Goal: Task Accomplishment & Management: Manage account settings

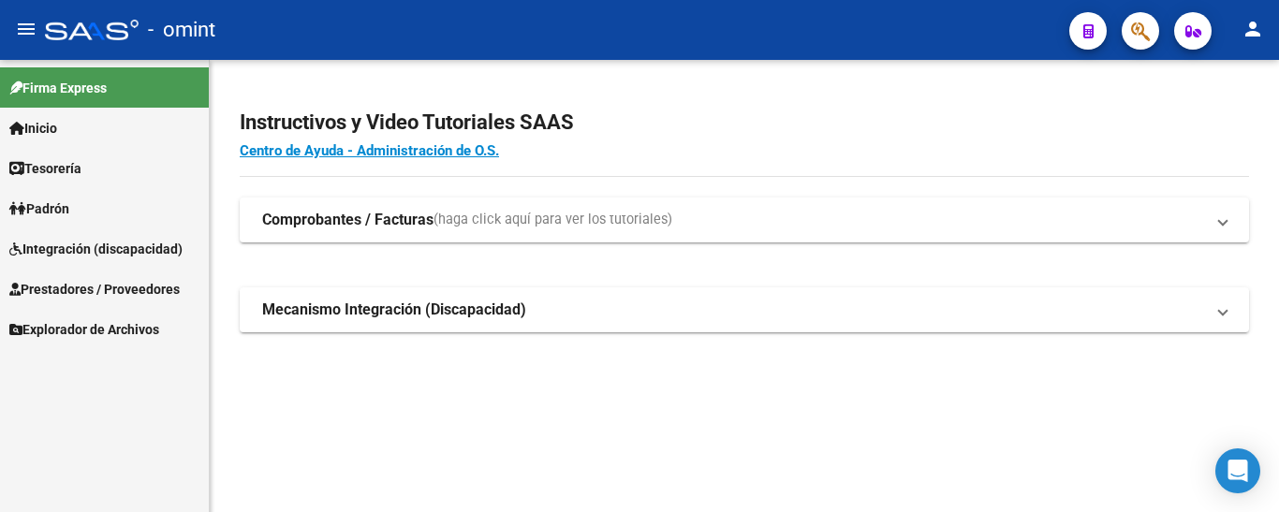
click at [67, 246] on span "Integración (discapacidad)" at bounding box center [95, 249] width 173 height 21
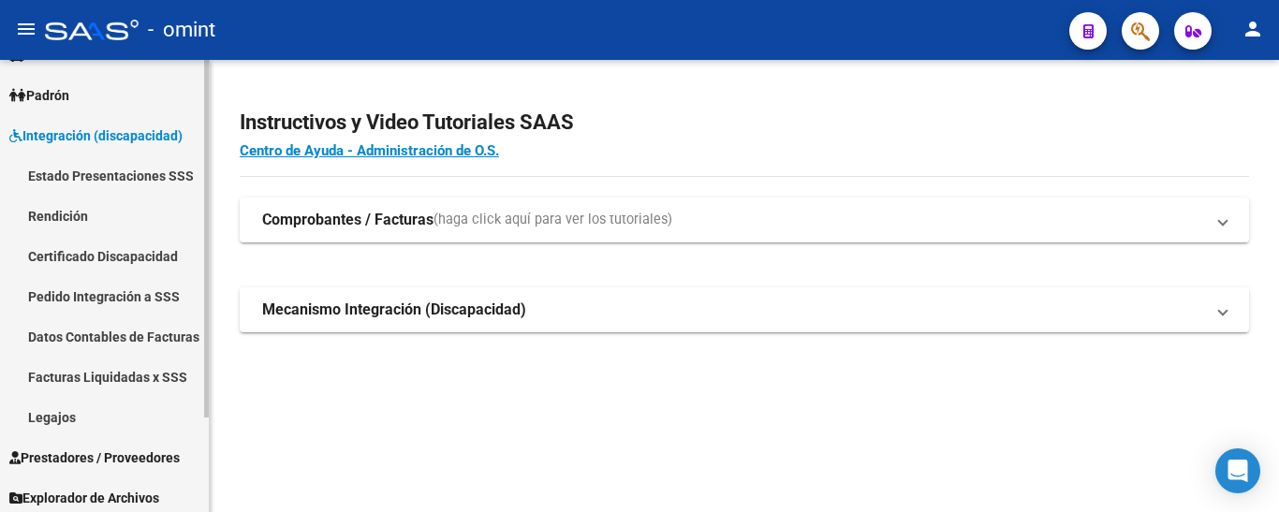
scroll to position [119, 0]
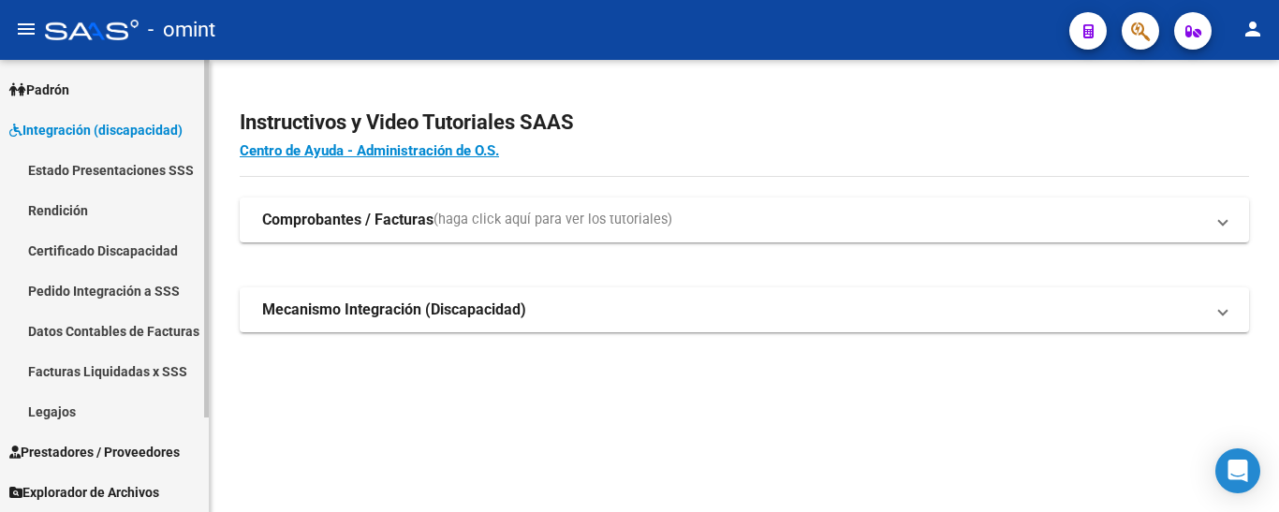
drag, startPoint x: 96, startPoint y: 426, endPoint x: 96, endPoint y: 411, distance: 15.0
click at [95, 423] on link "Legajos" at bounding box center [104, 411] width 209 height 40
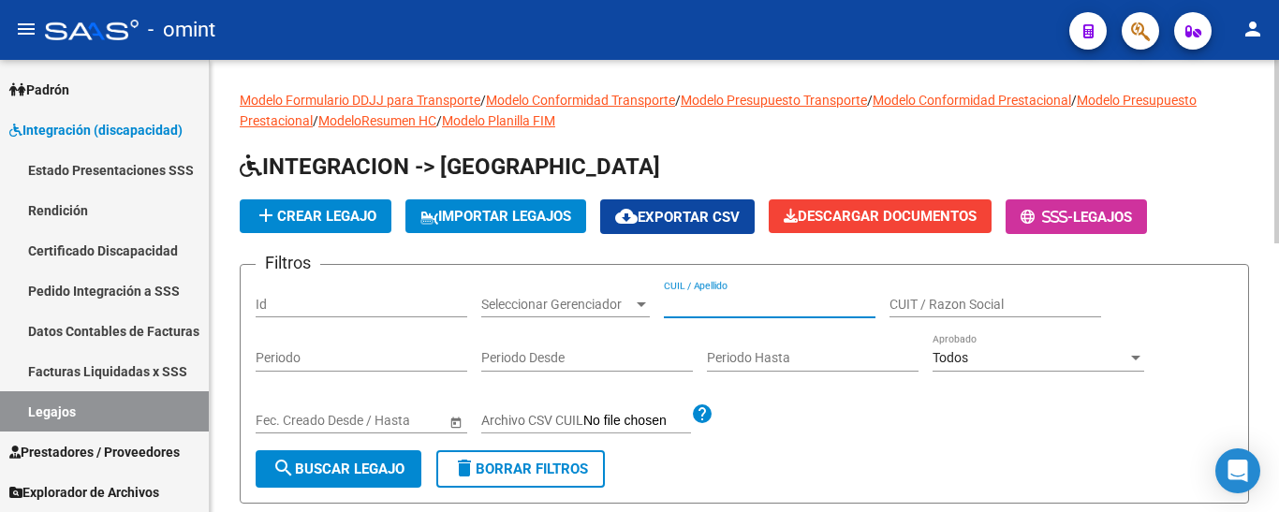
paste input "[PERSON_NAME] [PERSON_NAME]"
type input "[PERSON_NAME] [PERSON_NAME]"
click at [390, 456] on button "search Buscar Legajo" at bounding box center [339, 468] width 166 height 37
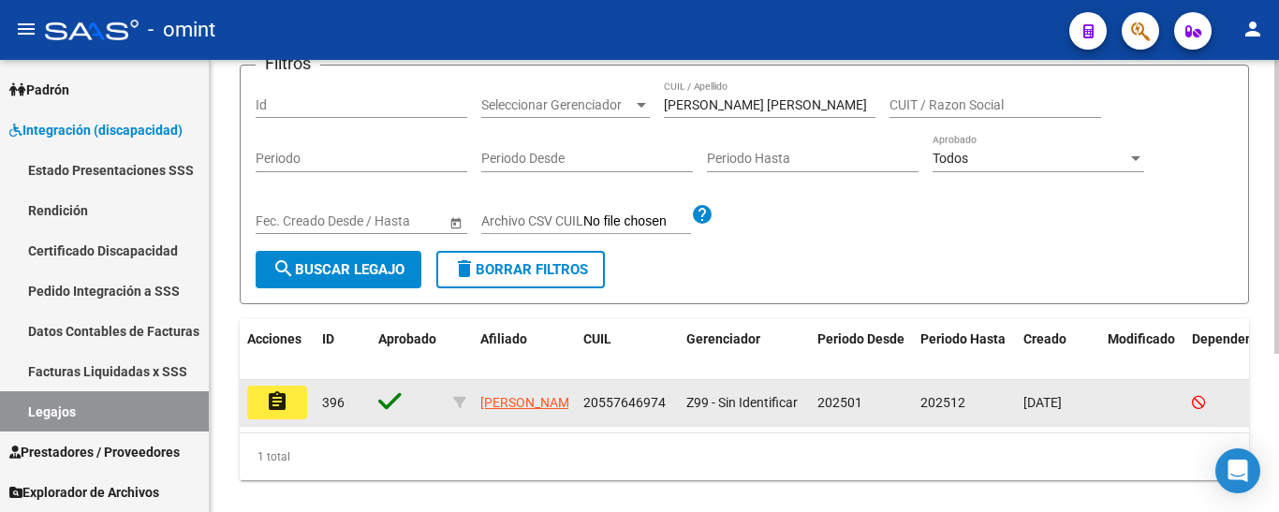
scroll to position [243, 0]
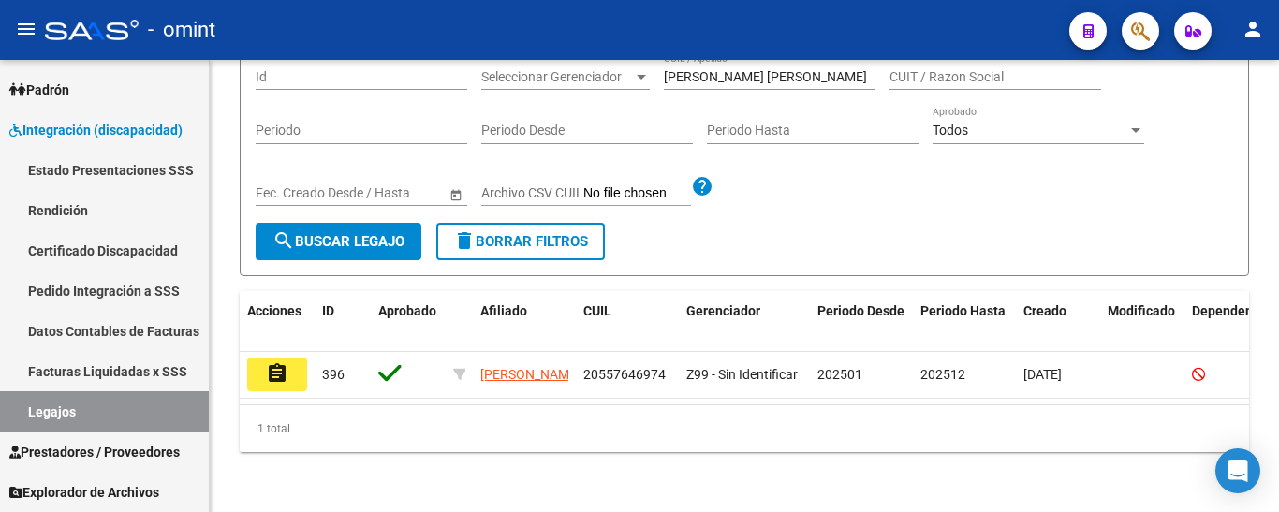
click at [292, 362] on button "assignment" at bounding box center [277, 375] width 60 height 34
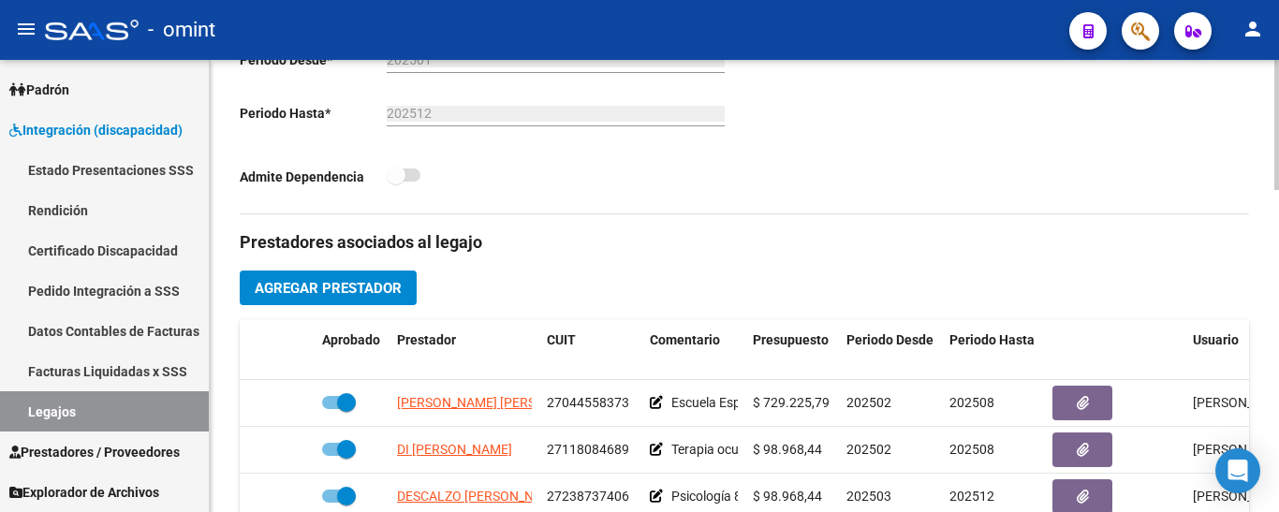
scroll to position [655, 0]
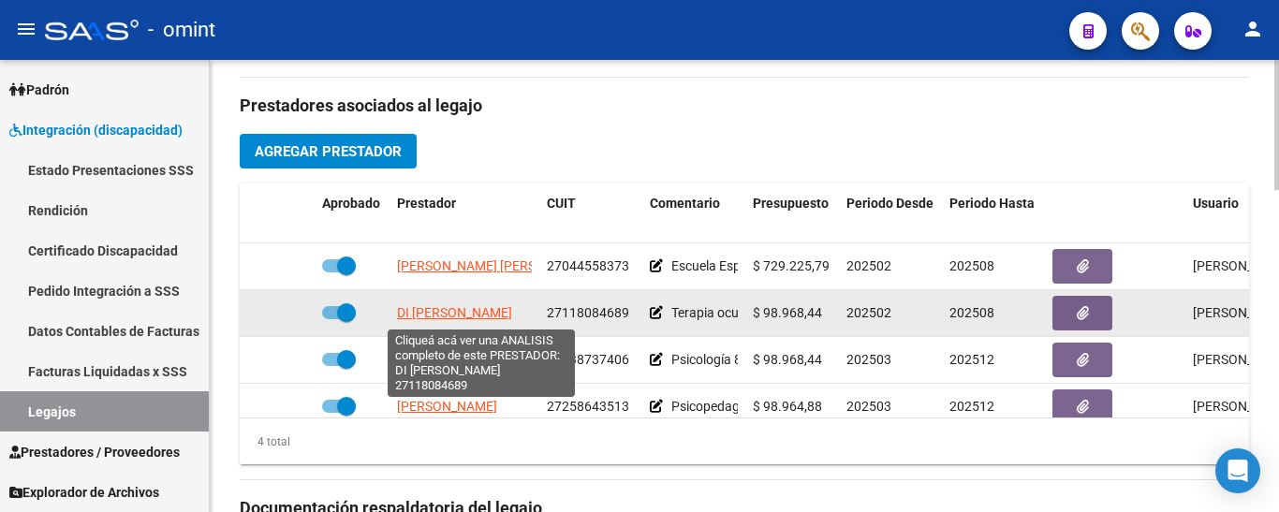
click at [512, 307] on span "DI [PERSON_NAME]" at bounding box center [454, 312] width 115 height 15
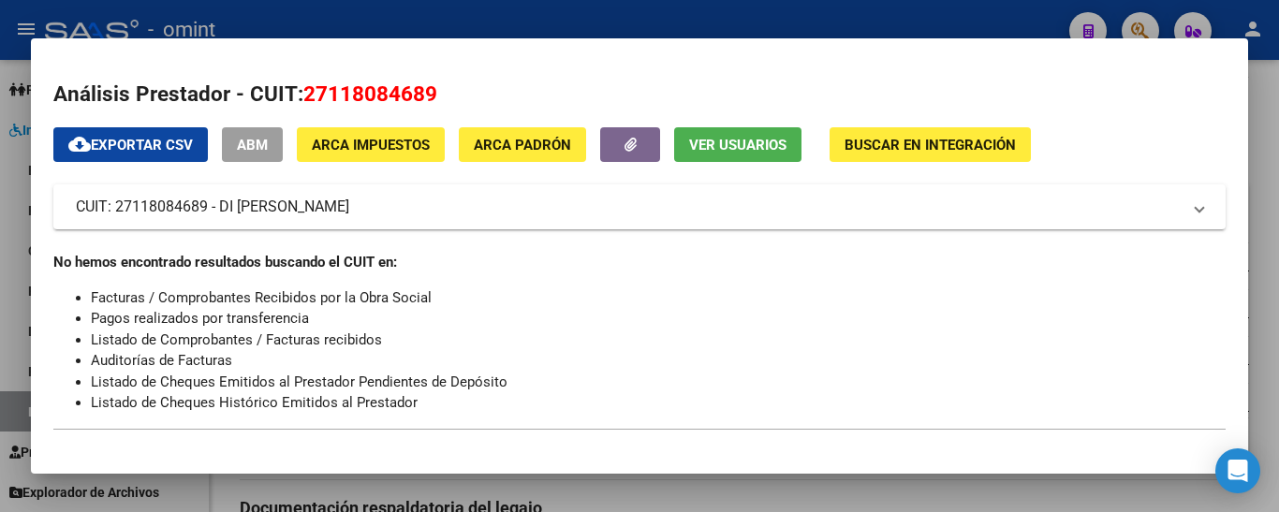
click at [777, 148] on span "Ver Usuarios" at bounding box center [737, 145] width 97 height 17
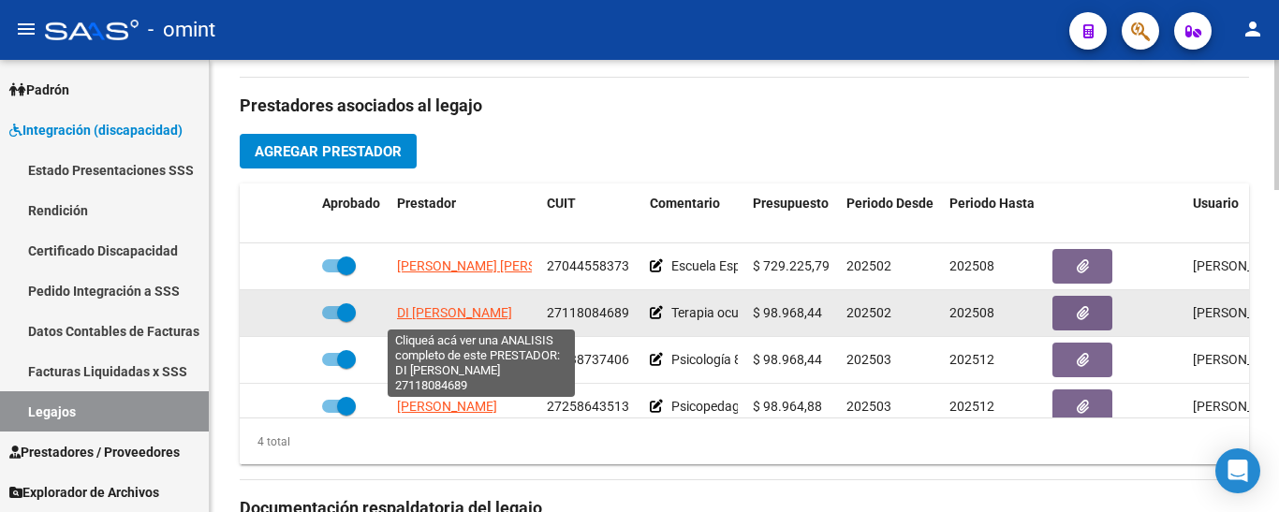
click at [472, 312] on span "DI [PERSON_NAME]" at bounding box center [454, 312] width 115 height 15
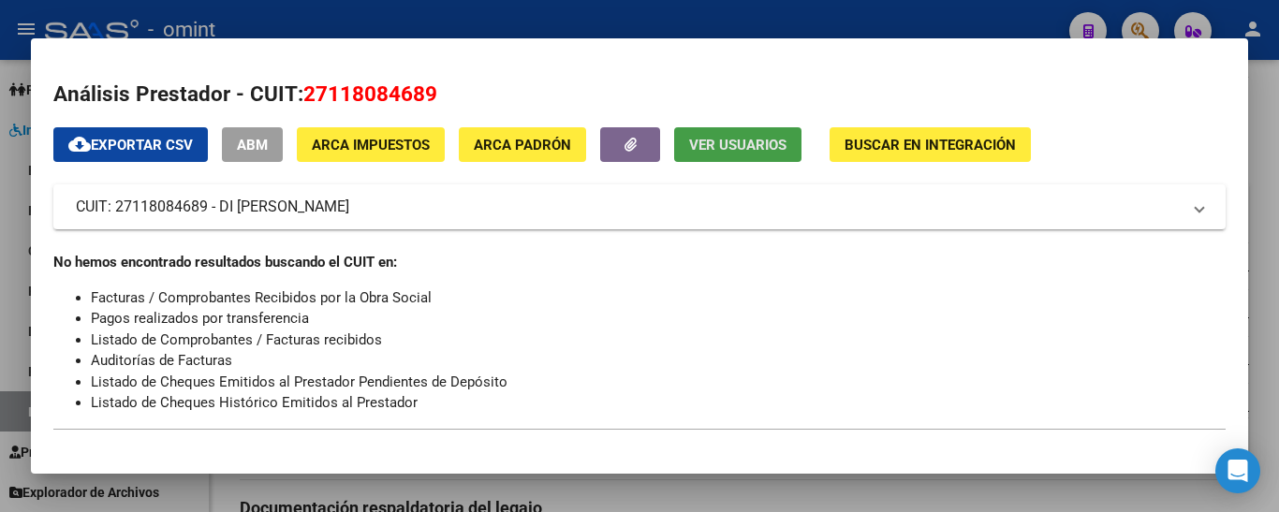
click at [743, 143] on span "Ver Usuarios" at bounding box center [737, 145] width 97 height 17
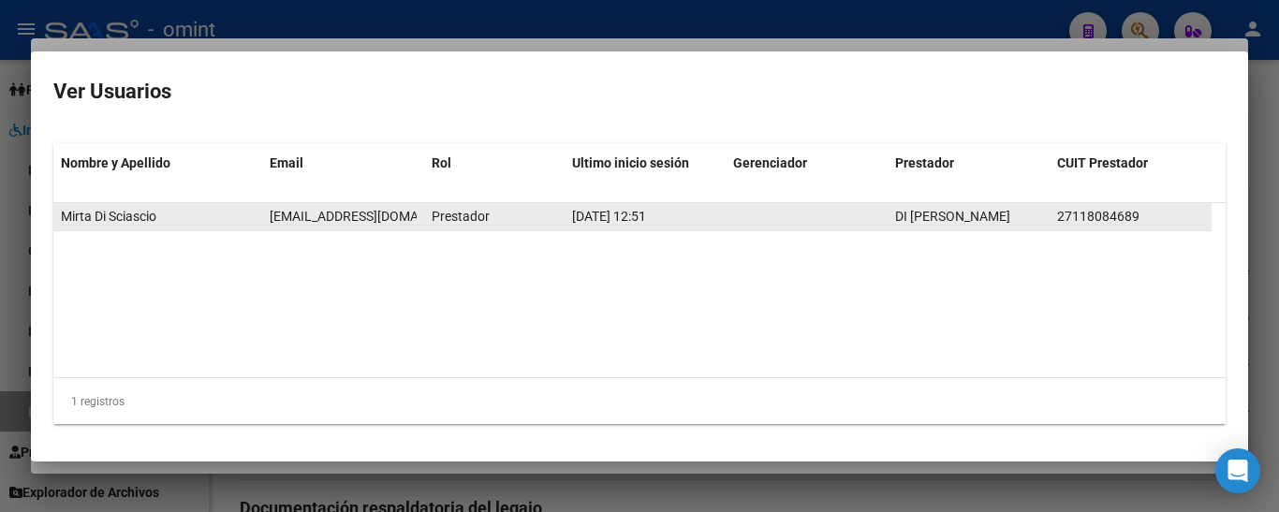
scroll to position [0, 16]
drag, startPoint x: 269, startPoint y: 215, endPoint x: 411, endPoint y: 216, distance: 142.3
click at [425, 216] on div "[PERSON_NAME] Di [PERSON_NAME] [PERSON_NAME][EMAIL_ADDRESS][DOMAIN_NAME] Presta…" at bounding box center [632, 217] width 1158 height 28
copy span "[EMAIL_ADDRESS][DOMAIN_NAME]"
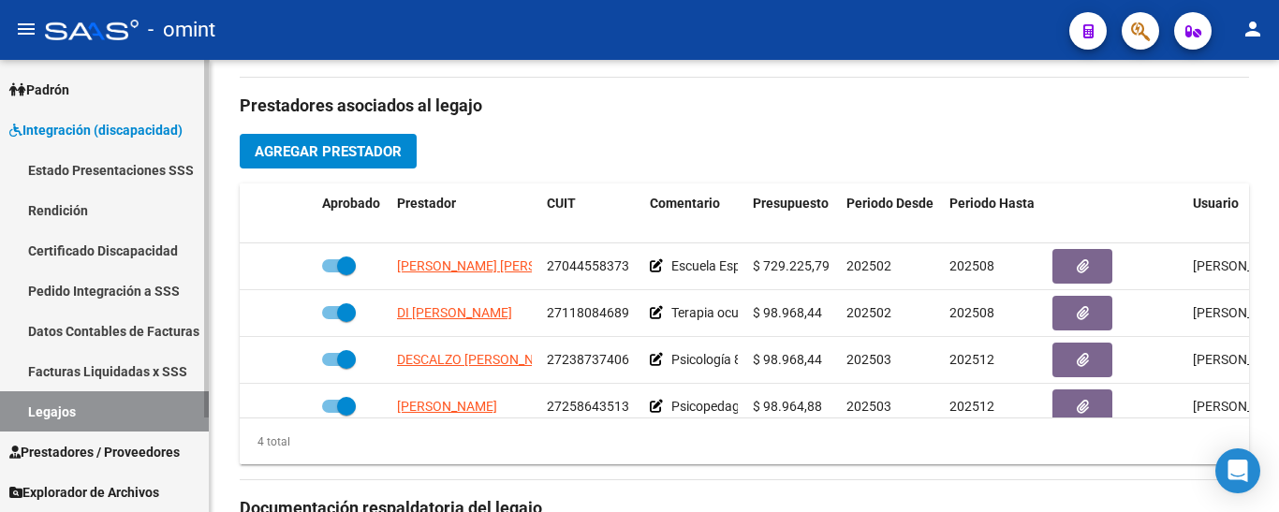
click at [77, 252] on link "Certificado Discapacidad" at bounding box center [104, 250] width 209 height 40
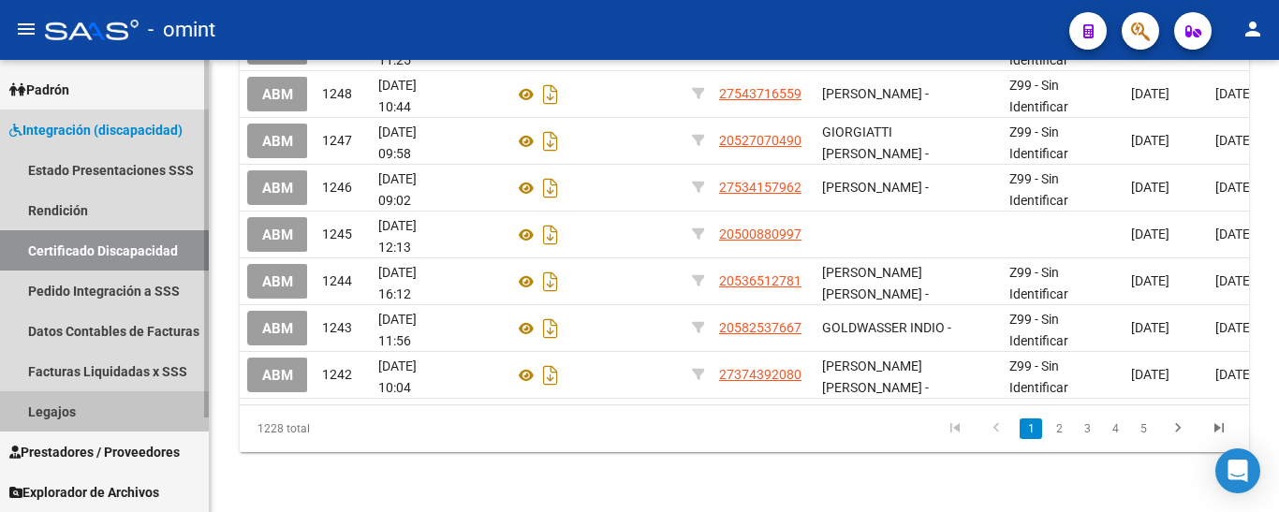
click at [65, 412] on link "Legajos" at bounding box center [104, 411] width 209 height 40
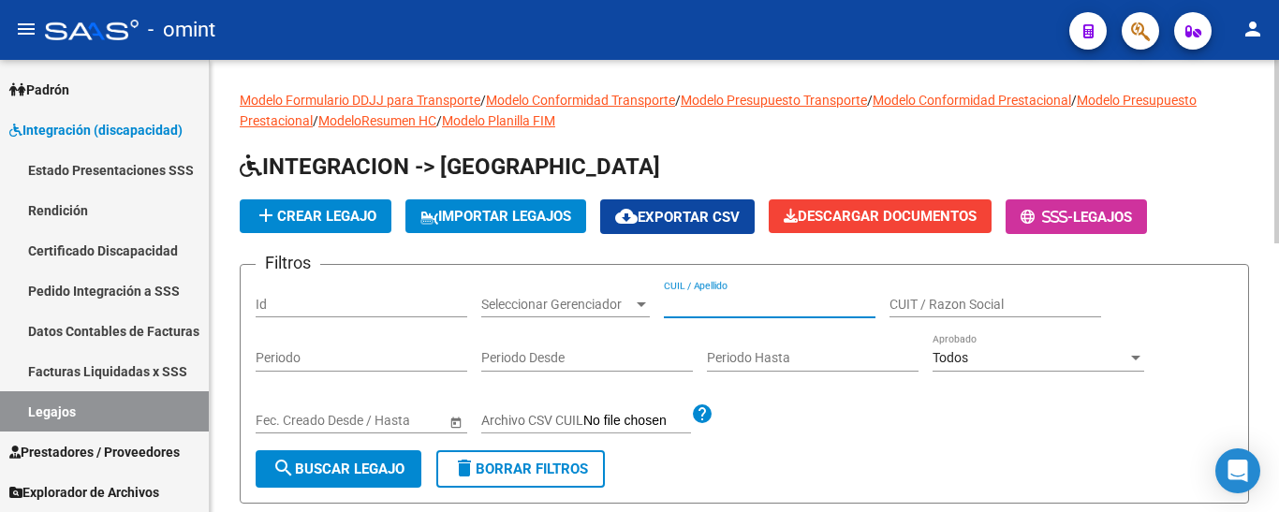
paste input "[PERSON_NAME] [PERSON_NAME]"
type input "[PERSON_NAME] [PERSON_NAME]"
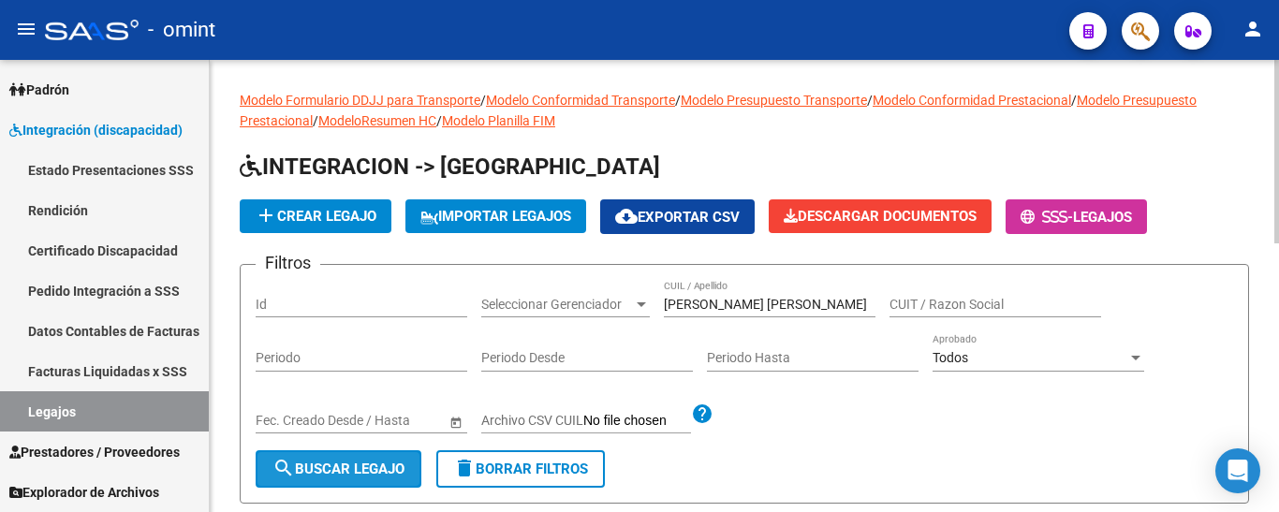
drag, startPoint x: 373, startPoint y: 465, endPoint x: 384, endPoint y: 462, distance: 11.8
click at [371, 466] on span "search Buscar Legajo" at bounding box center [338, 469] width 132 height 17
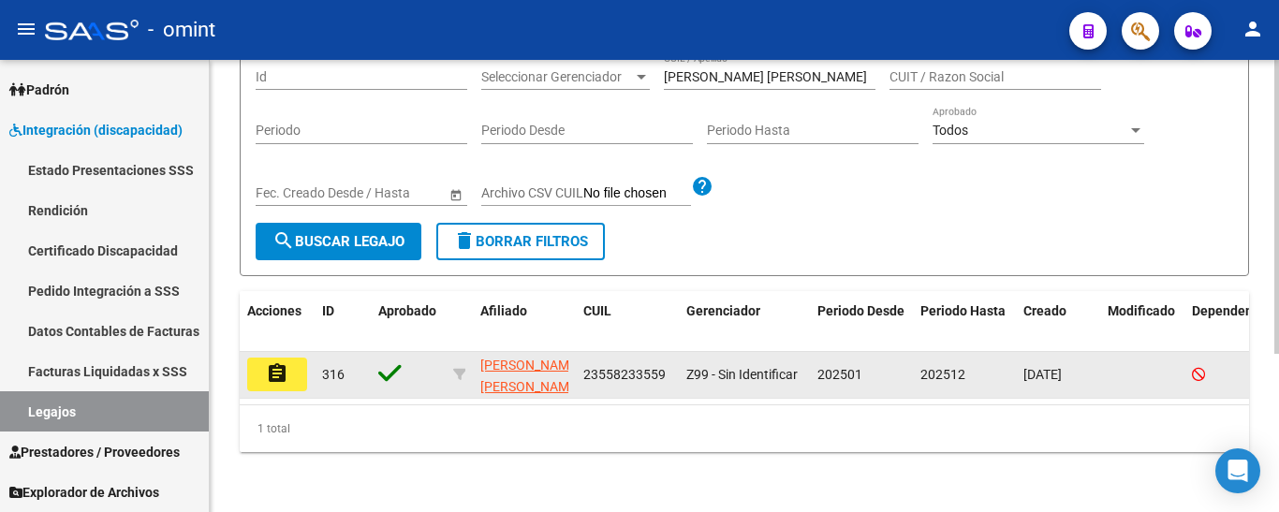
scroll to position [243, 0]
click at [282, 362] on mat-icon "assignment" at bounding box center [277, 373] width 22 height 22
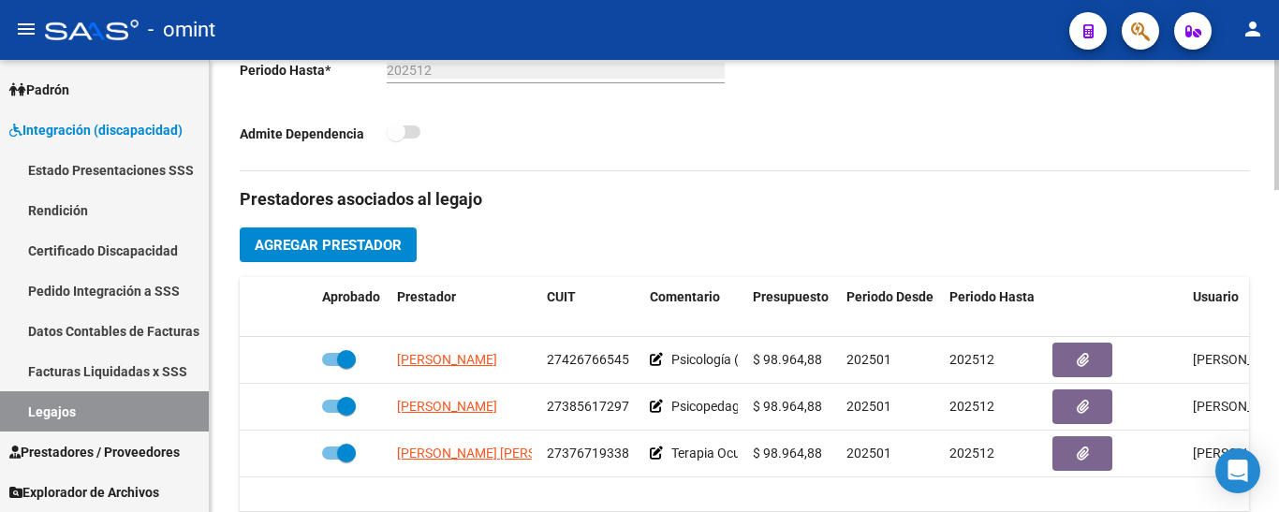
scroll to position [655, 0]
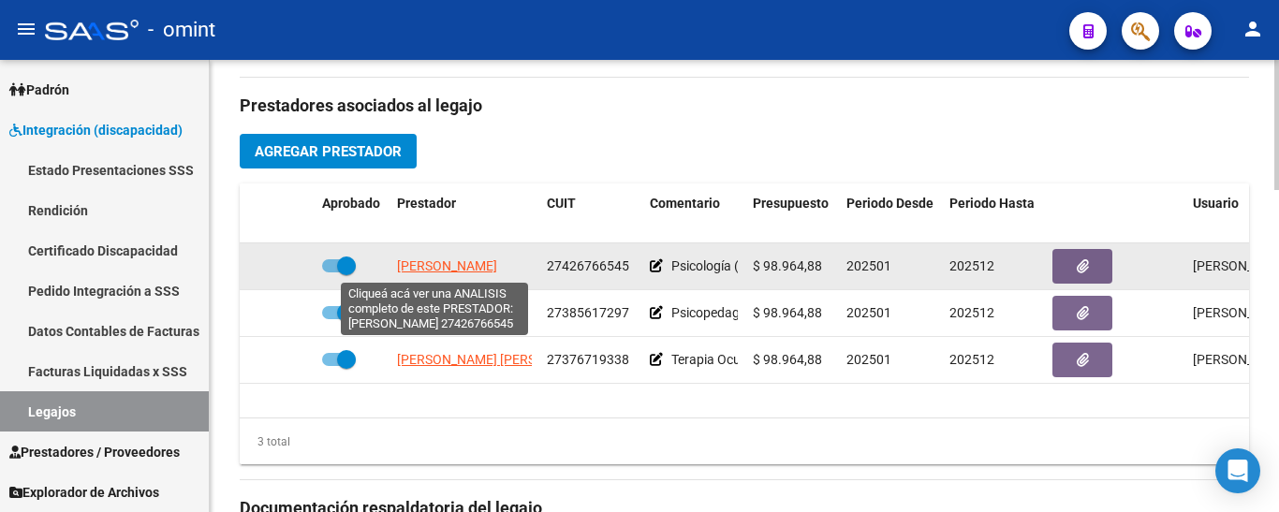
click at [451, 266] on span "[PERSON_NAME]" at bounding box center [447, 265] width 100 height 15
type textarea "27426766545"
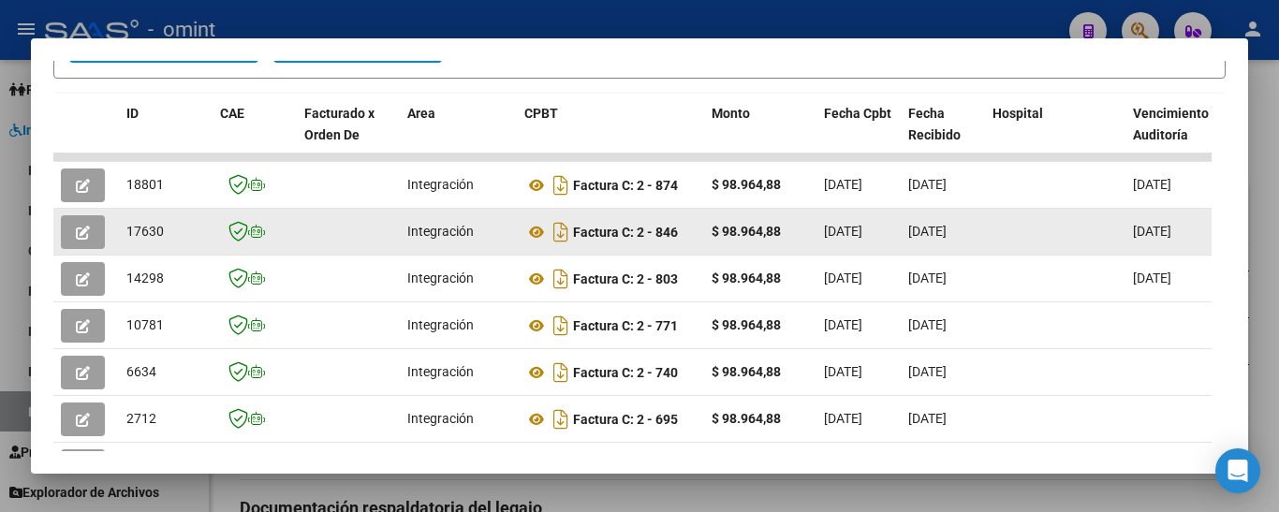
scroll to position [330, 0]
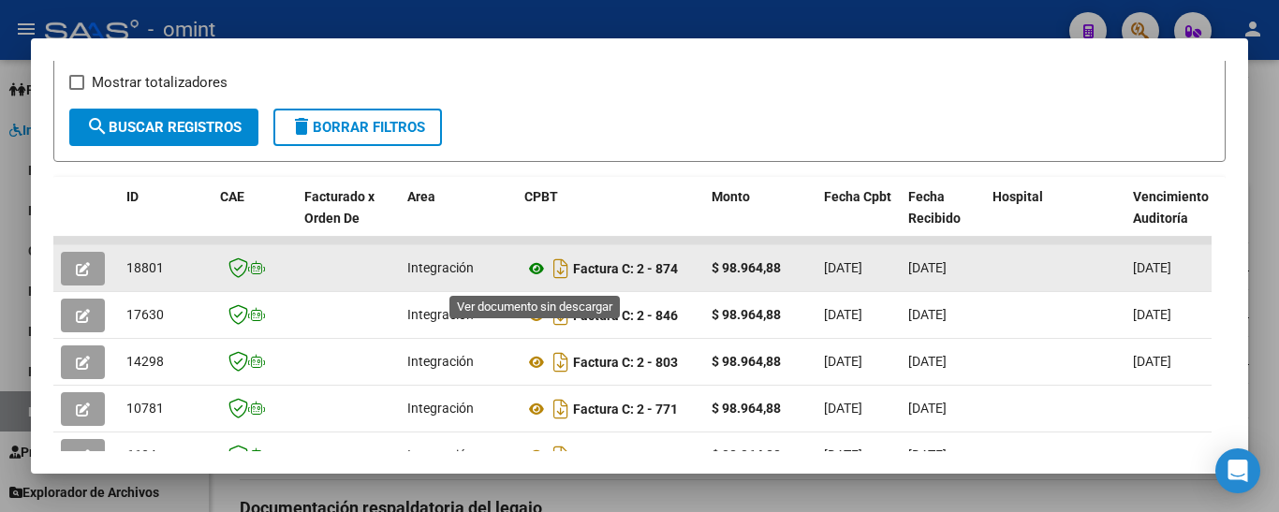
click at [538, 280] on icon at bounding box center [536, 268] width 24 height 22
click at [77, 274] on icon "button" at bounding box center [83, 269] width 14 height 14
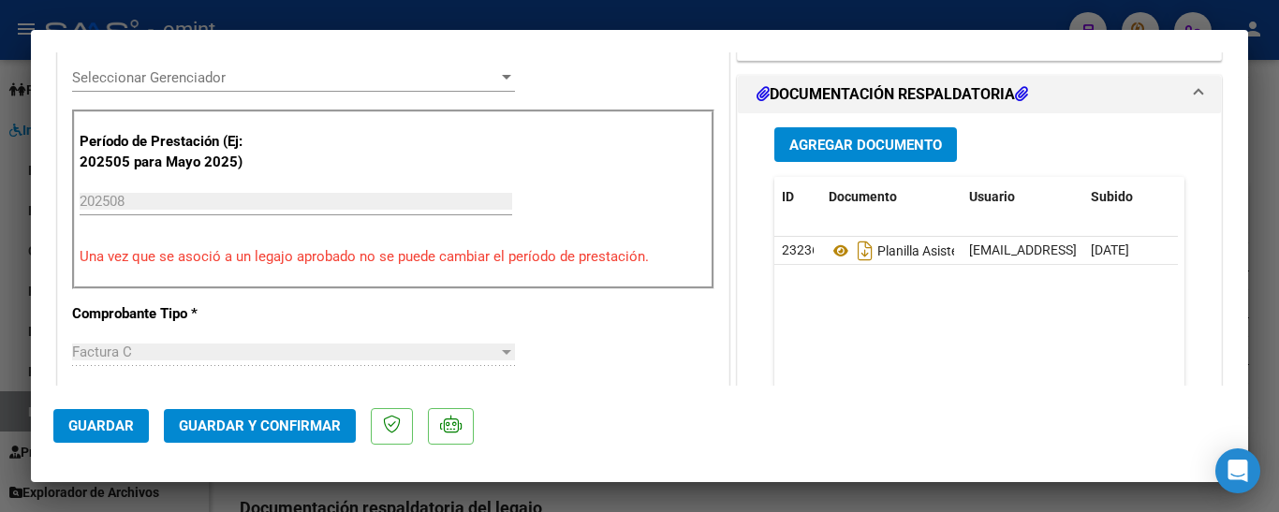
scroll to position [562, 0]
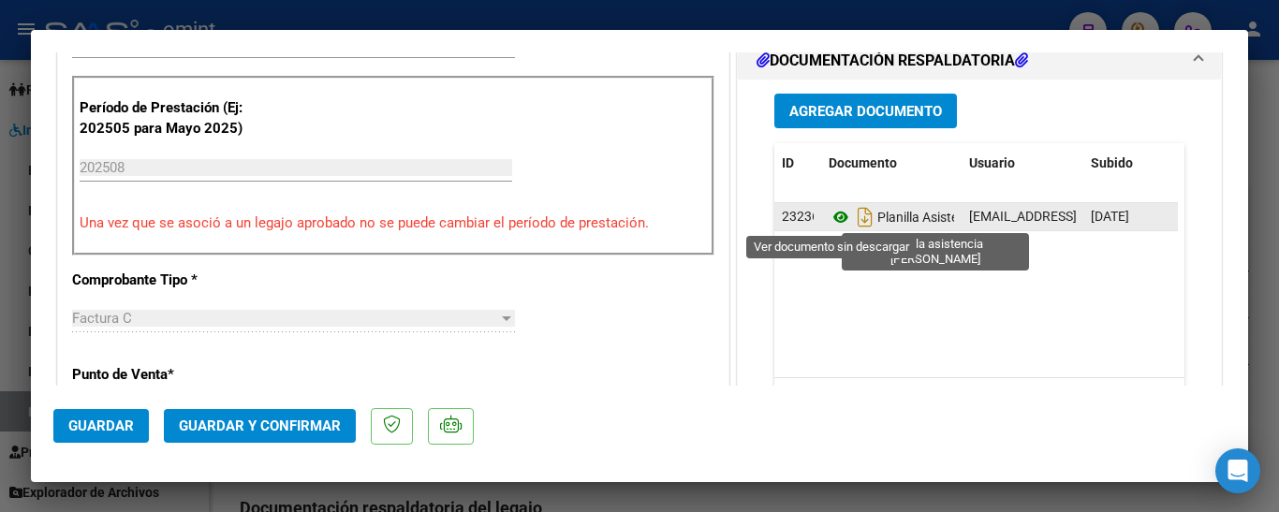
click at [833, 222] on icon at bounding box center [841, 217] width 24 height 22
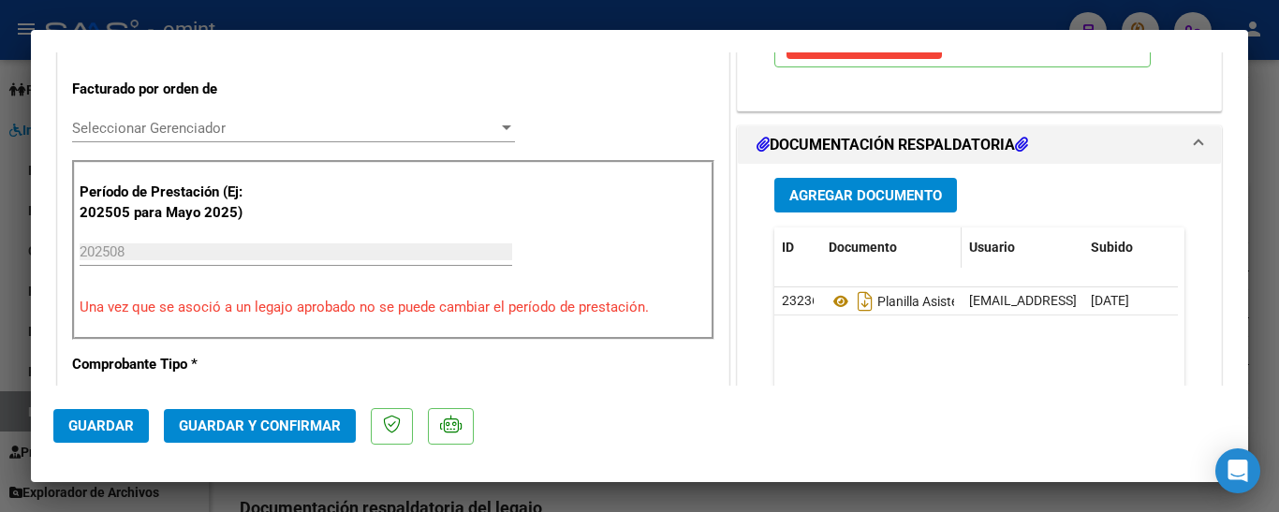
scroll to position [468, 0]
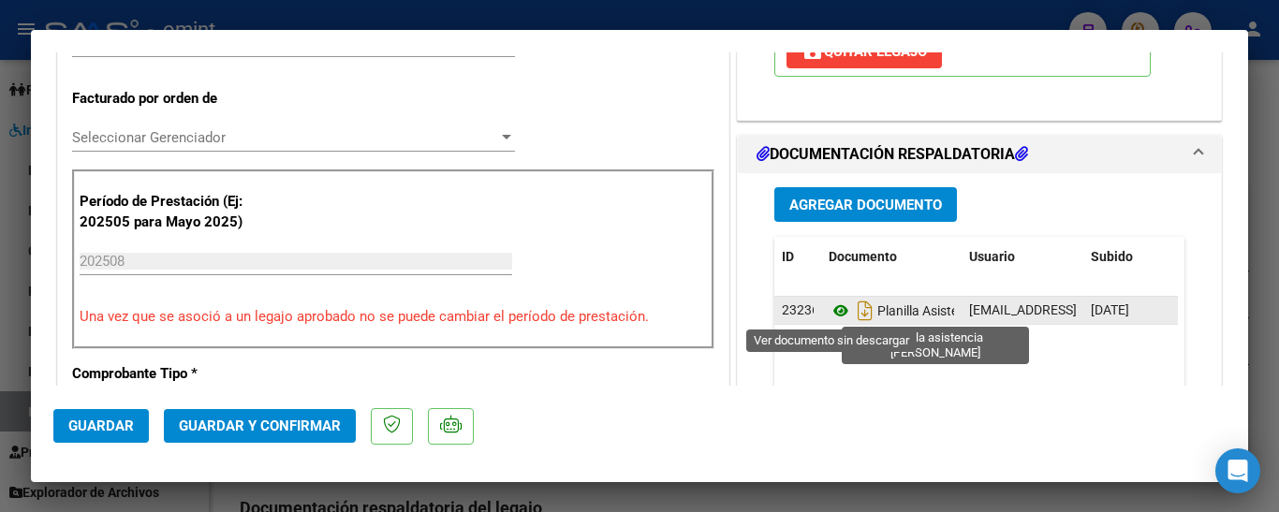
click at [832, 312] on icon at bounding box center [841, 311] width 24 height 22
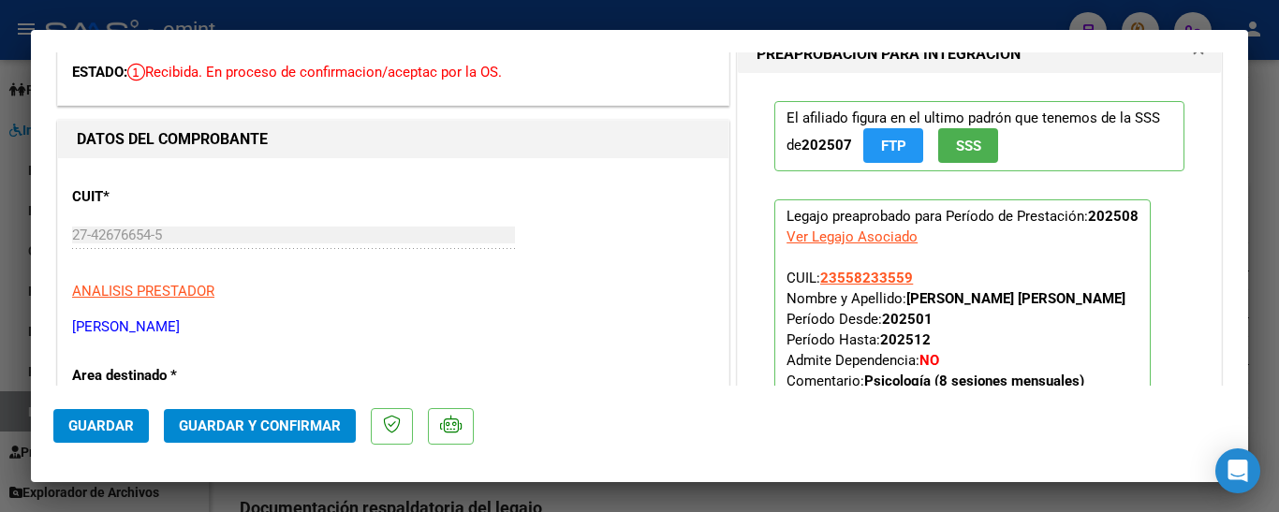
scroll to position [0, 0]
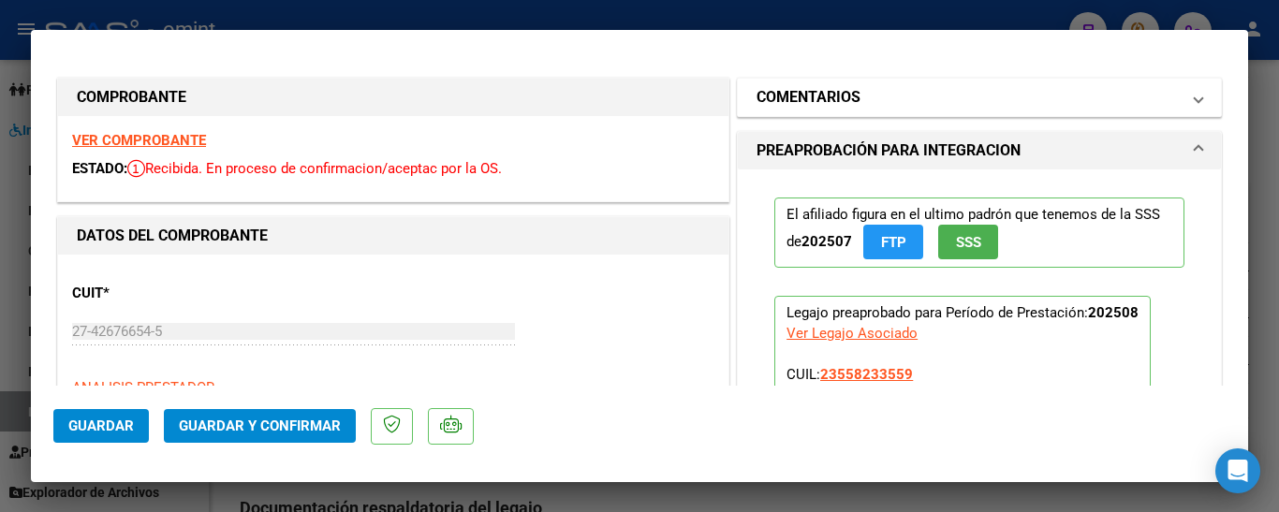
click at [844, 98] on h1 "COMENTARIOS" at bounding box center [808, 97] width 104 height 22
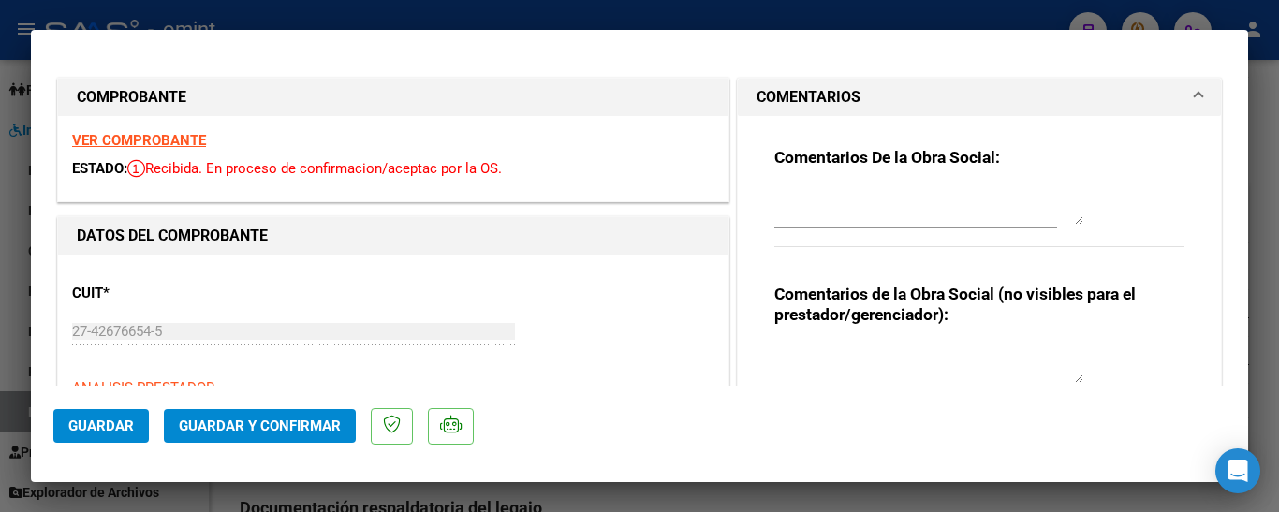
click at [829, 202] on textarea at bounding box center [928, 205] width 309 height 37
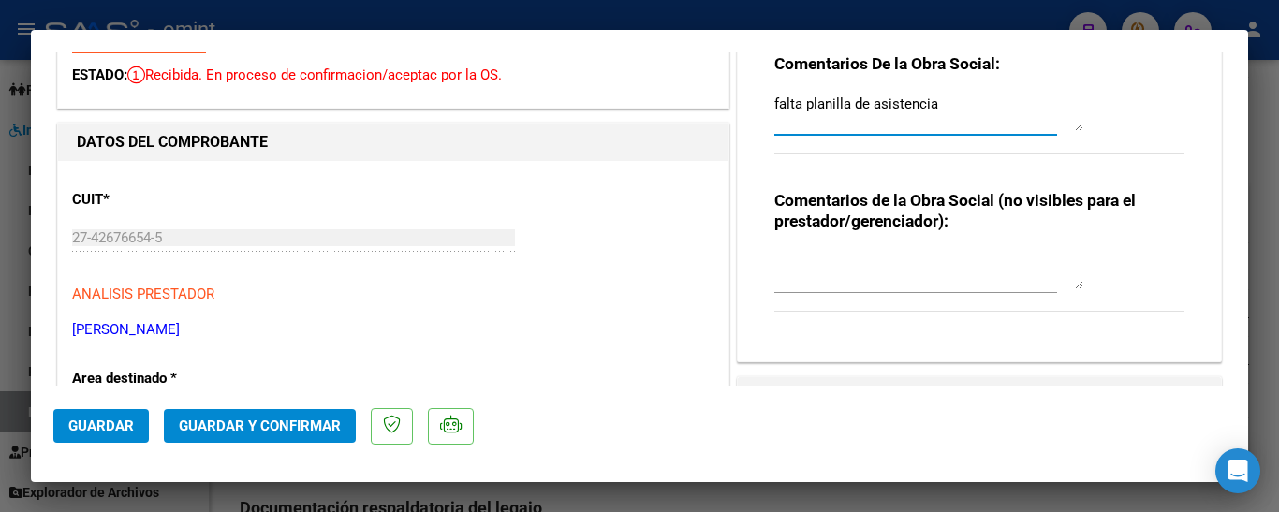
type textarea "falta planilla de asistencia"
click at [102, 426] on span "Guardar" at bounding box center [101, 426] width 66 height 17
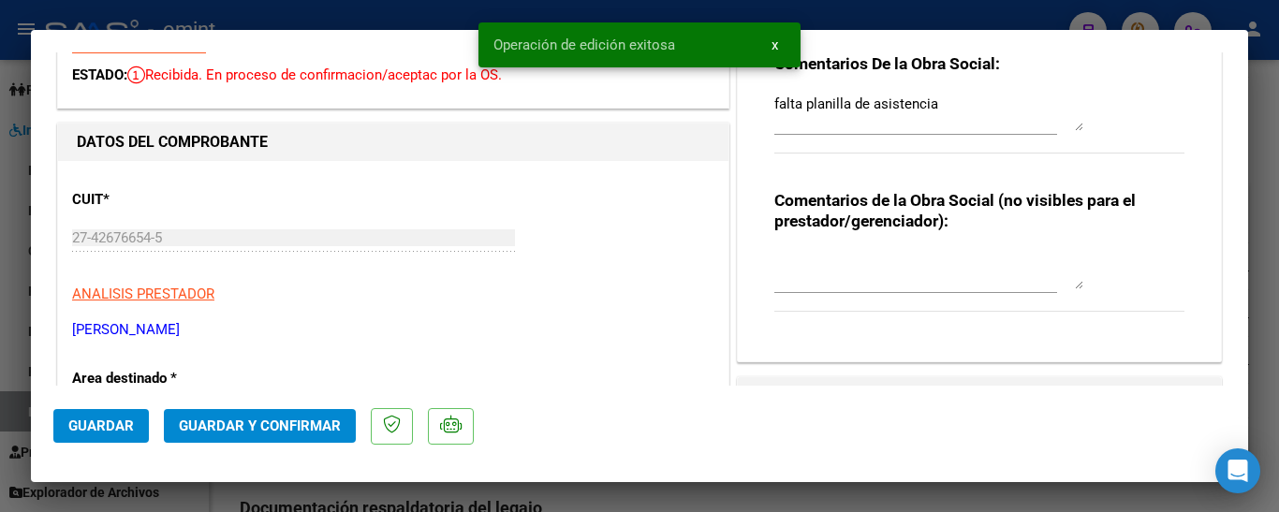
type input "$ 0,00"
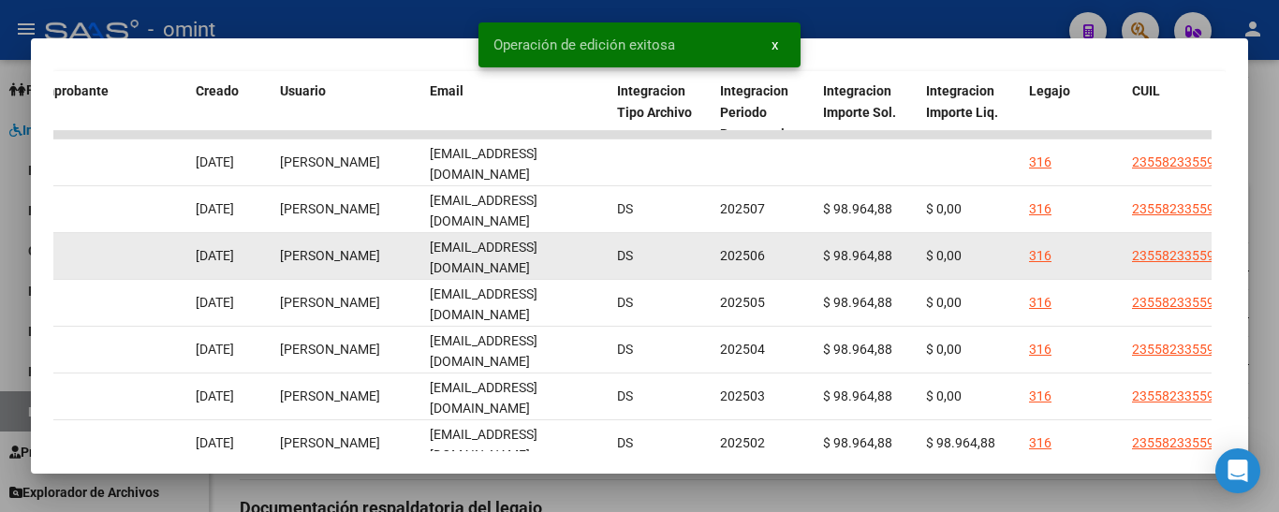
scroll to position [423, 0]
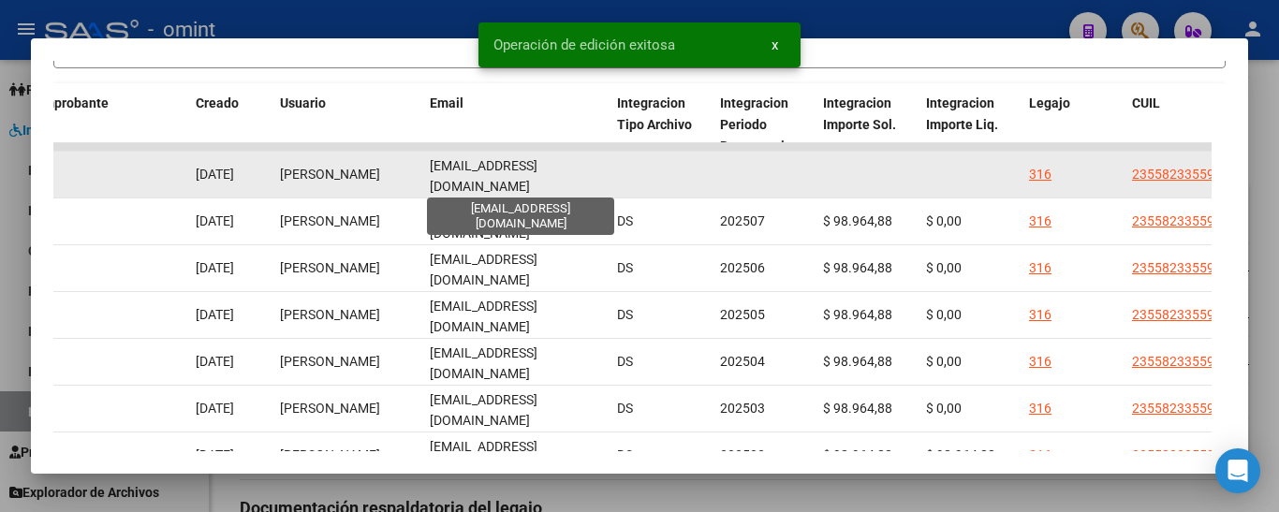
drag, startPoint x: 421, startPoint y: 185, endPoint x: 574, endPoint y: 189, distance: 152.6
click at [574, 189] on div "18801 Integración Factura C: 2 - 874 $ 98.964,88 [DATE] [DATE] [DATE] - [DATE] …" at bounding box center [76, 175] width 4044 height 47
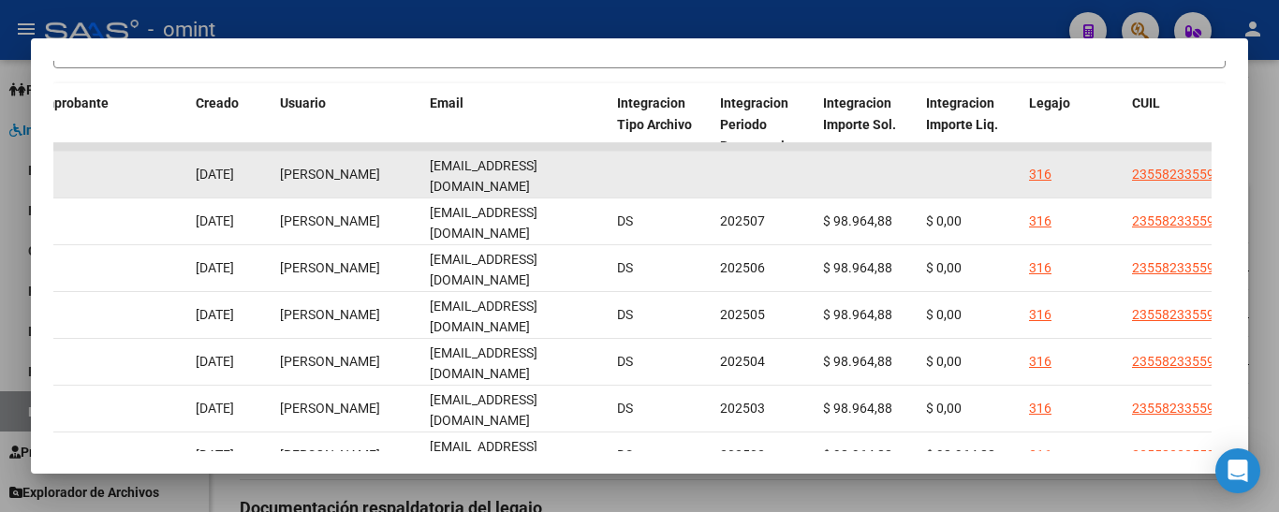
copy div "[EMAIL_ADDRESS][DOMAIN_NAME]"
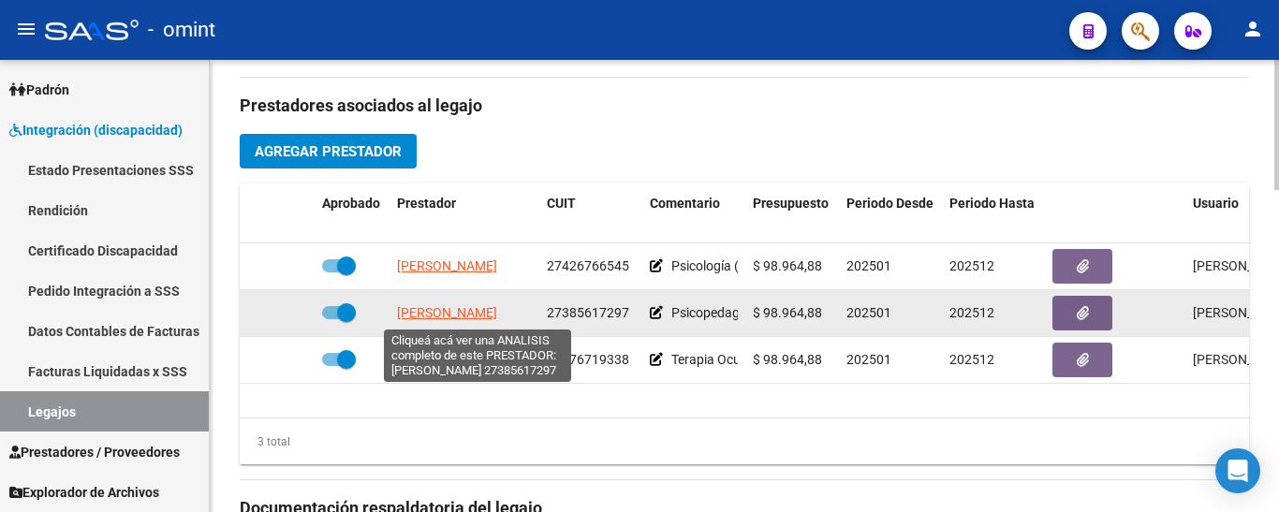
click at [496, 308] on span "[PERSON_NAME]" at bounding box center [447, 312] width 100 height 15
type textarea "27385617297"
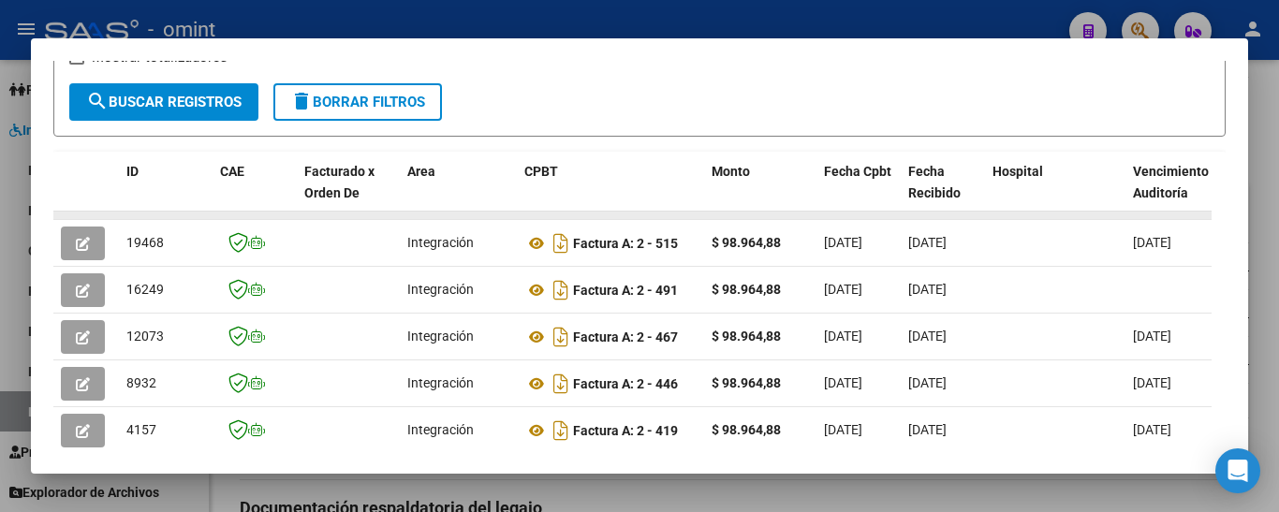
scroll to position [330, 0]
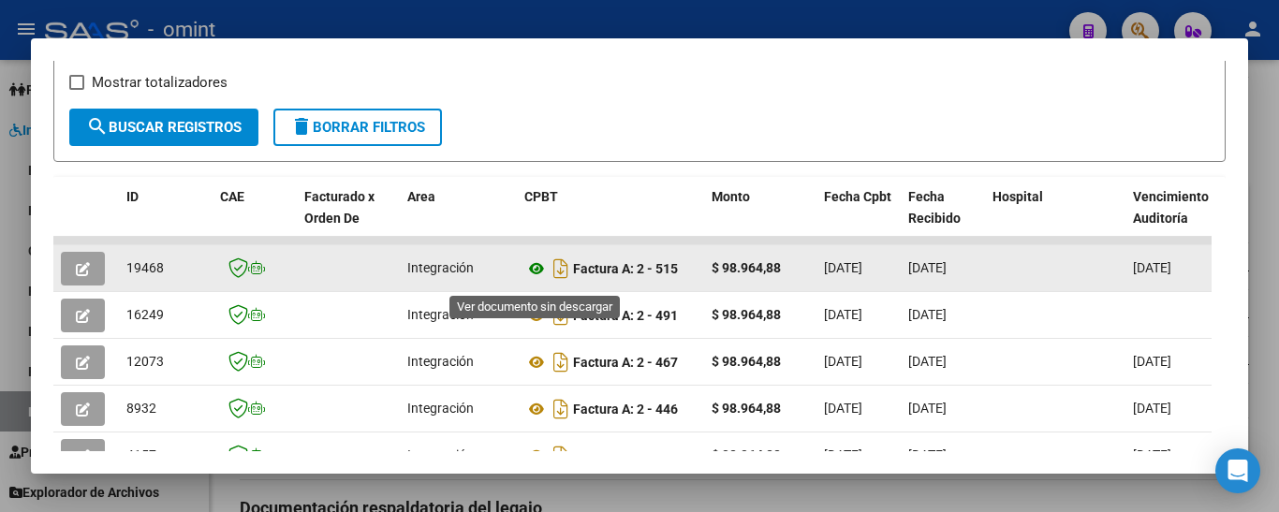
click at [540, 275] on icon at bounding box center [536, 268] width 24 height 22
click at [86, 276] on icon "button" at bounding box center [83, 269] width 14 height 14
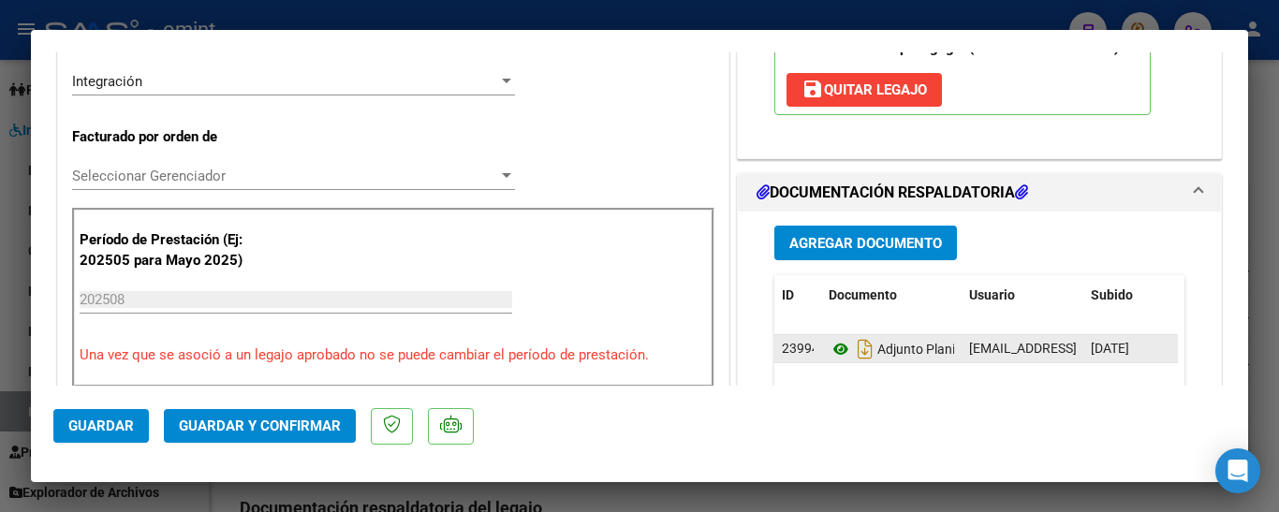
scroll to position [468, 0]
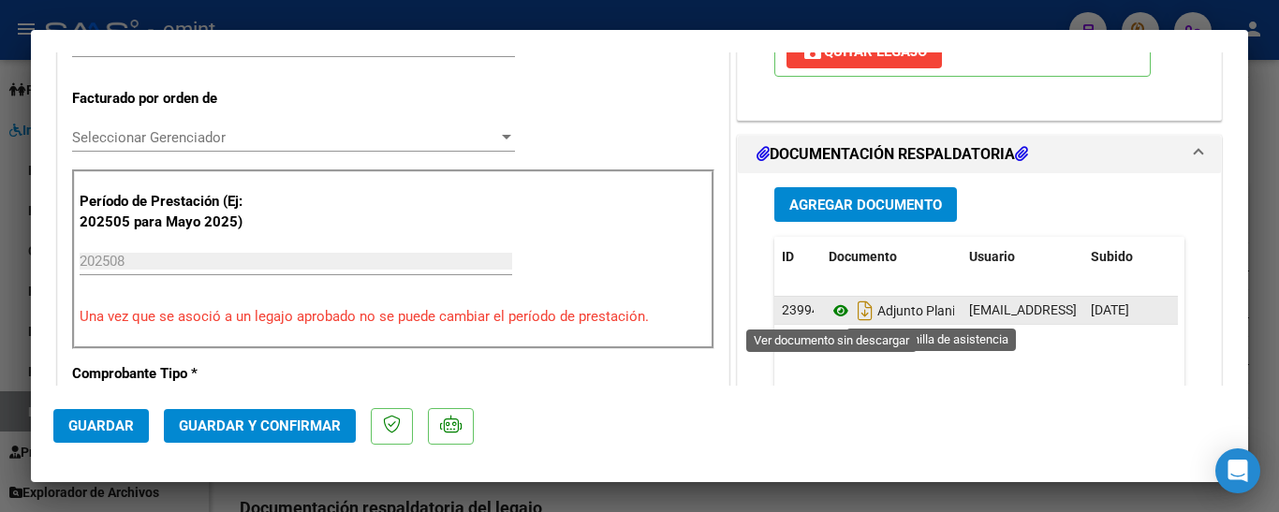
click at [833, 309] on icon at bounding box center [841, 311] width 24 height 22
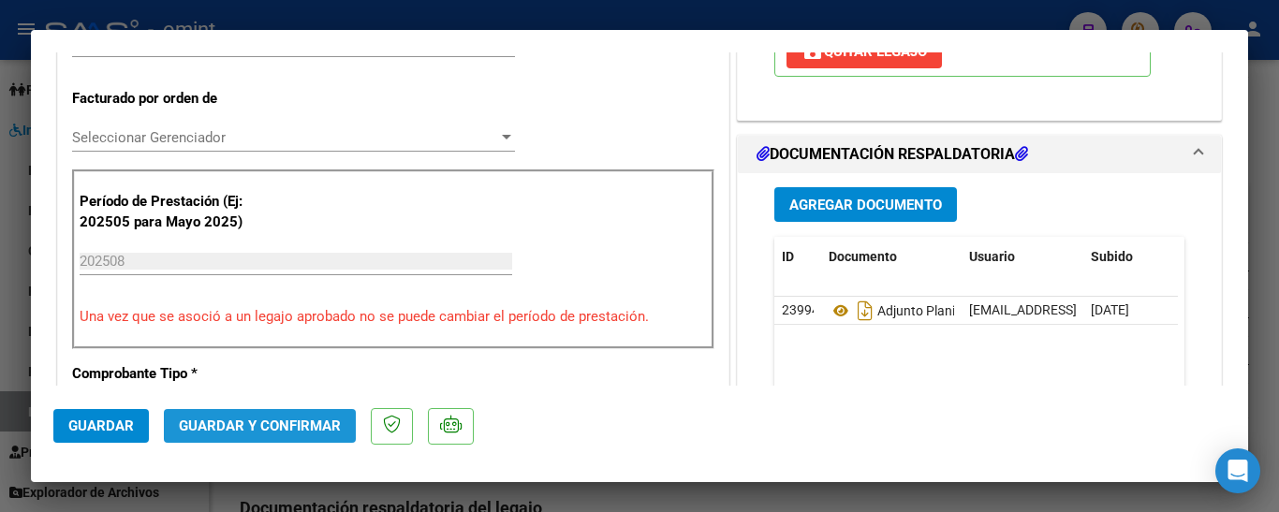
click at [265, 421] on span "Guardar y Confirmar" at bounding box center [260, 426] width 162 height 17
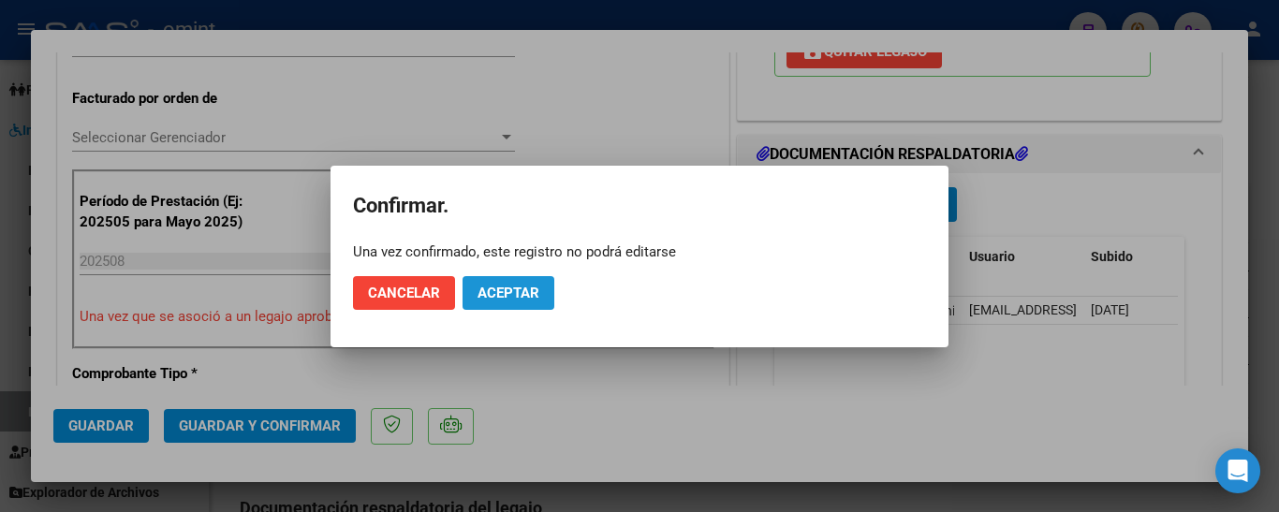
click at [517, 299] on span "Aceptar" at bounding box center [508, 293] width 62 height 17
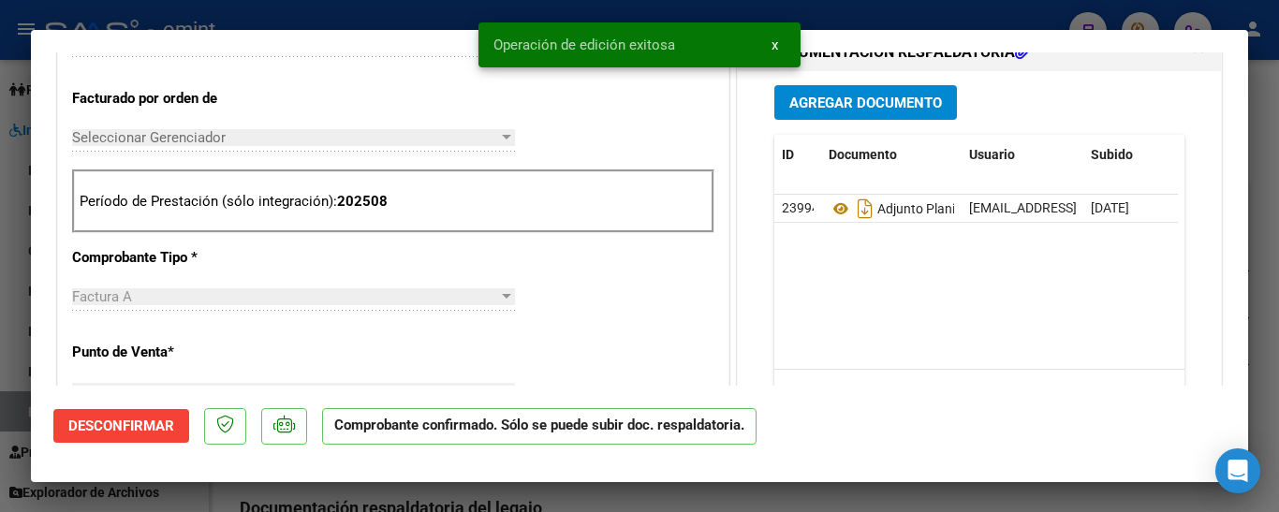
type input "$ 0,00"
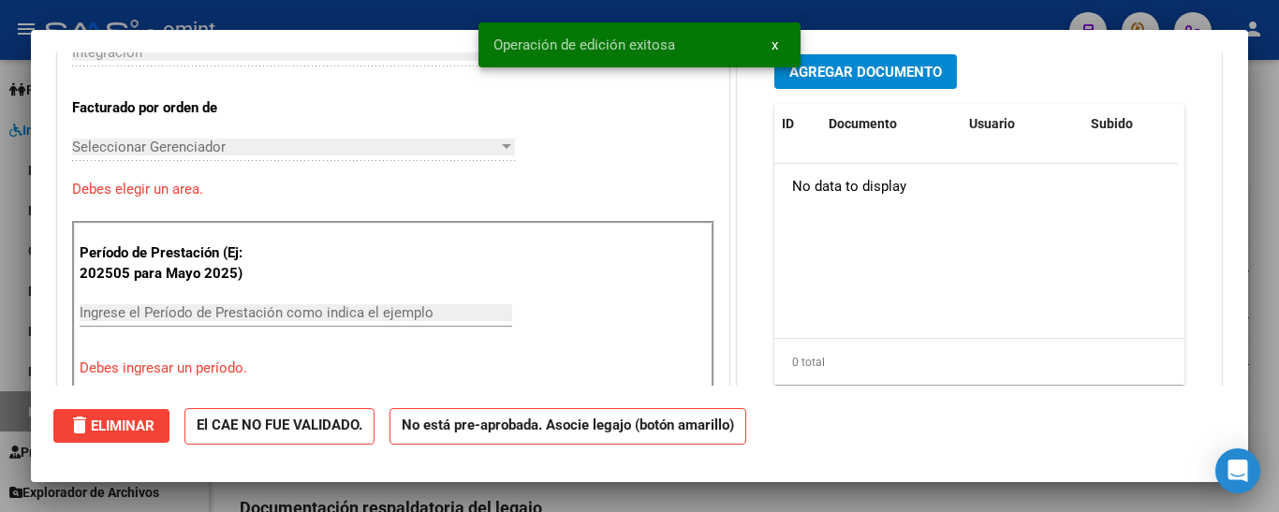
scroll to position [0, 0]
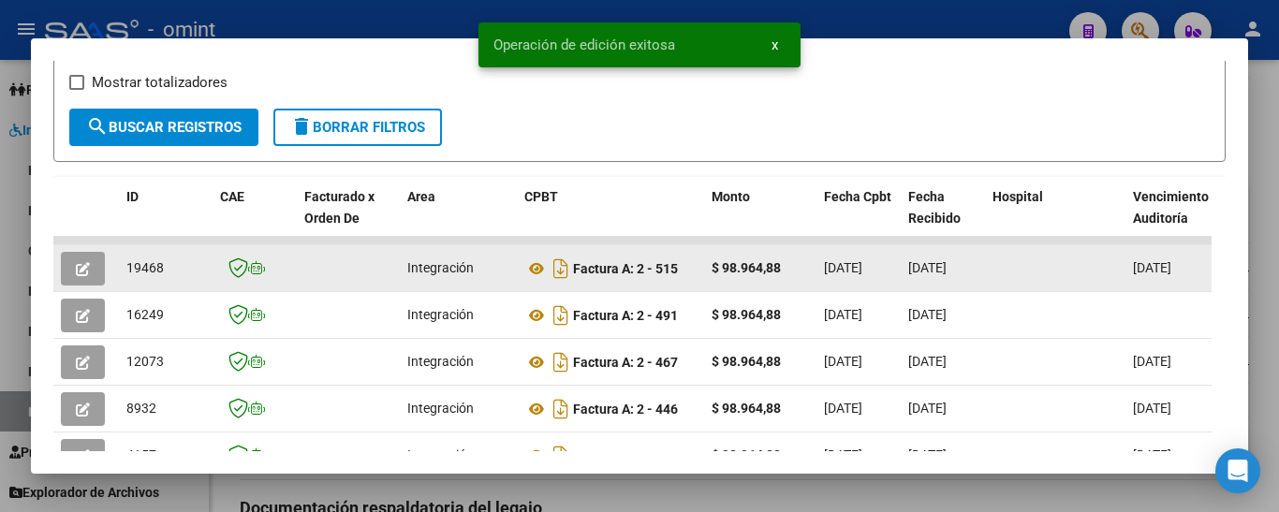
drag, startPoint x: 122, startPoint y: 278, endPoint x: 165, endPoint y: 280, distance: 43.1
click at [165, 280] on datatable-body-cell "19468" at bounding box center [166, 268] width 94 height 46
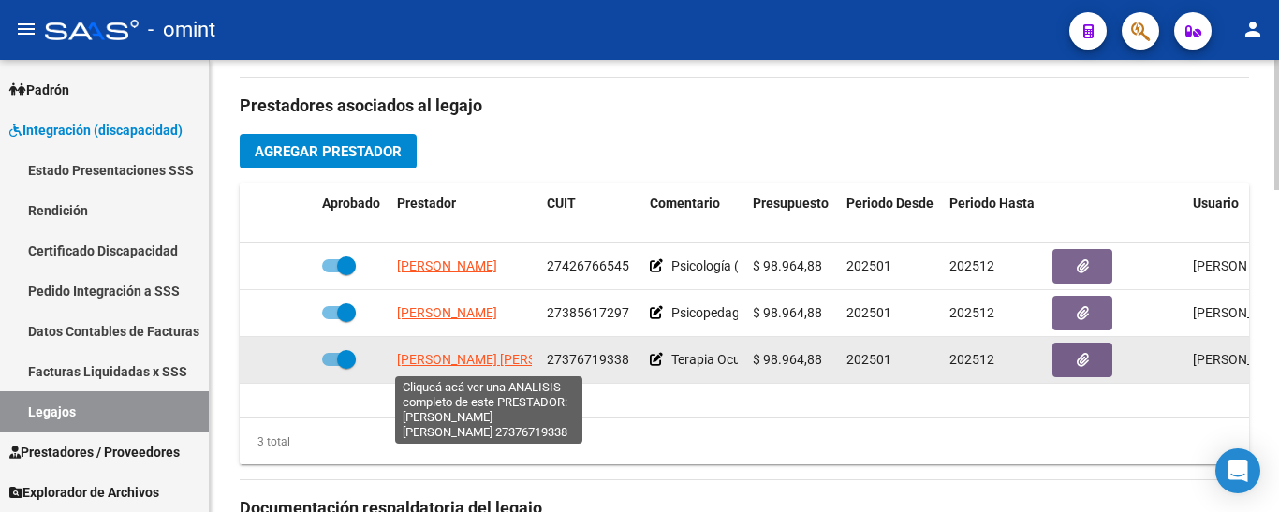
click at [513, 361] on span "[PERSON_NAME] [PERSON_NAME]" at bounding box center [498, 359] width 203 height 15
type textarea "27376719338"
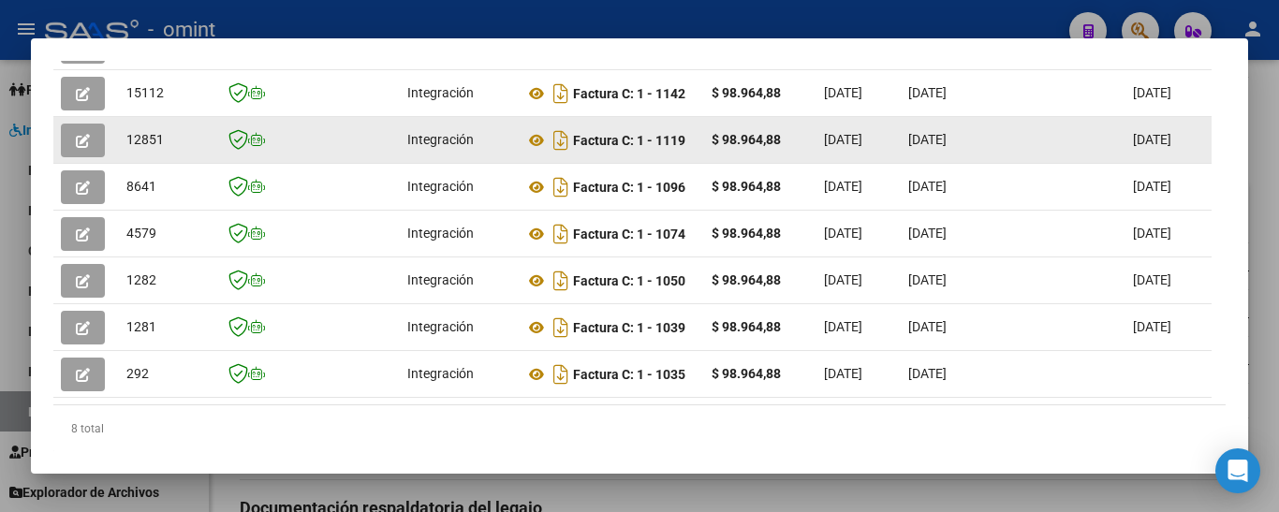
scroll to position [423, 0]
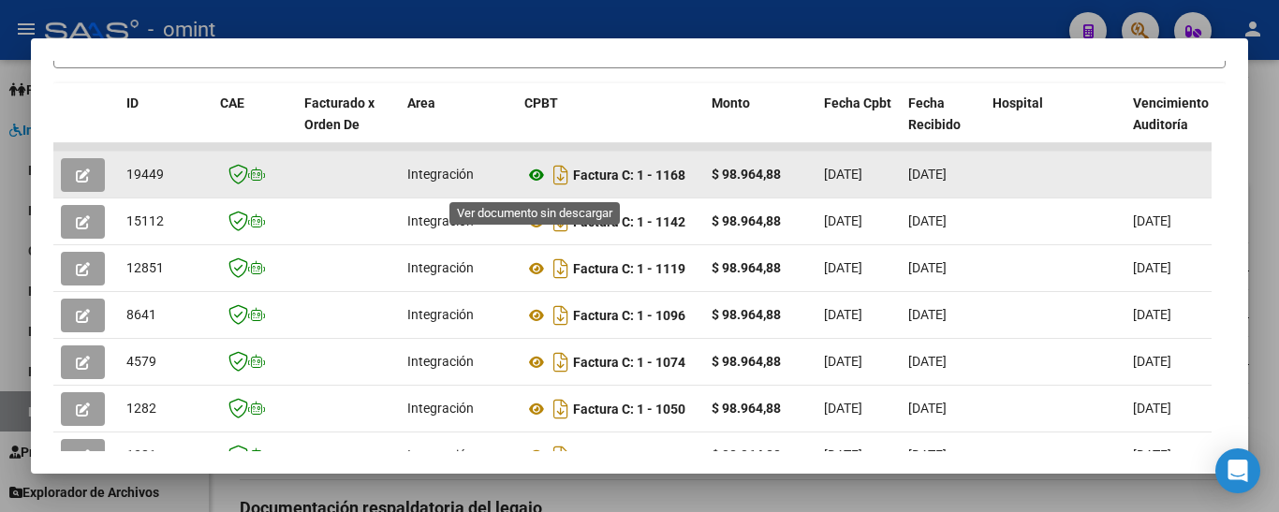
click at [536, 180] on icon at bounding box center [536, 175] width 24 height 22
click at [68, 176] on button "button" at bounding box center [83, 175] width 44 height 34
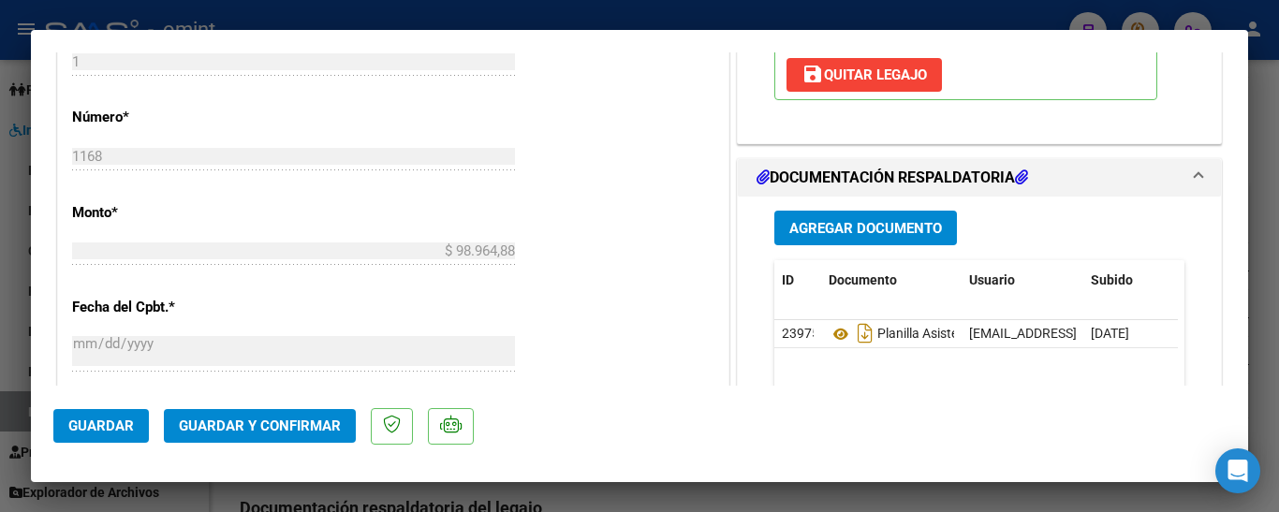
scroll to position [971, 0]
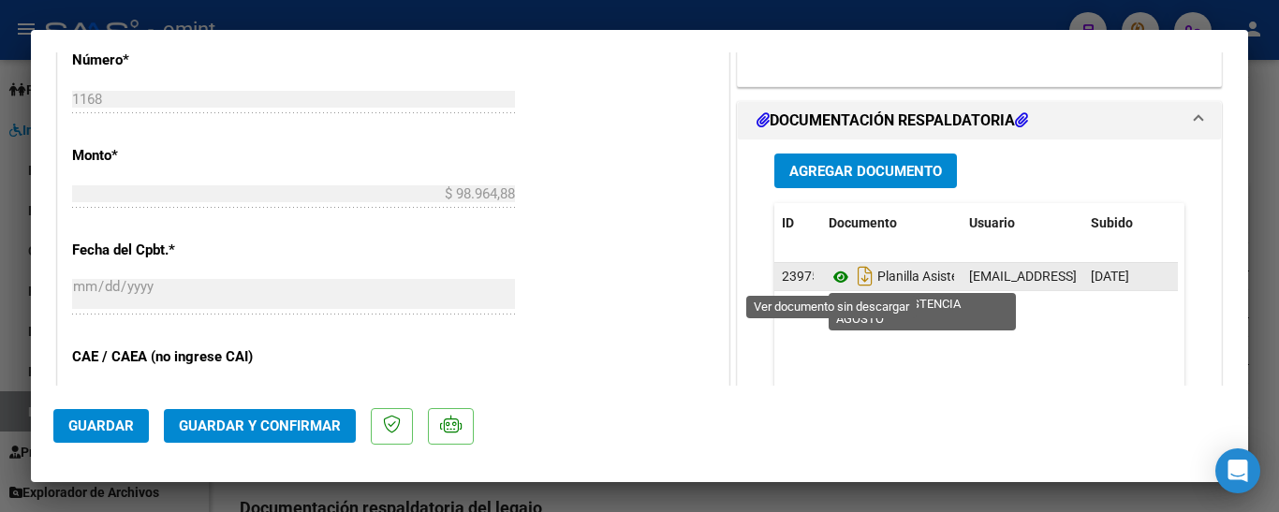
click at [834, 273] on icon at bounding box center [841, 277] width 24 height 22
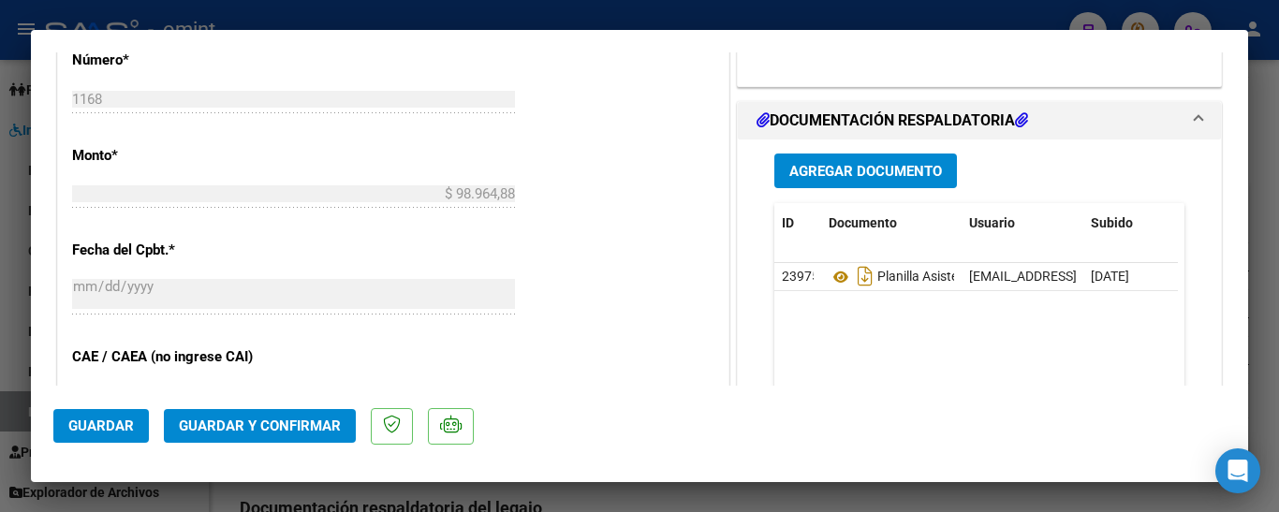
click at [263, 424] on span "Guardar y Confirmar" at bounding box center [260, 426] width 162 height 17
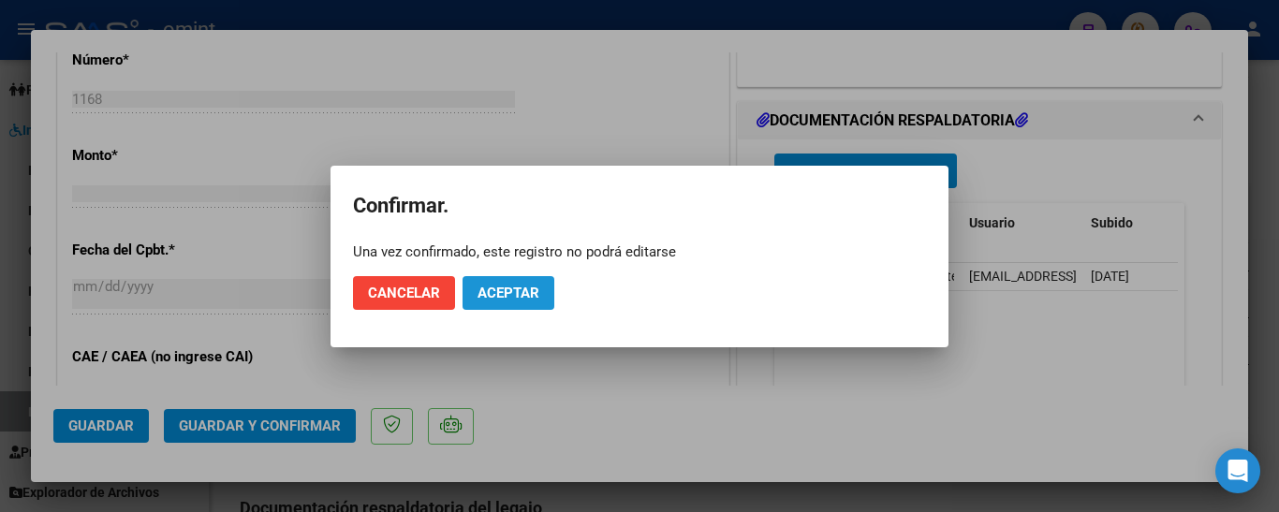
click at [534, 294] on span "Aceptar" at bounding box center [508, 293] width 62 height 17
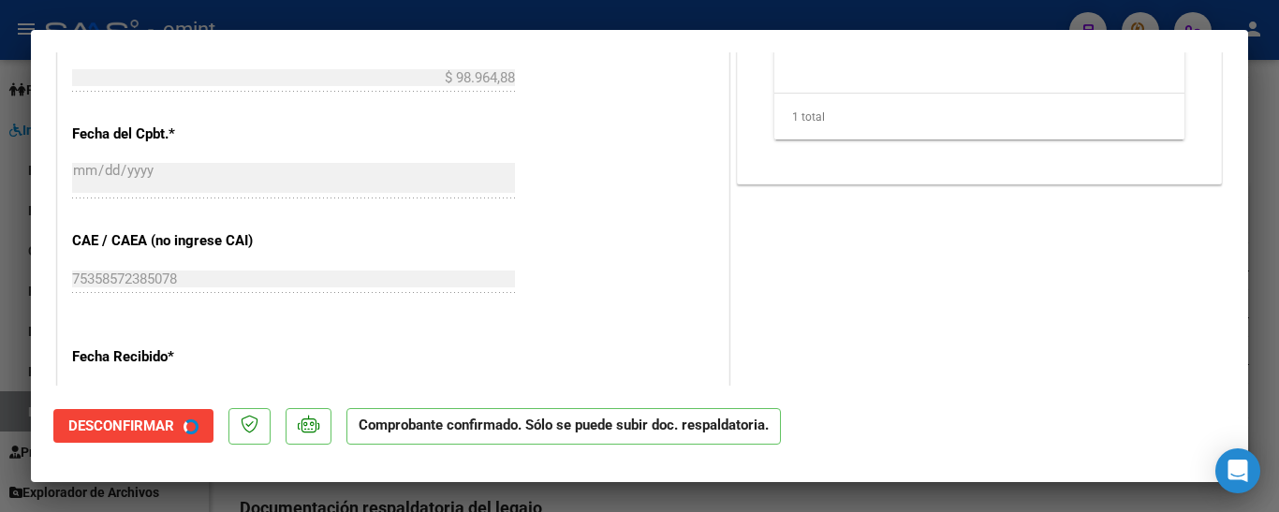
type input "$ 0,00"
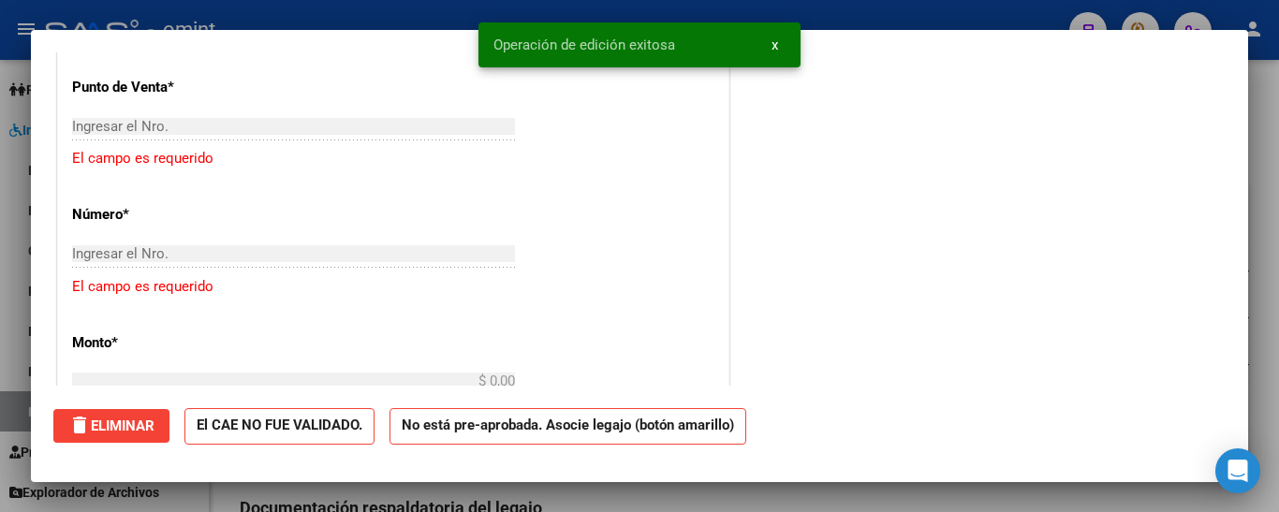
scroll to position [0, 0]
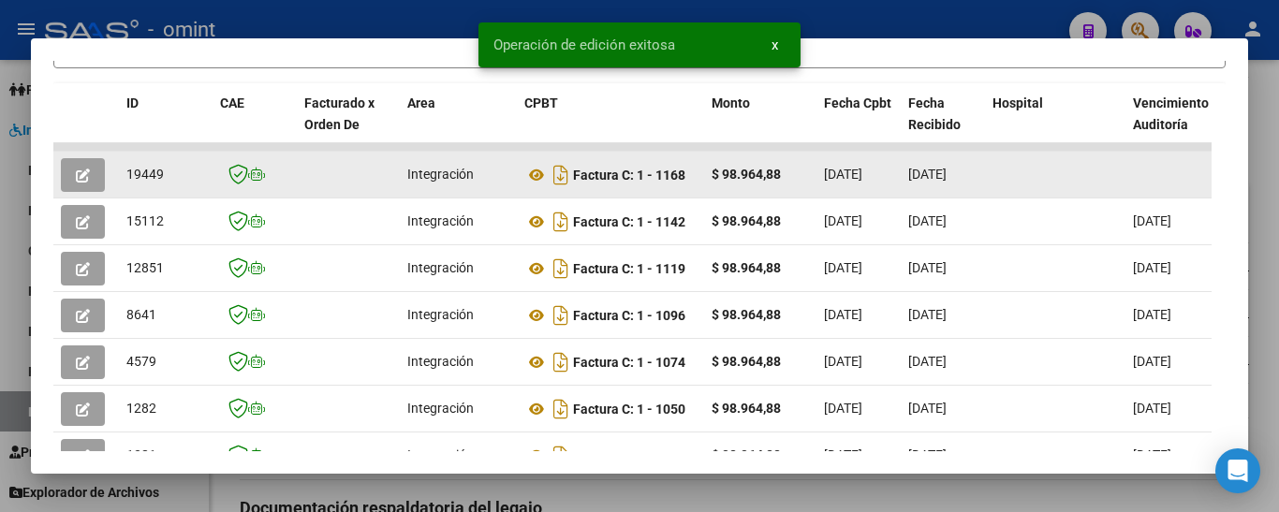
drag, startPoint x: 126, startPoint y: 178, endPoint x: 170, endPoint y: 186, distance: 44.8
click at [170, 185] on div "19449" at bounding box center [165, 175] width 79 height 22
copy span "19449"
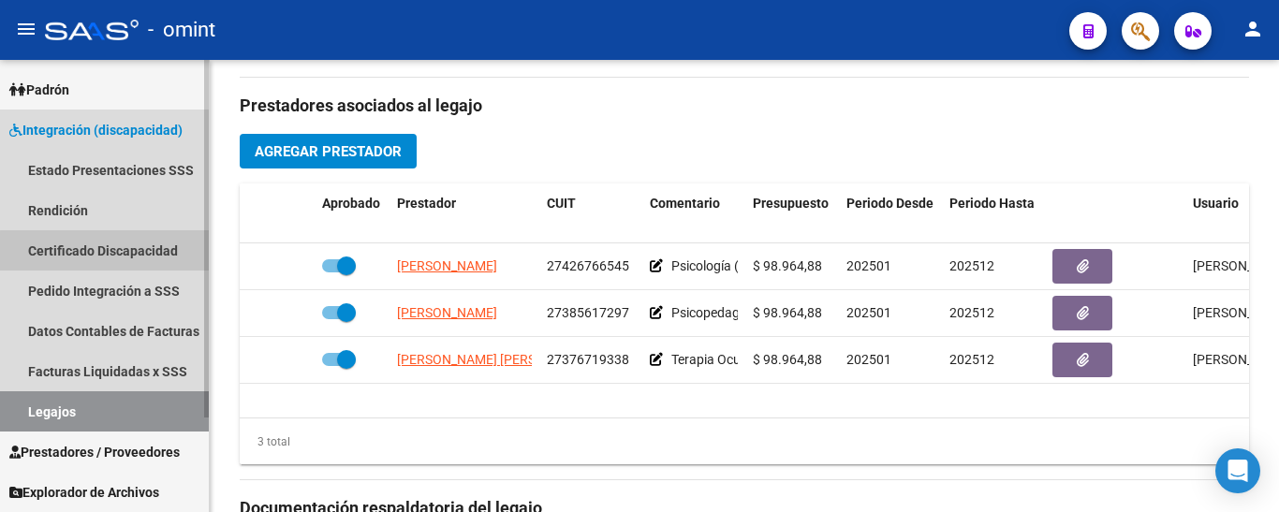
click at [113, 256] on link "Certificado Discapacidad" at bounding box center [104, 250] width 209 height 40
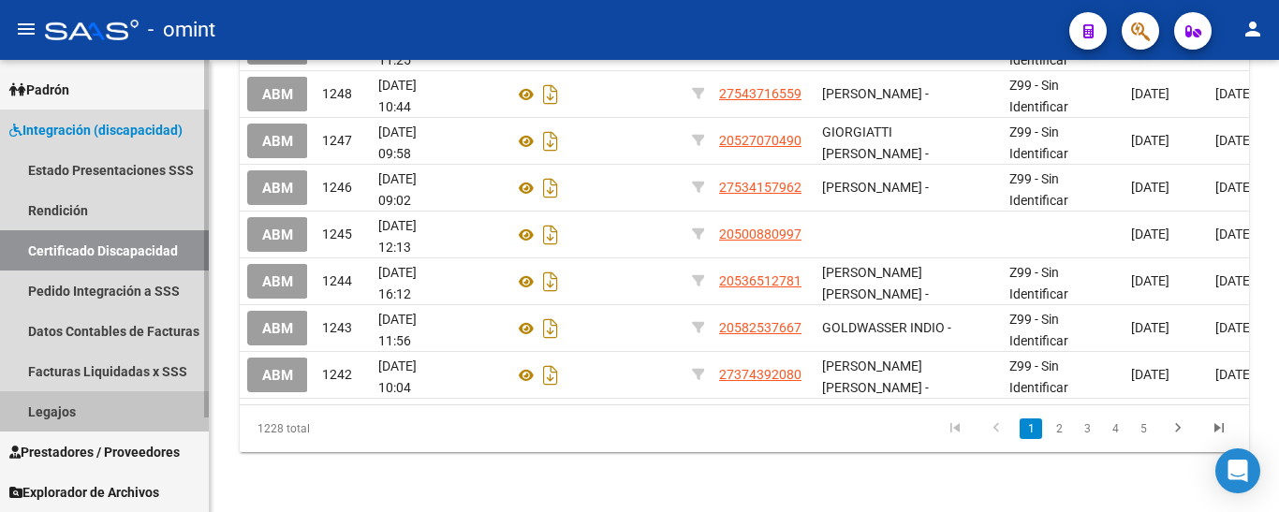
click at [125, 407] on link "Legajos" at bounding box center [104, 411] width 209 height 40
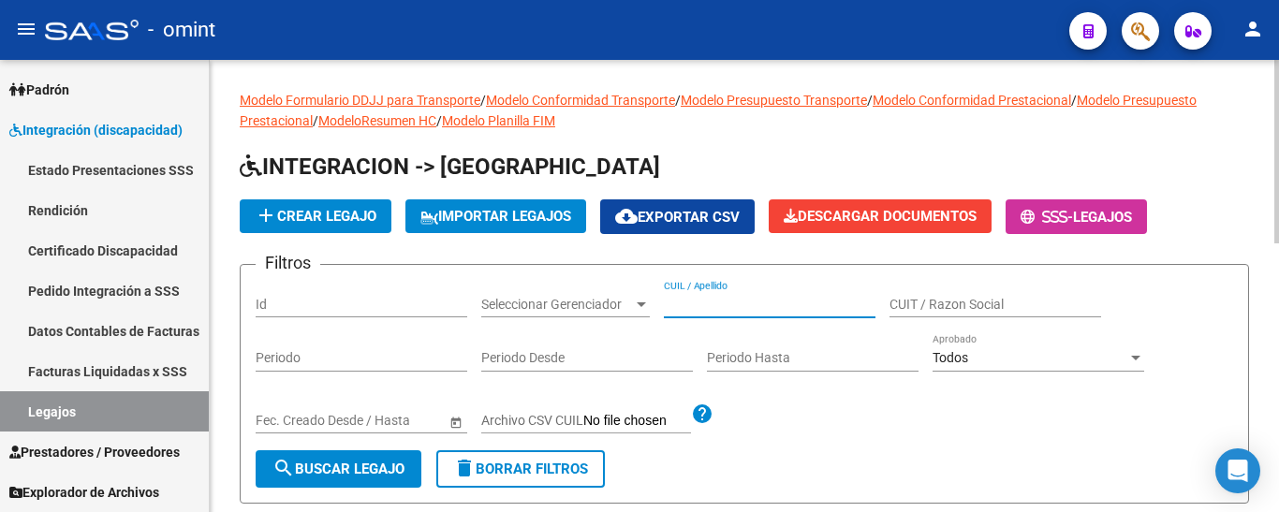
drag, startPoint x: 741, startPoint y: 310, endPoint x: 702, endPoint y: 296, distance: 40.9
click at [707, 293] on div "CUIL / Apellido" at bounding box center [770, 298] width 212 height 37
paste input "[PERSON_NAME]"
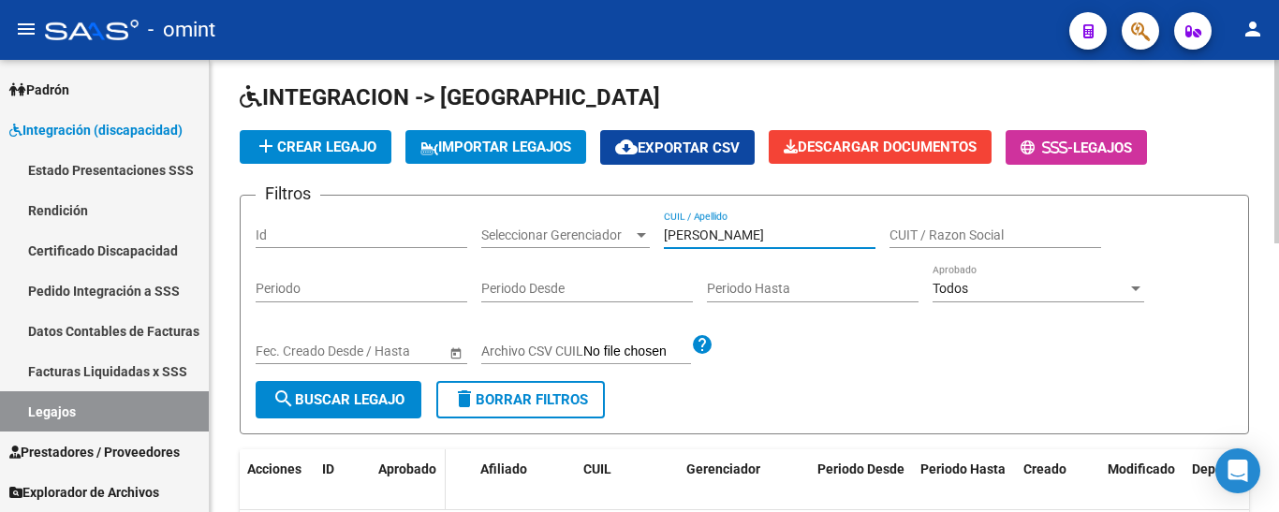
scroll to position [187, 0]
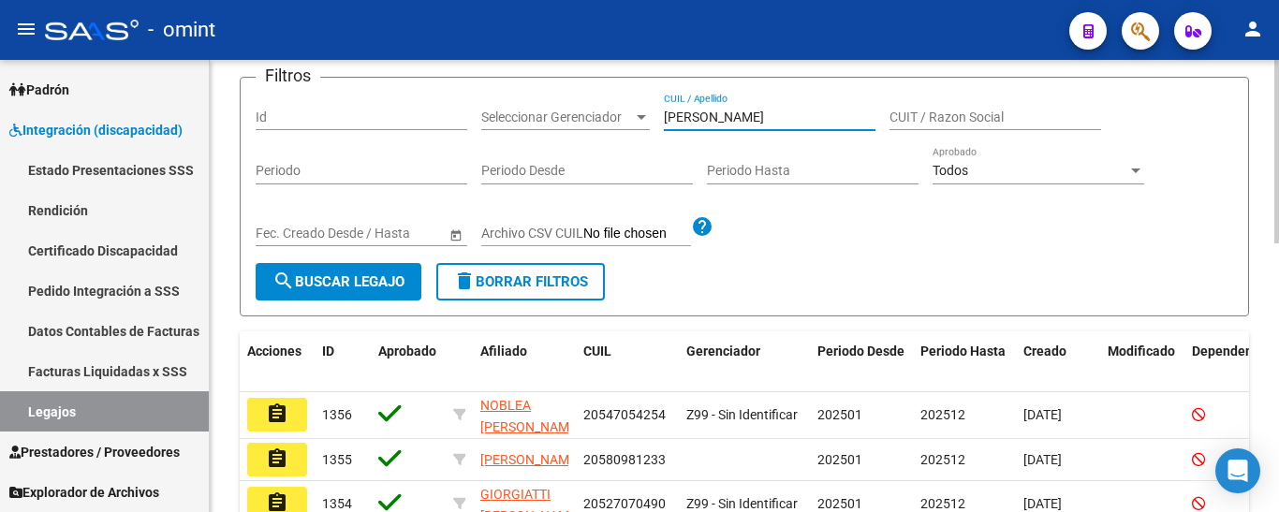
type input "[PERSON_NAME]"
click at [354, 280] on span "search Buscar Legajo" at bounding box center [338, 281] width 132 height 17
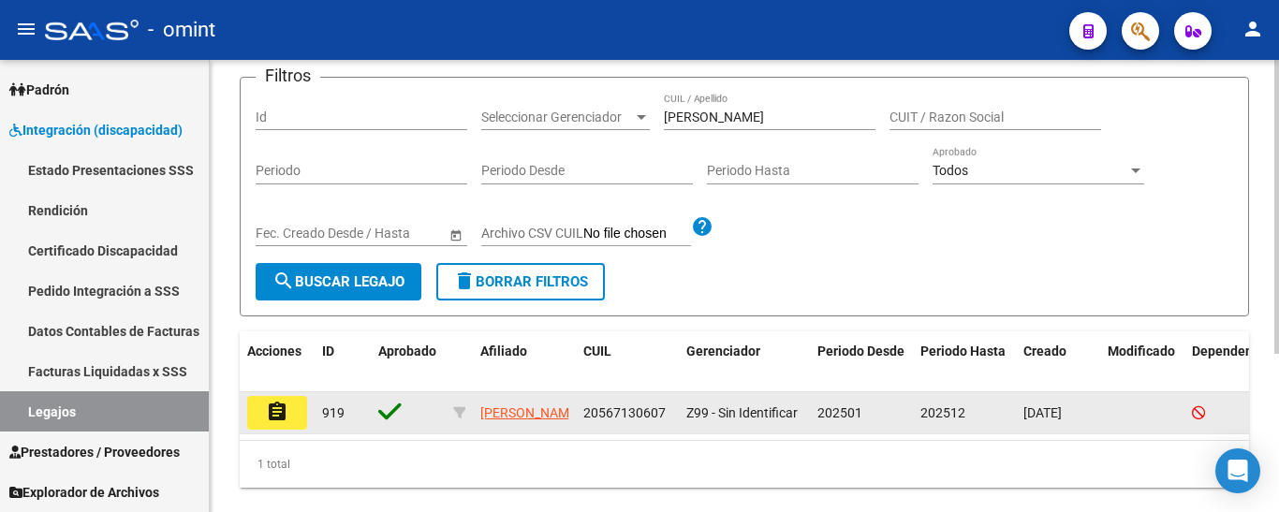
click at [292, 413] on button "assignment" at bounding box center [277, 413] width 60 height 34
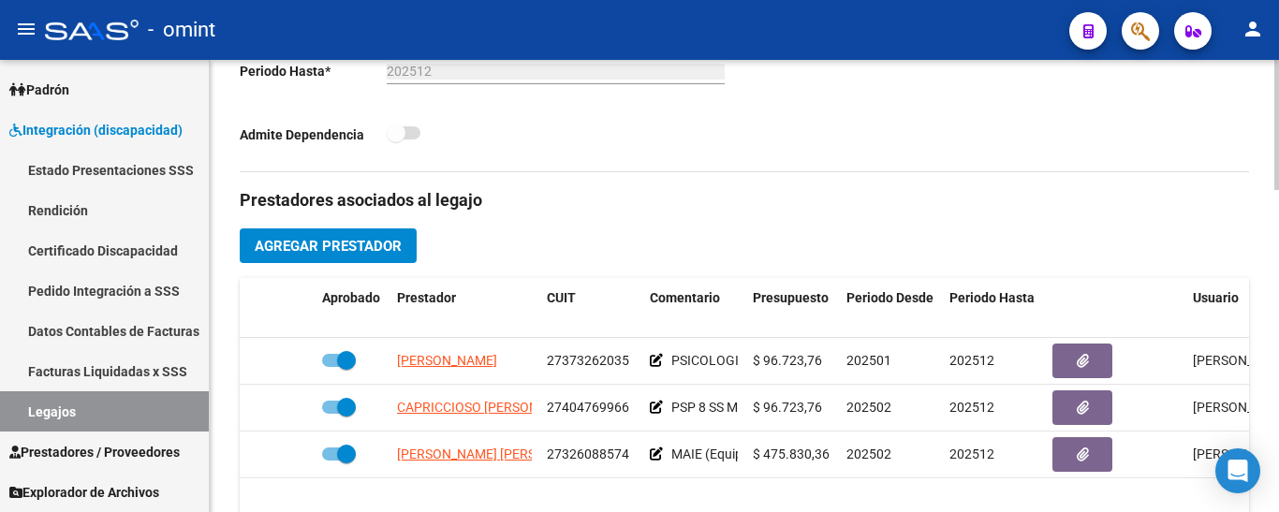
scroll to position [562, 0]
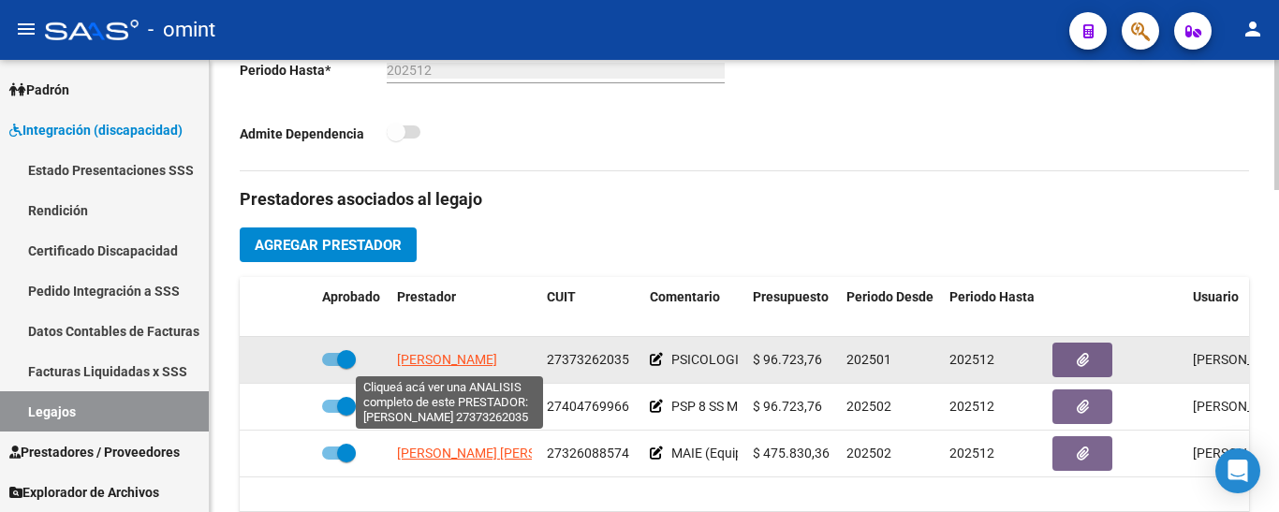
click at [466, 359] on span "[PERSON_NAME]" at bounding box center [447, 359] width 100 height 15
type textarea "27373262035"
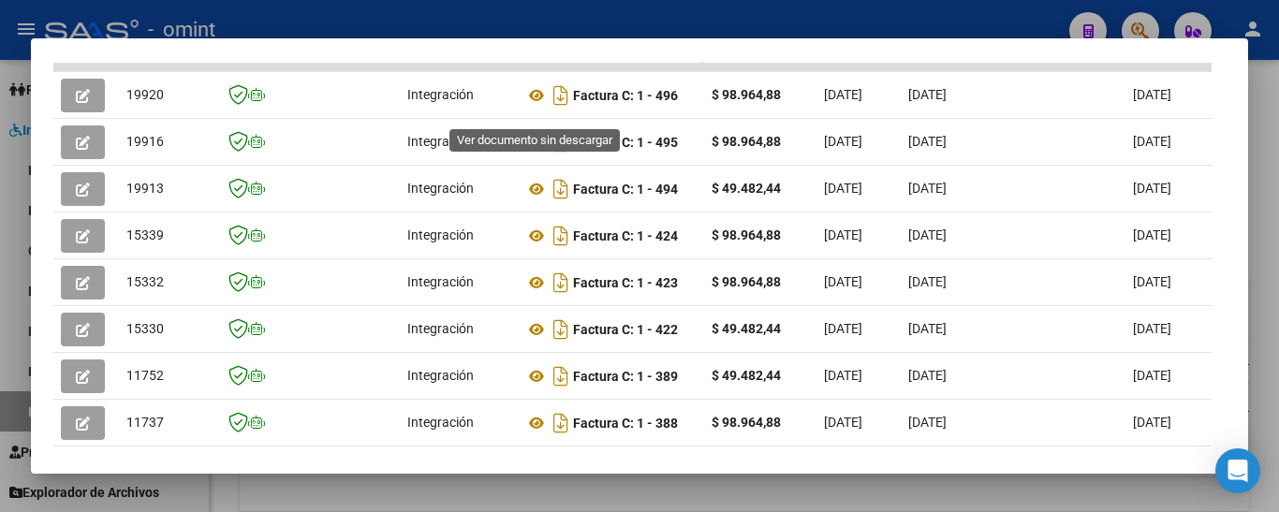
scroll to position [409, 0]
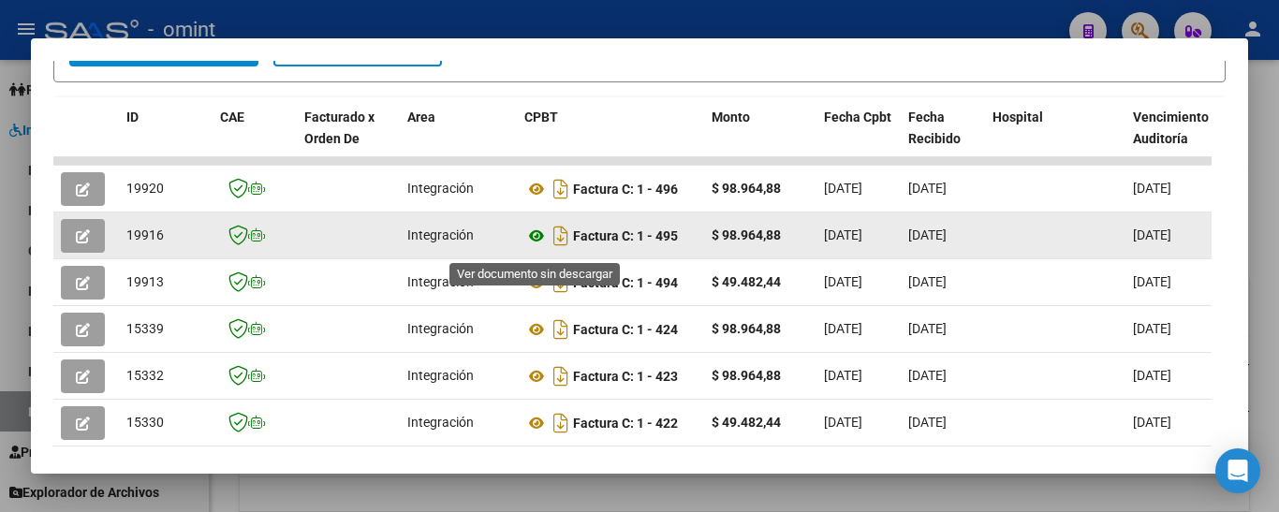
click at [540, 240] on icon at bounding box center [536, 236] width 24 height 22
click at [90, 240] on button "button" at bounding box center [83, 236] width 44 height 34
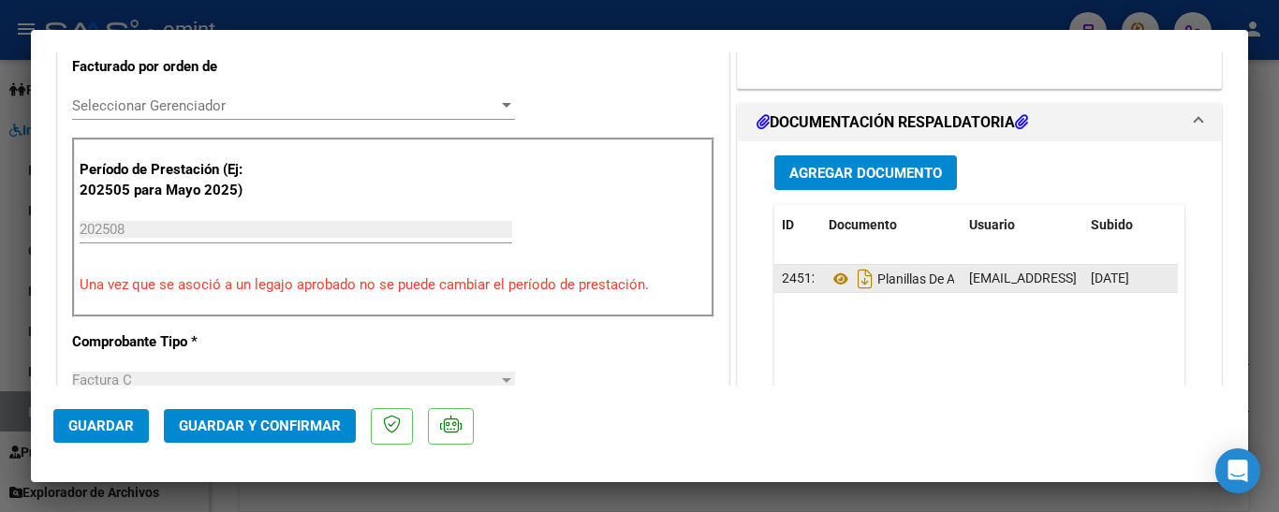
scroll to position [504, 0]
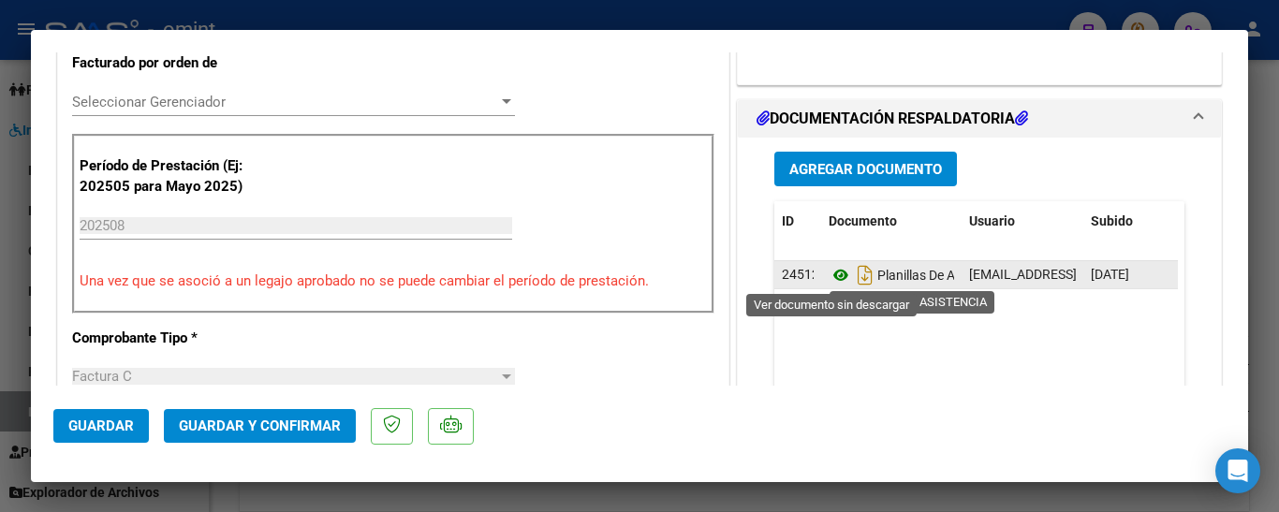
click at [831, 276] on icon at bounding box center [841, 275] width 24 height 22
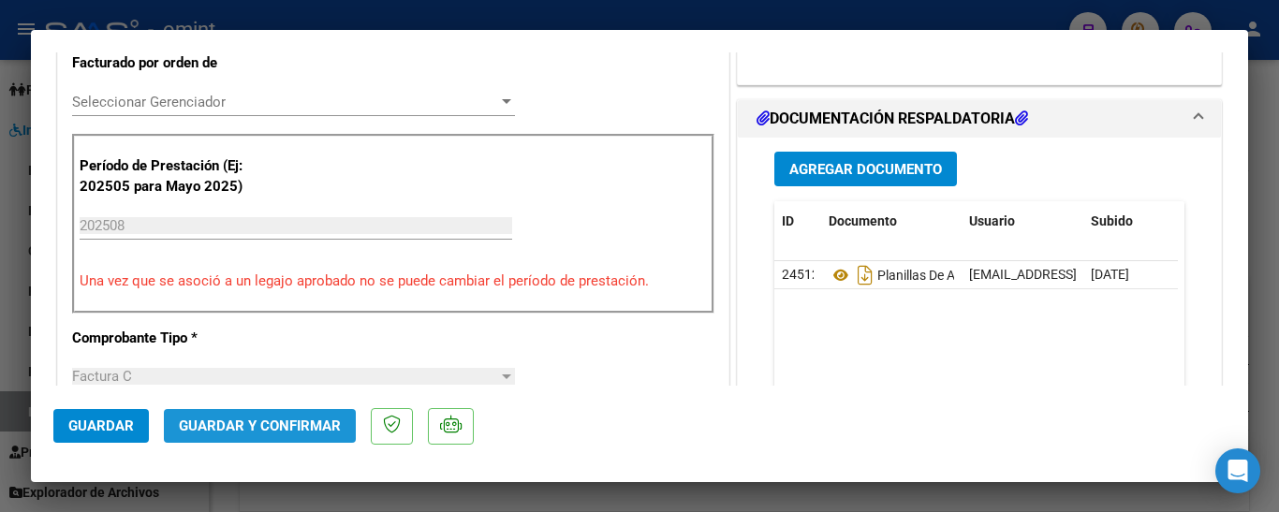
click at [277, 422] on span "Guardar y Confirmar" at bounding box center [260, 426] width 162 height 17
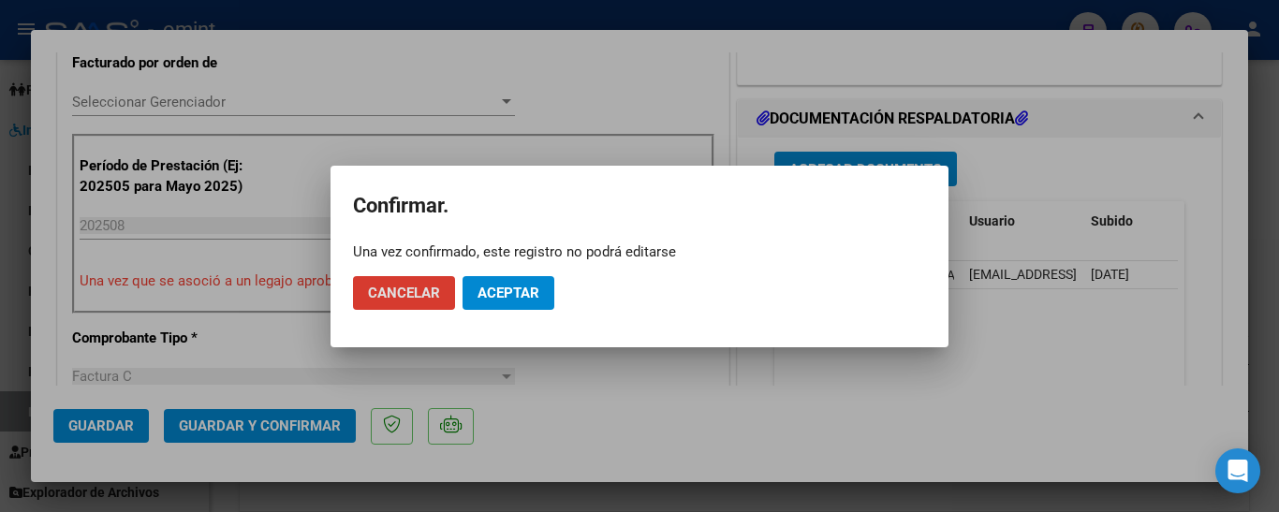
click at [517, 298] on span "Aceptar" at bounding box center [508, 293] width 62 height 17
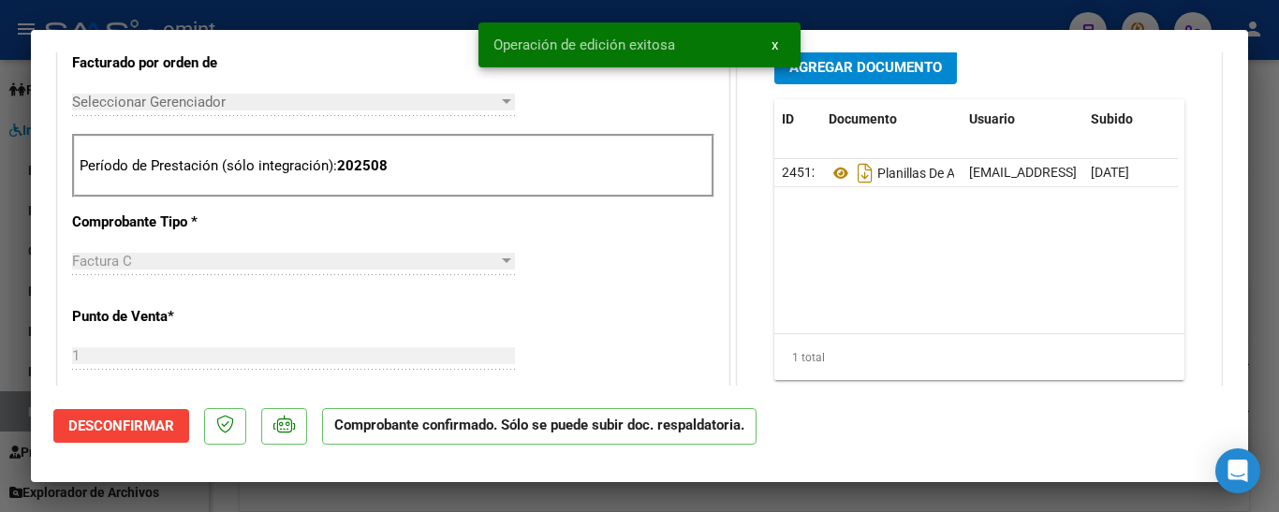
type input "$ 0,00"
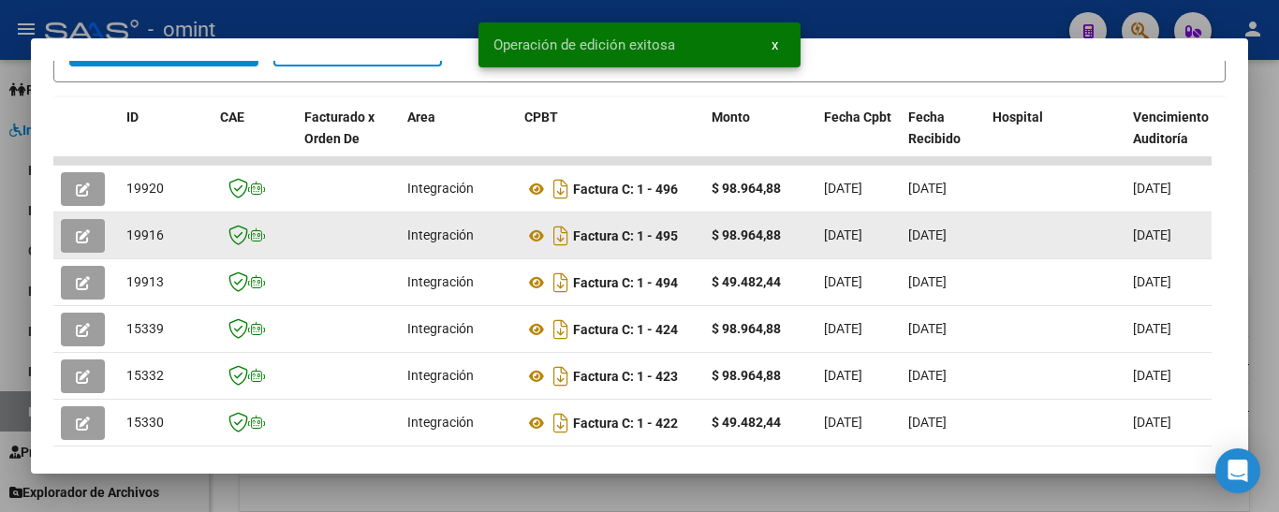
drag, startPoint x: 122, startPoint y: 240, endPoint x: 160, endPoint y: 245, distance: 38.8
click at [167, 248] on datatable-body-cell "19916" at bounding box center [166, 236] width 94 height 46
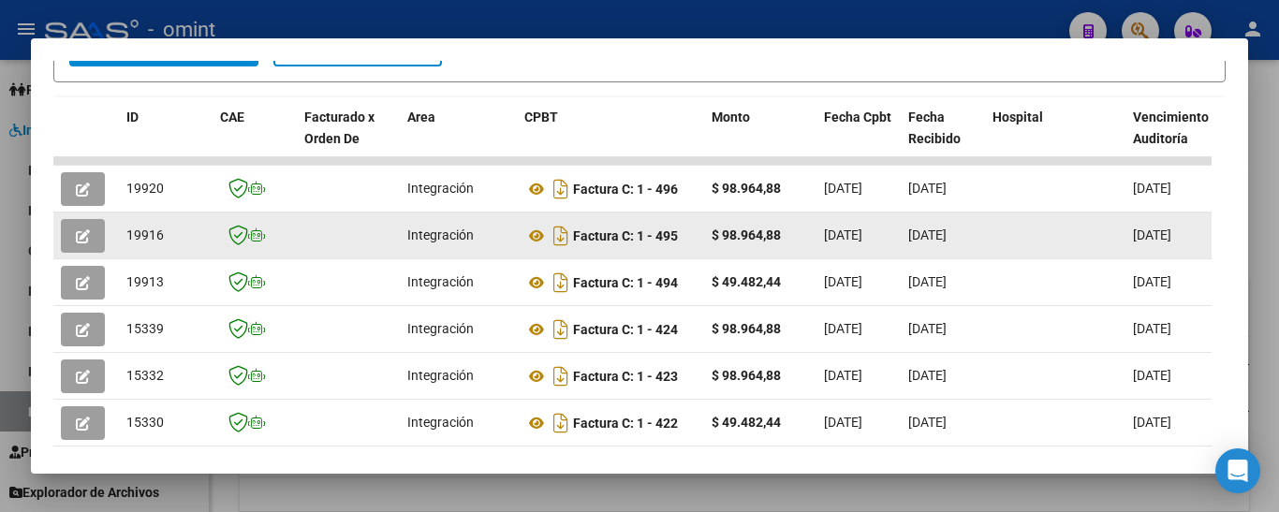
copy span "19916"
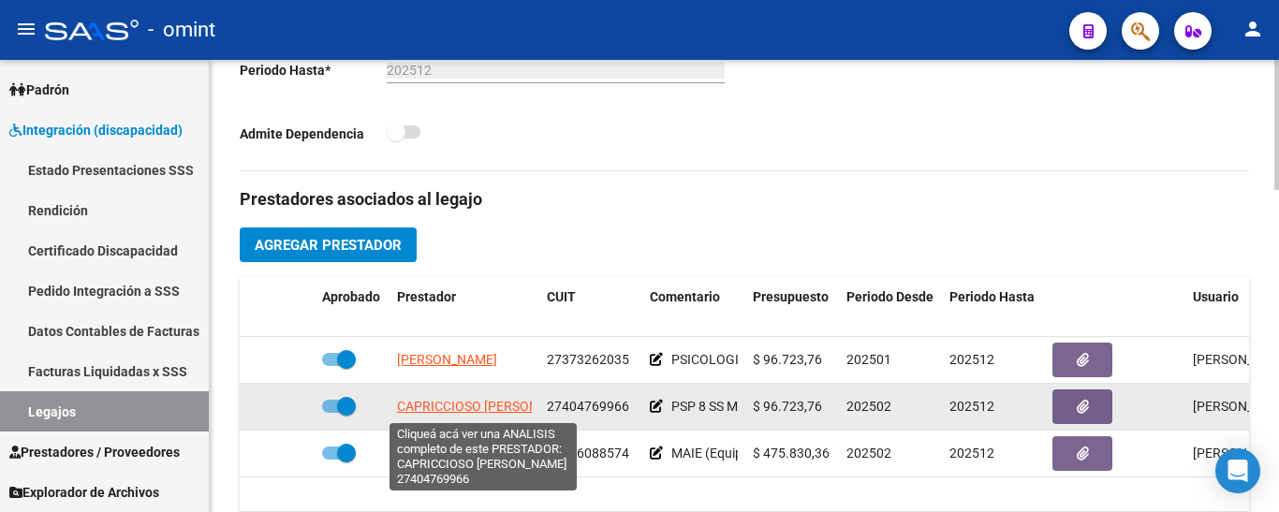
click at [483, 407] on span "CAPRICCIOSO [PERSON_NAME]" at bounding box center [490, 406] width 187 height 15
type textarea "27404769966"
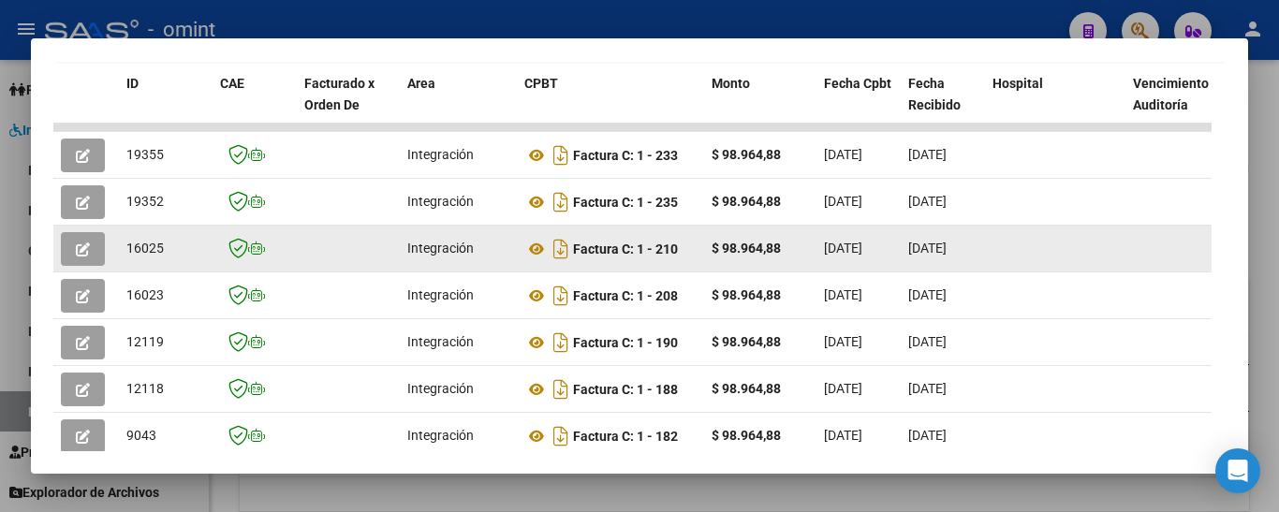
scroll to position [423, 0]
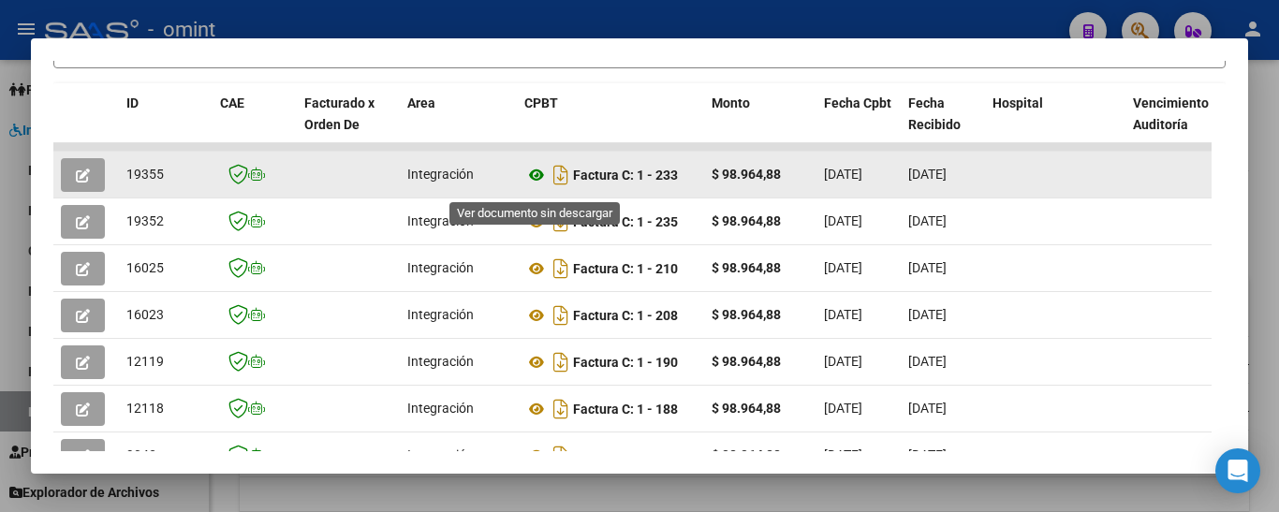
click at [534, 183] on icon at bounding box center [536, 175] width 24 height 22
click at [81, 183] on icon "button" at bounding box center [83, 176] width 14 height 14
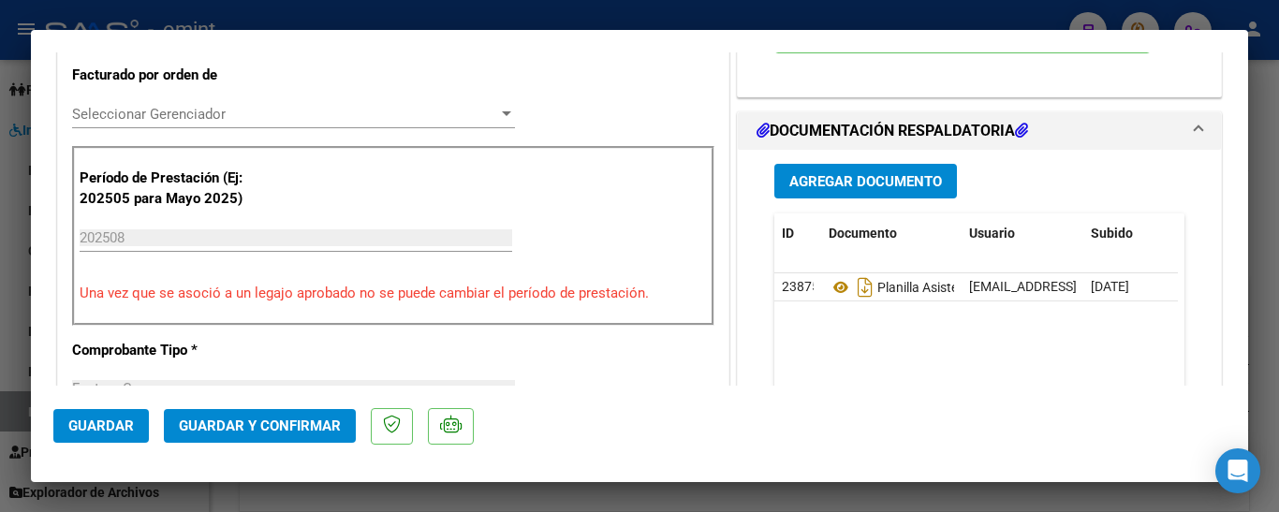
scroll to position [562, 0]
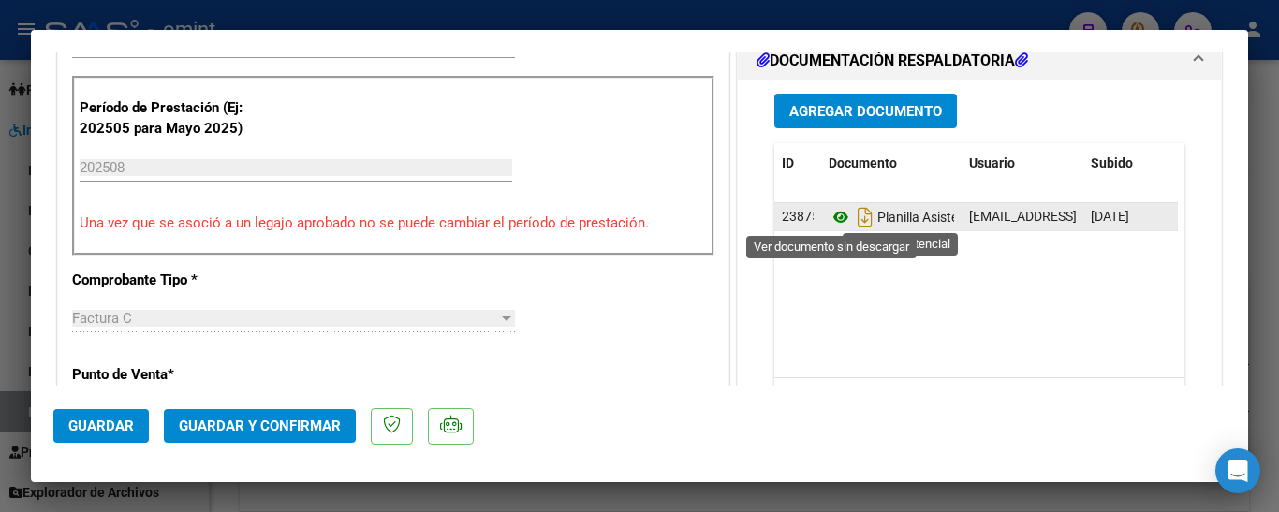
click at [829, 219] on icon at bounding box center [841, 217] width 24 height 22
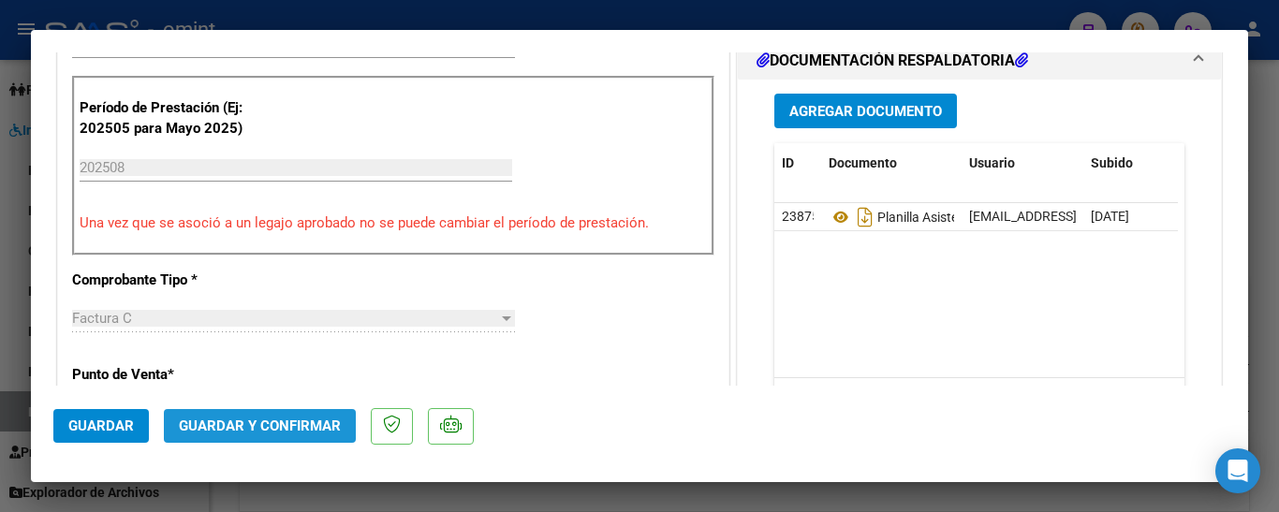
click at [287, 436] on button "Guardar y Confirmar" at bounding box center [260, 426] width 192 height 34
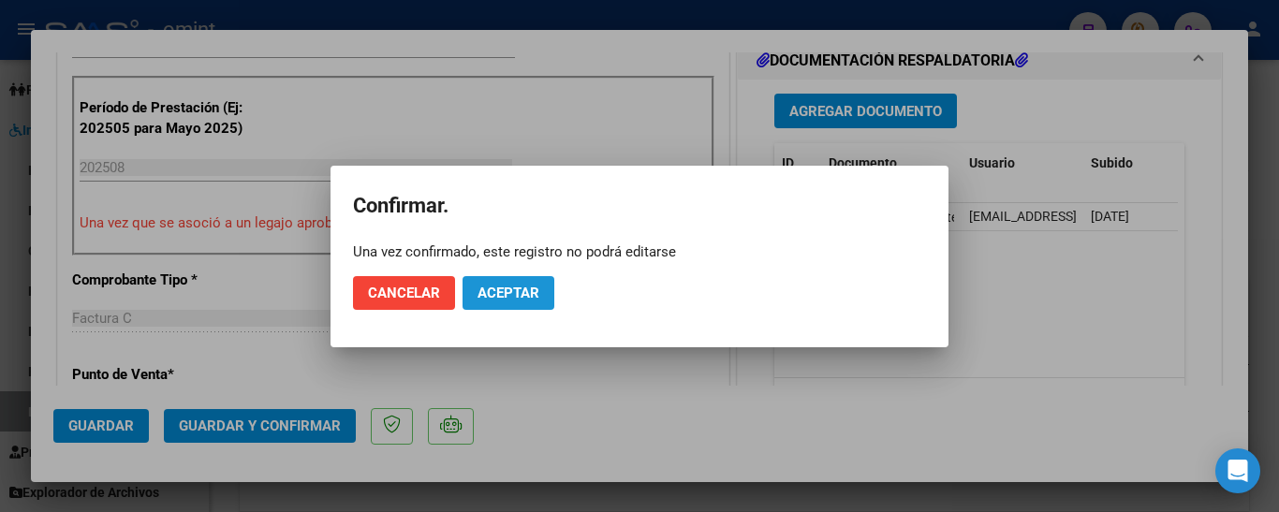
click at [513, 302] on button "Aceptar" at bounding box center [508, 293] width 92 height 34
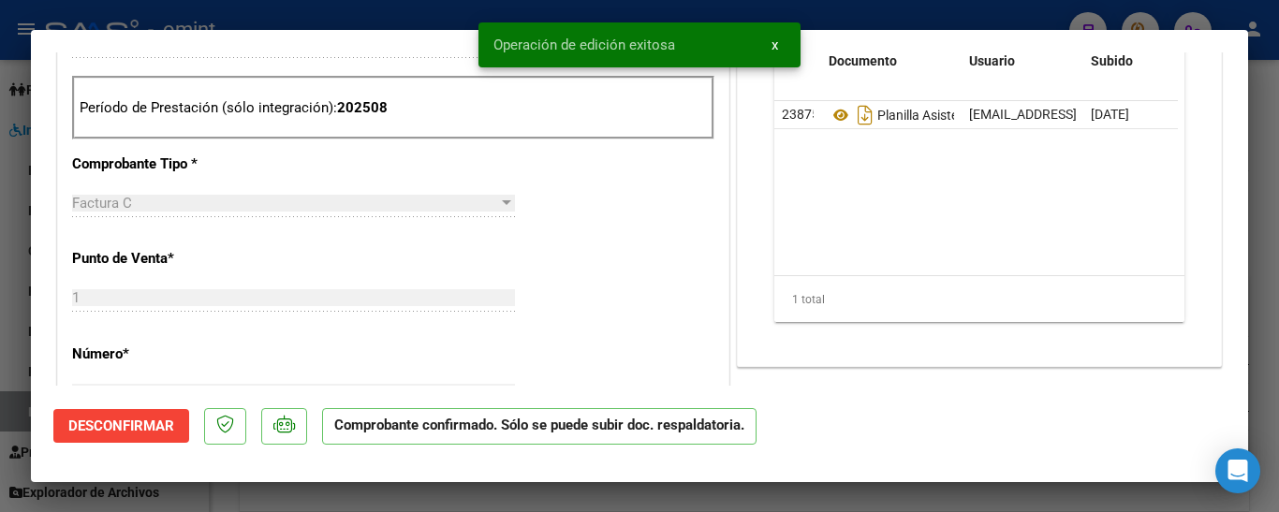
type input "$ 0,00"
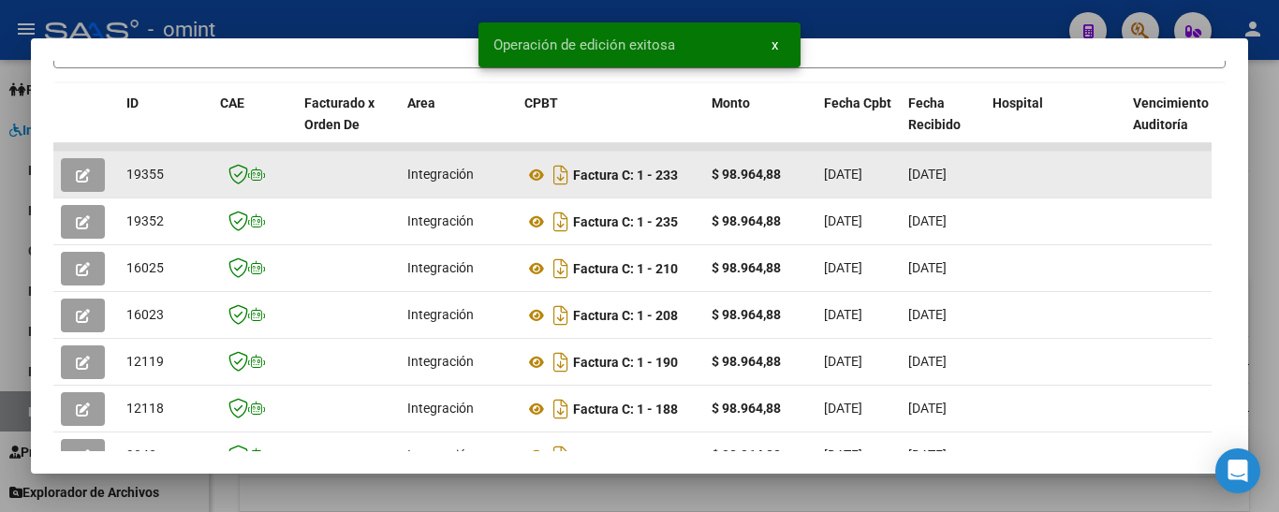
drag, startPoint x: 144, startPoint y: 186, endPoint x: 177, endPoint y: 190, distance: 33.0
click at [177, 185] on div "19355" at bounding box center [165, 175] width 79 height 22
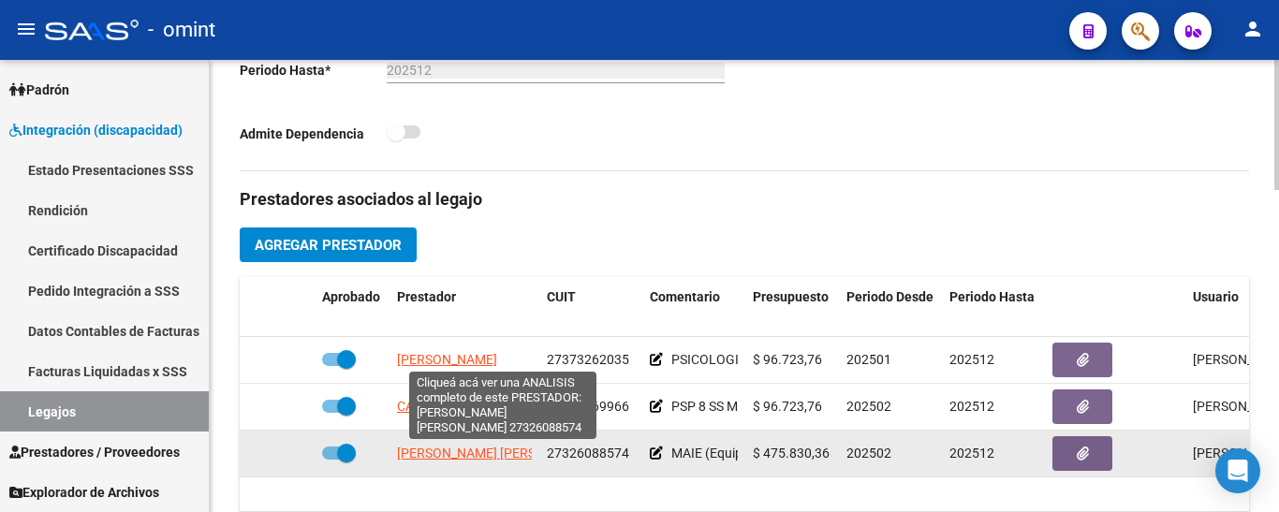
click at [480, 453] on span "[PERSON_NAME] [PERSON_NAME]" at bounding box center [498, 453] width 203 height 15
type textarea "27326088574"
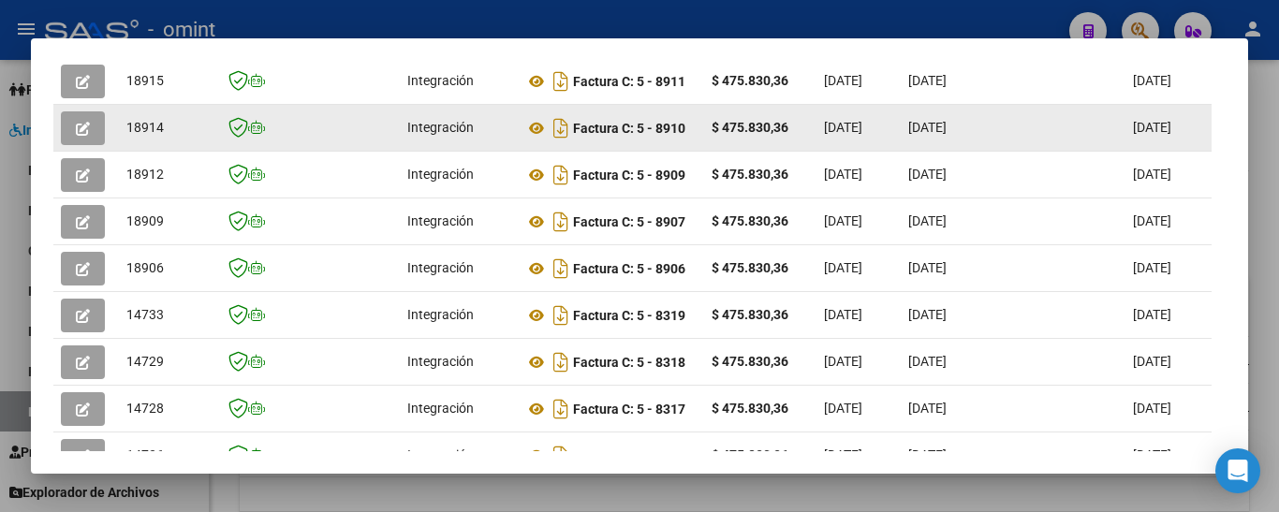
scroll to position [423, 0]
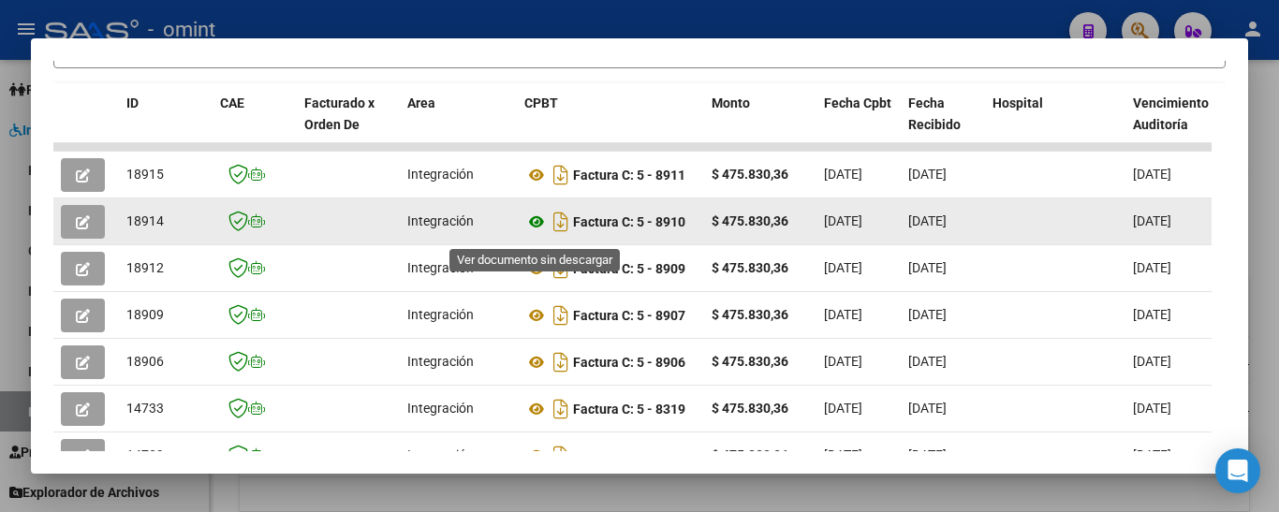
click at [535, 230] on icon at bounding box center [536, 222] width 24 height 22
click at [84, 229] on icon "button" at bounding box center [83, 222] width 14 height 14
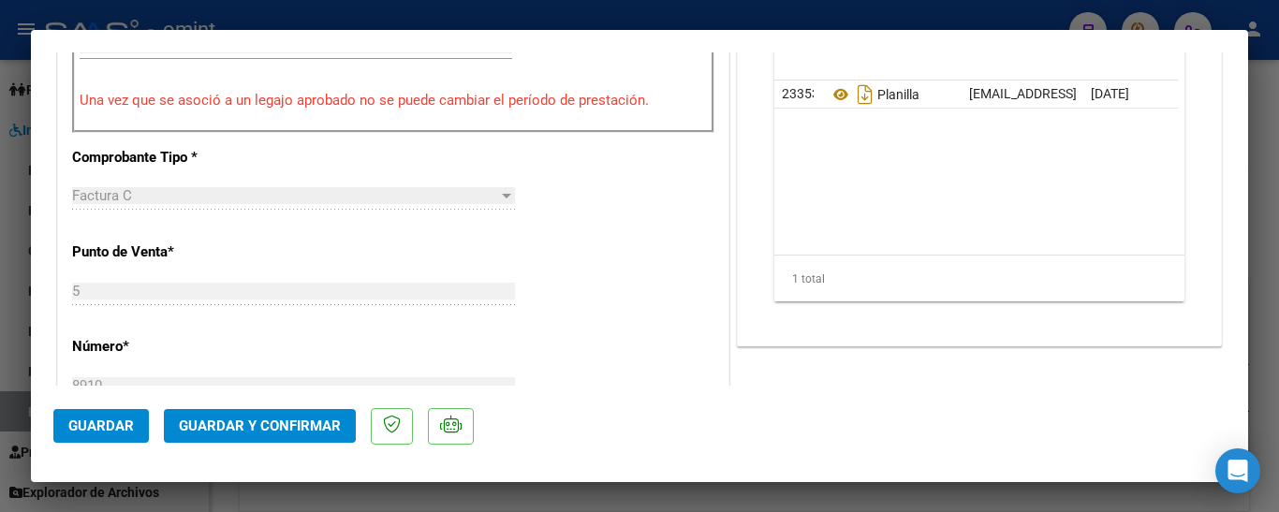
scroll to position [691, 0]
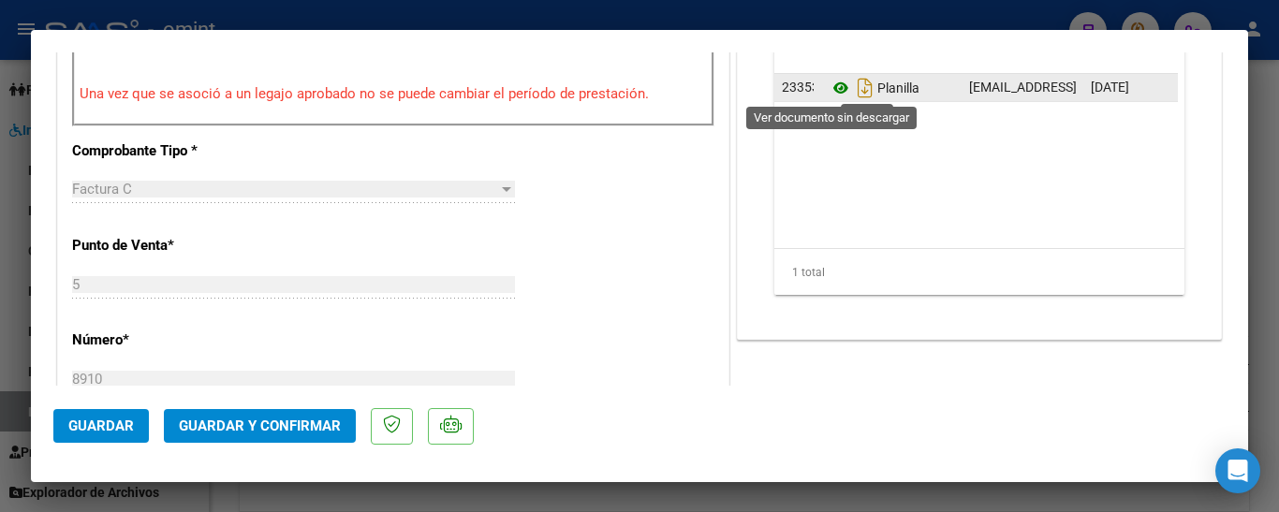
click at [829, 91] on icon at bounding box center [841, 88] width 24 height 22
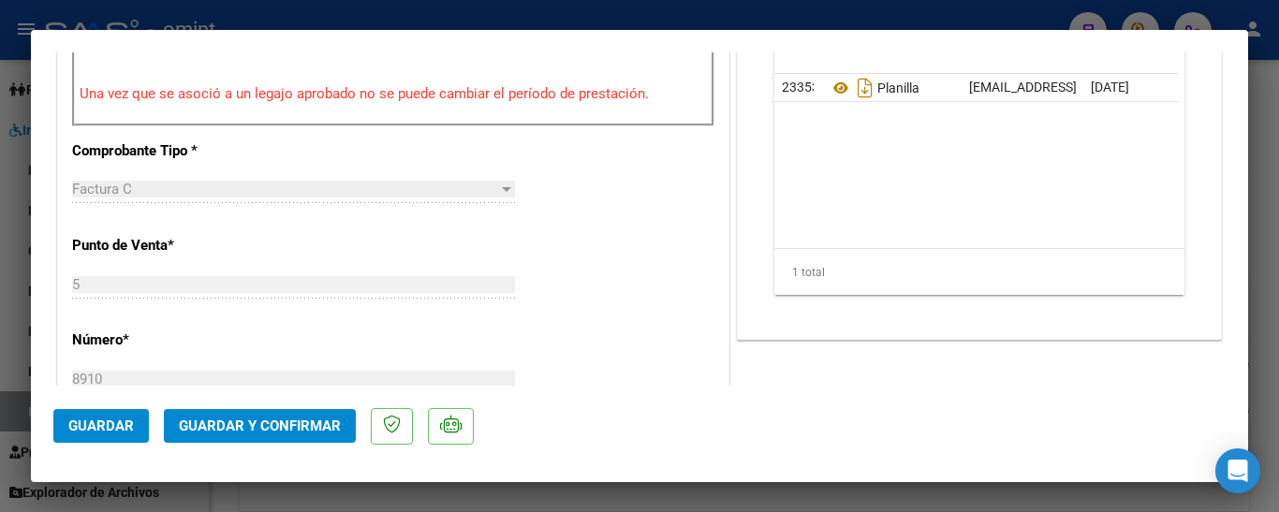
click at [280, 425] on span "Guardar y Confirmar" at bounding box center [260, 426] width 162 height 17
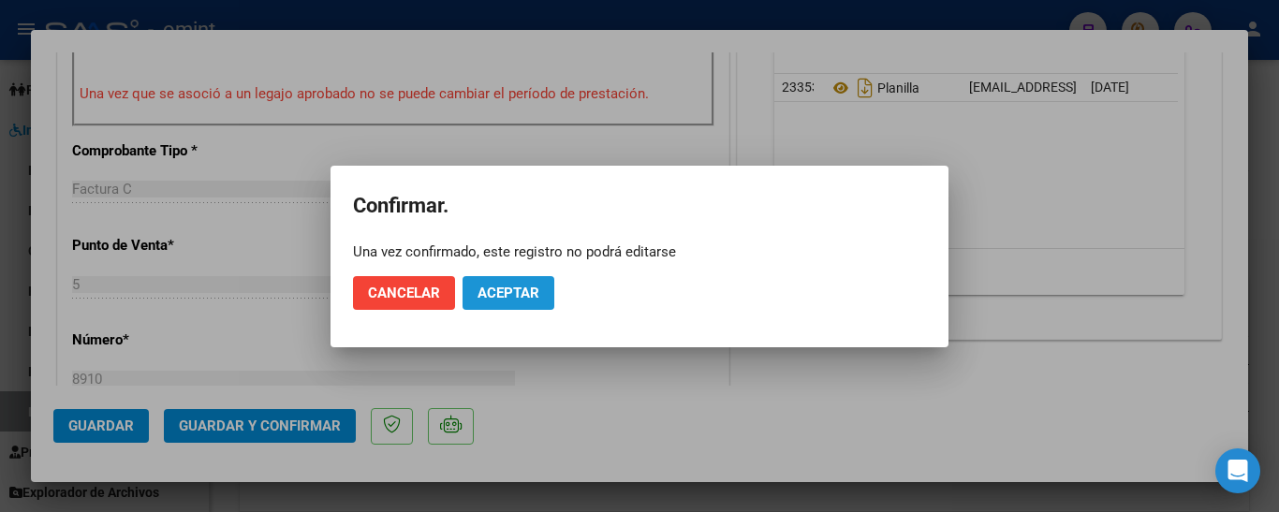
click at [526, 291] on span "Aceptar" at bounding box center [508, 293] width 62 height 17
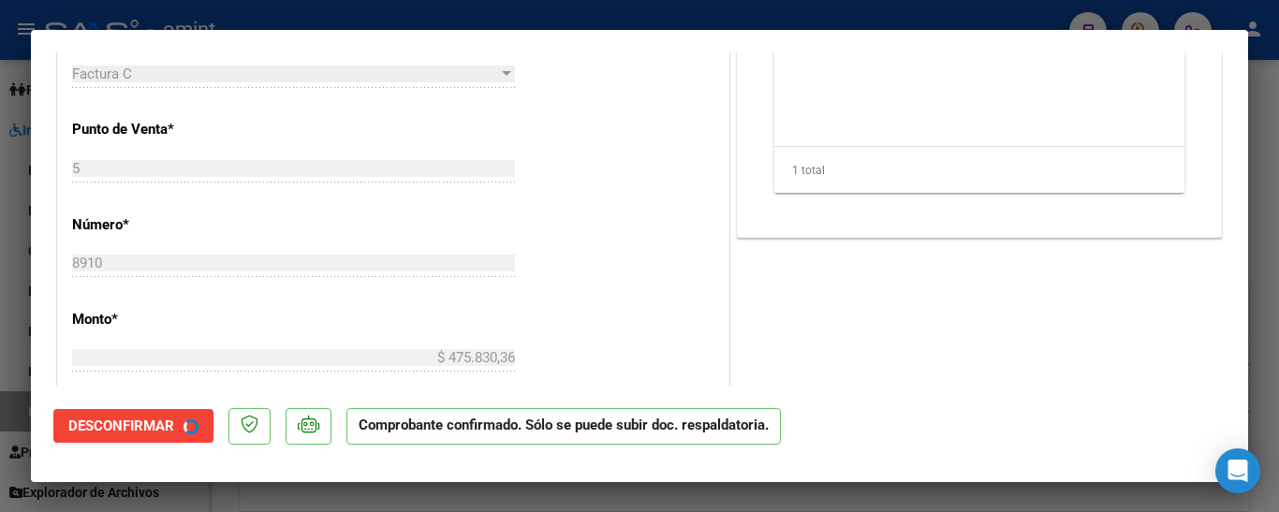
type input "$ 0,00"
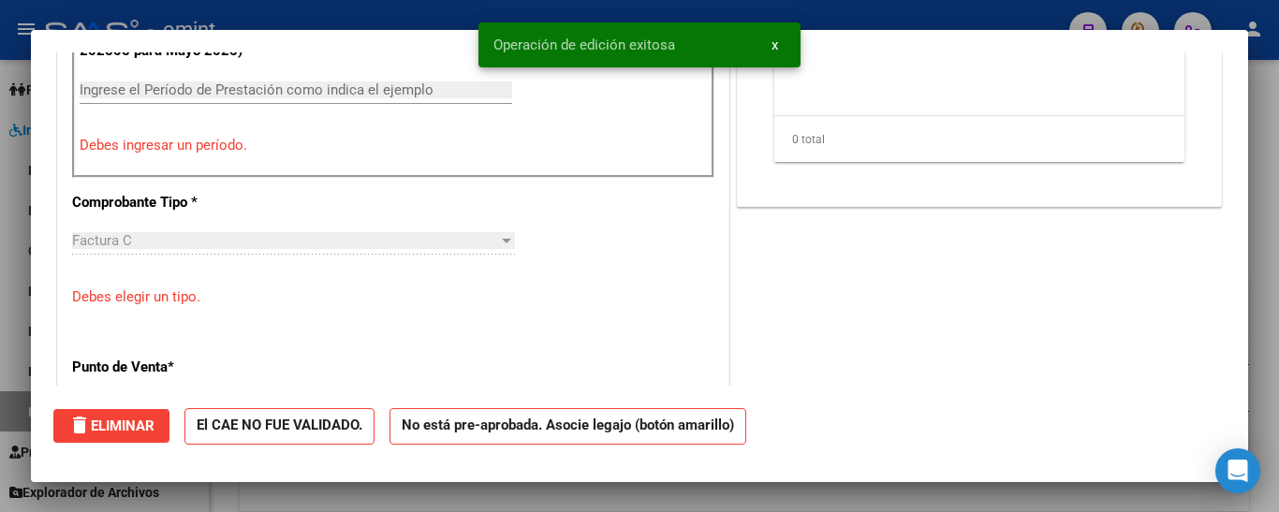
scroll to position [0, 0]
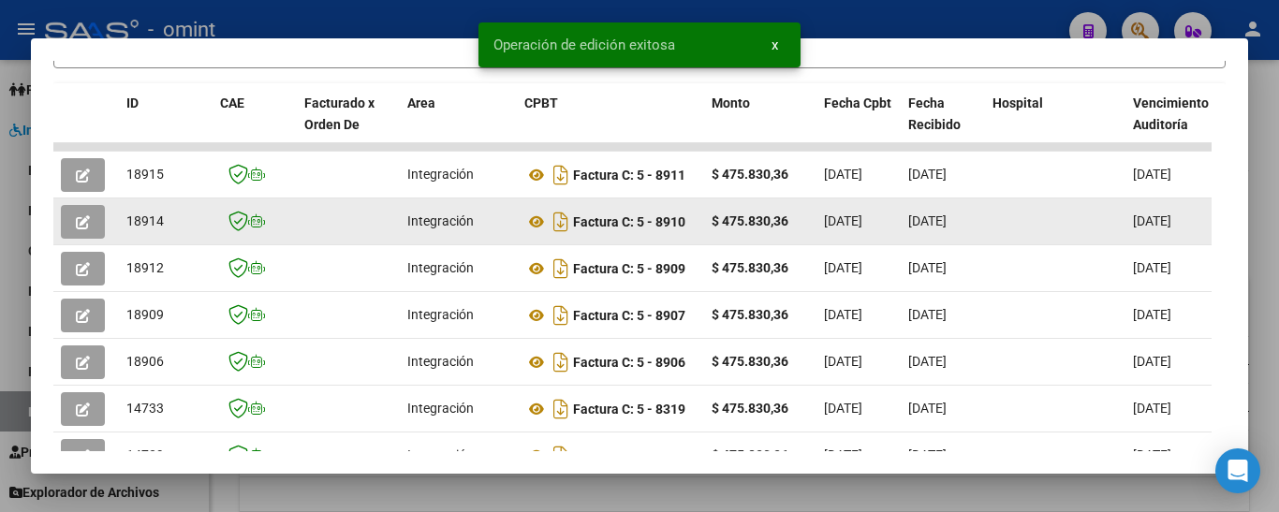
drag, startPoint x: 126, startPoint y: 225, endPoint x: 179, endPoint y: 234, distance: 53.3
click at [179, 232] on div "18914" at bounding box center [165, 222] width 79 height 22
copy span "18914"
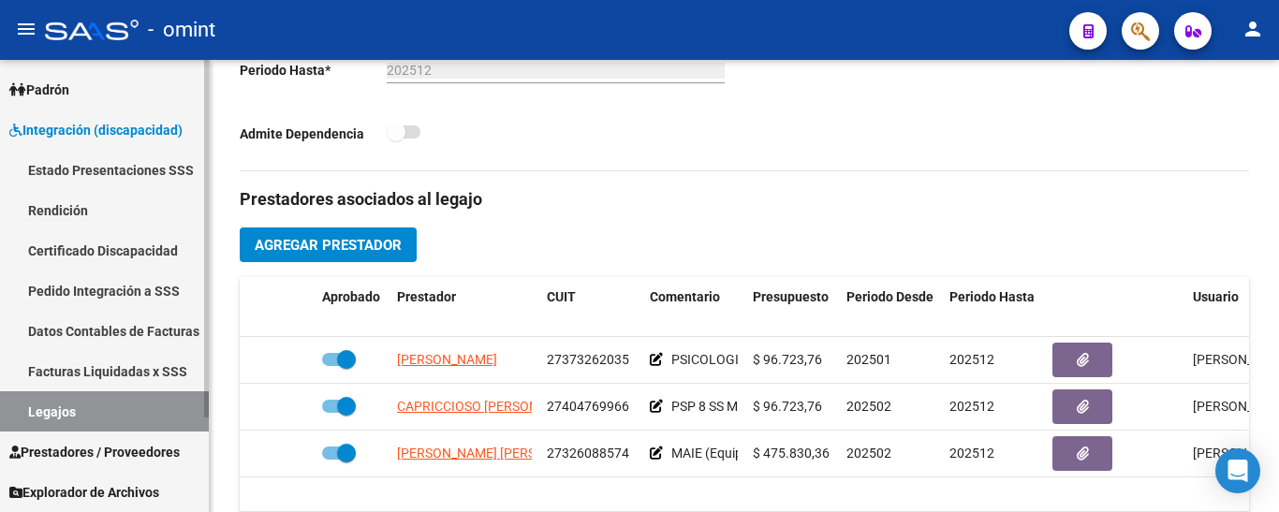
click at [87, 243] on link "Certificado Discapacidad" at bounding box center [104, 250] width 209 height 40
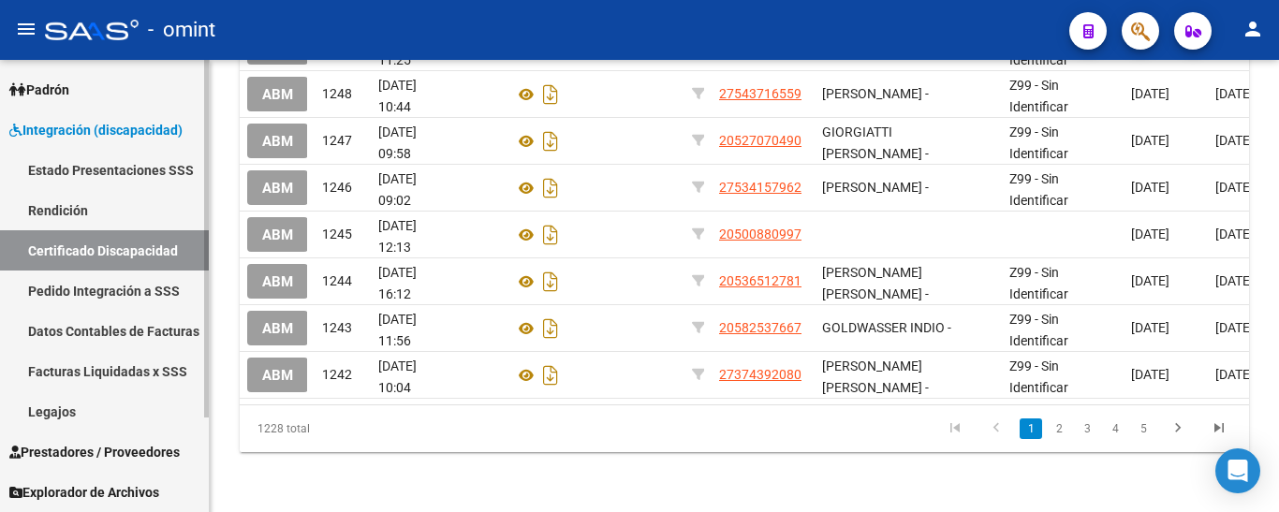
click at [80, 408] on link "Legajos" at bounding box center [104, 411] width 209 height 40
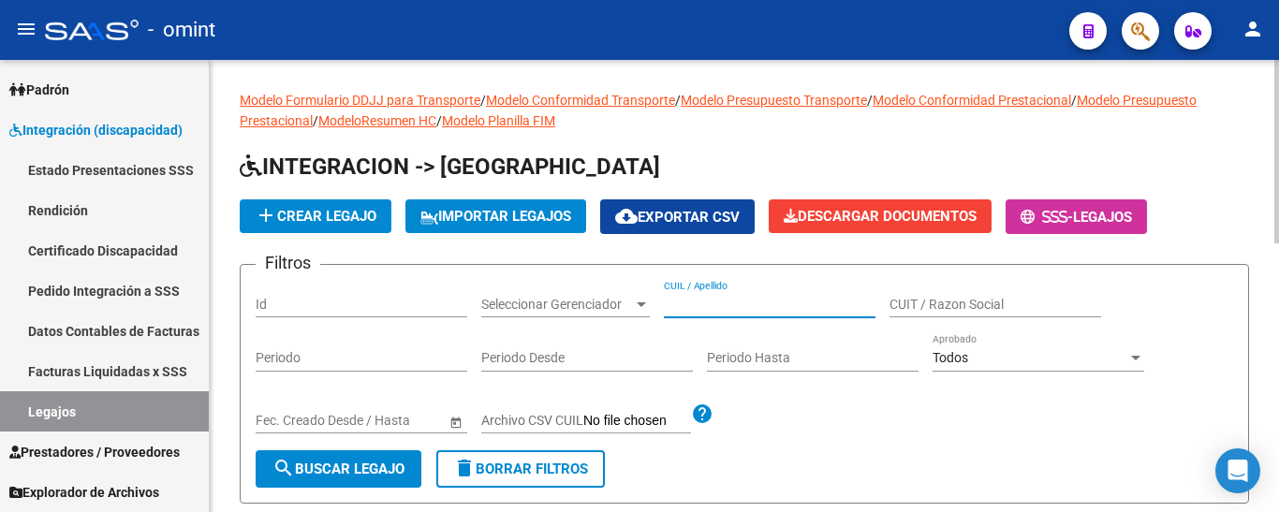
paste input "[PERSON_NAME] ANT"
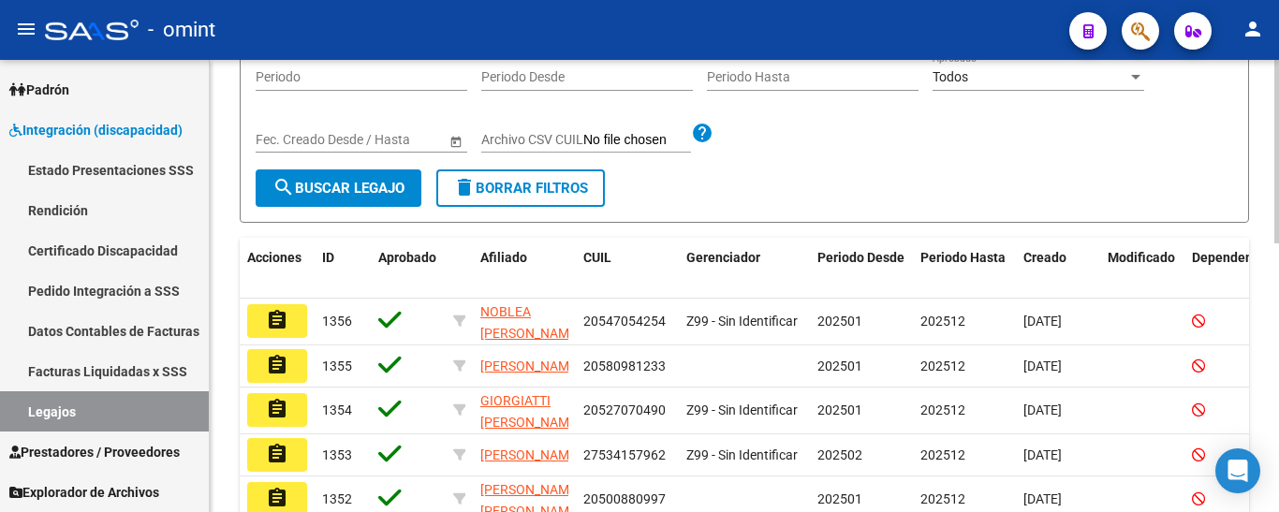
type input "[PERSON_NAME] ANT"
click at [344, 183] on span "search Buscar Legajo" at bounding box center [338, 188] width 132 height 17
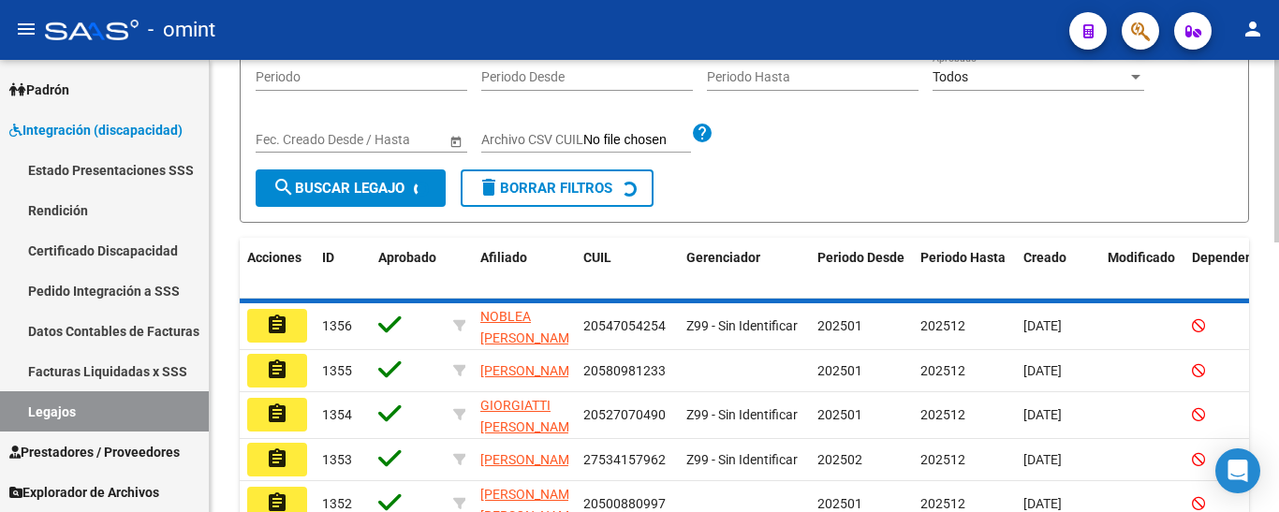
scroll to position [243, 0]
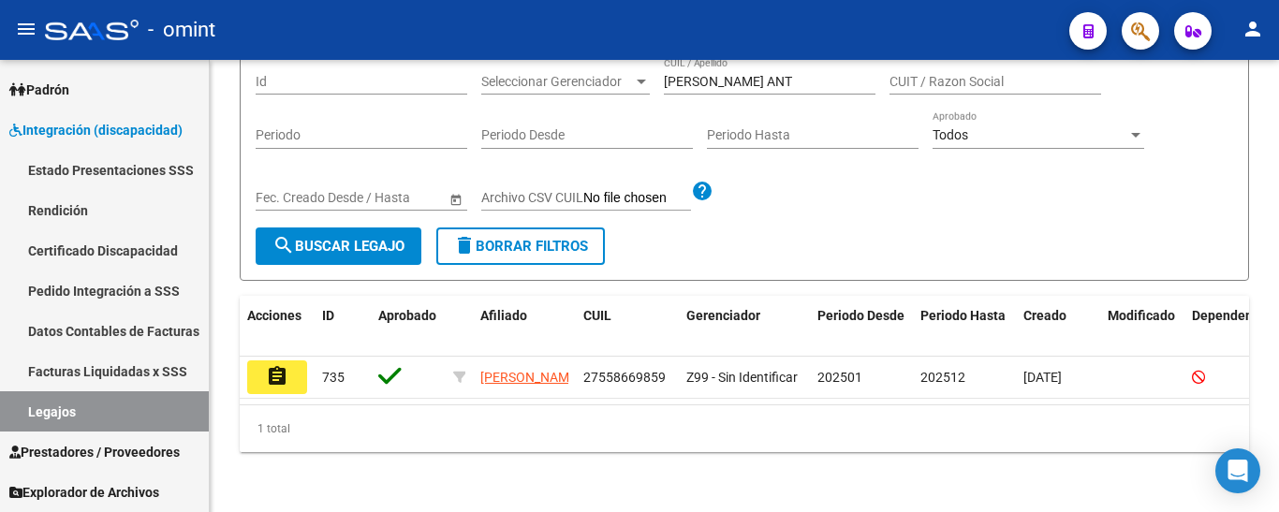
drag, startPoint x: 273, startPoint y: 358, endPoint x: 403, endPoint y: 323, distance: 133.8
click at [270, 365] on mat-icon "assignment" at bounding box center [277, 376] width 22 height 22
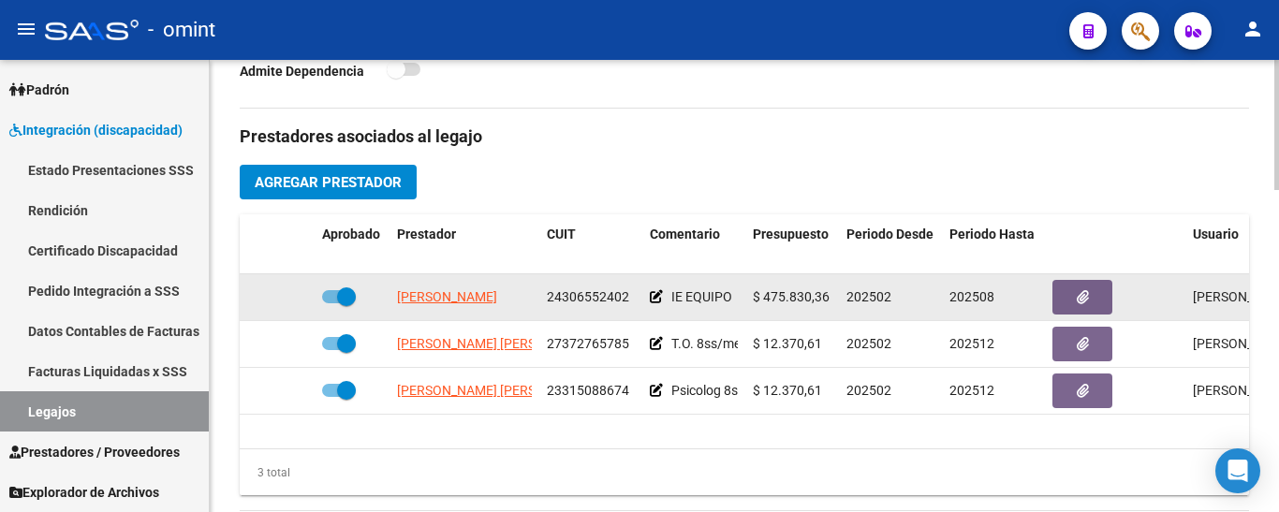
scroll to position [655, 0]
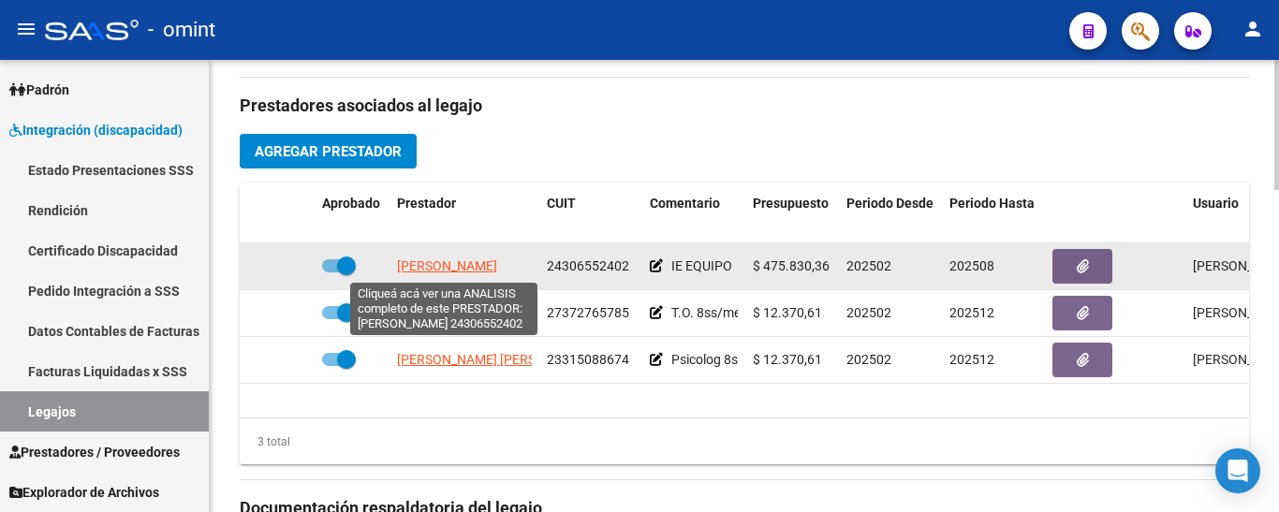
click at [461, 267] on span "[PERSON_NAME]" at bounding box center [447, 265] width 100 height 15
type textarea "24306552402"
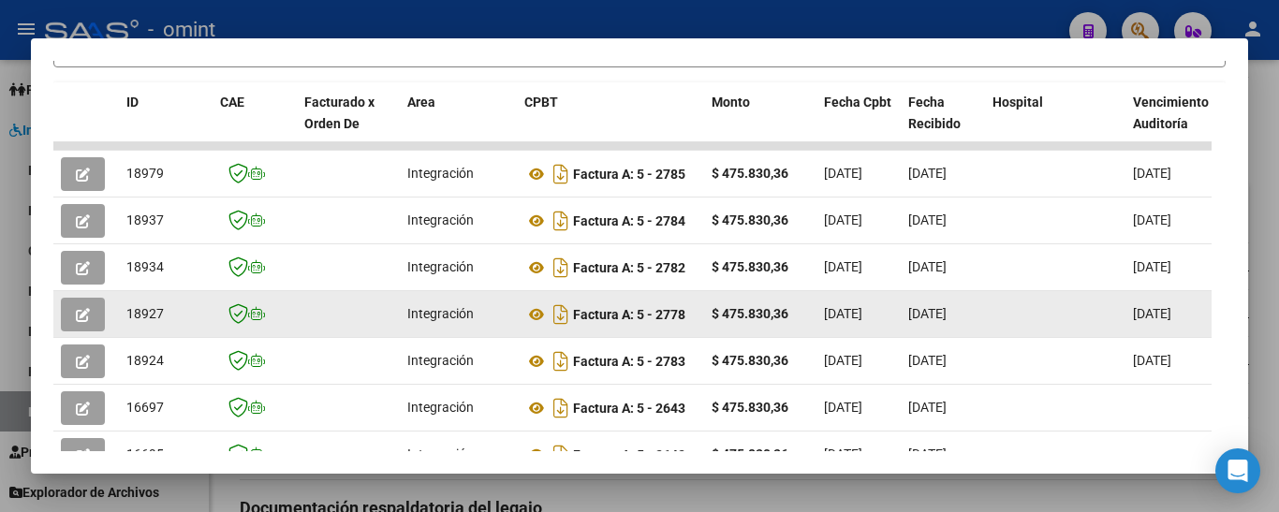
scroll to position [423, 0]
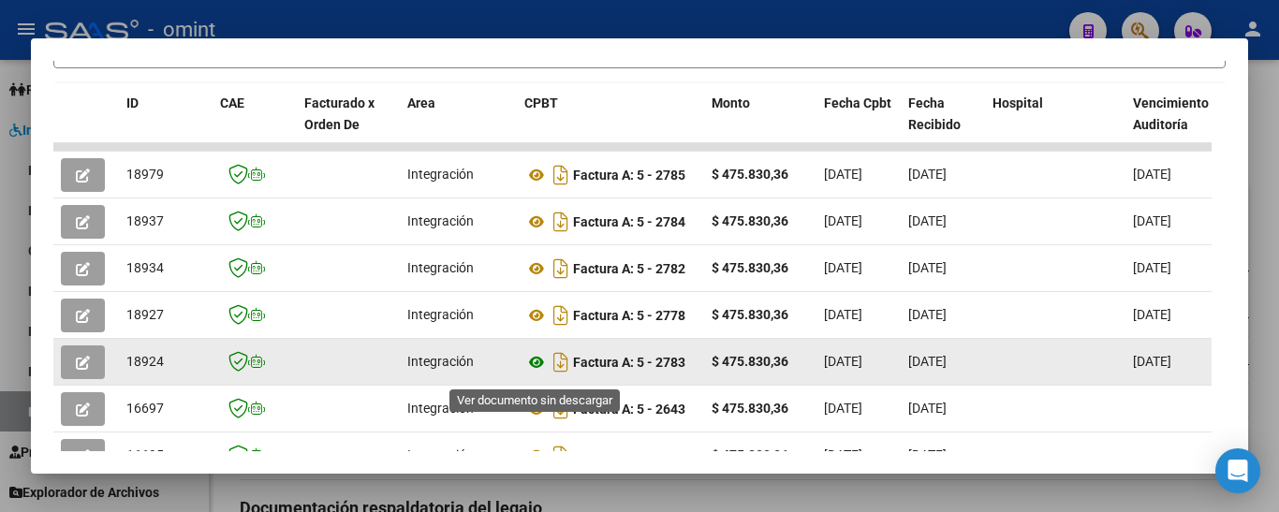
click at [538, 371] on icon at bounding box center [536, 362] width 24 height 22
click at [84, 364] on icon "button" at bounding box center [83, 363] width 14 height 14
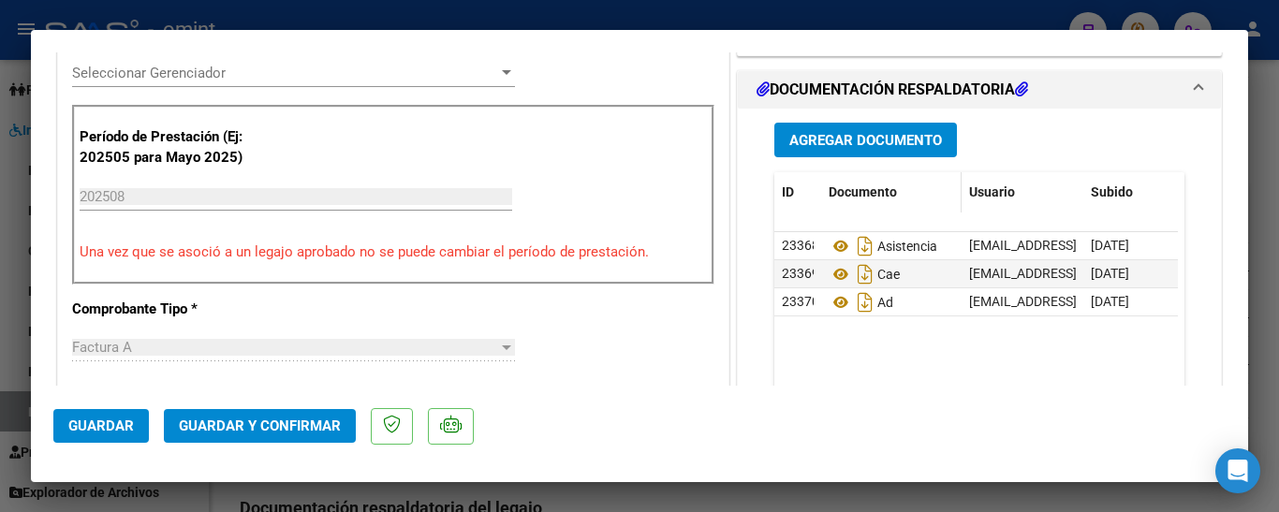
scroll to position [562, 0]
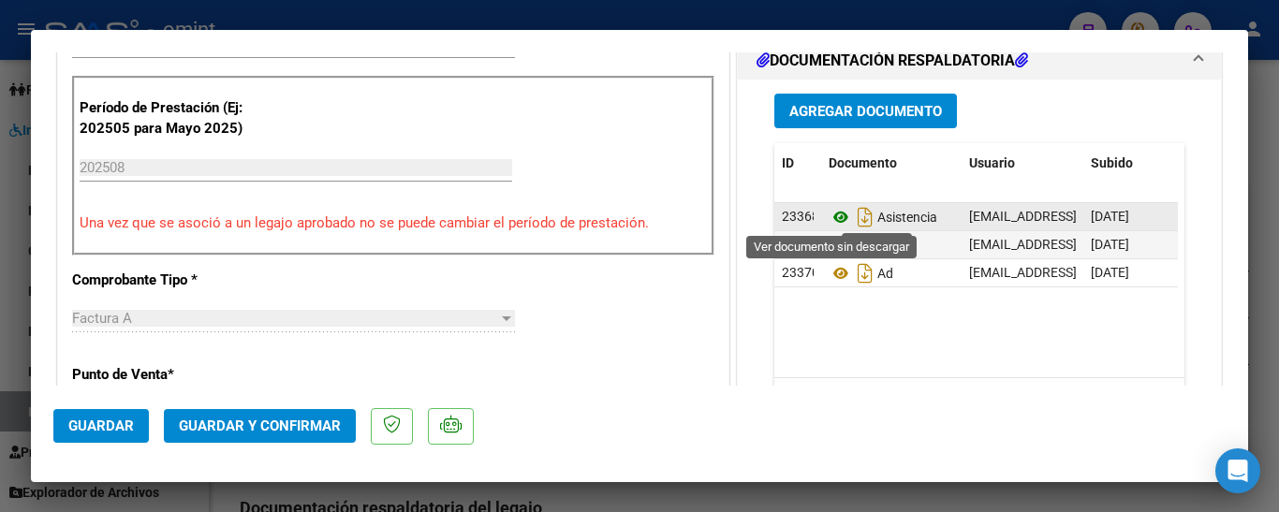
click at [831, 215] on icon at bounding box center [841, 217] width 24 height 22
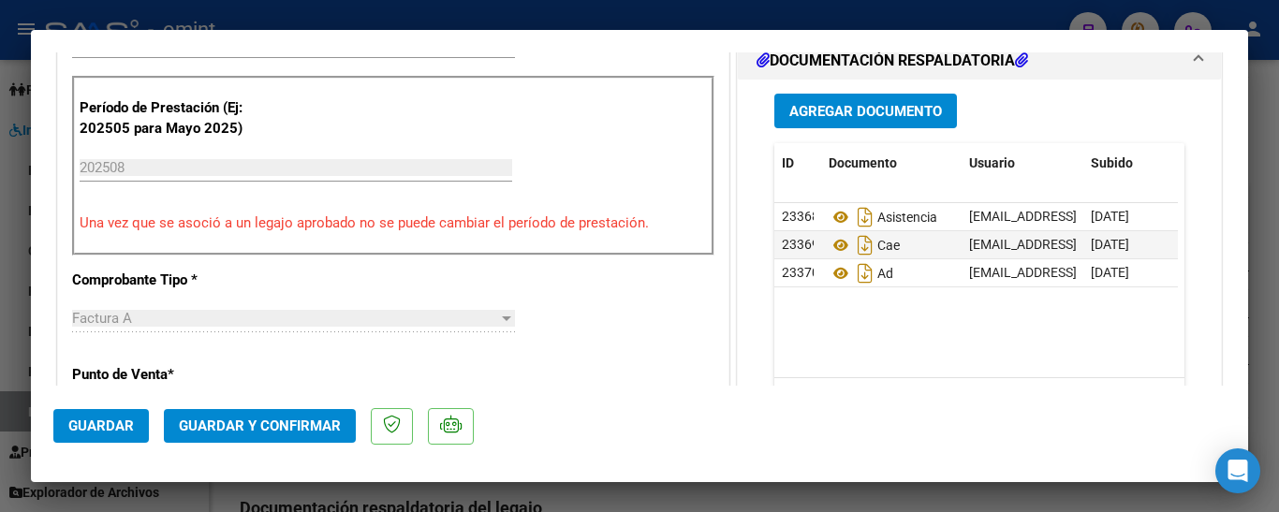
click at [267, 418] on span "Guardar y Confirmar" at bounding box center [260, 426] width 162 height 17
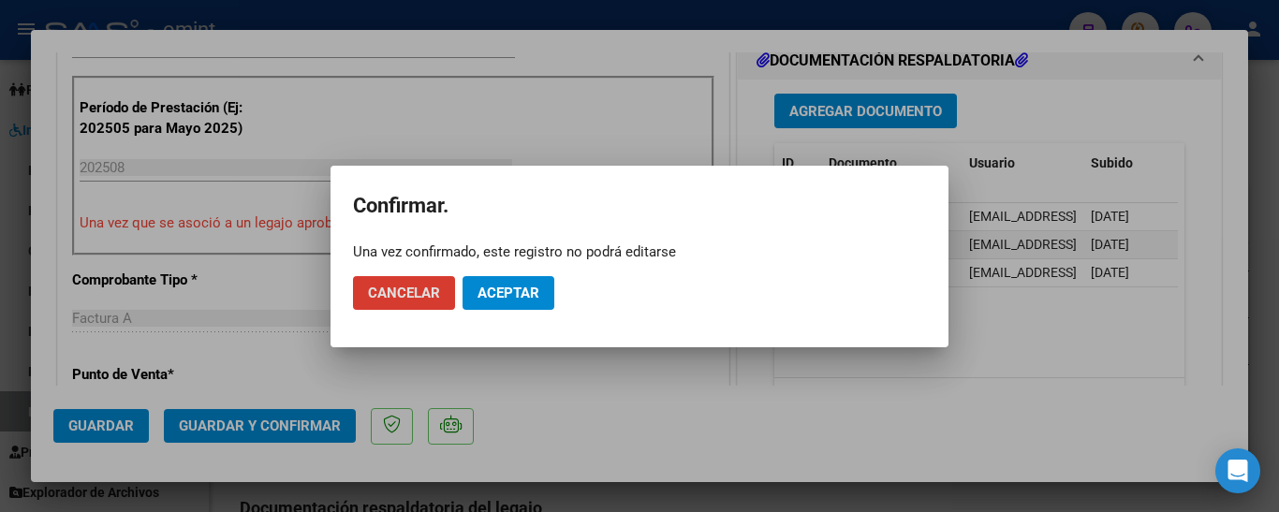
click at [529, 293] on span "Aceptar" at bounding box center [508, 293] width 62 height 17
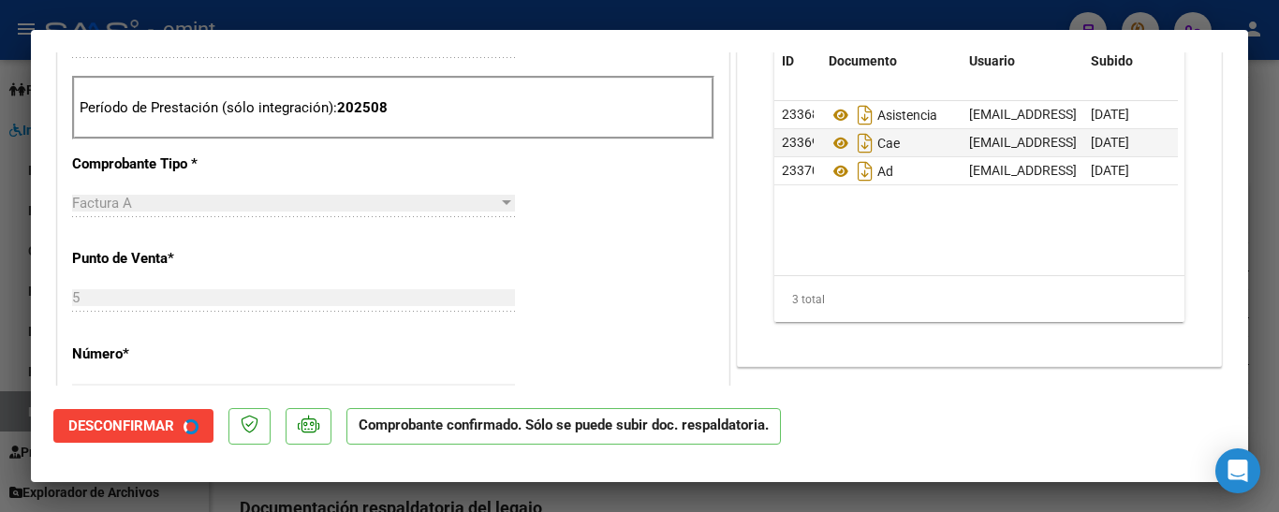
type input "$ 0,00"
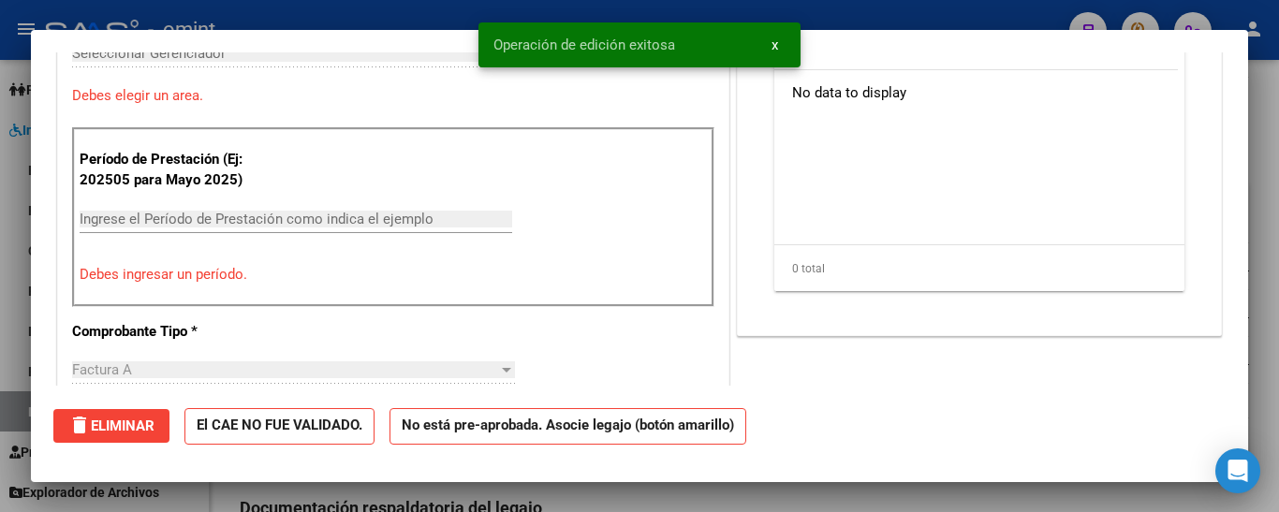
scroll to position [0, 0]
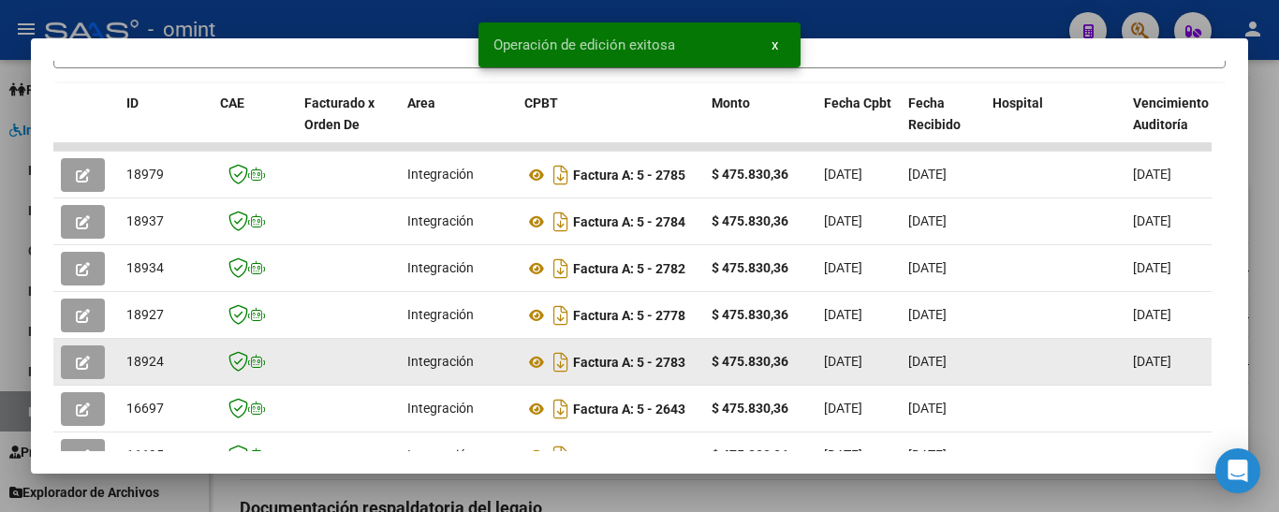
drag, startPoint x: 143, startPoint y: 374, endPoint x: 178, endPoint y: 374, distance: 34.7
click at [178, 373] on div "18924" at bounding box center [165, 362] width 79 height 22
drag, startPoint x: 151, startPoint y: 374, endPoint x: 130, endPoint y: 377, distance: 20.9
click at [150, 369] on span "18924" at bounding box center [144, 361] width 37 height 15
click at [186, 372] on div "18924" at bounding box center [165, 362] width 79 height 22
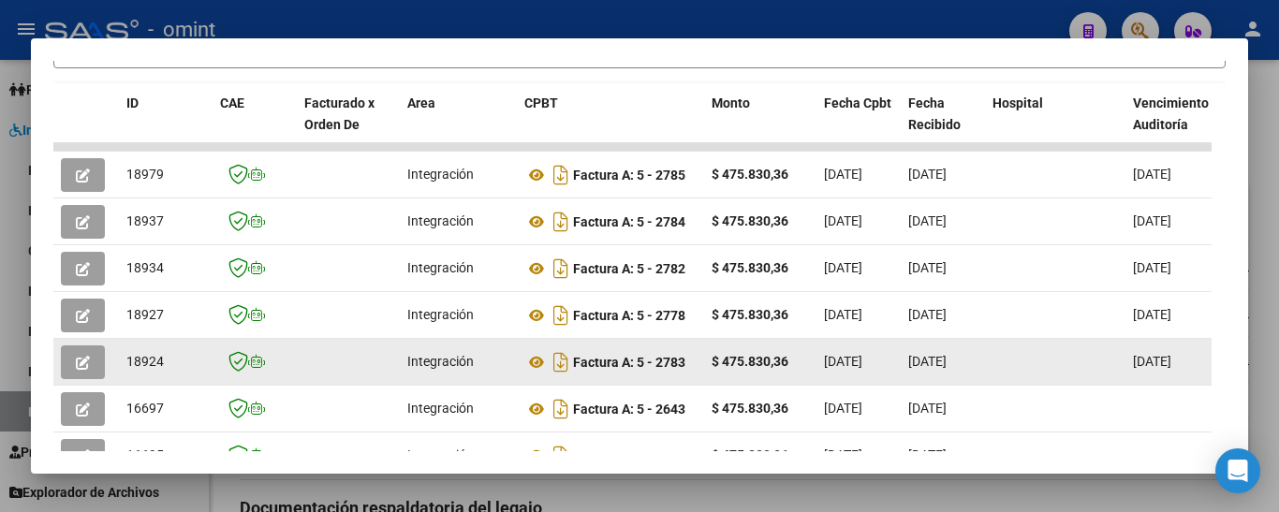
drag, startPoint x: 127, startPoint y: 365, endPoint x: 161, endPoint y: 369, distance: 33.9
click at [171, 373] on div "18924" at bounding box center [165, 362] width 79 height 22
copy span "18924"
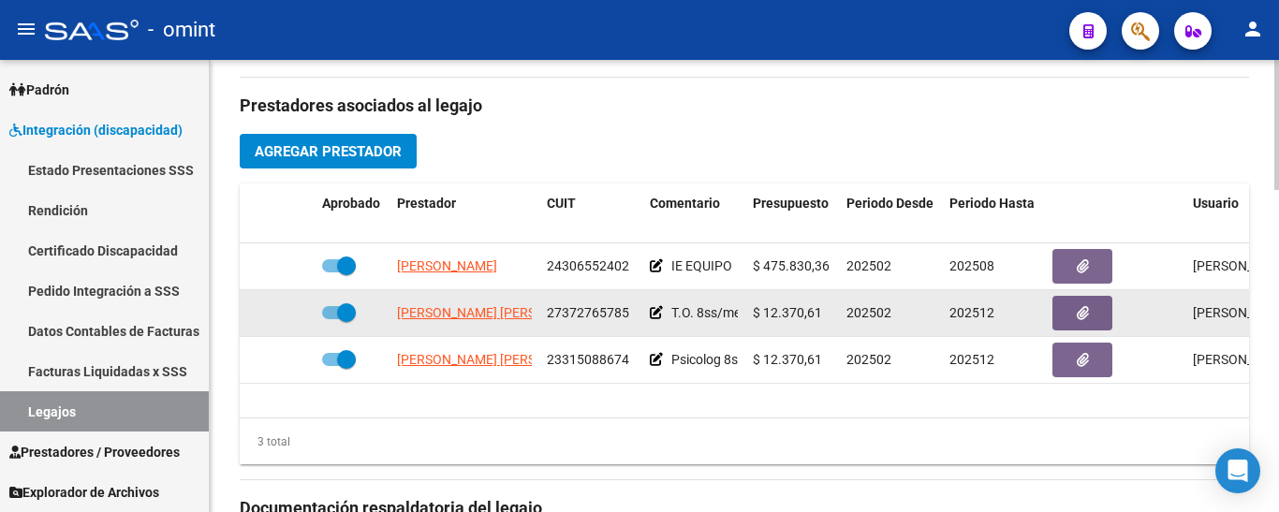
click at [446, 318] on span "[PERSON_NAME] [PERSON_NAME]" at bounding box center [498, 312] width 203 height 15
type textarea "27372765785"
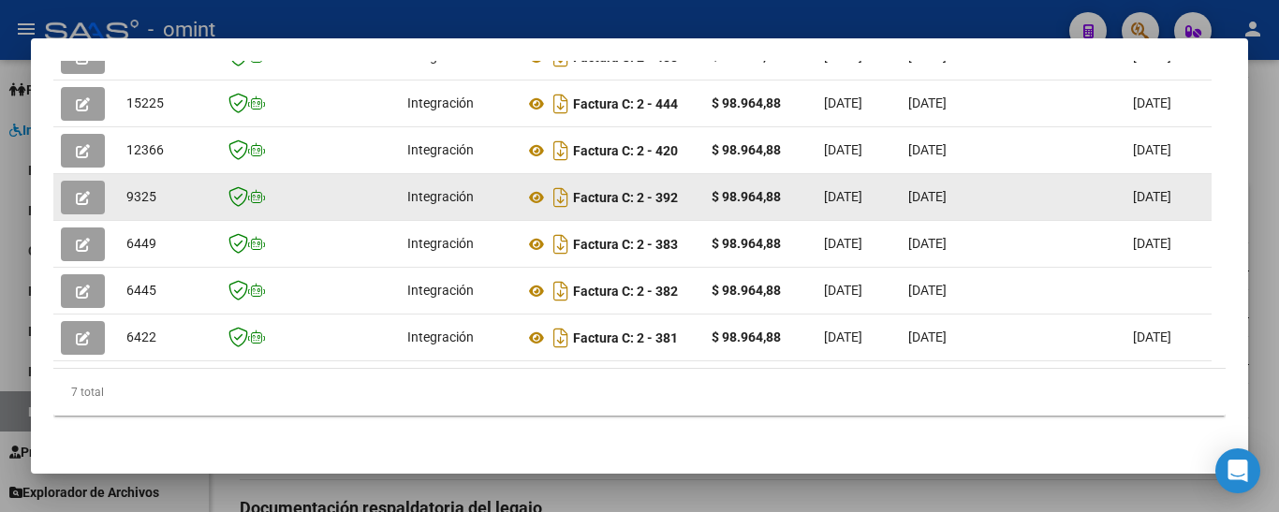
scroll to position [470, 0]
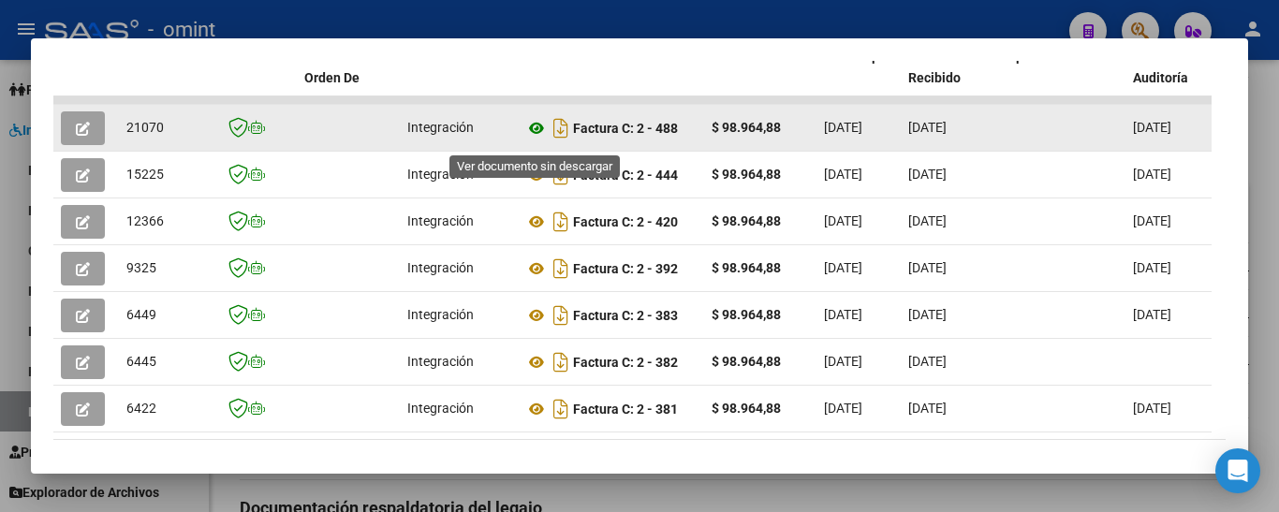
click at [534, 139] on icon at bounding box center [536, 128] width 24 height 22
click at [81, 131] on icon "button" at bounding box center [83, 129] width 14 height 14
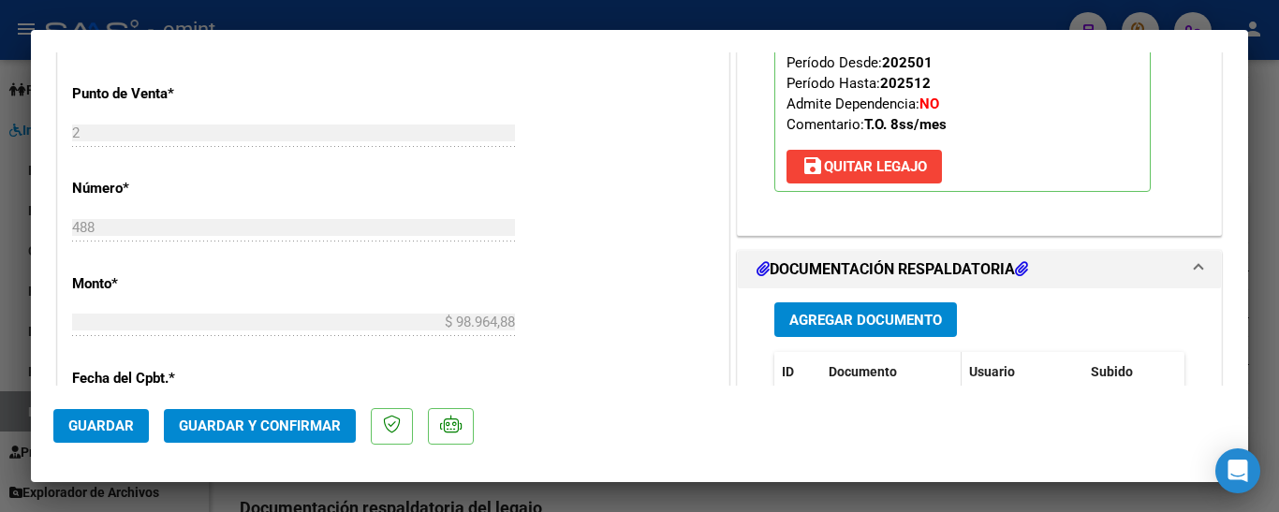
scroll to position [1030, 0]
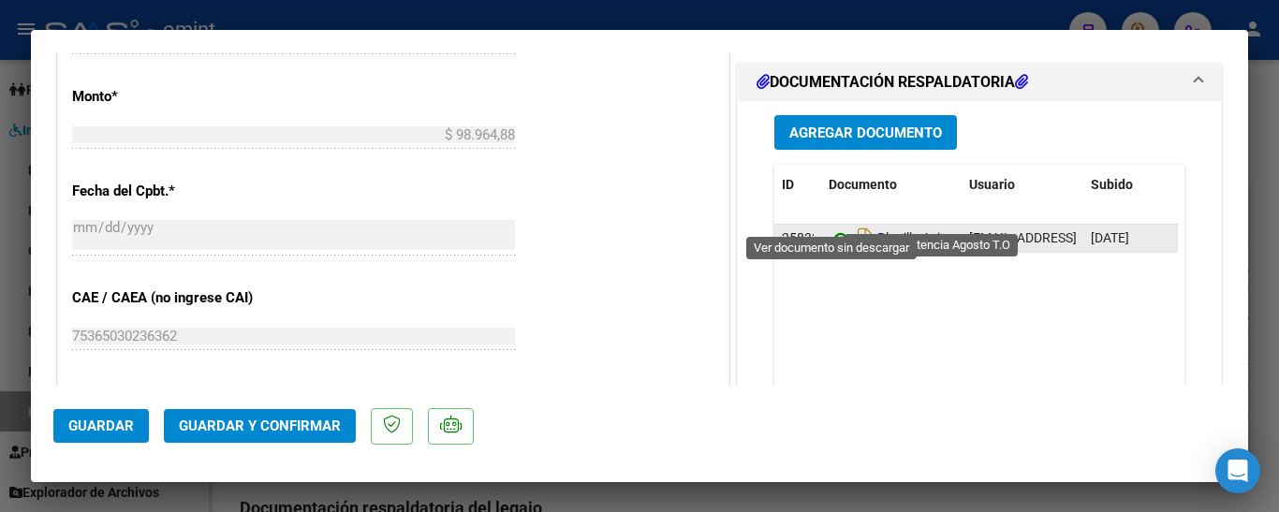
click at [830, 227] on icon at bounding box center [841, 238] width 24 height 22
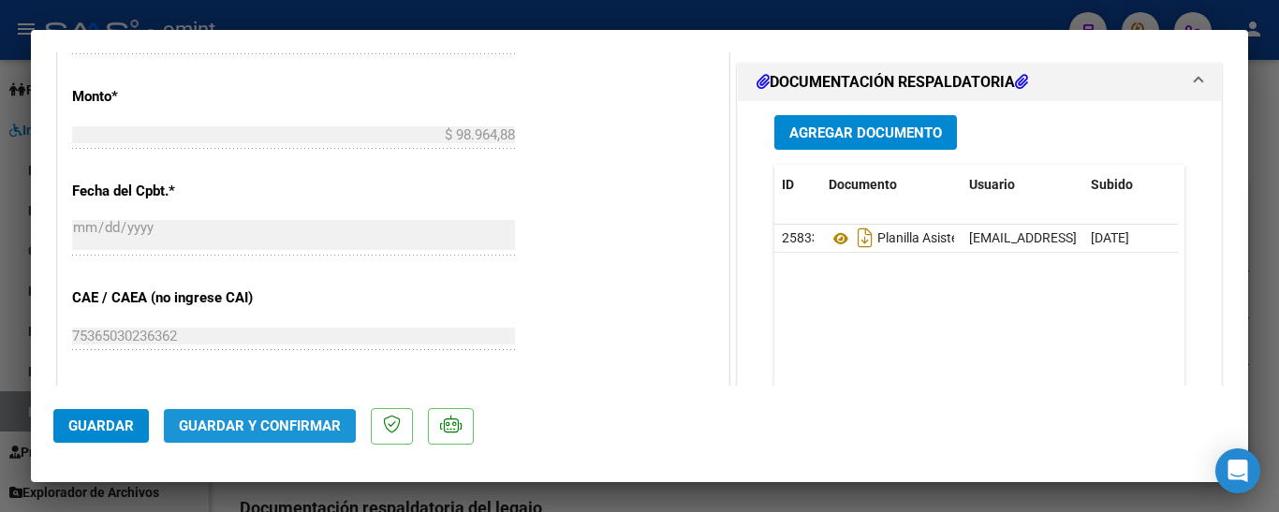
click at [248, 431] on span "Guardar y Confirmar" at bounding box center [260, 426] width 162 height 17
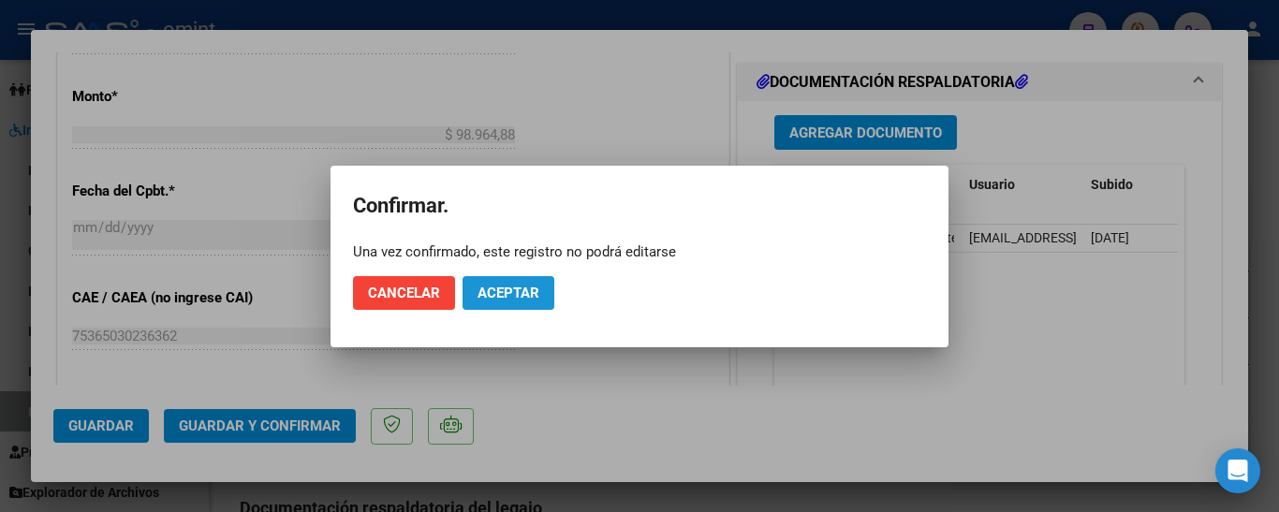
click at [521, 290] on span "Aceptar" at bounding box center [508, 293] width 62 height 17
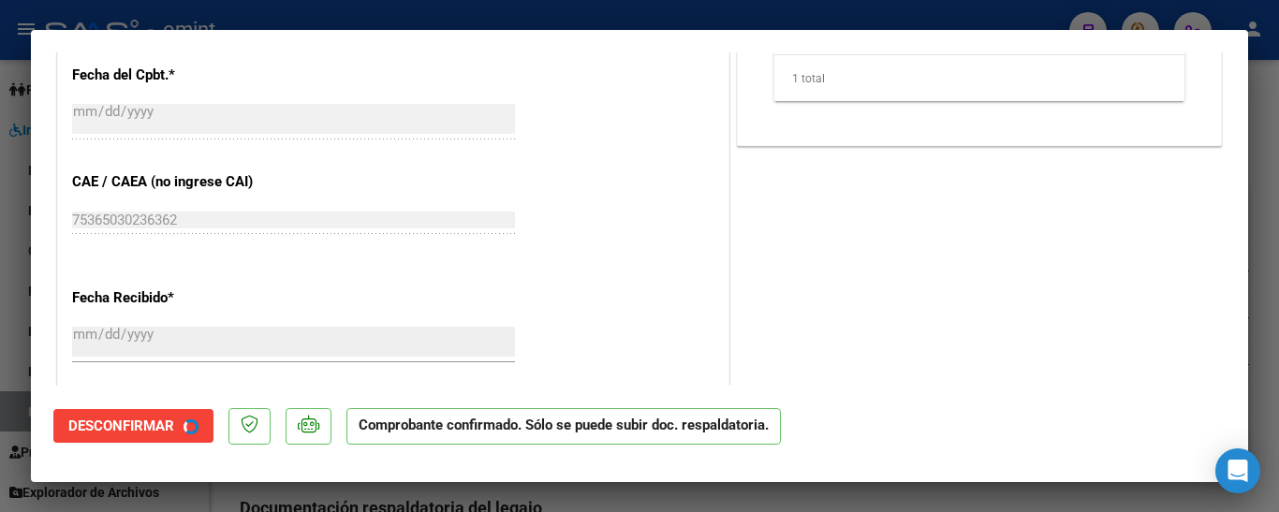
type input "$ 0,00"
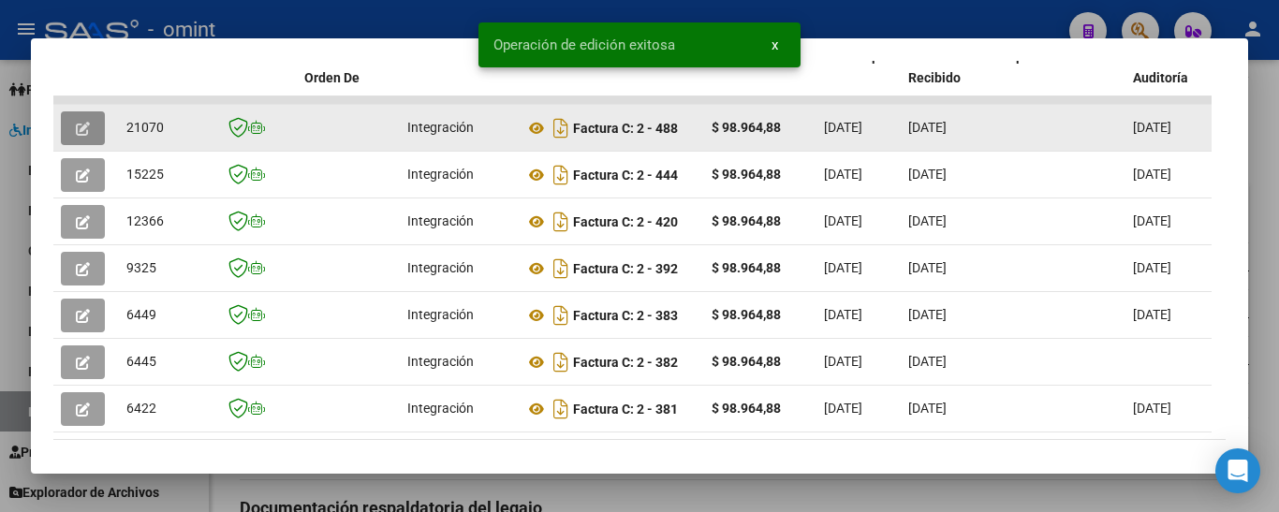
click at [128, 130] on span "21070" at bounding box center [144, 127] width 37 height 15
drag, startPoint x: 128, startPoint y: 130, endPoint x: 161, endPoint y: 135, distance: 33.1
click at [161, 135] on span "21070" at bounding box center [144, 127] width 37 height 15
copy span "21070"
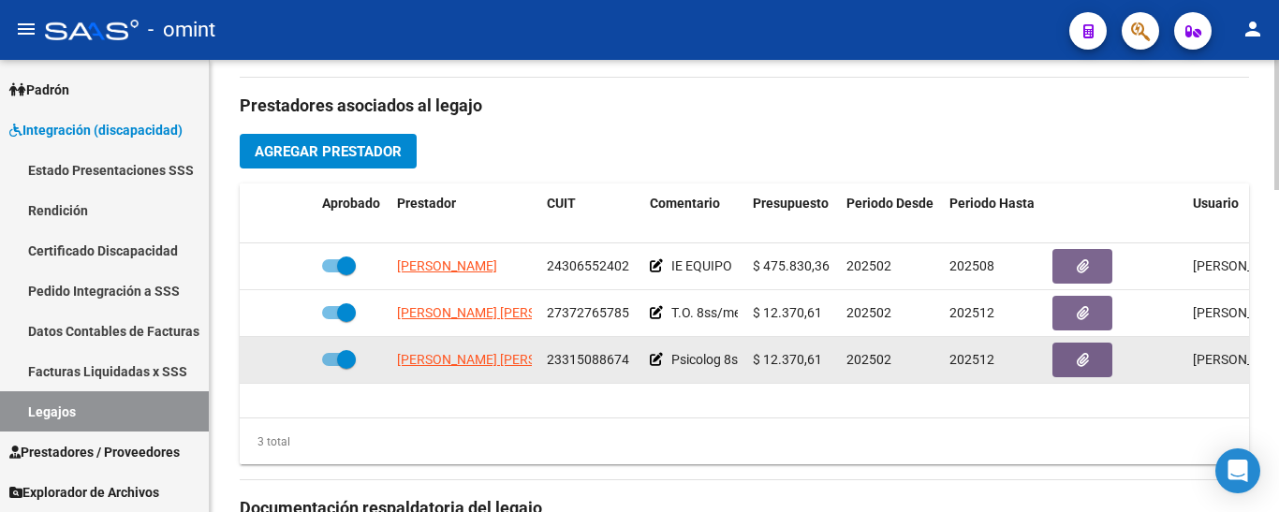
click at [478, 367] on span "[PERSON_NAME] [PERSON_NAME]" at bounding box center [498, 359] width 203 height 15
type textarea "23315088674"
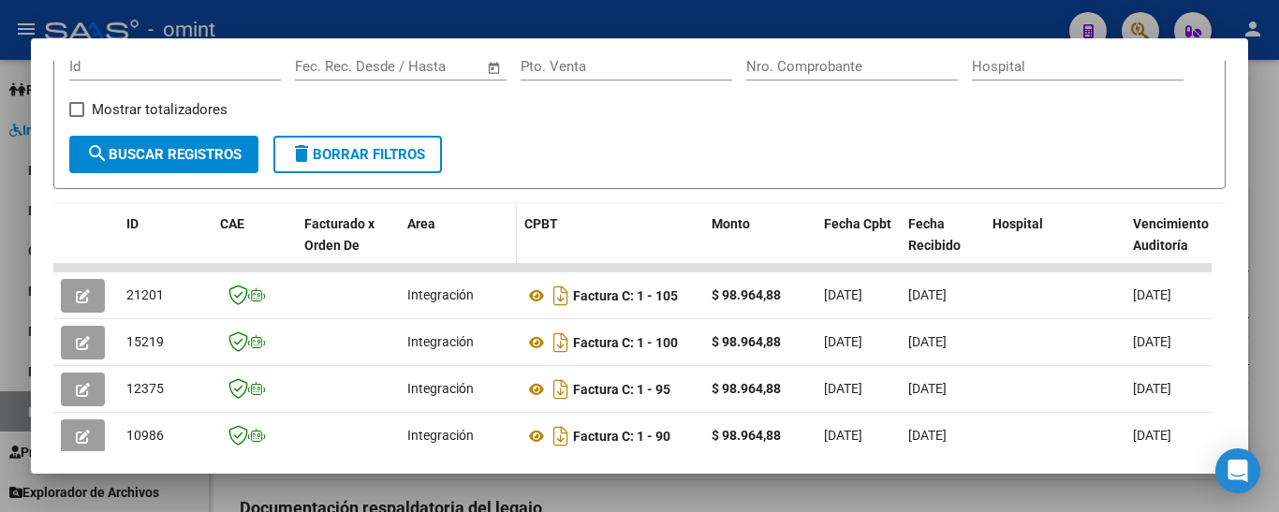
scroll to position [283, 0]
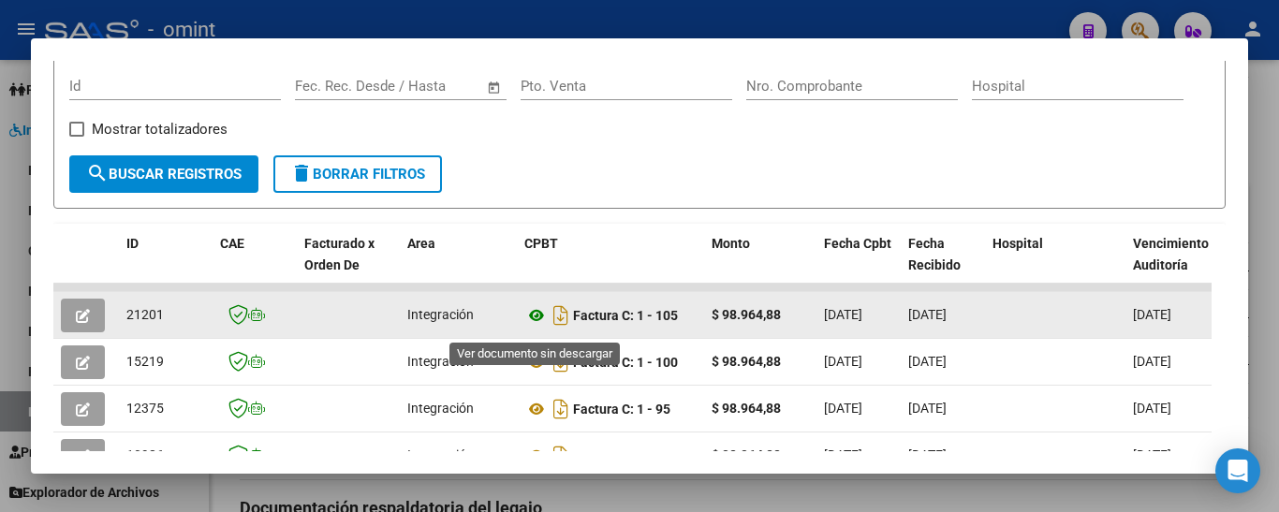
click at [540, 318] on icon at bounding box center [536, 315] width 24 height 22
click at [81, 318] on icon "button" at bounding box center [83, 316] width 14 height 14
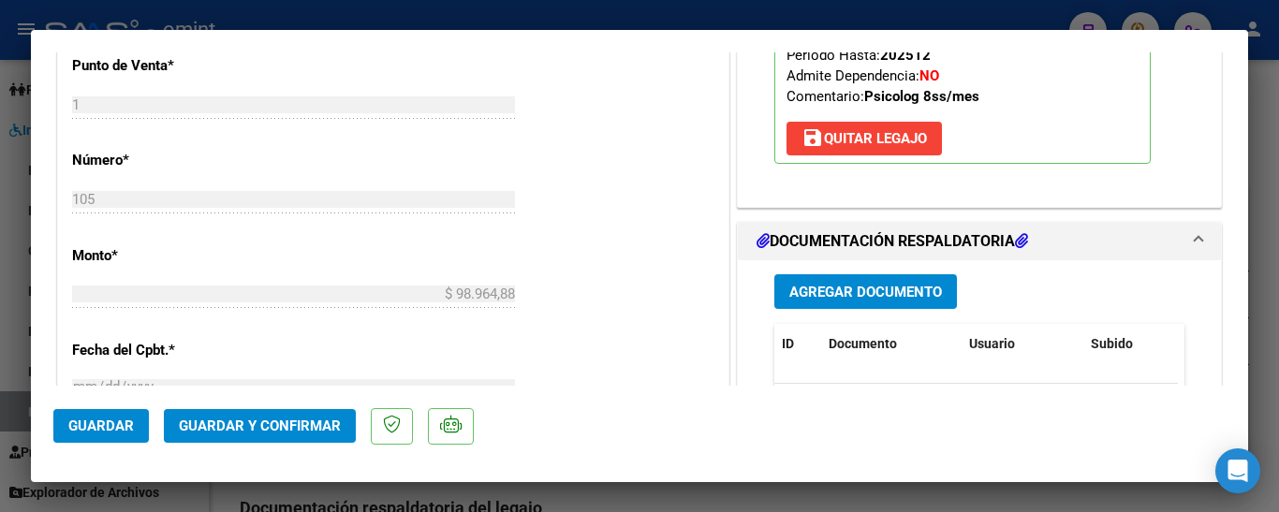
scroll to position [1030, 0]
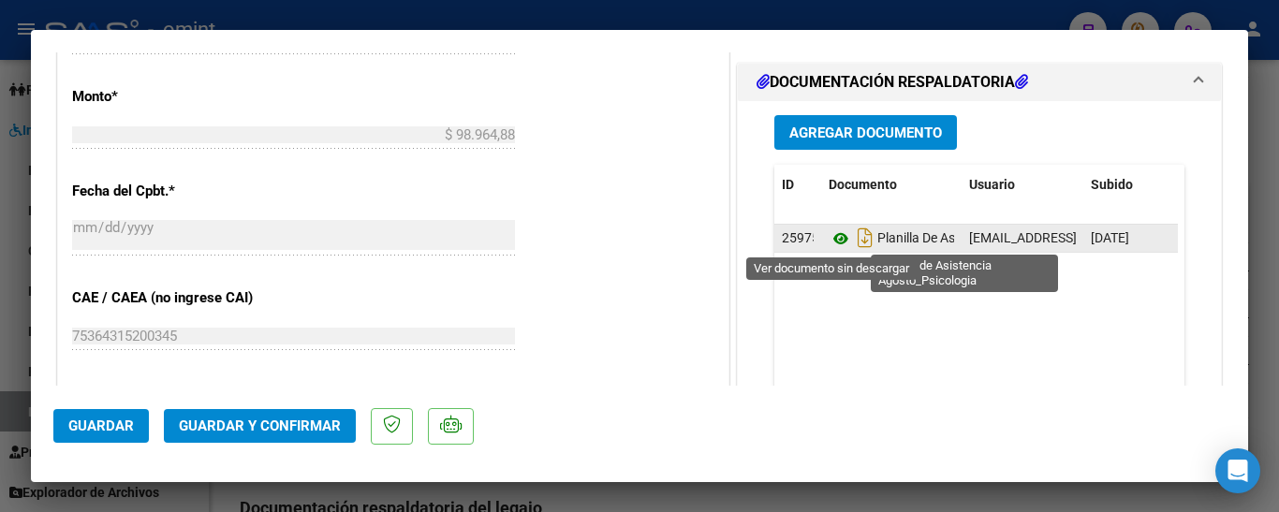
click at [833, 240] on icon at bounding box center [841, 238] width 24 height 22
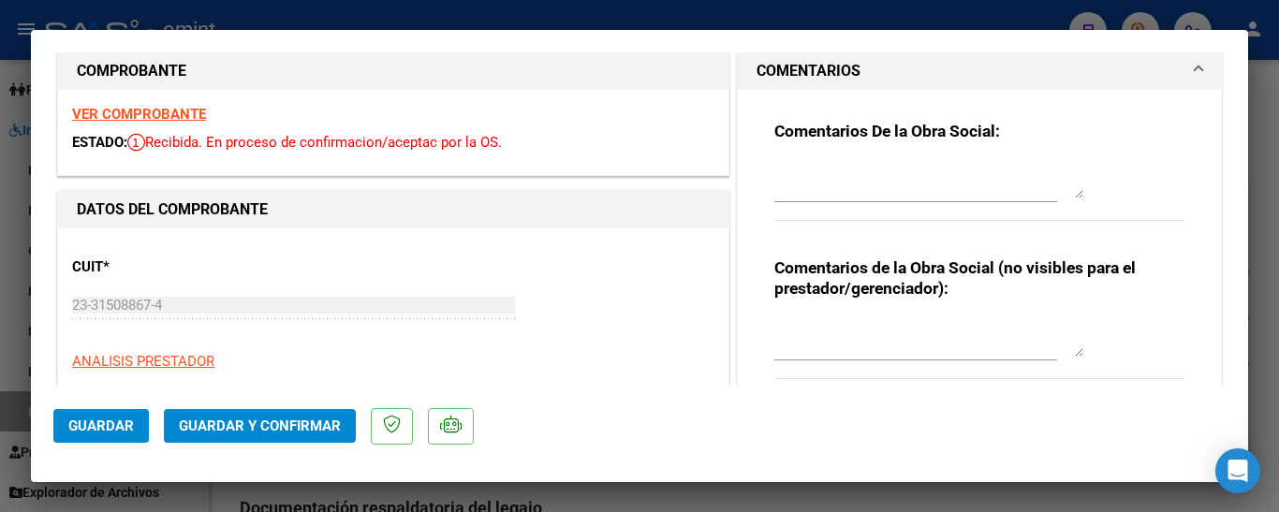
scroll to position [0, 0]
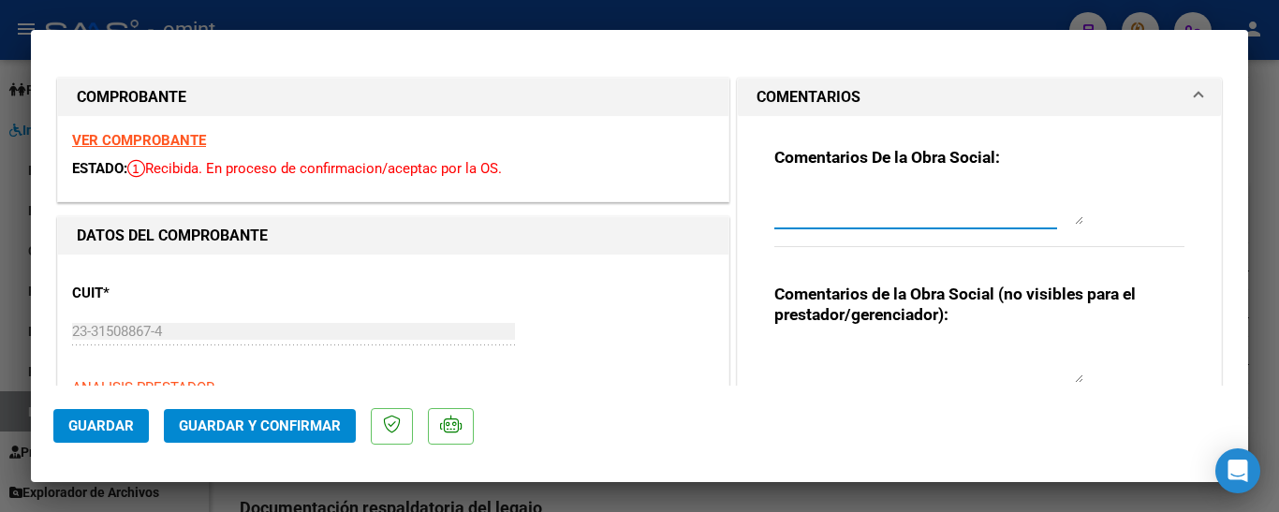
click at [818, 210] on textarea at bounding box center [928, 205] width 309 height 37
type textarea "planilla incompleta le falta la fecha"
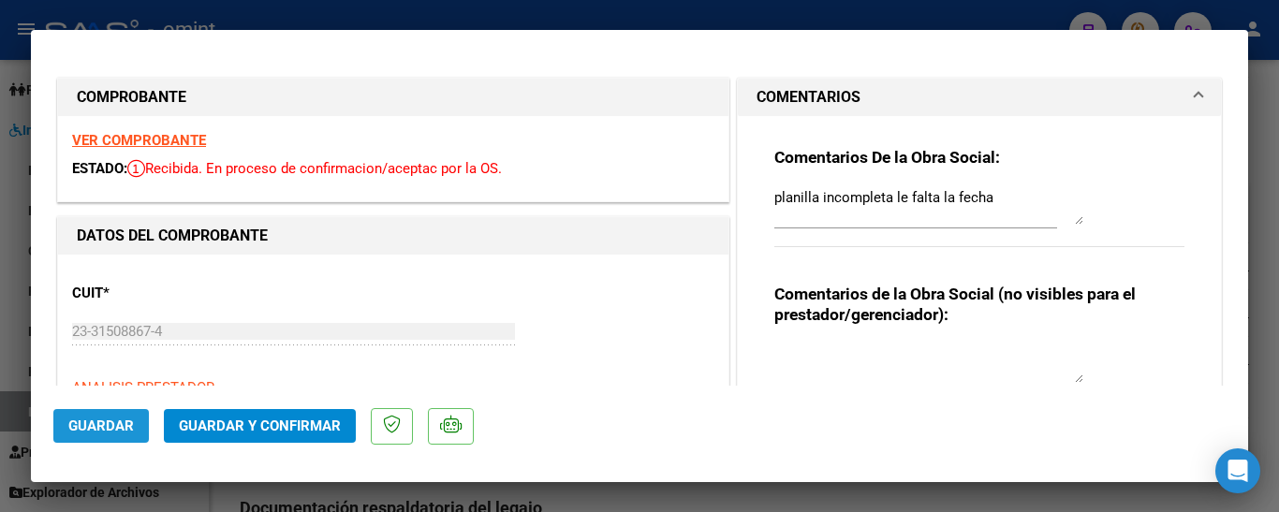
click at [106, 424] on span "Guardar" at bounding box center [101, 426] width 66 height 17
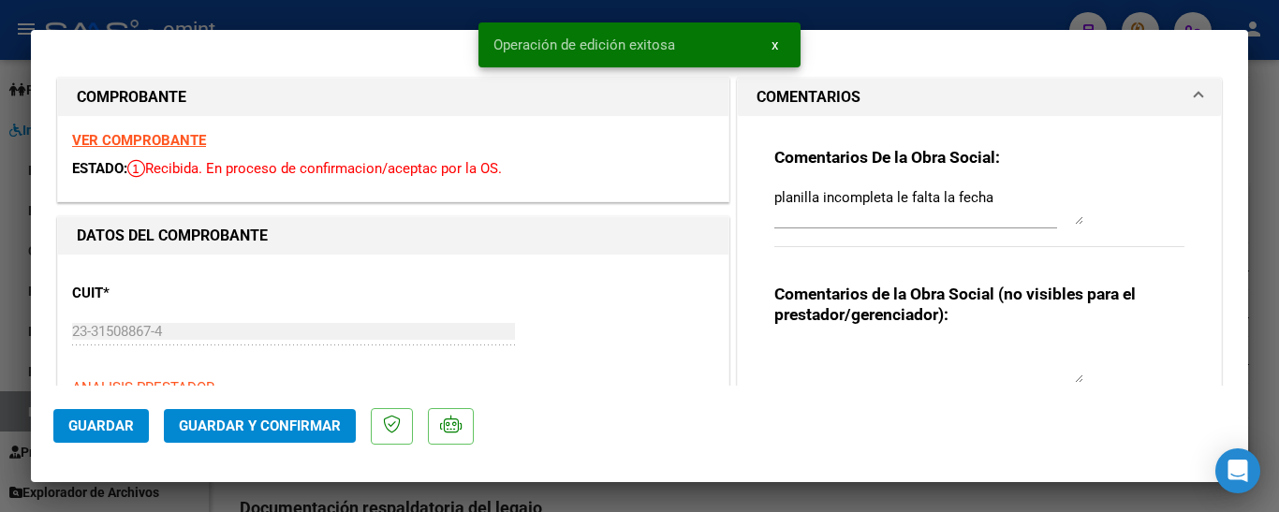
type input "$ 0,00"
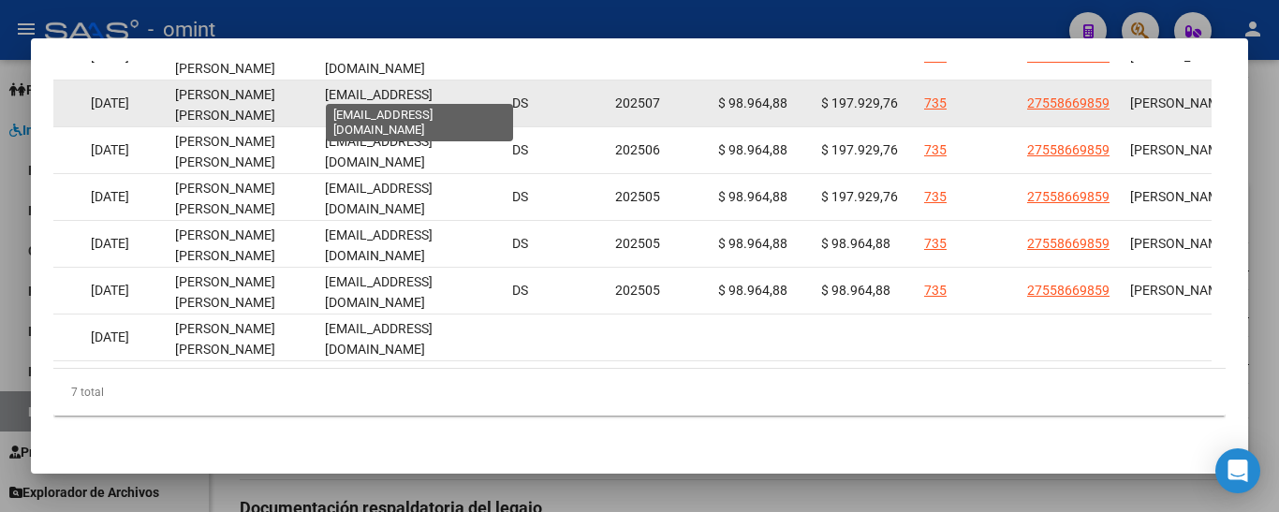
scroll to position [0, 18]
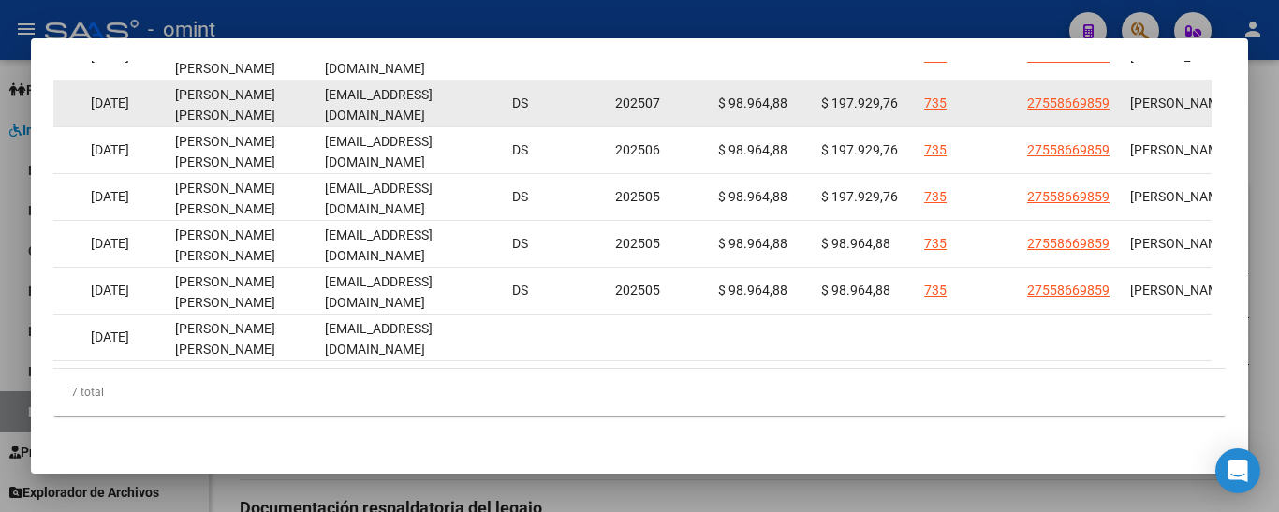
drag, startPoint x: 322, startPoint y: 83, endPoint x: 489, endPoint y: 95, distance: 167.1
copy span "[EMAIL_ADDRESS][DOMAIN_NAME]"
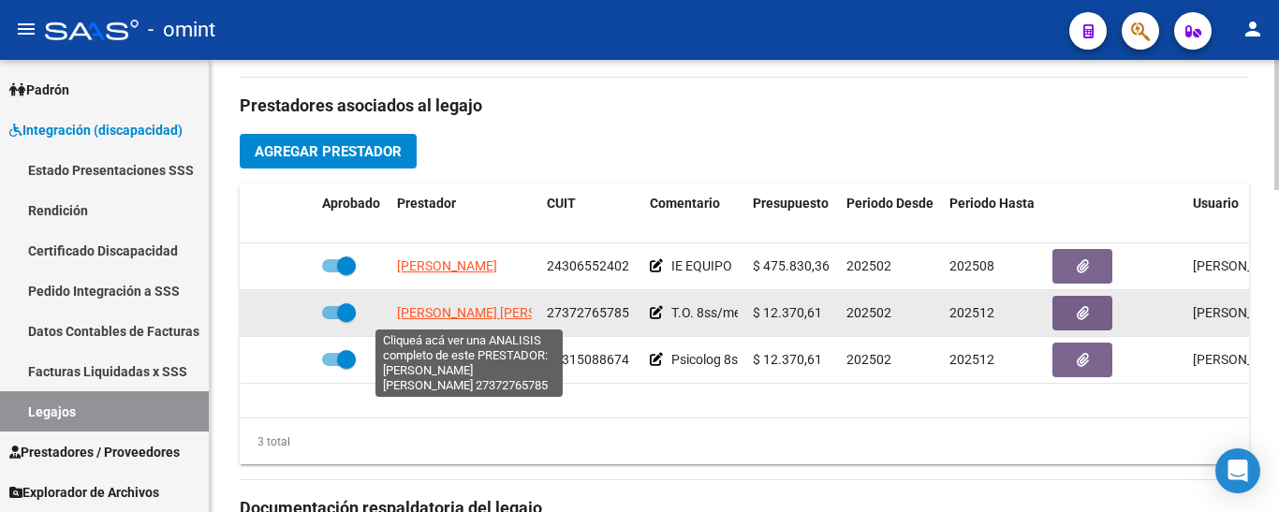
click at [443, 316] on span "[PERSON_NAME] [PERSON_NAME]" at bounding box center [498, 312] width 203 height 15
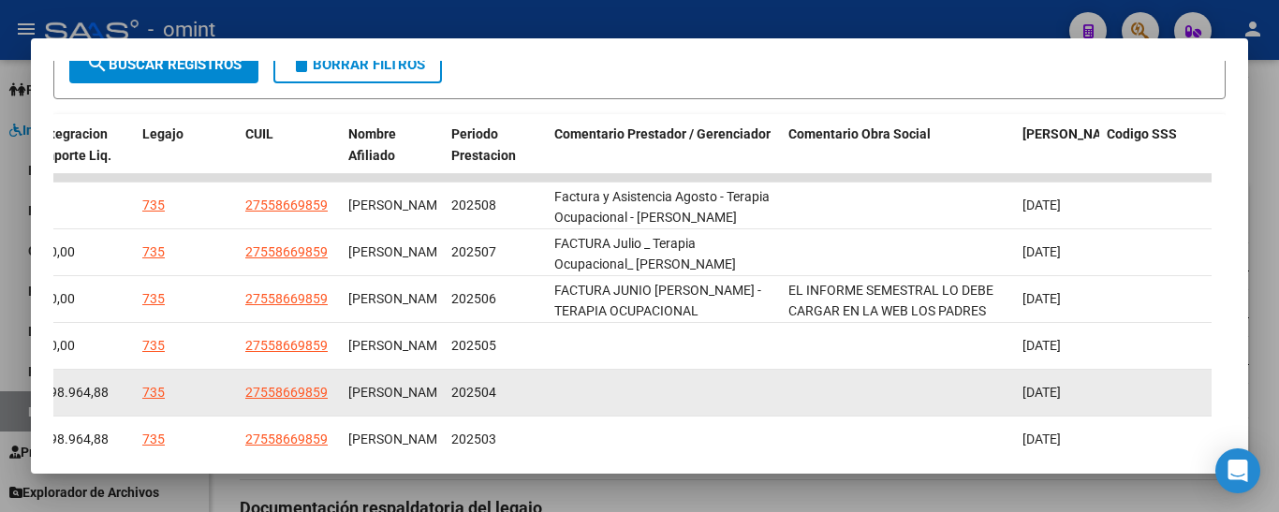
scroll to position [376, 0]
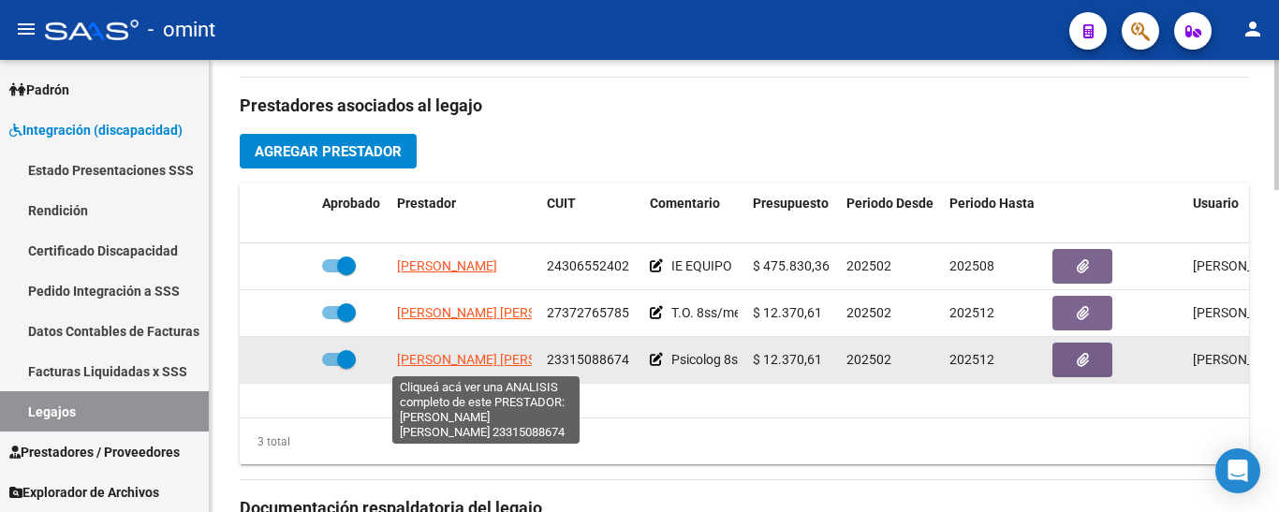
click at [418, 364] on span "[PERSON_NAME] [PERSON_NAME]" at bounding box center [498, 359] width 203 height 15
type textarea "23315088674"
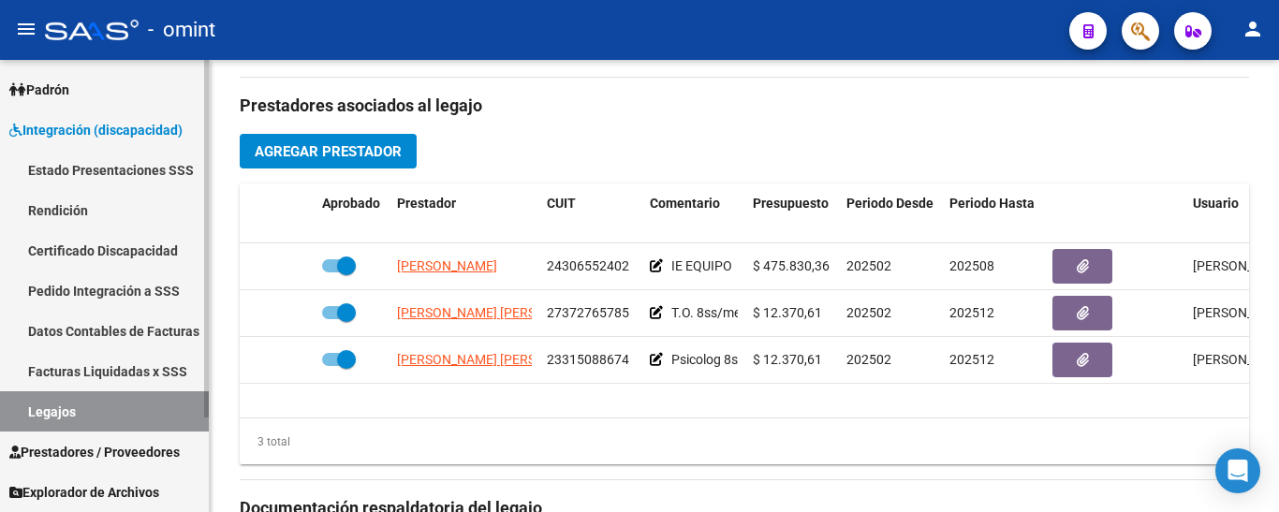
click at [79, 413] on link "Legajos" at bounding box center [104, 411] width 209 height 40
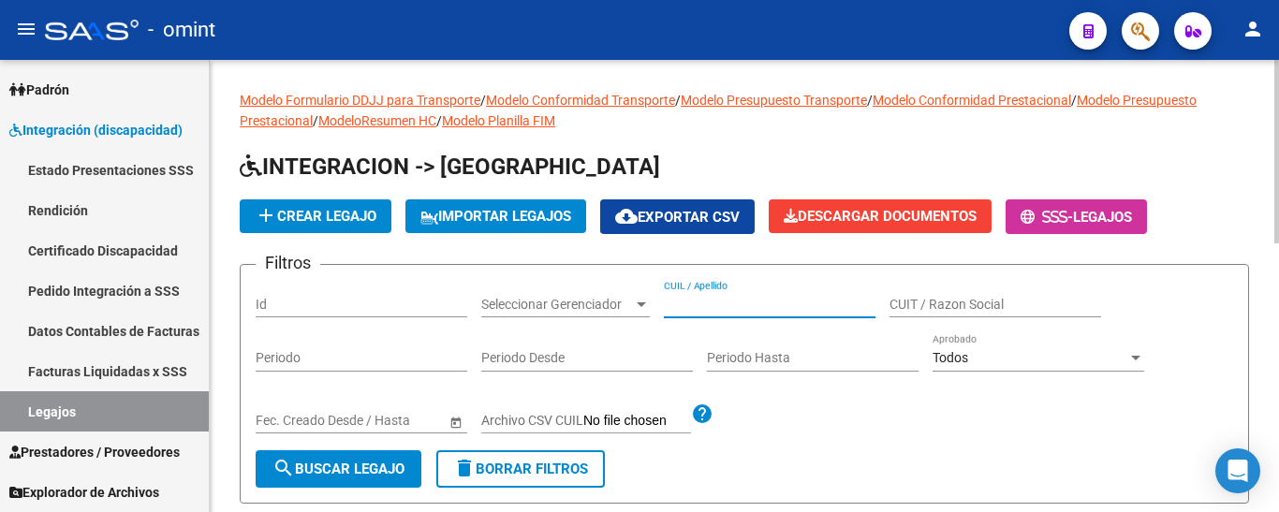
paste input "[PERSON_NAME]"
type input "[PERSON_NAME]"
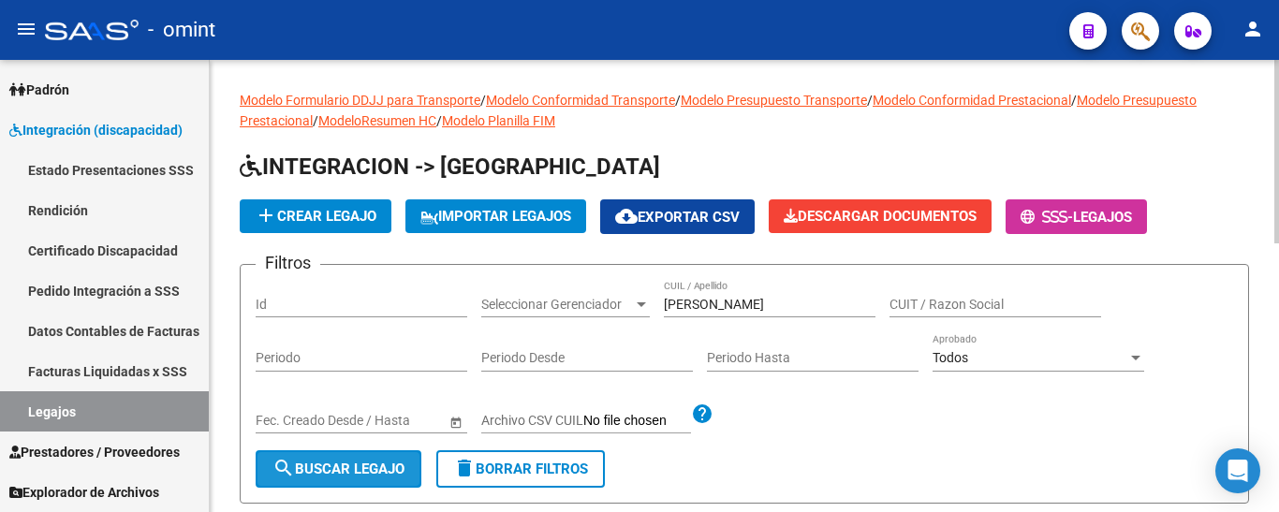
click at [392, 471] on span "search Buscar Legajo" at bounding box center [338, 469] width 132 height 17
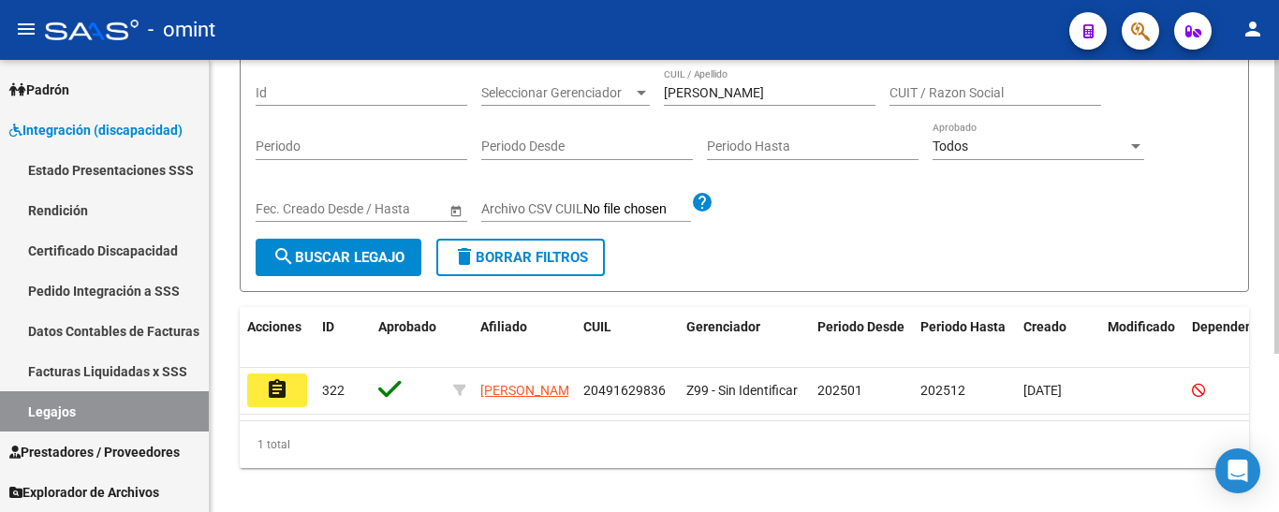
scroll to position [243, 0]
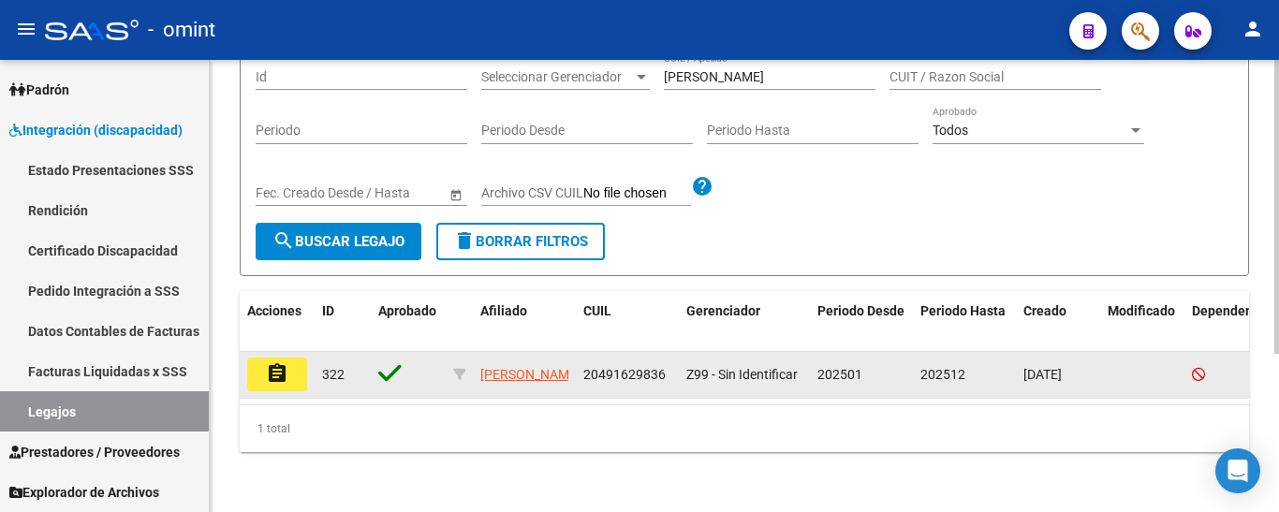
click at [268, 362] on mat-icon "assignment" at bounding box center [277, 373] width 22 height 22
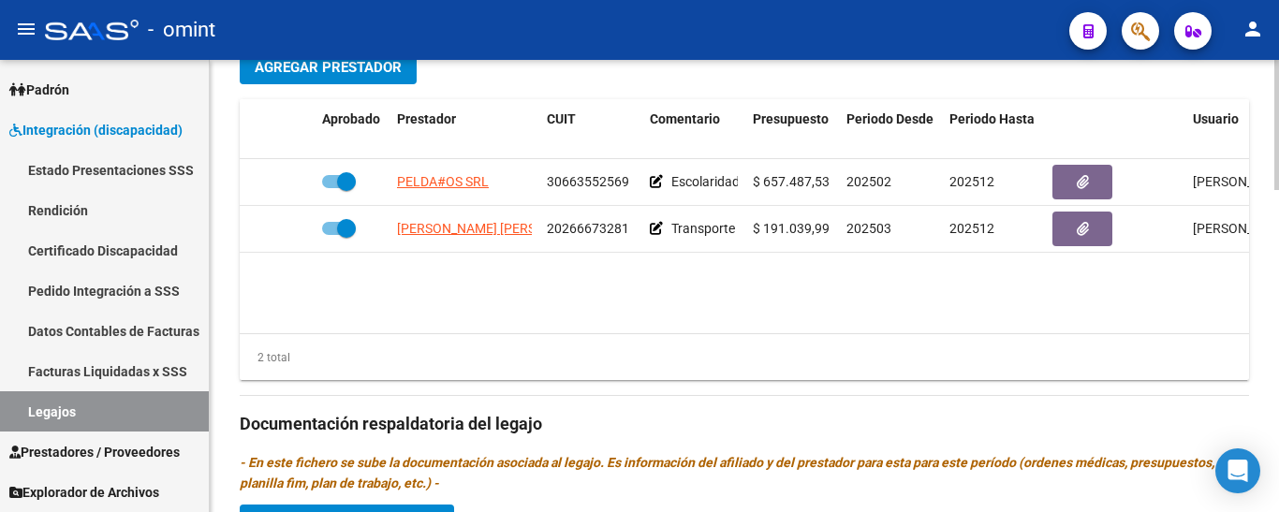
scroll to position [749, 0]
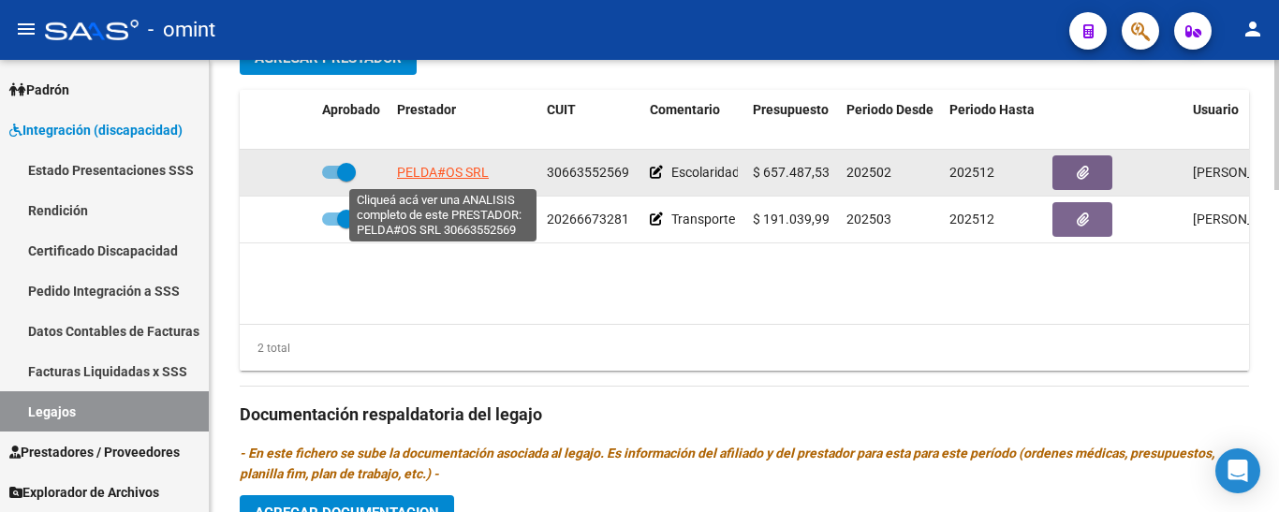
click at [444, 167] on span "PELDA#OS SRL" at bounding box center [443, 172] width 92 height 15
type textarea "30663552569"
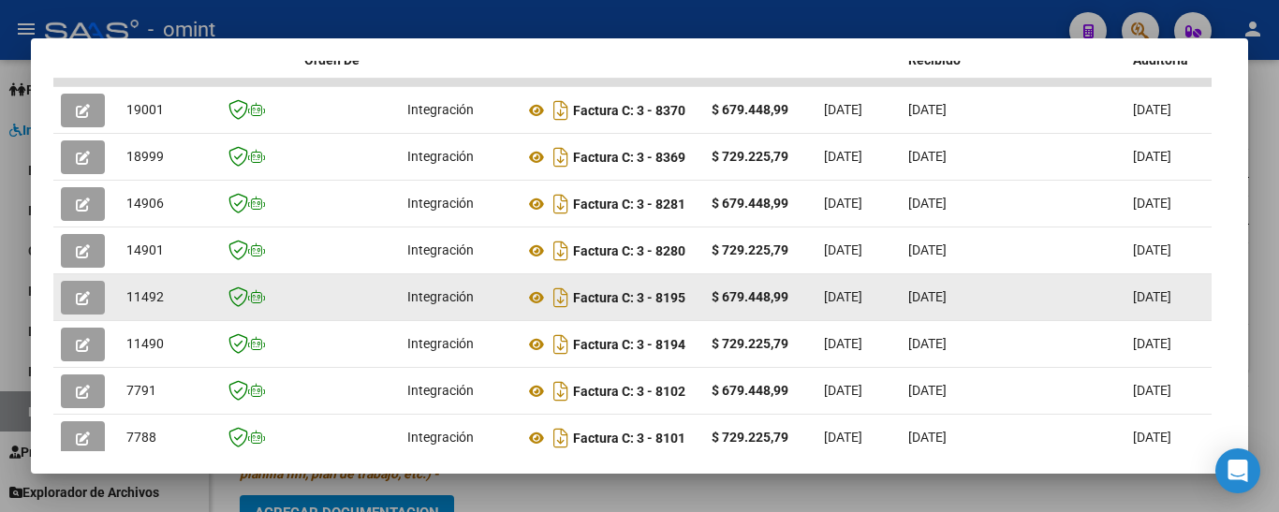
scroll to position [423, 0]
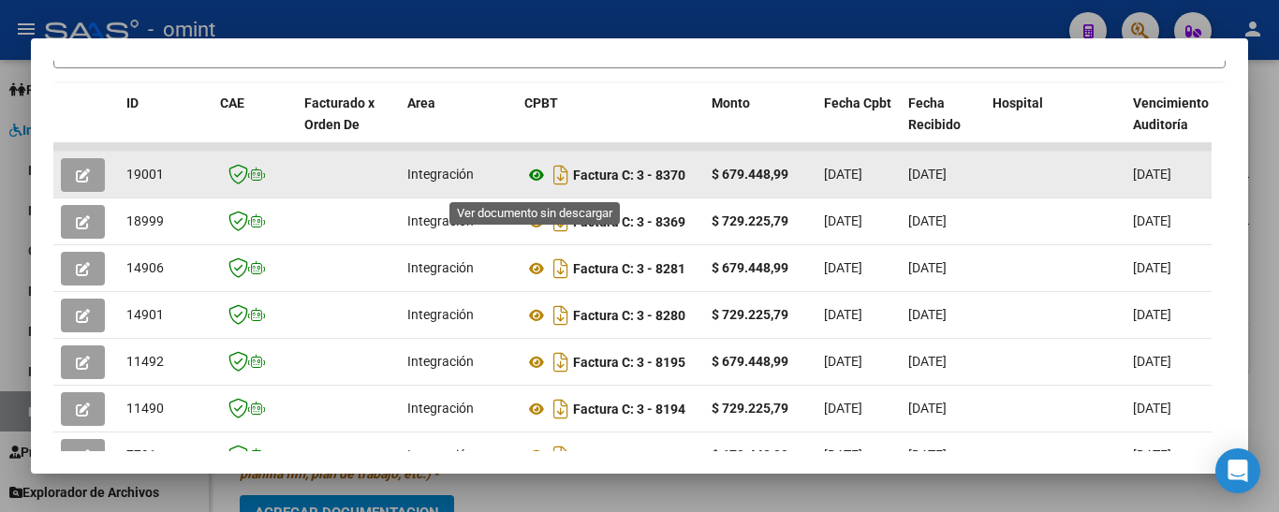
click at [536, 180] on icon at bounding box center [536, 175] width 24 height 22
click at [82, 179] on icon "button" at bounding box center [83, 176] width 14 height 14
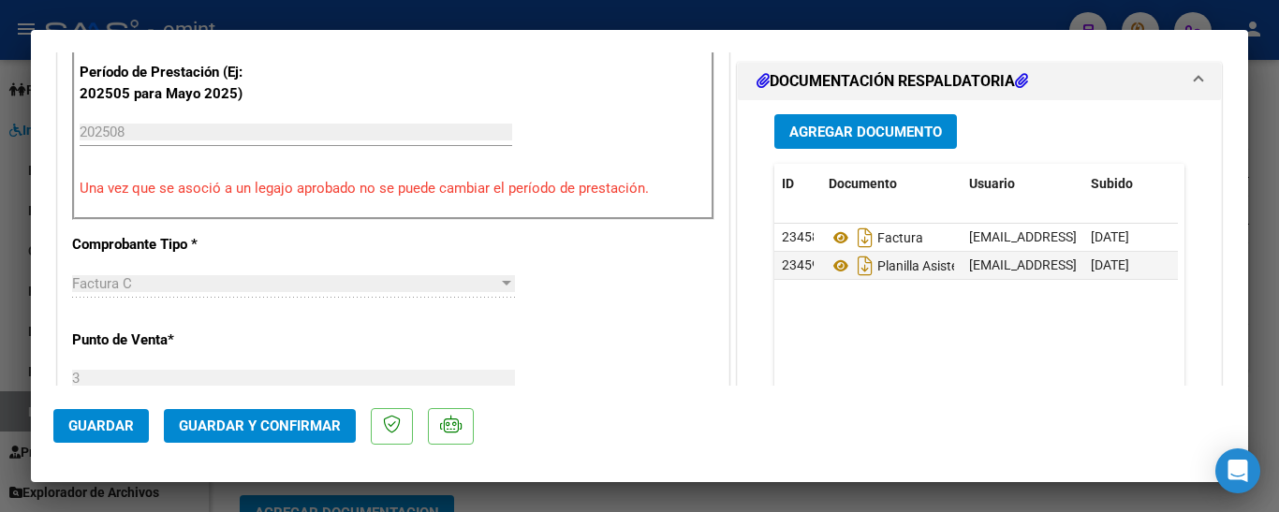
scroll to position [596, 0]
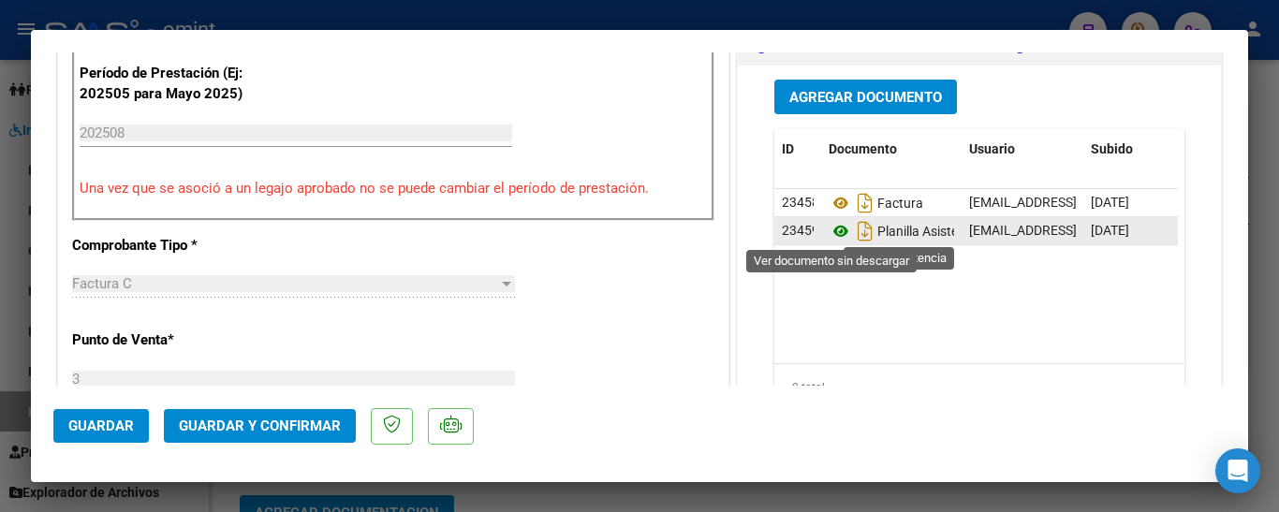
click at [836, 228] on icon at bounding box center [841, 231] width 24 height 22
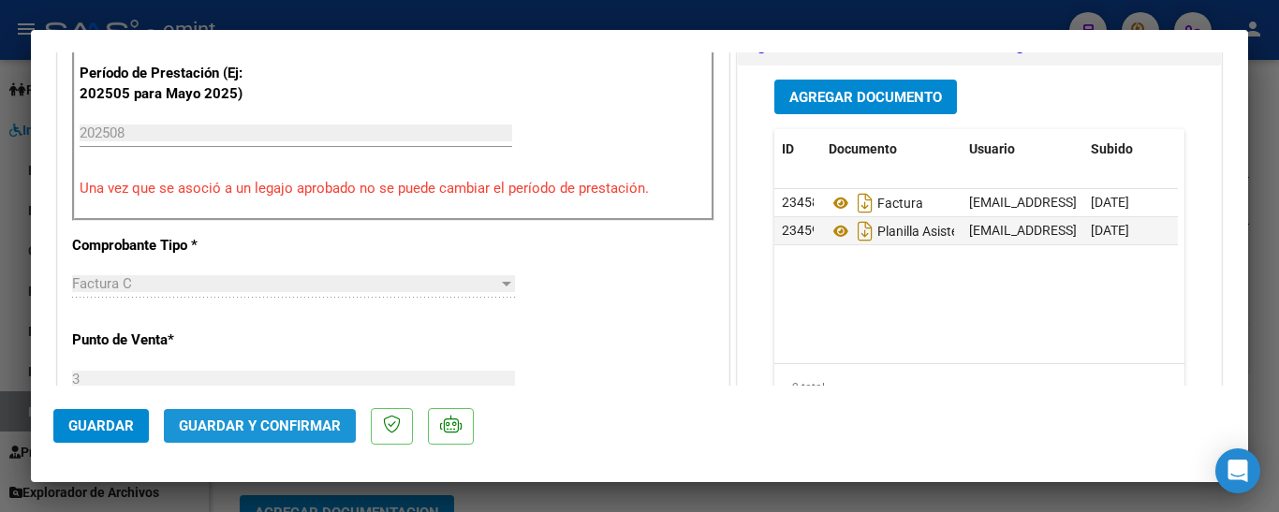
click at [301, 428] on span "Guardar y Confirmar" at bounding box center [260, 426] width 162 height 17
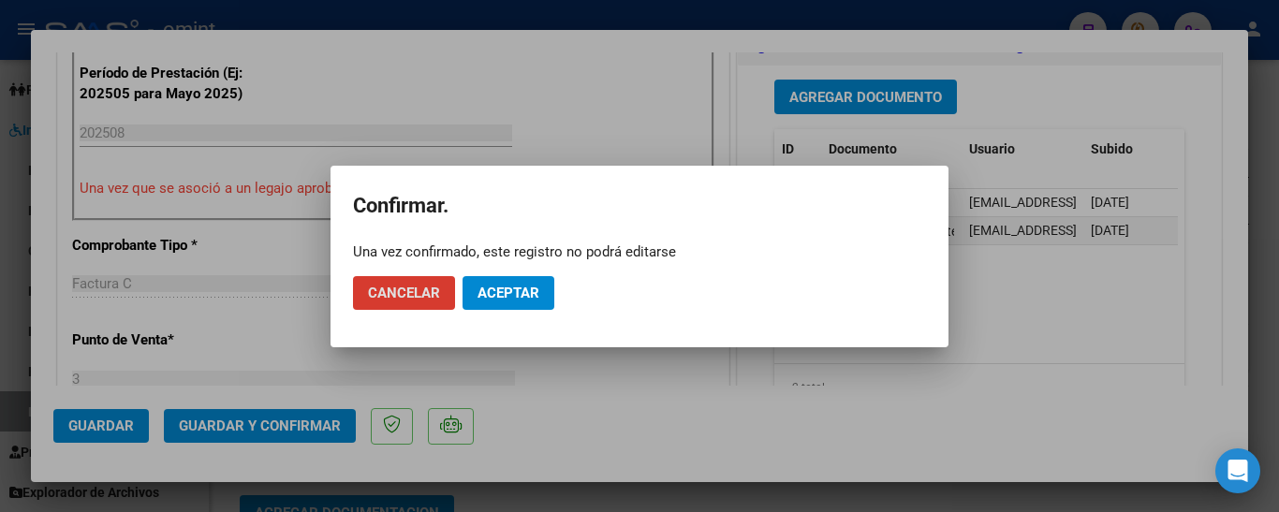
click at [521, 292] on span "Aceptar" at bounding box center [508, 293] width 62 height 17
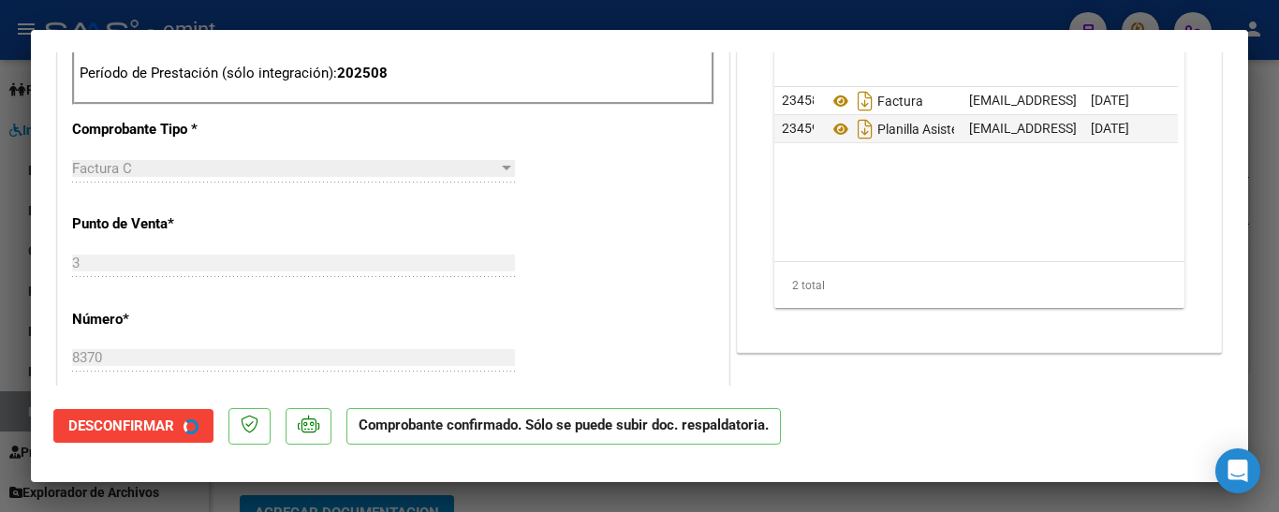
type input "$ 0,00"
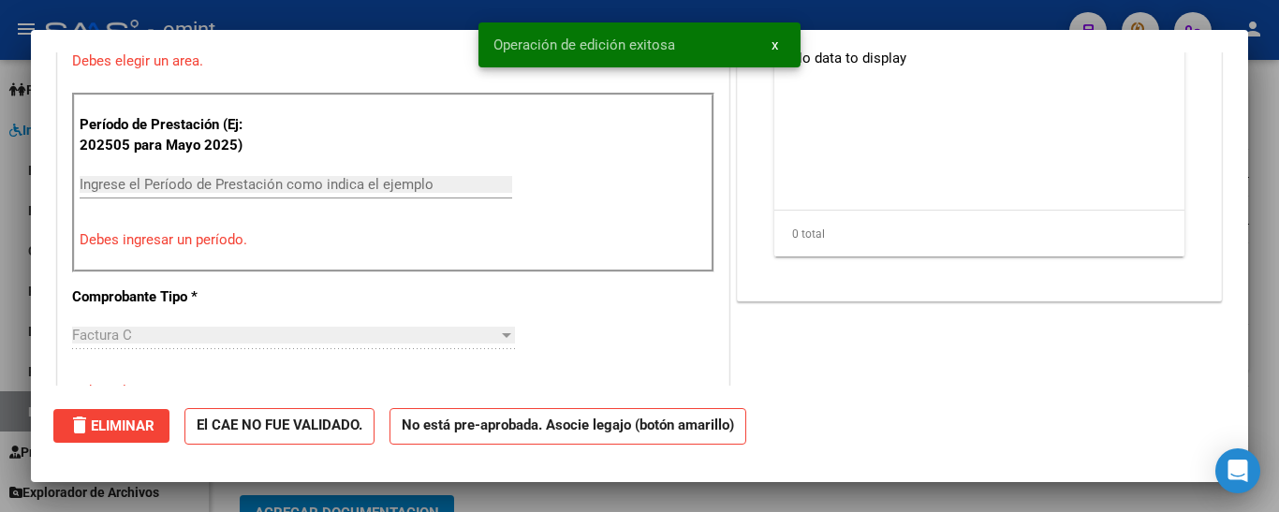
scroll to position [0, 0]
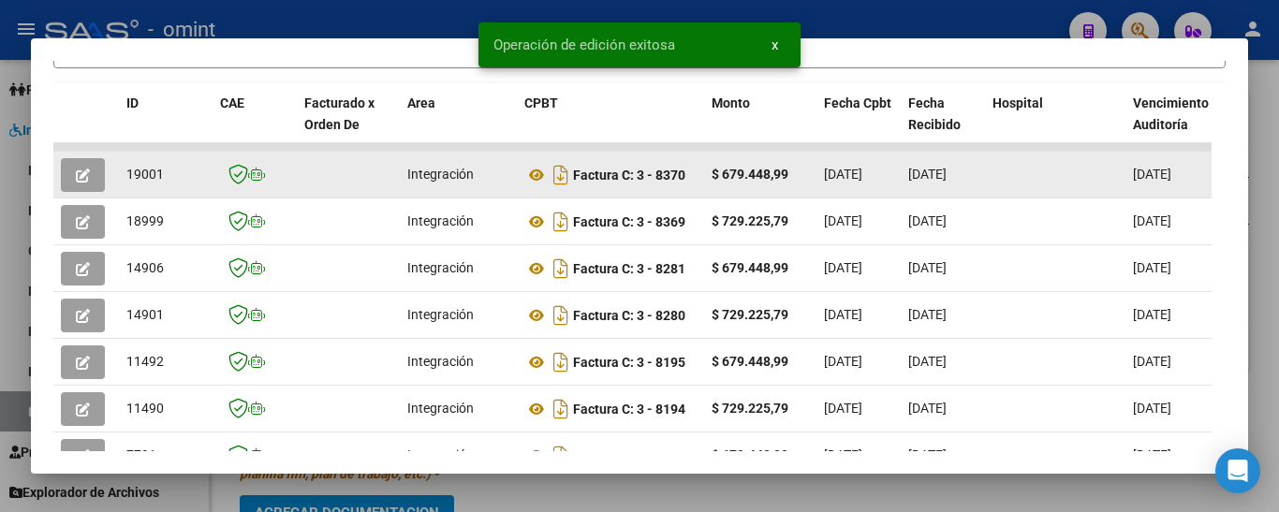
drag, startPoint x: 128, startPoint y: 183, endPoint x: 178, endPoint y: 183, distance: 49.6
click at [178, 183] on div "19001" at bounding box center [165, 175] width 79 height 22
copy span "19001"
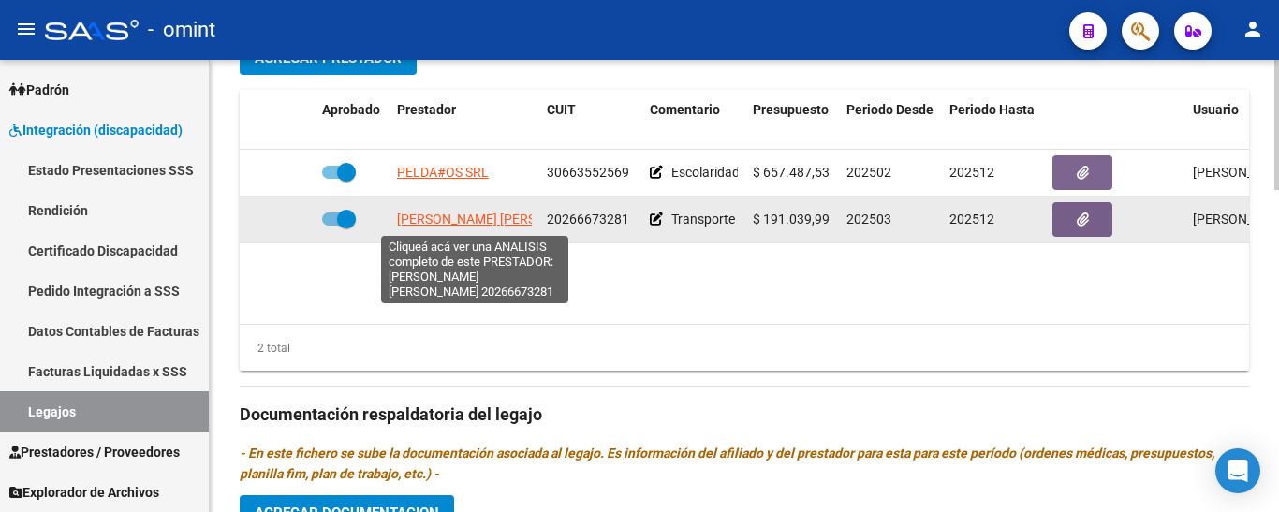
click at [461, 218] on span "[PERSON_NAME] [PERSON_NAME]" at bounding box center [498, 219] width 203 height 15
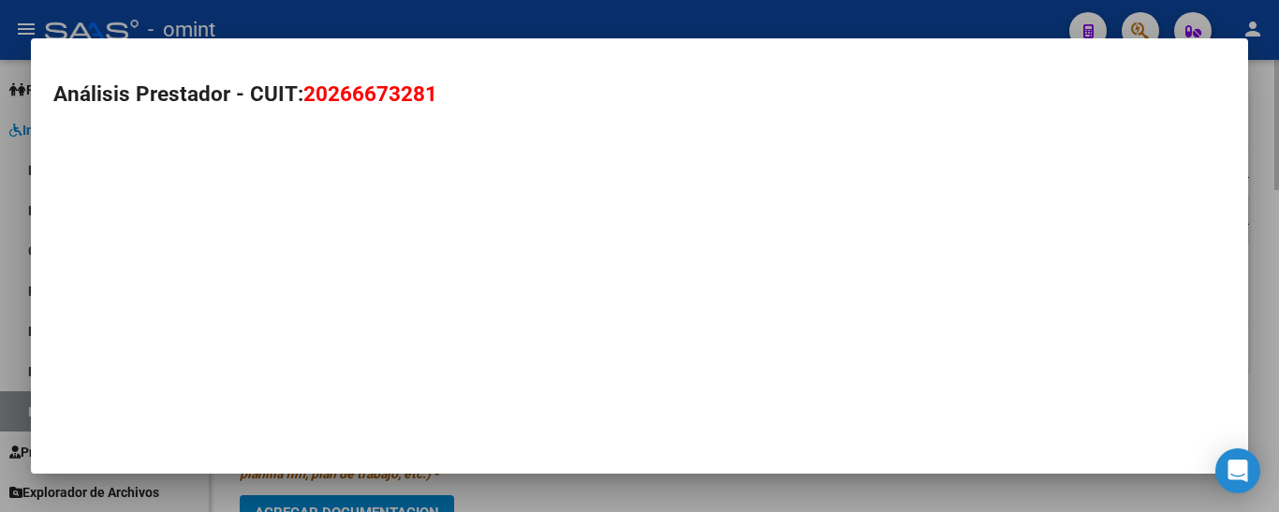
type textarea "20266673281"
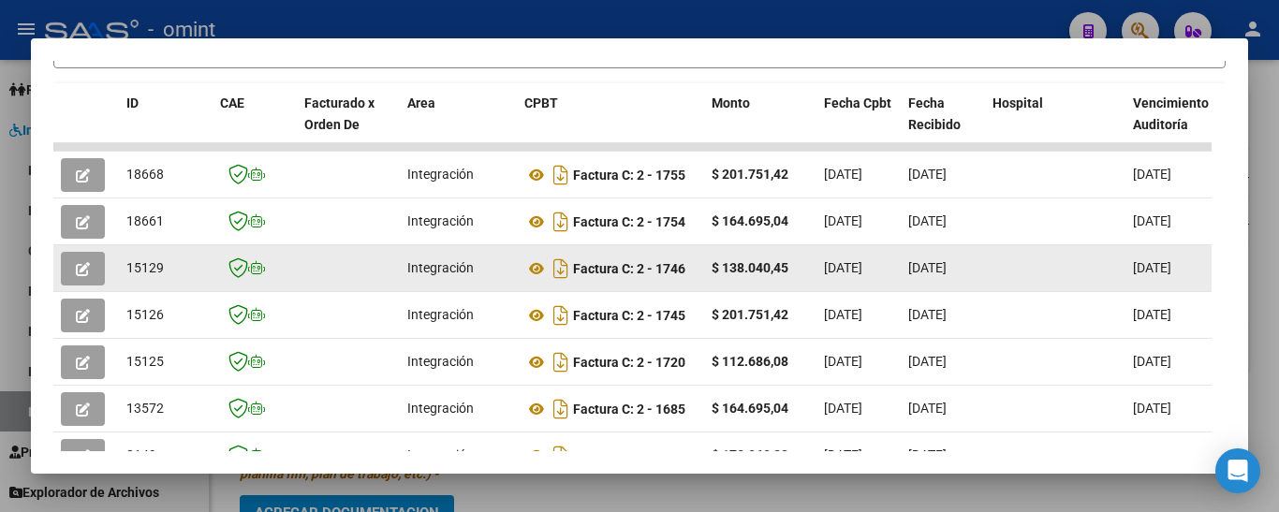
scroll to position [330, 0]
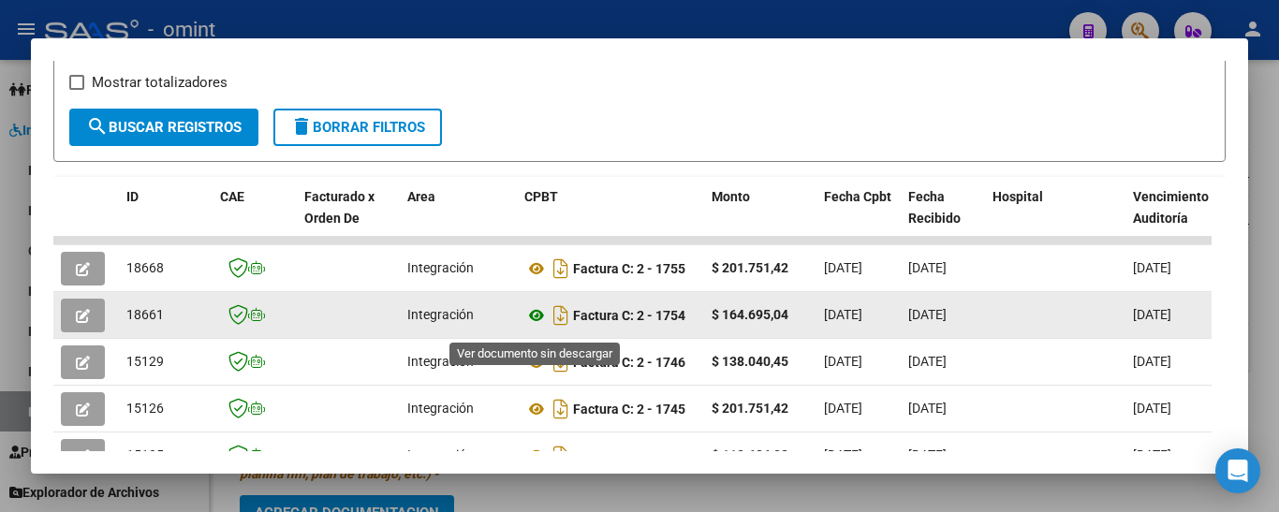
click at [538, 320] on icon at bounding box center [536, 315] width 24 height 22
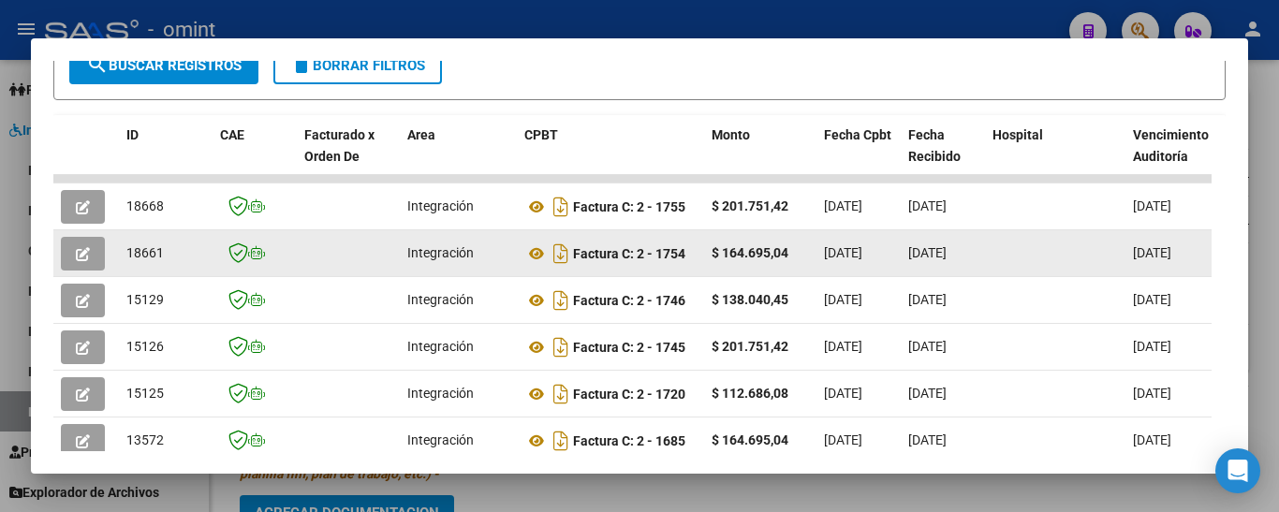
scroll to position [423, 0]
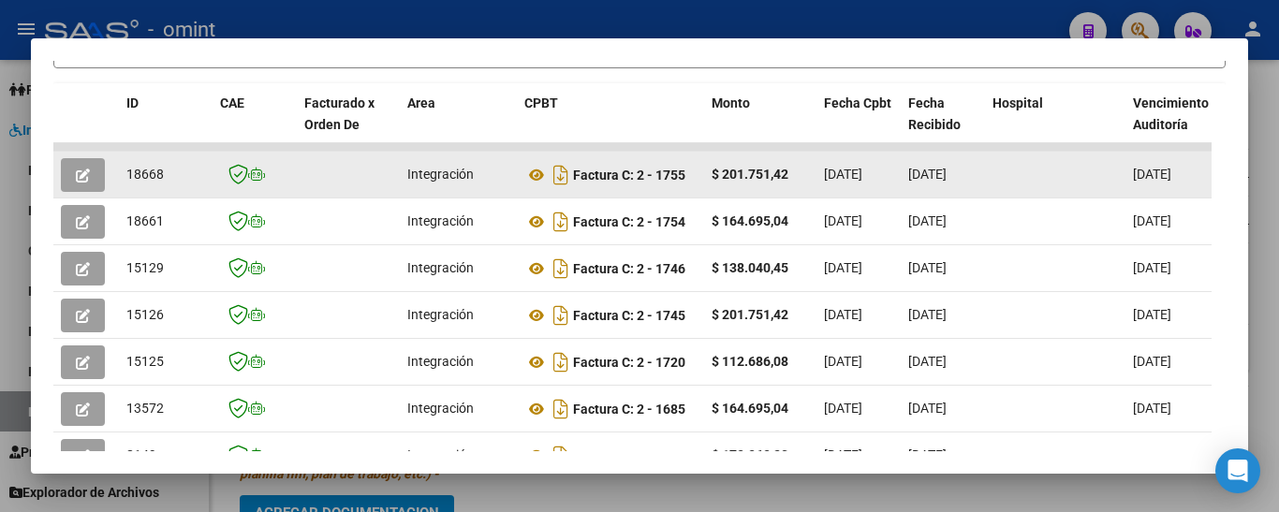
click at [71, 179] on button "button" at bounding box center [83, 175] width 44 height 34
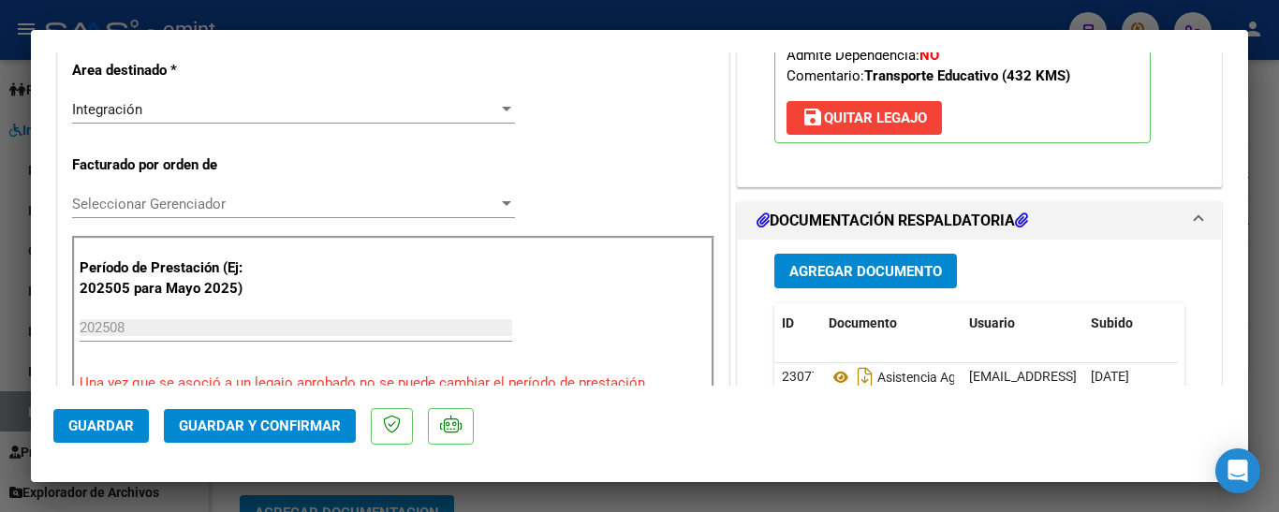
scroll to position [281, 0]
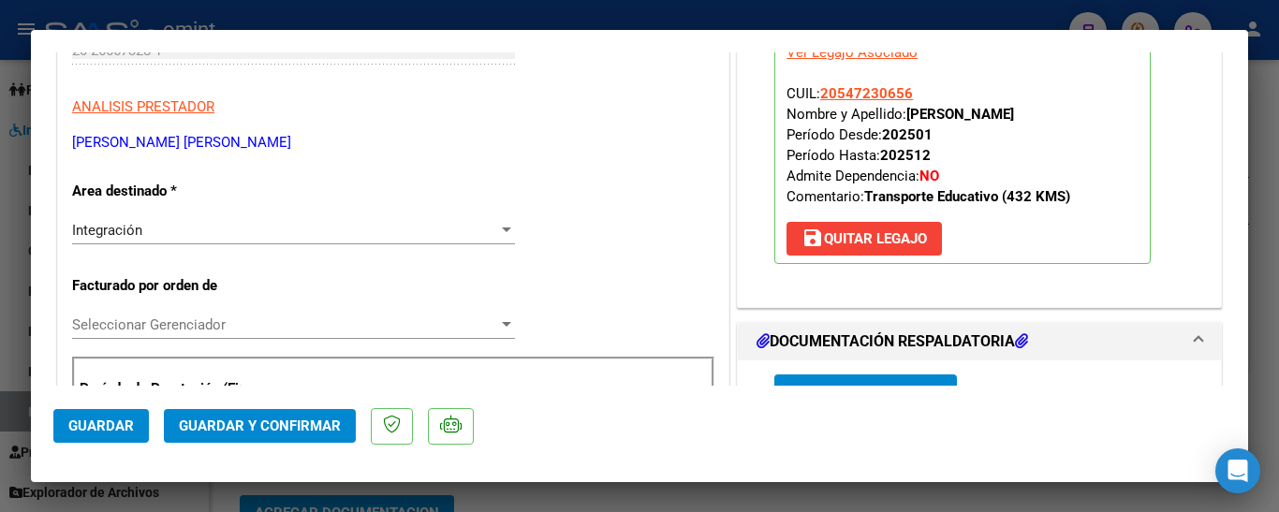
type input "$ 0,00"
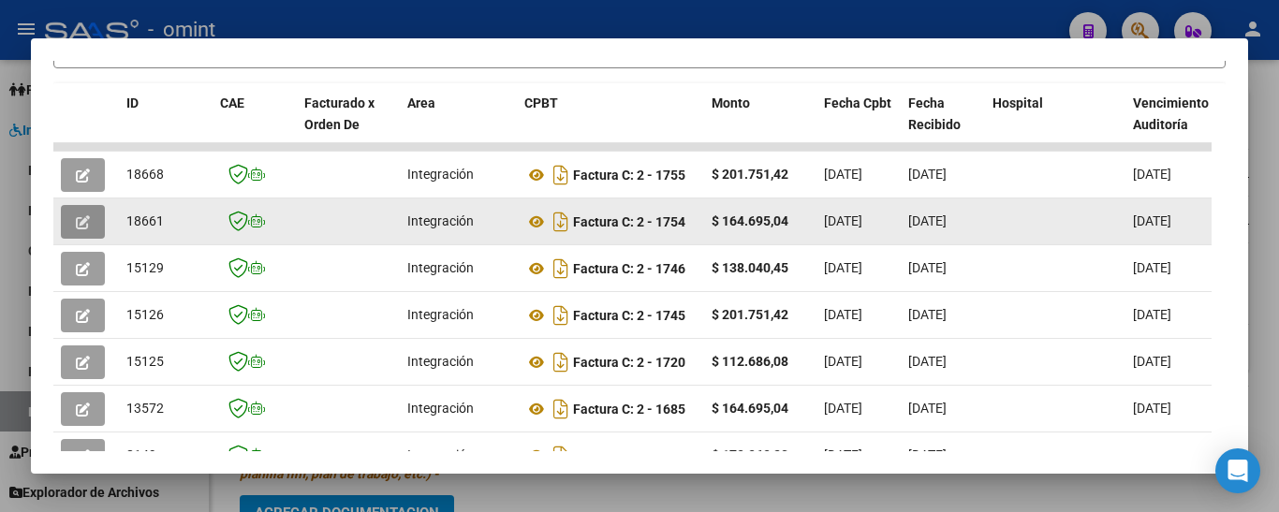
click at [77, 229] on icon "button" at bounding box center [83, 222] width 14 height 14
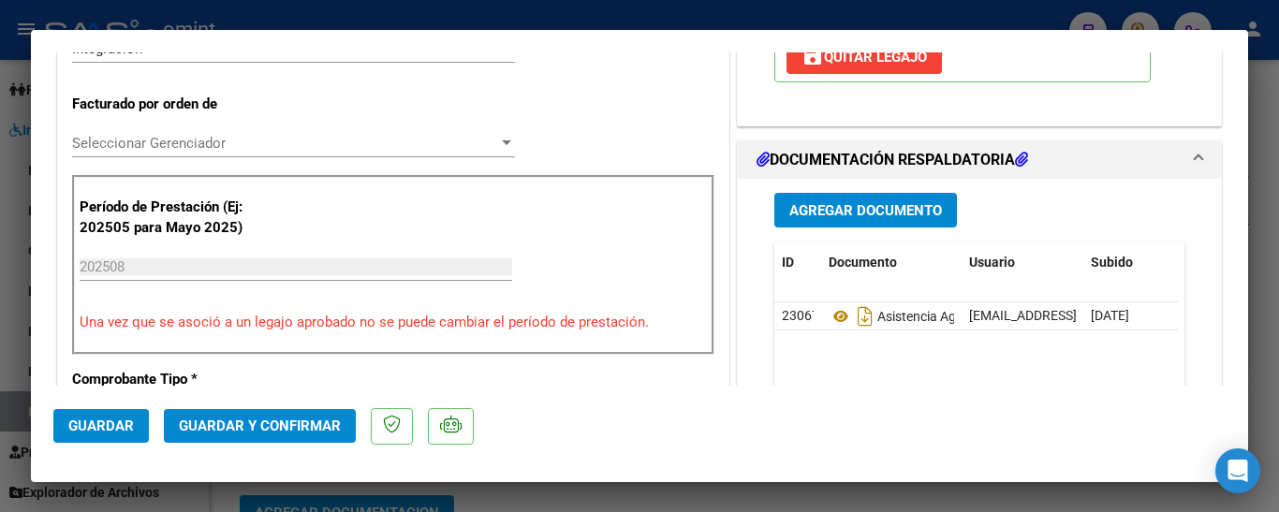
scroll to position [468, 0]
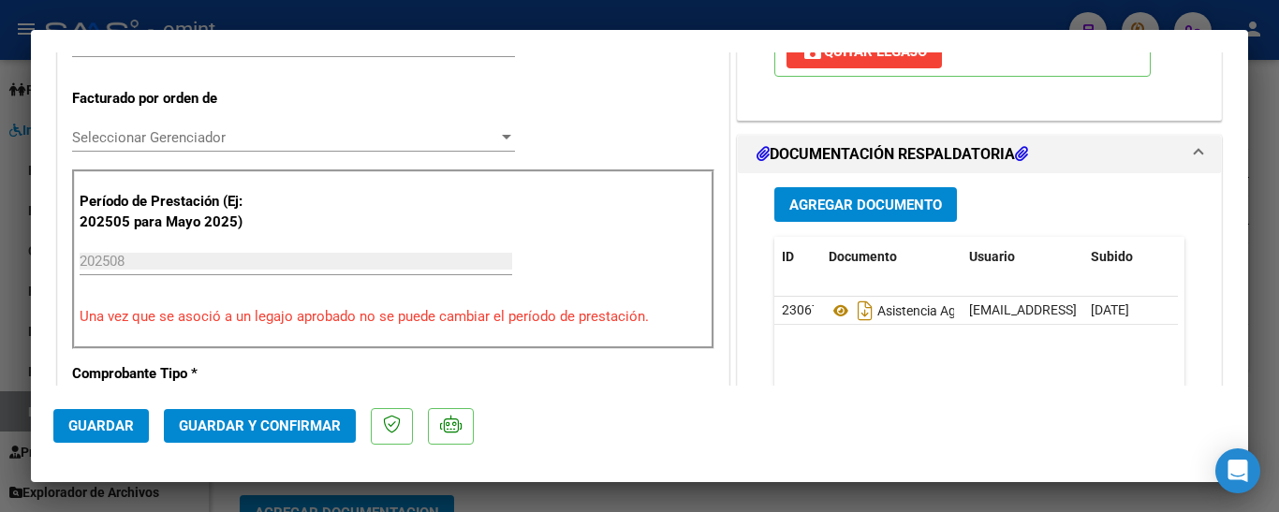
click at [260, 427] on span "Guardar y Confirmar" at bounding box center [260, 426] width 162 height 17
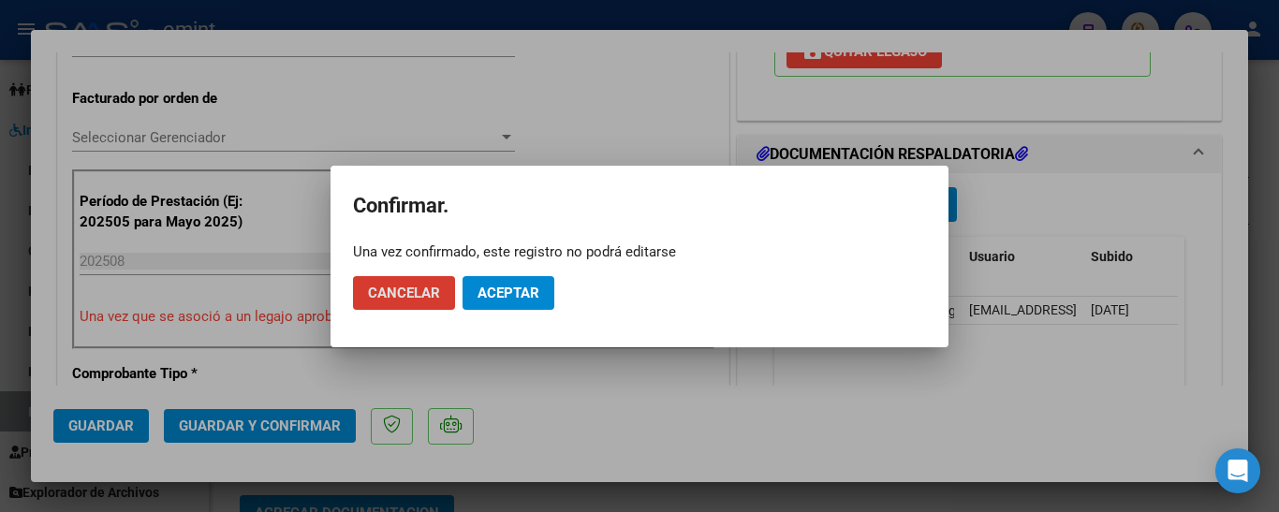
click at [511, 290] on span "Aceptar" at bounding box center [508, 293] width 62 height 17
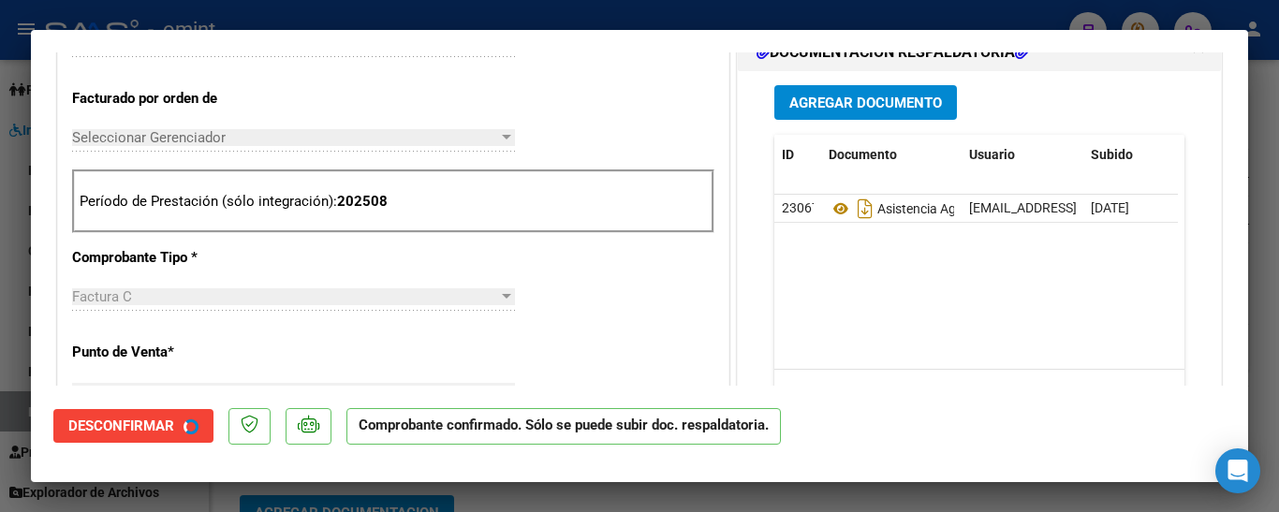
type input "$ 0,00"
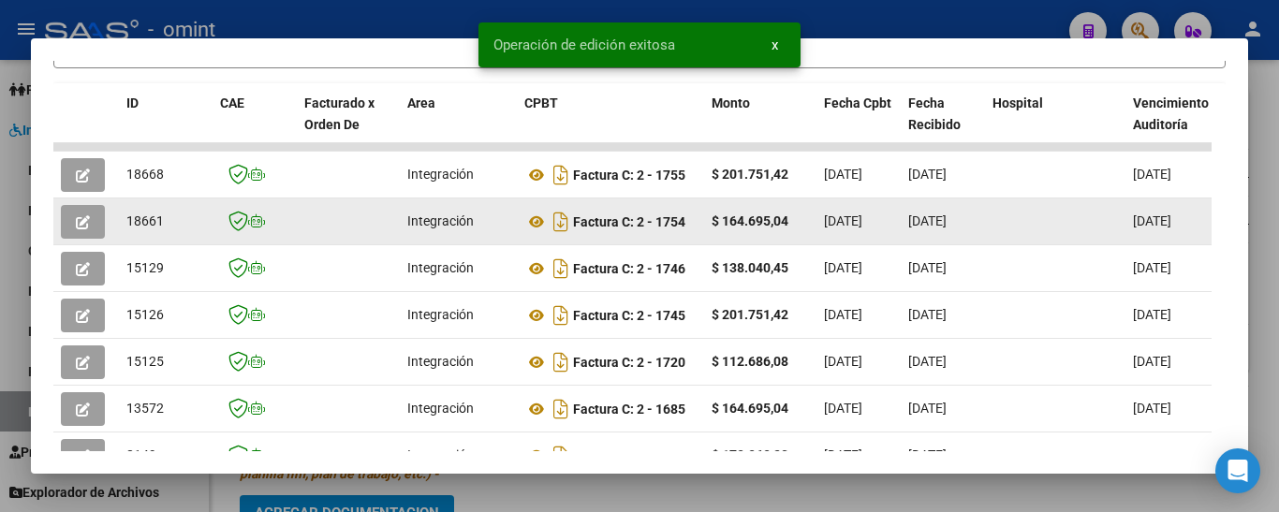
drag, startPoint x: 120, startPoint y: 235, endPoint x: 180, endPoint y: 233, distance: 59.9
click at [180, 233] on datatable-body-cell "18661" at bounding box center [166, 221] width 94 height 46
copy span "18661"
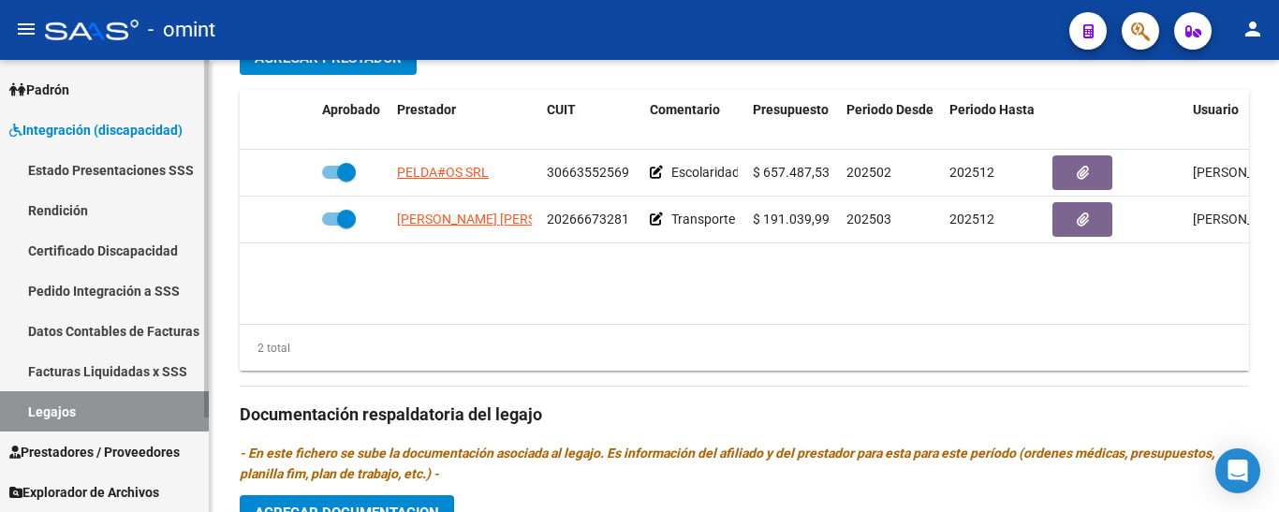
click at [95, 254] on link "Certificado Discapacidad" at bounding box center [104, 250] width 209 height 40
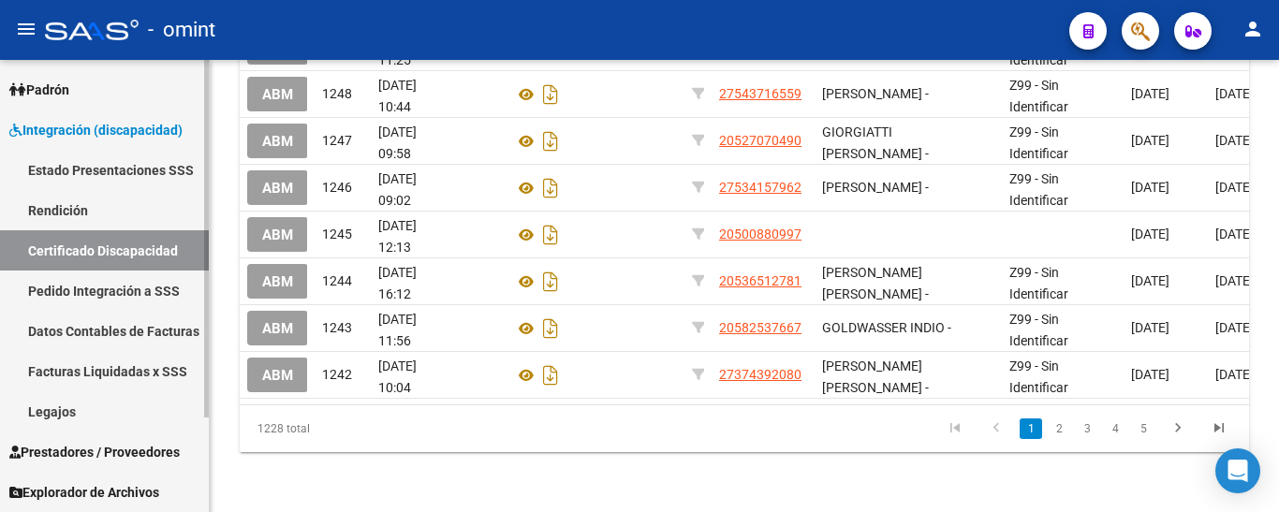
drag, startPoint x: 95, startPoint y: 413, endPoint x: 105, endPoint y: 410, distance: 10.7
click at [94, 412] on link "Legajos" at bounding box center [104, 411] width 209 height 40
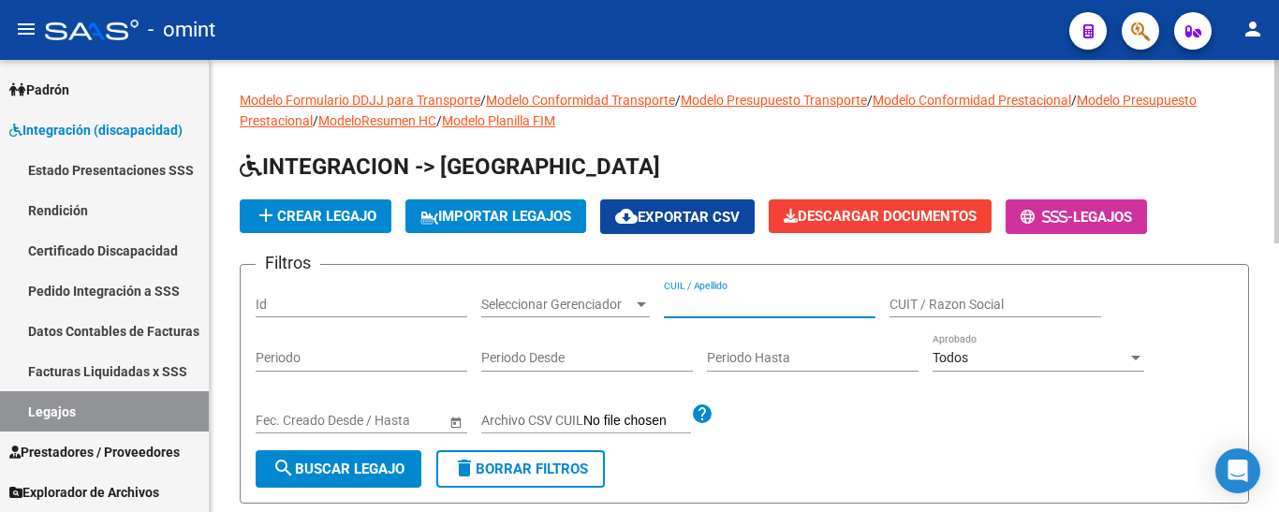
drag, startPoint x: 690, startPoint y: 292, endPoint x: 684, endPoint y: 301, distance: 10.1
paste input "[PERSON_NAME]"
type input "[PERSON_NAME]"
drag, startPoint x: 369, startPoint y: 475, endPoint x: 381, endPoint y: 458, distance: 20.8
click at [368, 474] on span "search Buscar Legajo" at bounding box center [338, 469] width 132 height 17
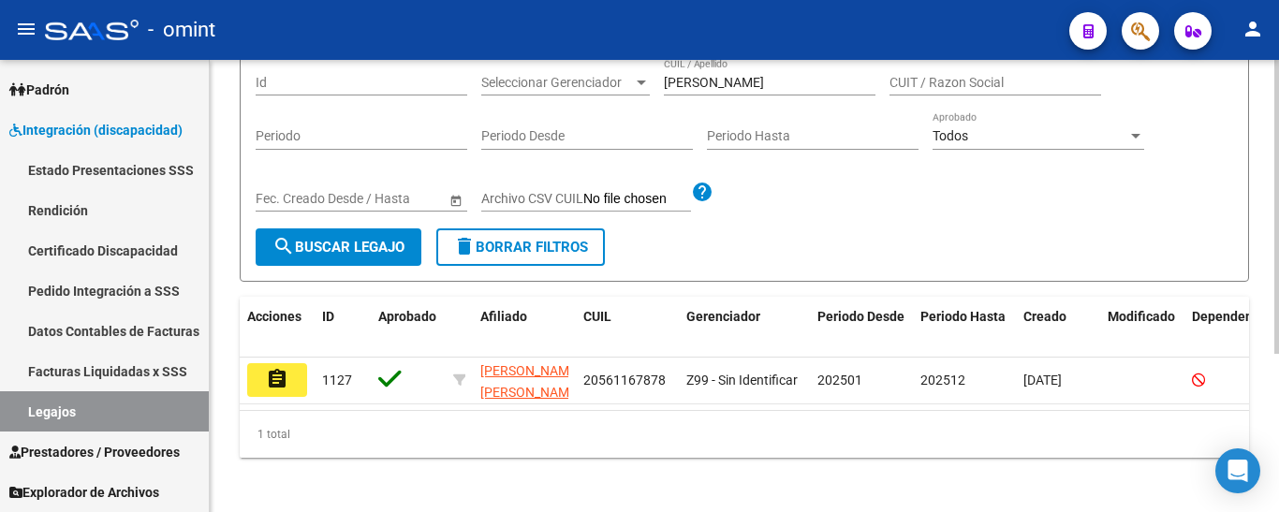
scroll to position [243, 0]
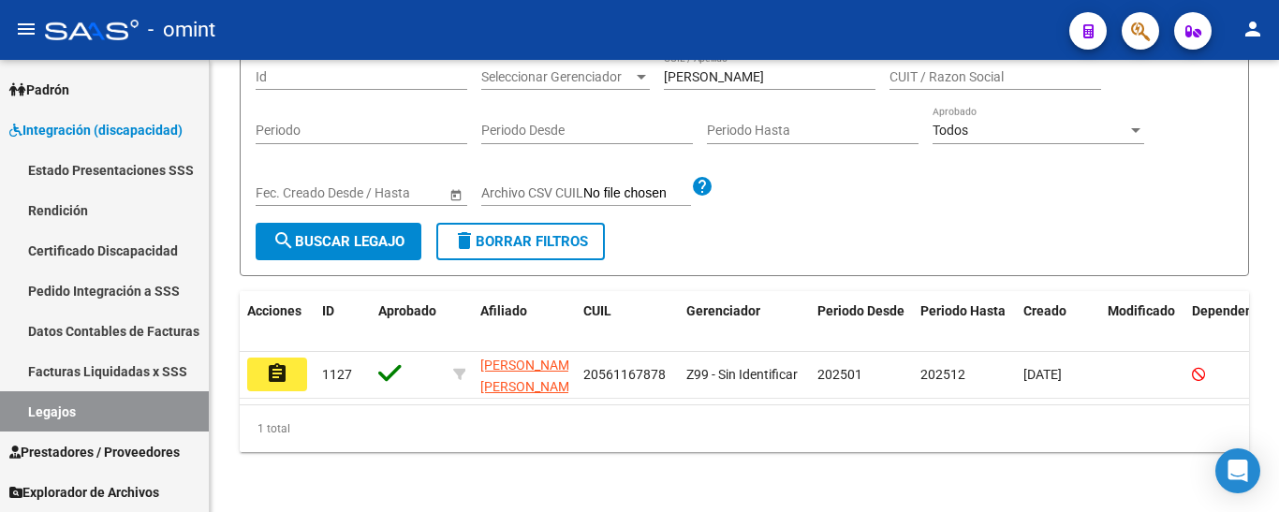
click at [283, 362] on mat-icon "assignment" at bounding box center [277, 373] width 22 height 22
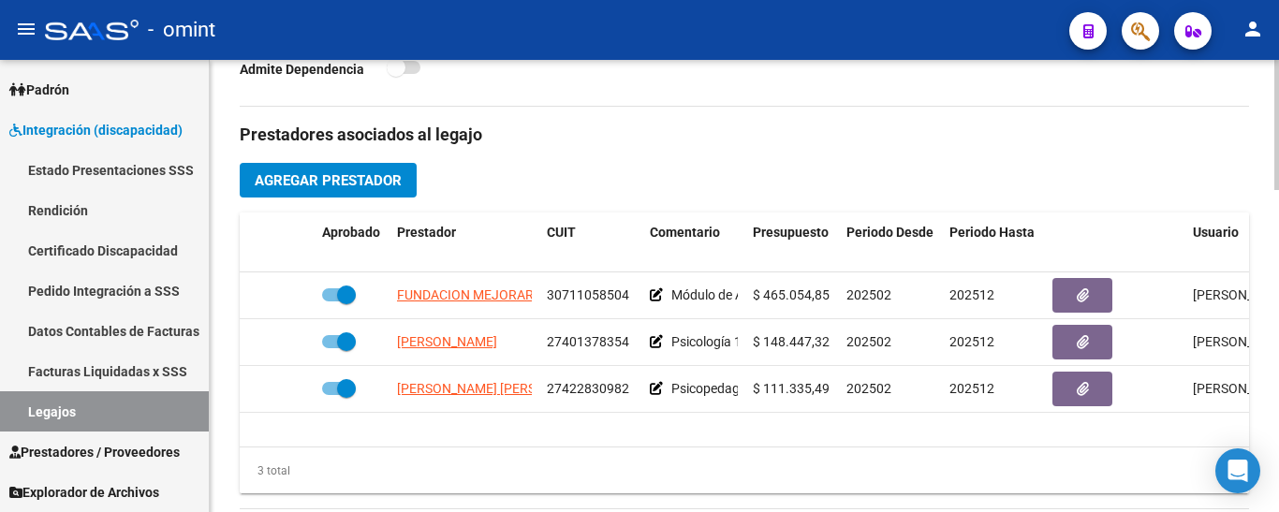
scroll to position [655, 0]
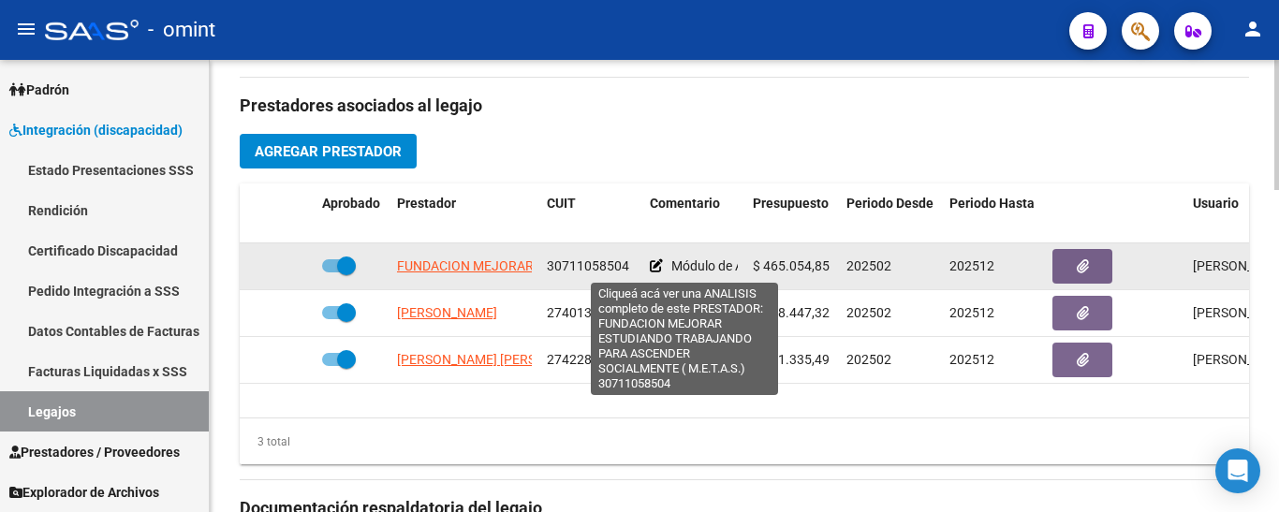
click at [433, 261] on span "FUNDACION MEJORAR ESTUDIANDO TRABAJANDO PARA ASCENDER SOCIALMENTE ( M.E.T.A.S.)" at bounding box center [684, 265] width 575 height 15
type textarea "30711058504"
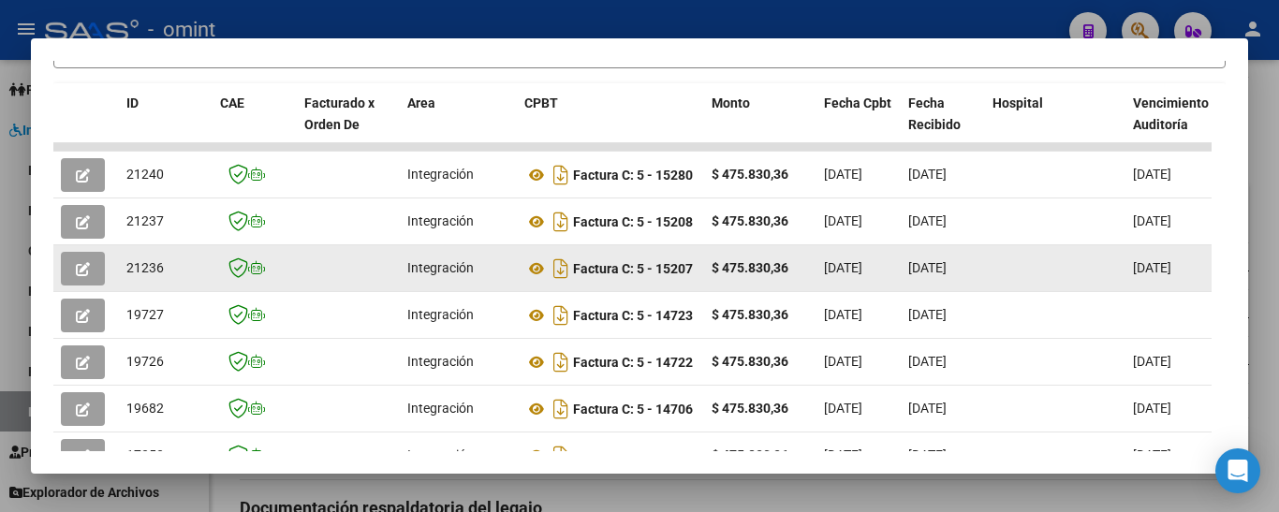
scroll to position [330, 0]
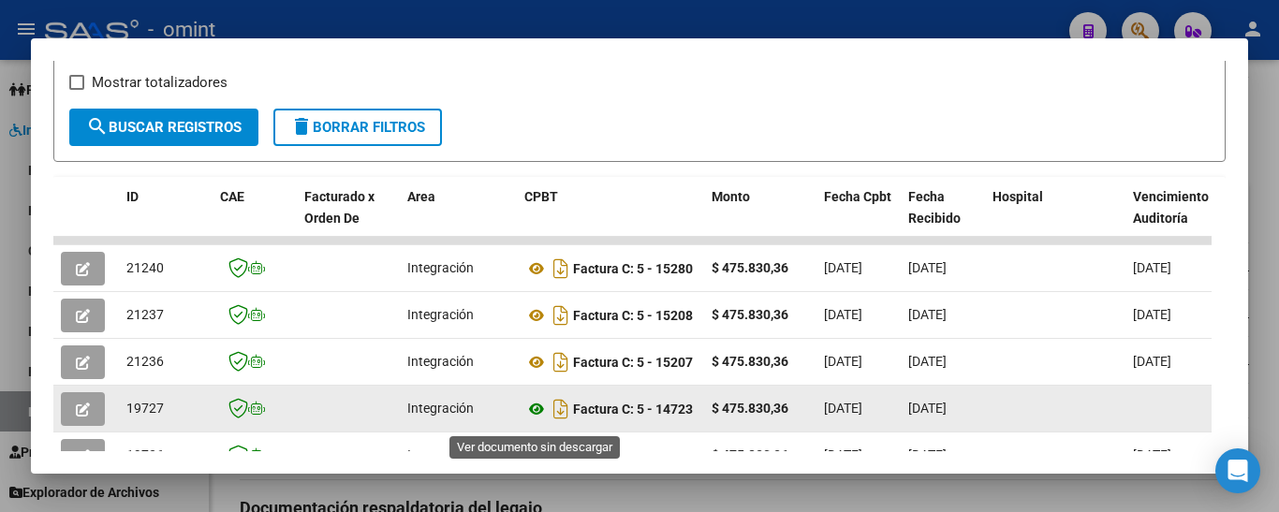
click at [536, 415] on icon at bounding box center [536, 409] width 24 height 22
click at [94, 417] on button "button" at bounding box center [83, 409] width 44 height 34
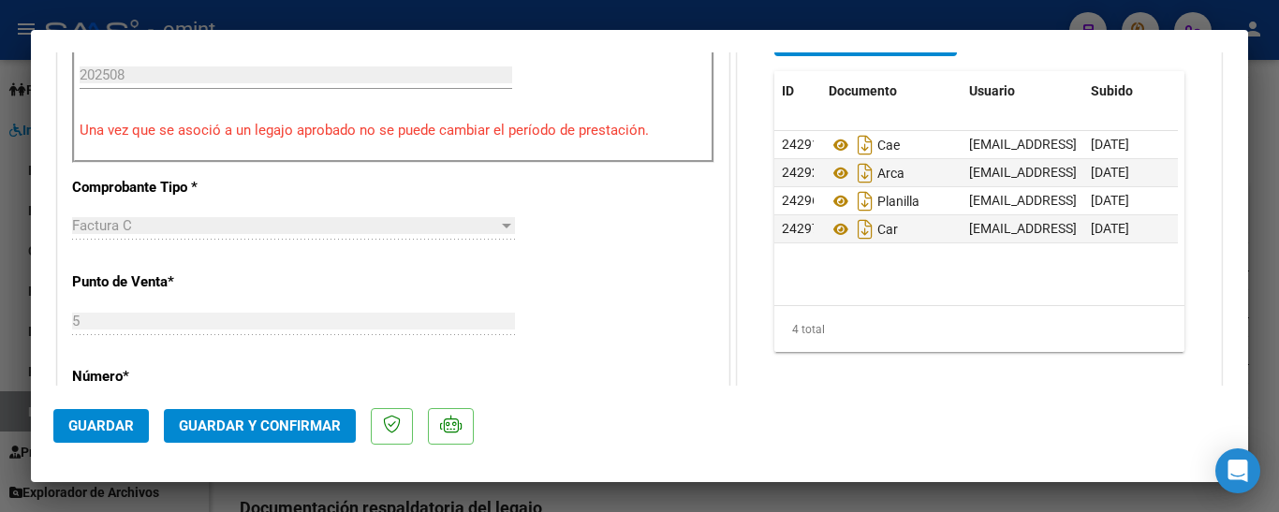
scroll to position [655, 0]
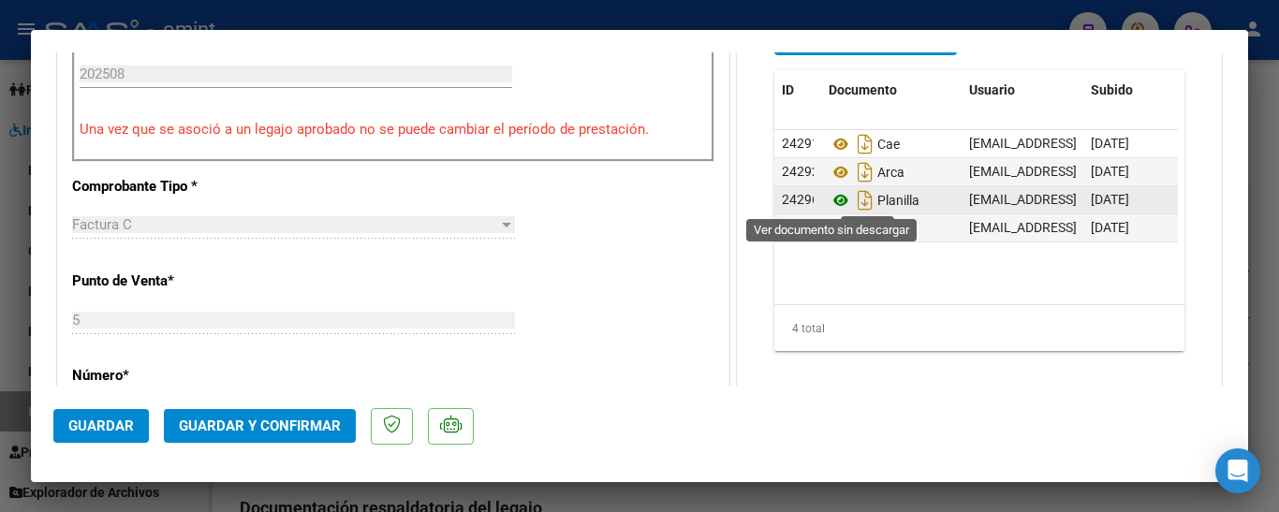
click at [829, 196] on icon at bounding box center [841, 200] width 24 height 22
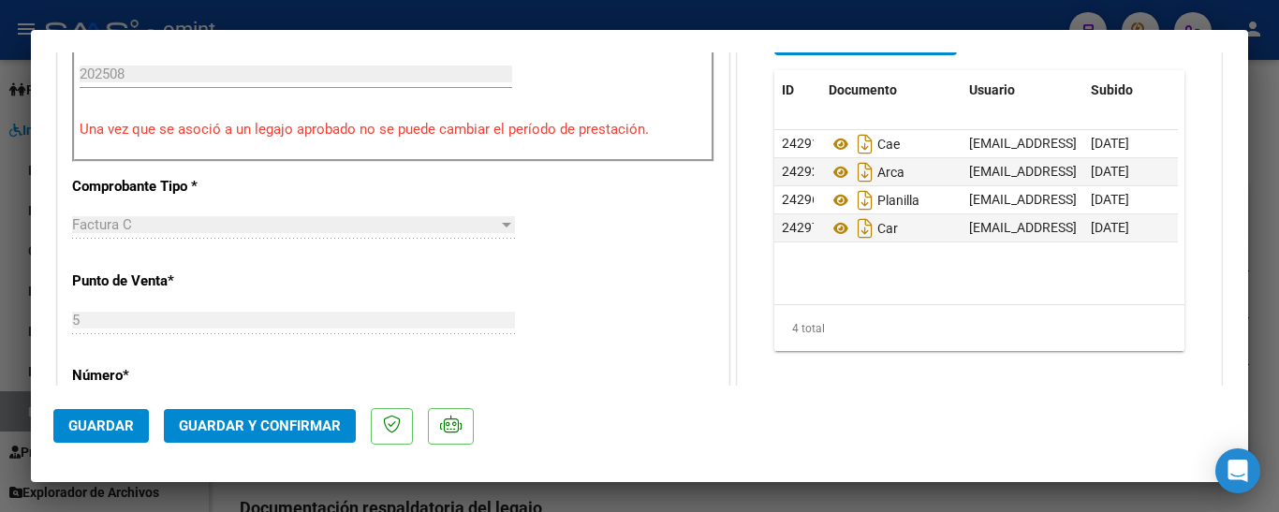
click at [296, 433] on button "Guardar y Confirmar" at bounding box center [260, 426] width 192 height 34
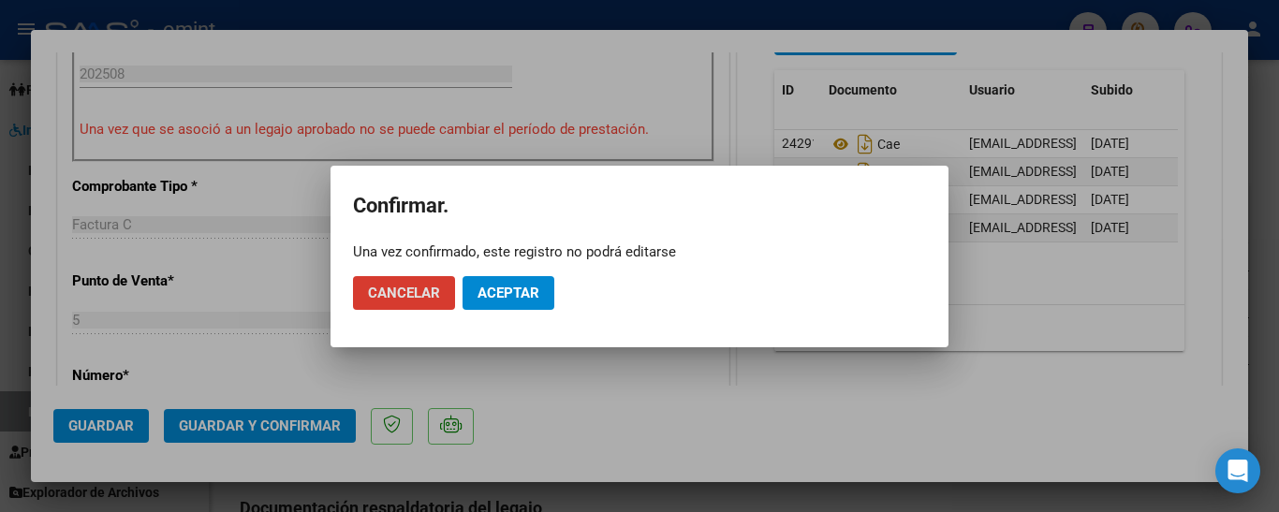
click at [496, 302] on button "Aceptar" at bounding box center [508, 293] width 92 height 34
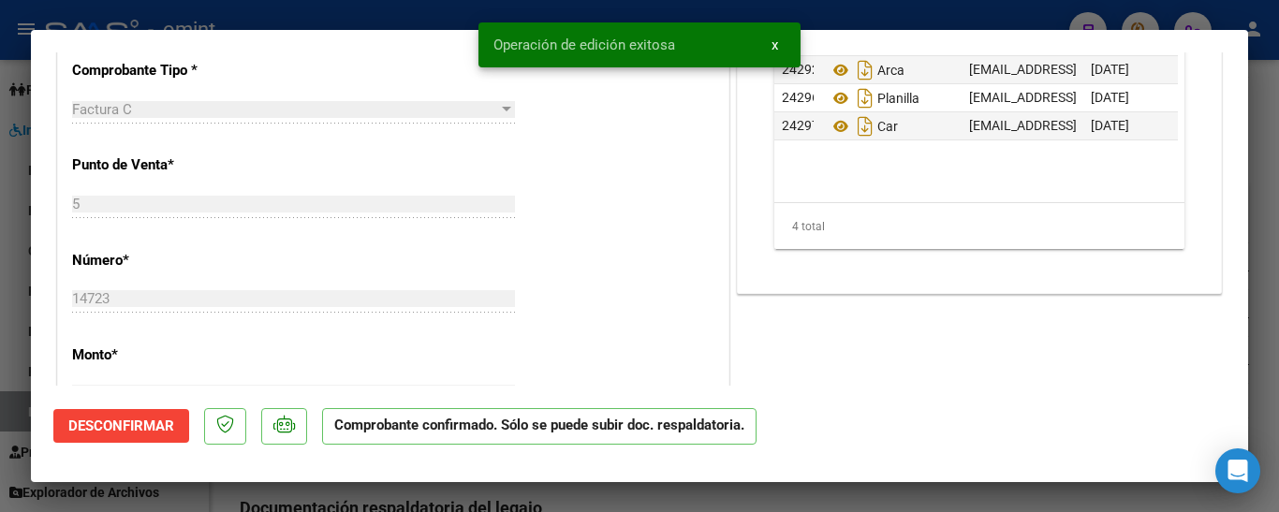
type input "$ 0,00"
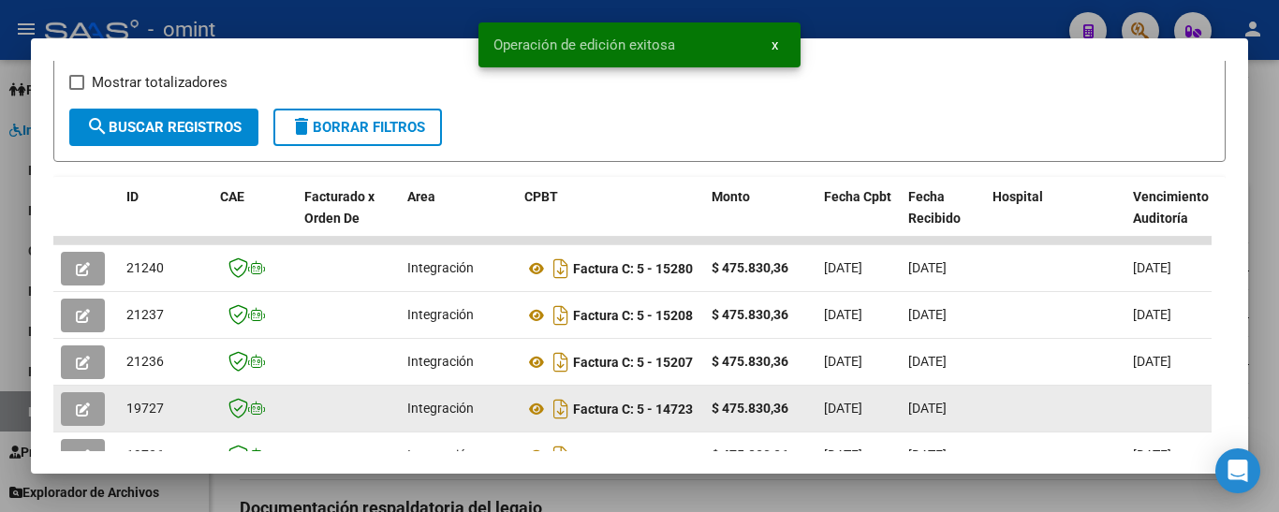
drag, startPoint x: 128, startPoint y: 418, endPoint x: 162, endPoint y: 414, distance: 34.0
click at [173, 418] on div "19727" at bounding box center [165, 409] width 79 height 22
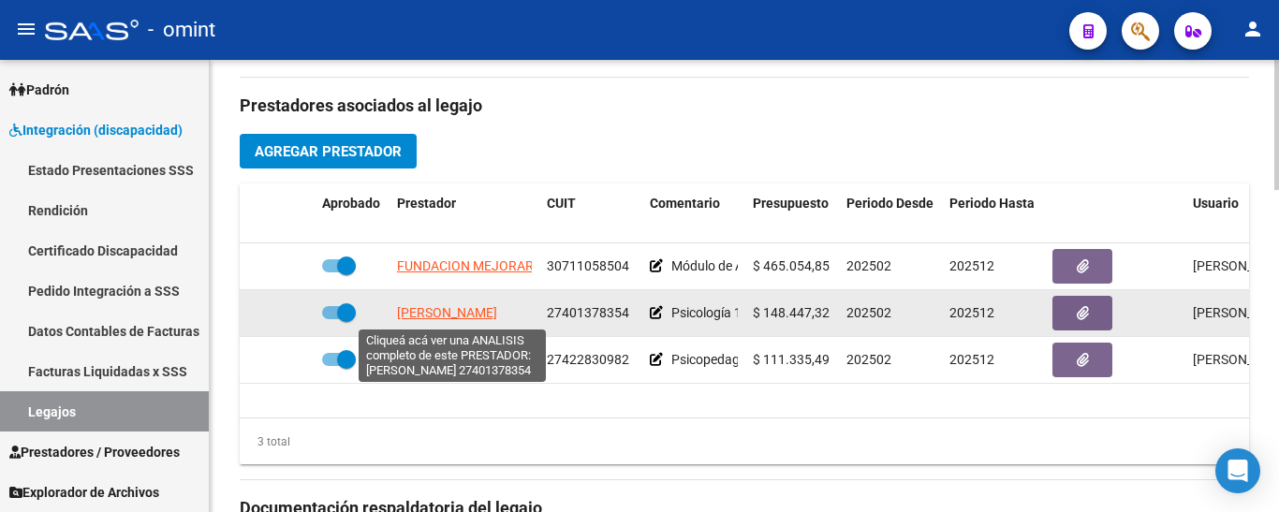
click at [480, 312] on span "[PERSON_NAME]" at bounding box center [447, 312] width 100 height 15
type textarea "27401378354"
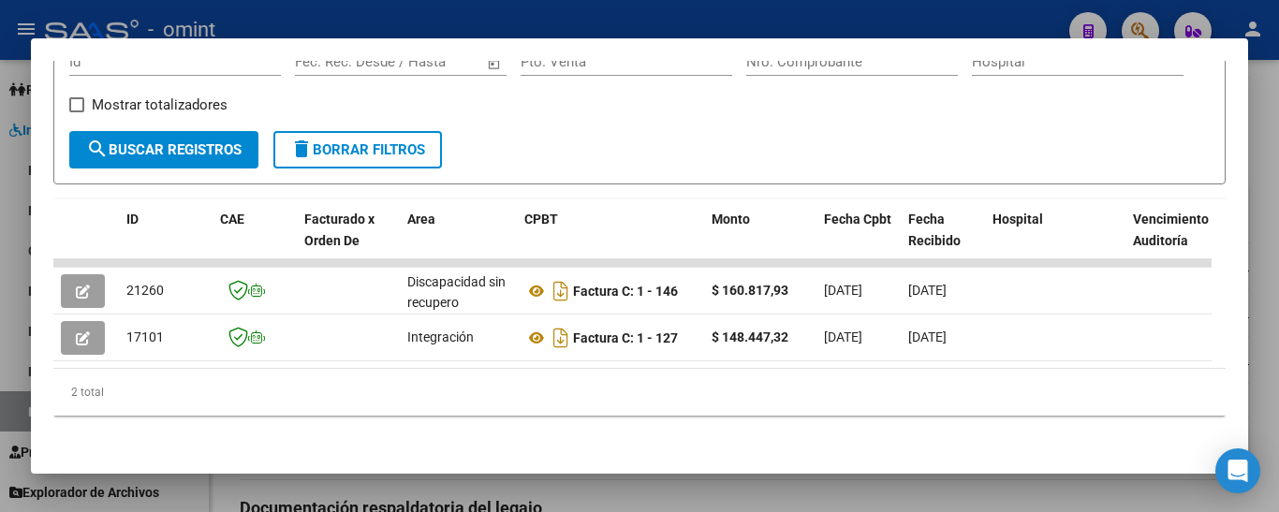
scroll to position [330, 0]
drag, startPoint x: 373, startPoint y: 352, endPoint x: 452, endPoint y: 357, distance: 79.7
click at [452, 357] on datatable-body "21260 Discapacidad sin recupero Factura C: 1 - 146 $ 160.817,93 [DATE] [DATE] -…" at bounding box center [632, 313] width 1158 height 109
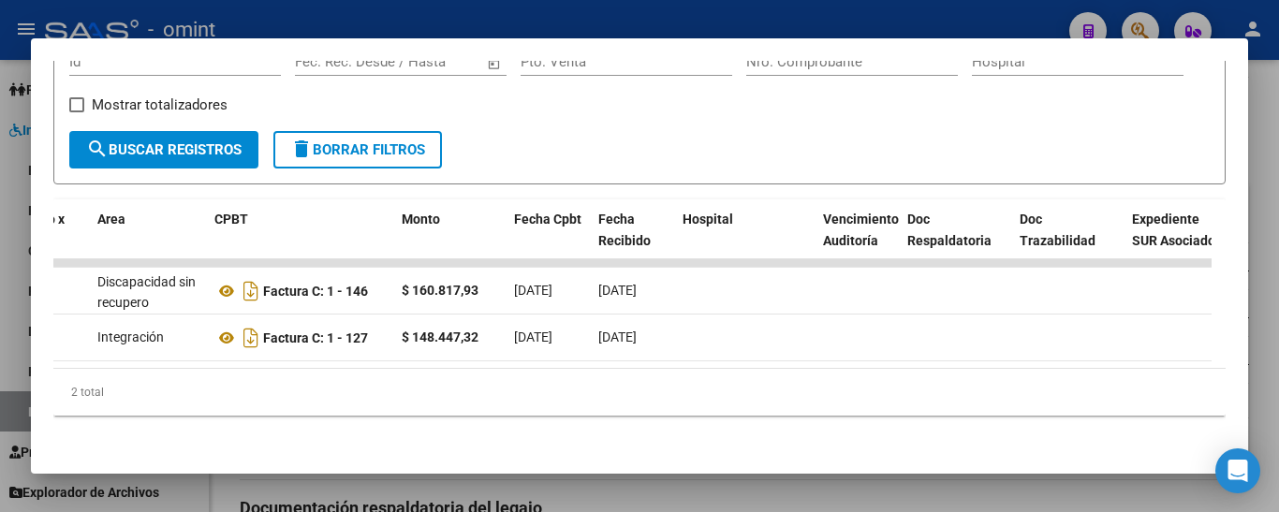
scroll to position [0, 0]
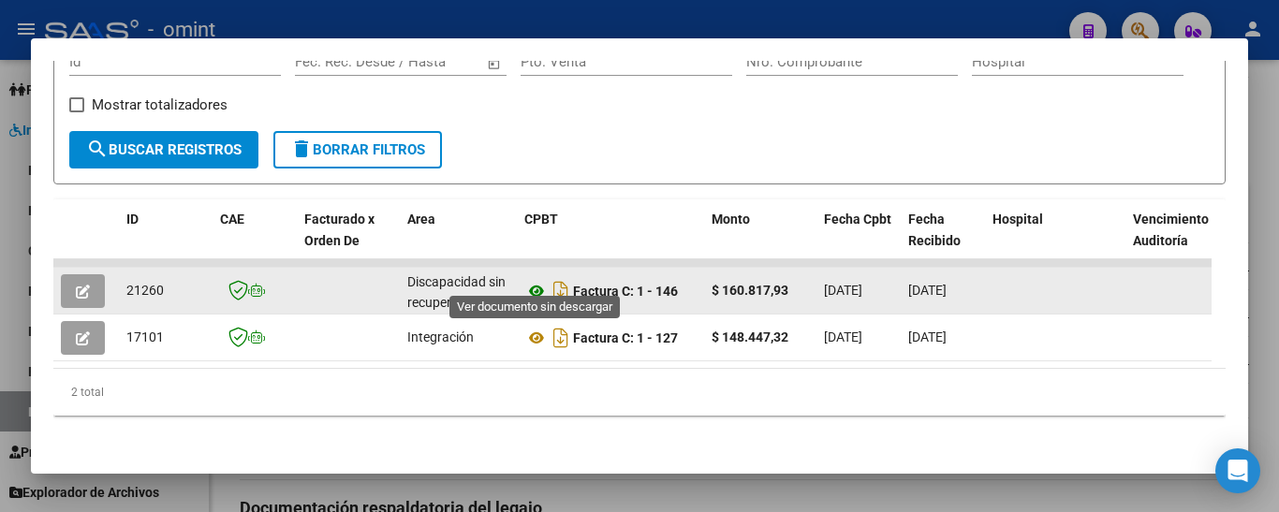
click at [534, 280] on icon at bounding box center [536, 291] width 24 height 22
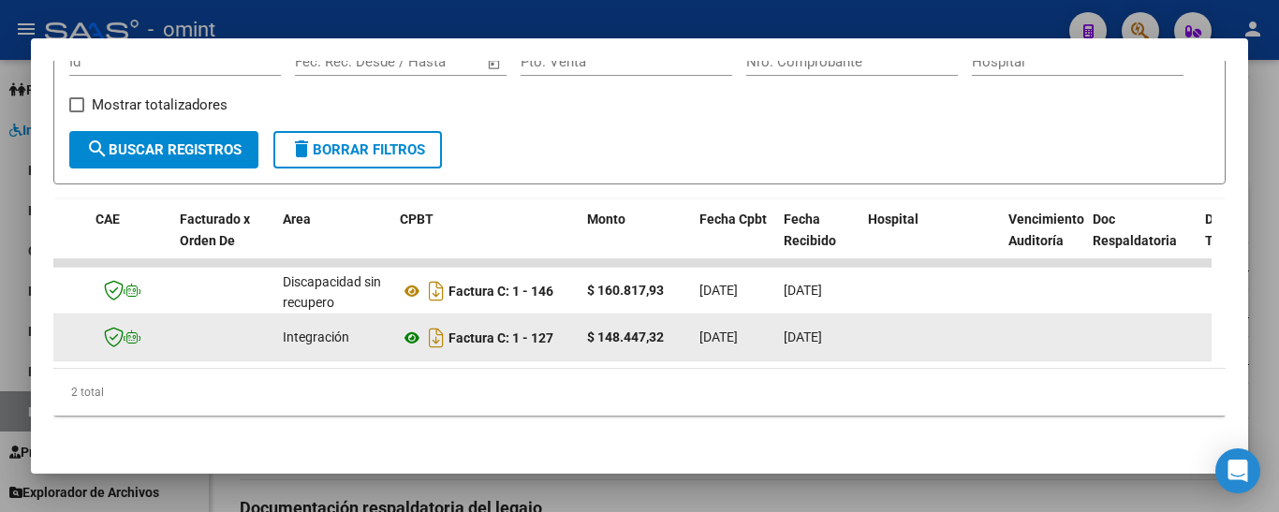
scroll to position [0, 128]
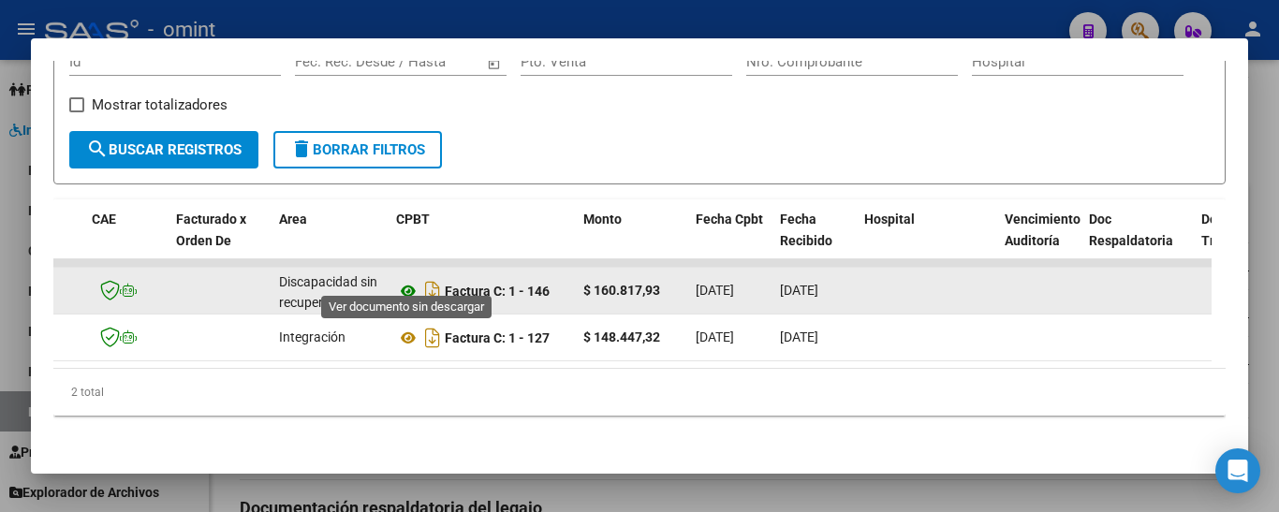
click at [404, 281] on icon at bounding box center [408, 291] width 24 height 22
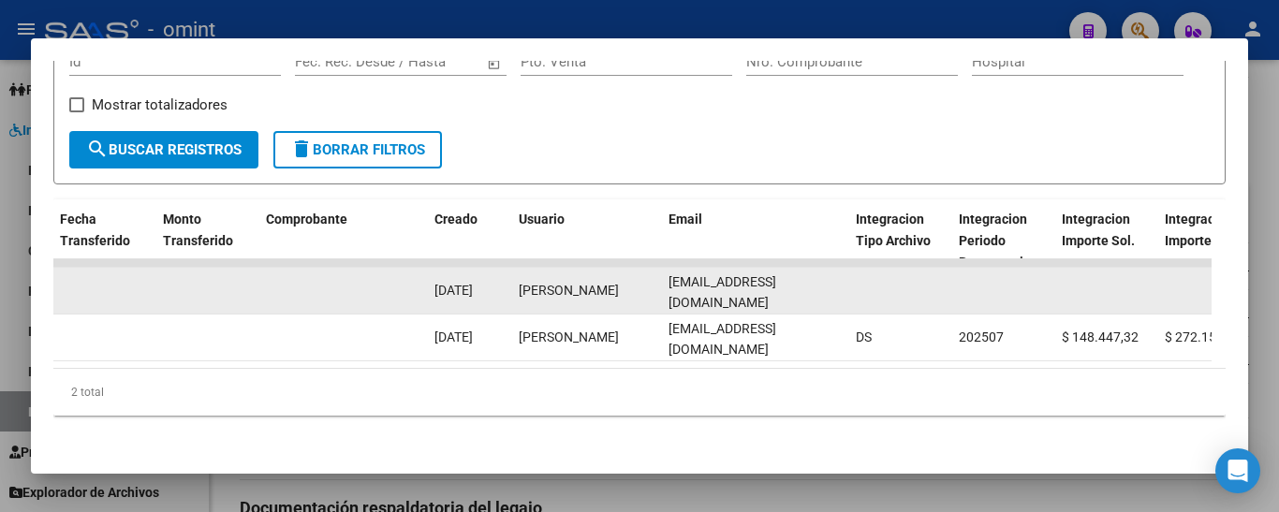
scroll to position [0, 23]
drag, startPoint x: 664, startPoint y: 278, endPoint x: 833, endPoint y: 275, distance: 169.5
click at [868, 278] on div "21260 Discapacidad sin recupero Factura C: 1 - 146 $ 160.817,93 [DATE] [DATE] -…" at bounding box center [314, 291] width 4044 height 47
click at [575, 285] on div "[PERSON_NAME]" at bounding box center [586, 291] width 135 height 22
drag, startPoint x: 621, startPoint y: 271, endPoint x: 519, endPoint y: 274, distance: 102.1
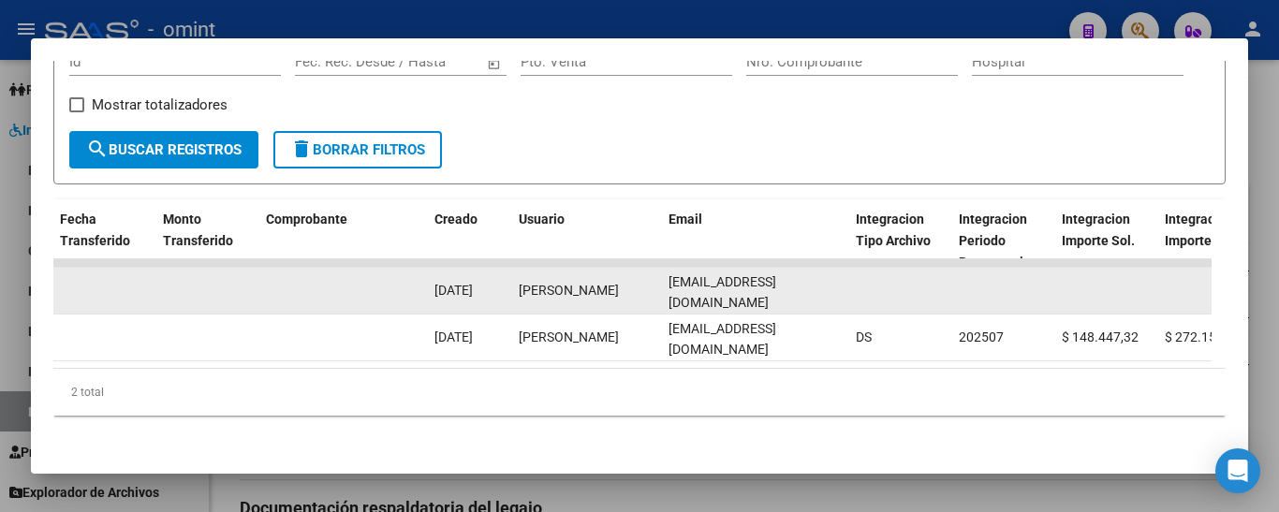
click at [517, 274] on datatable-body-cell "[PERSON_NAME]" at bounding box center [586, 291] width 150 height 46
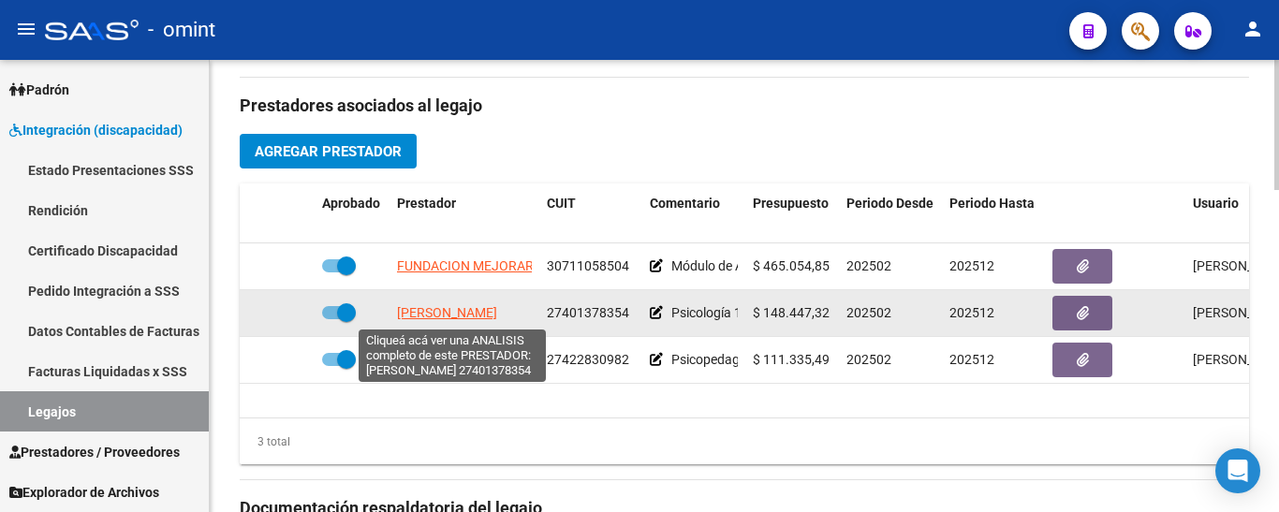
click at [464, 314] on span "[PERSON_NAME]" at bounding box center [447, 312] width 100 height 15
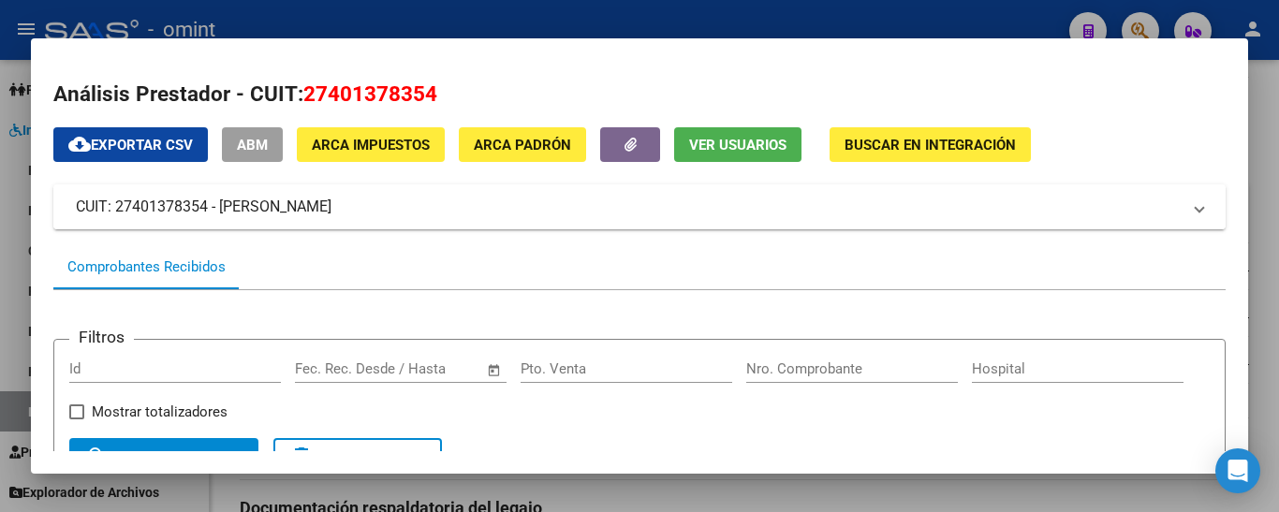
drag, startPoint x: 113, startPoint y: 208, endPoint x: 203, endPoint y: 205, distance: 89.9
click at [203, 205] on mat-panel-title "CUIT: 27401378354 - [PERSON_NAME]" at bounding box center [628, 207] width 1105 height 22
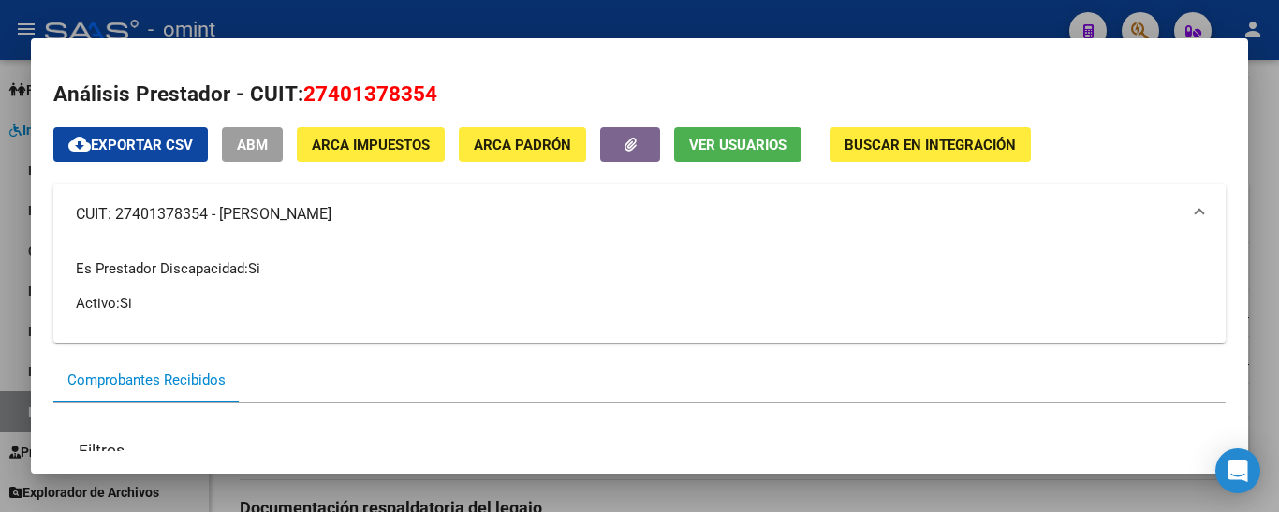
drag, startPoint x: 210, startPoint y: 212, endPoint x: 129, endPoint y: 211, distance: 80.5
click at [118, 211] on mat-panel-title "CUIT: 27401378354 - [PERSON_NAME]" at bounding box center [628, 214] width 1105 height 22
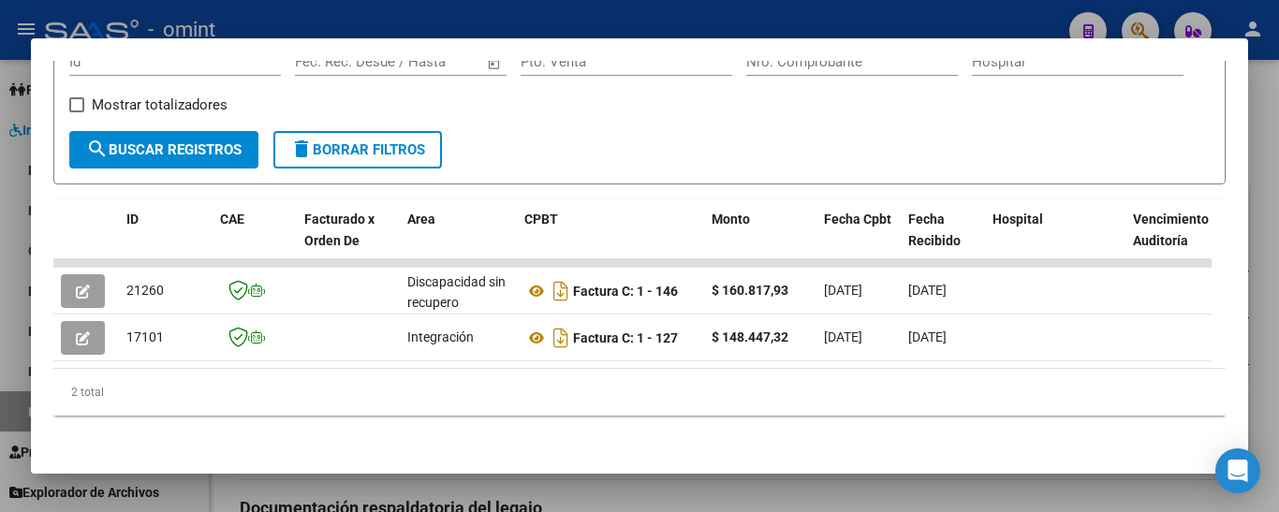
scroll to position [330, 0]
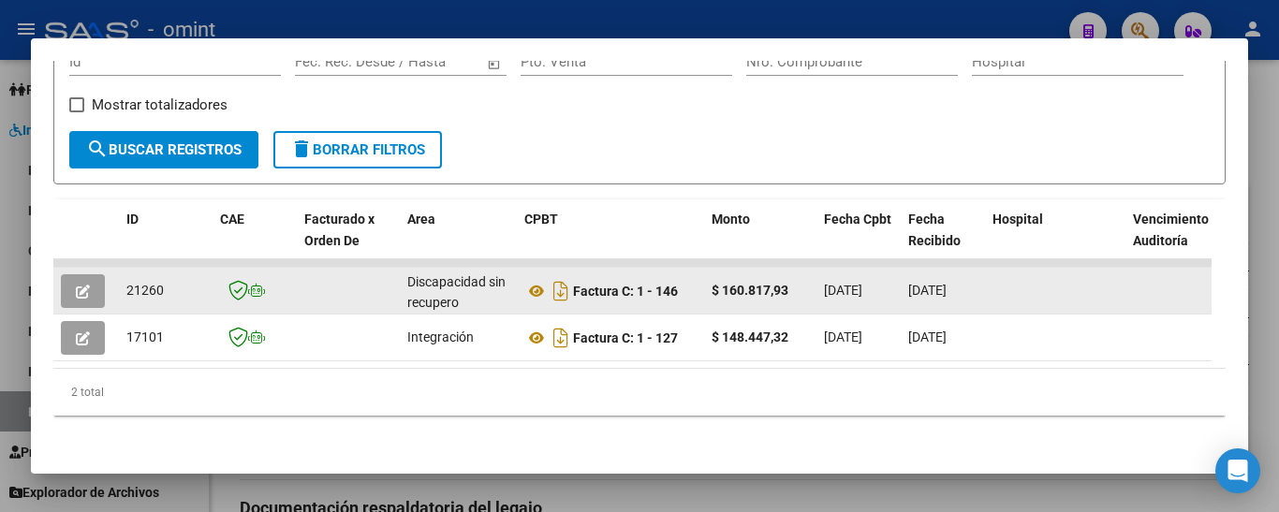
click at [84, 285] on icon "button" at bounding box center [83, 292] width 14 height 14
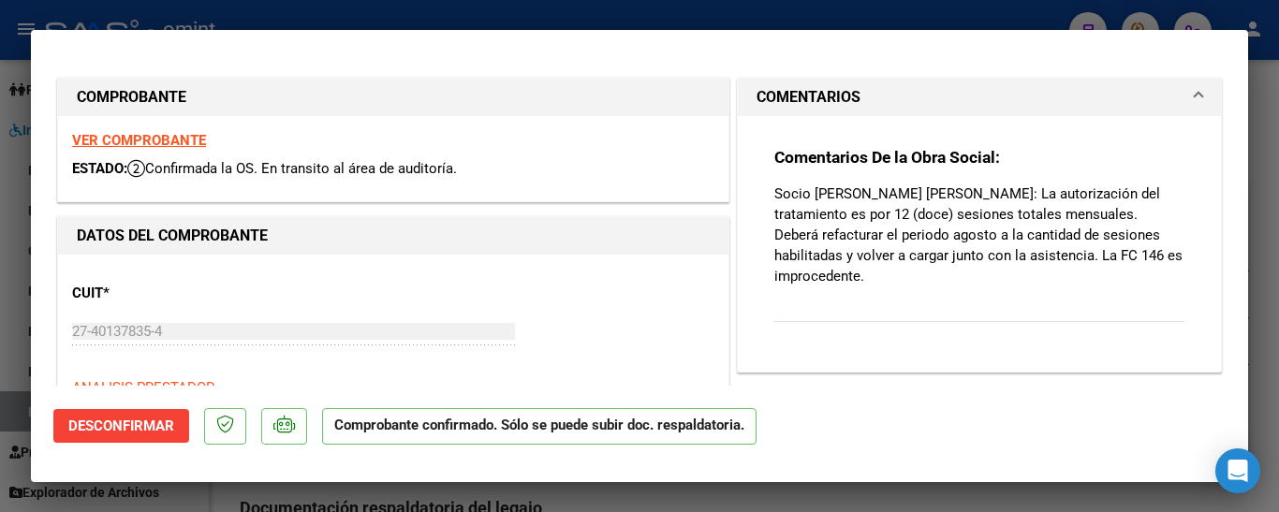
drag, startPoint x: 997, startPoint y: 193, endPoint x: 1042, endPoint y: 269, distance: 88.1
click at [1064, 287] on div "Comentarios De la Obra Social: Socio [PERSON_NAME] [PERSON_NAME]: La autorizaci…" at bounding box center [979, 245] width 410 height 197
type input "$ 0,00"
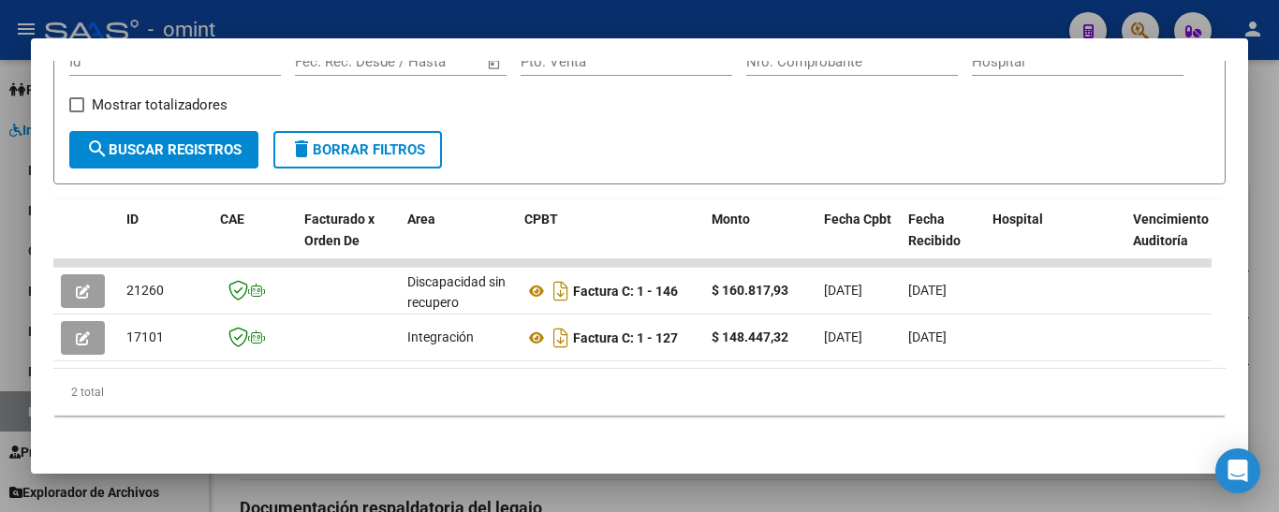
click at [701, 8] on div at bounding box center [639, 256] width 1279 height 512
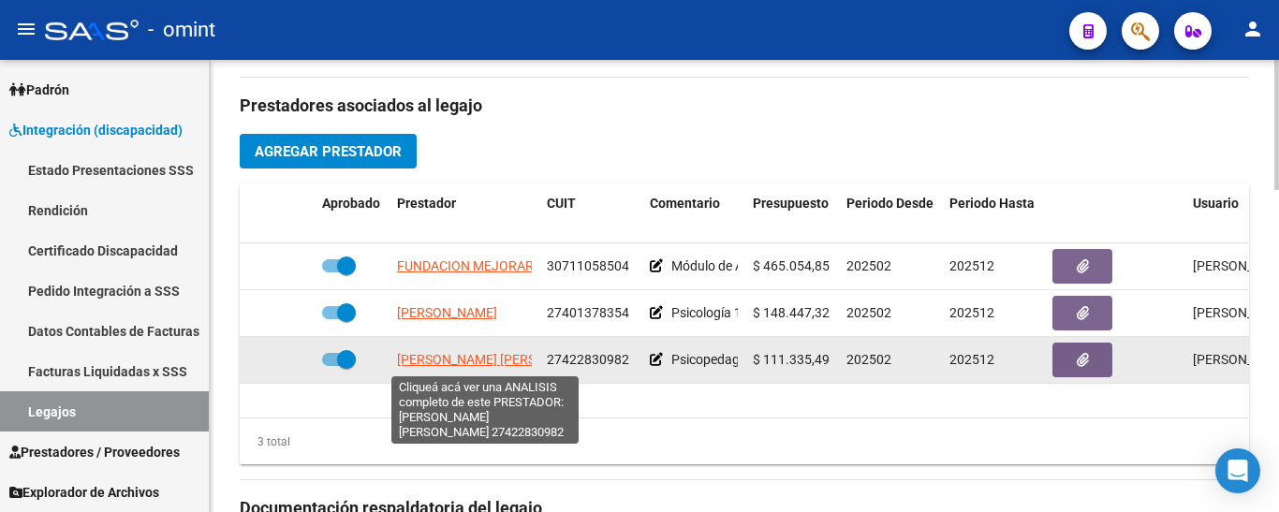
click at [477, 360] on span "[PERSON_NAME] [PERSON_NAME]" at bounding box center [498, 359] width 203 height 15
type textarea "27422830982"
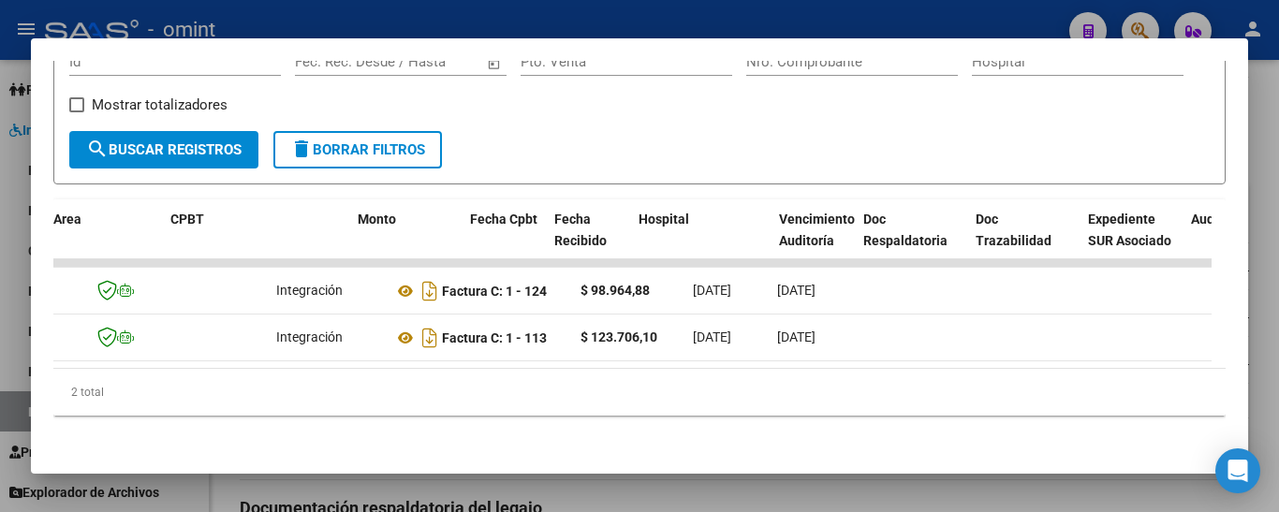
scroll to position [0, 0]
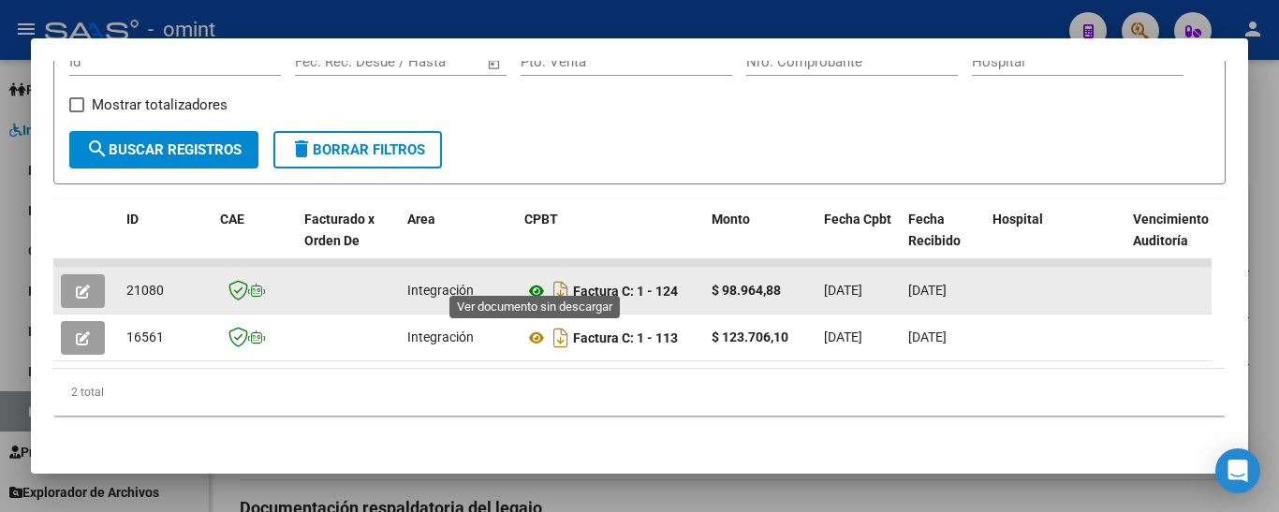
click at [535, 280] on icon at bounding box center [536, 291] width 24 height 22
click at [81, 285] on icon "button" at bounding box center [83, 292] width 14 height 14
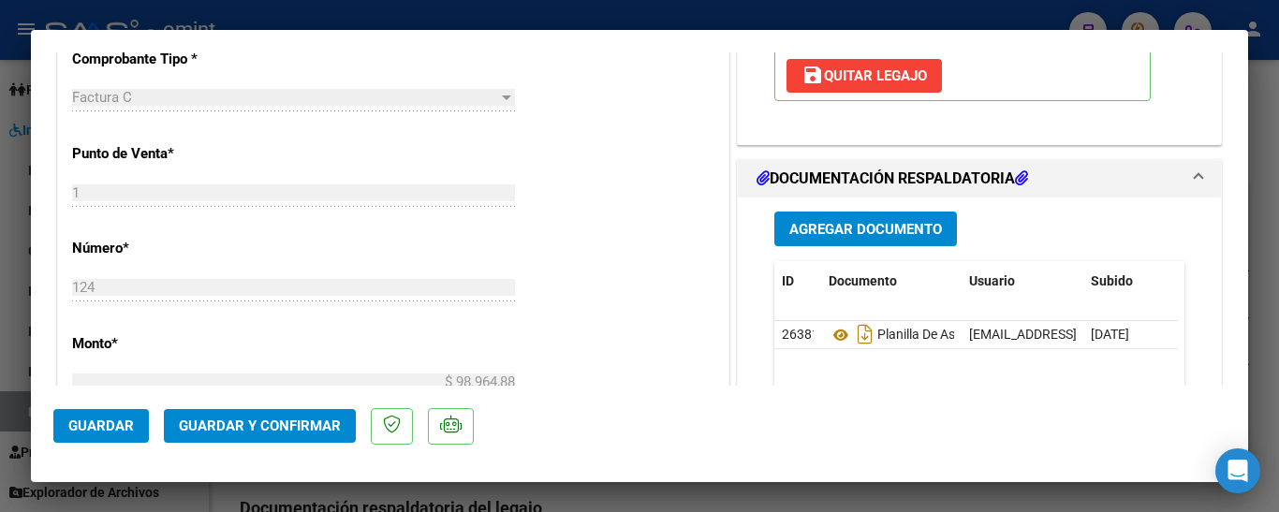
scroll to position [843, 0]
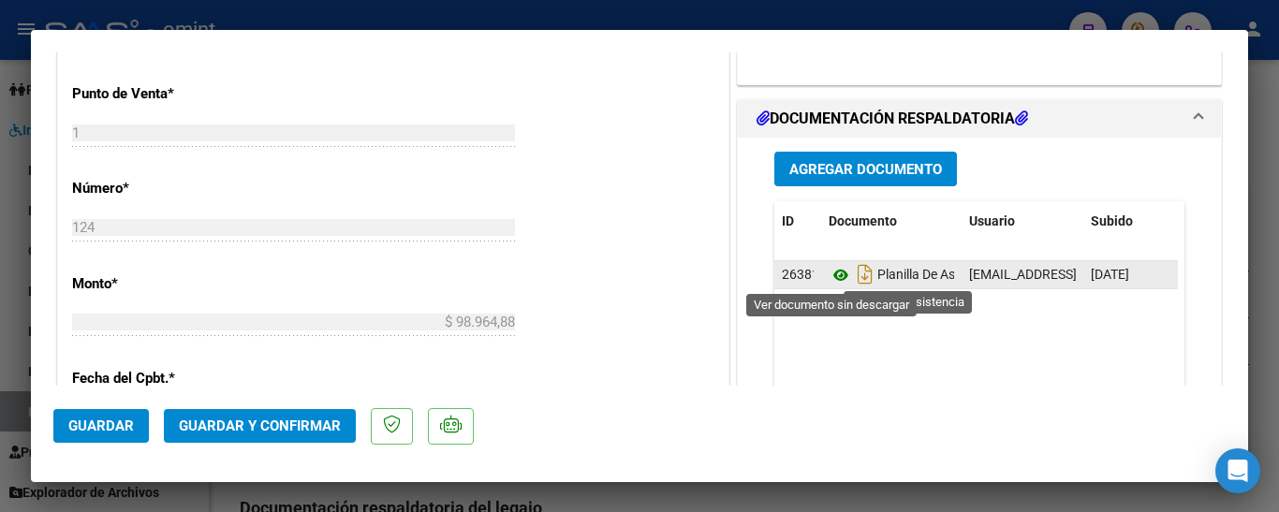
click at [829, 272] on icon at bounding box center [841, 275] width 24 height 22
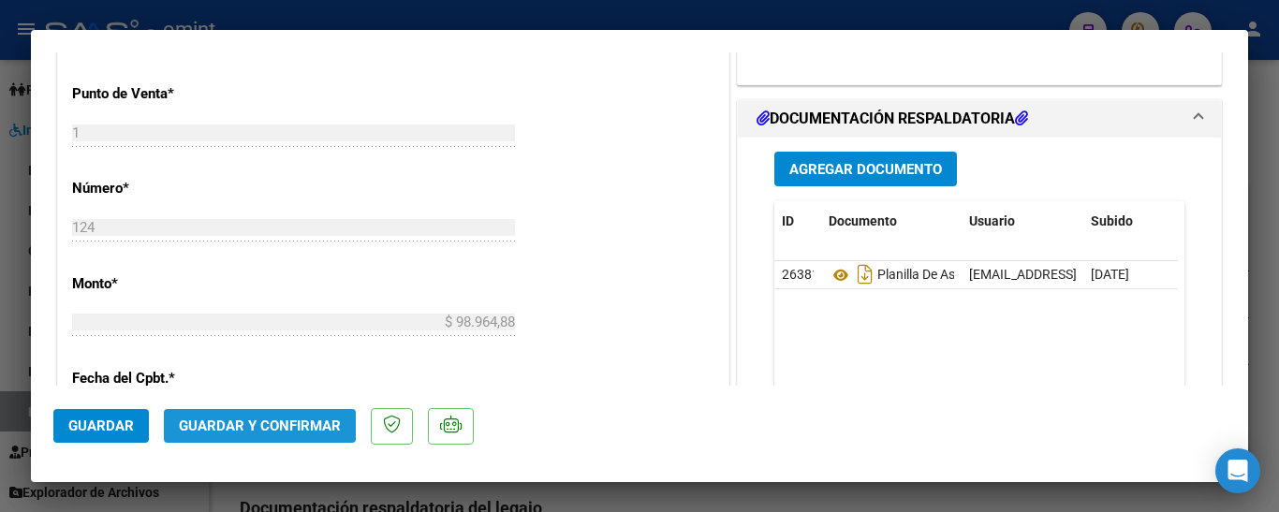
click at [250, 423] on span "Guardar y Confirmar" at bounding box center [260, 426] width 162 height 17
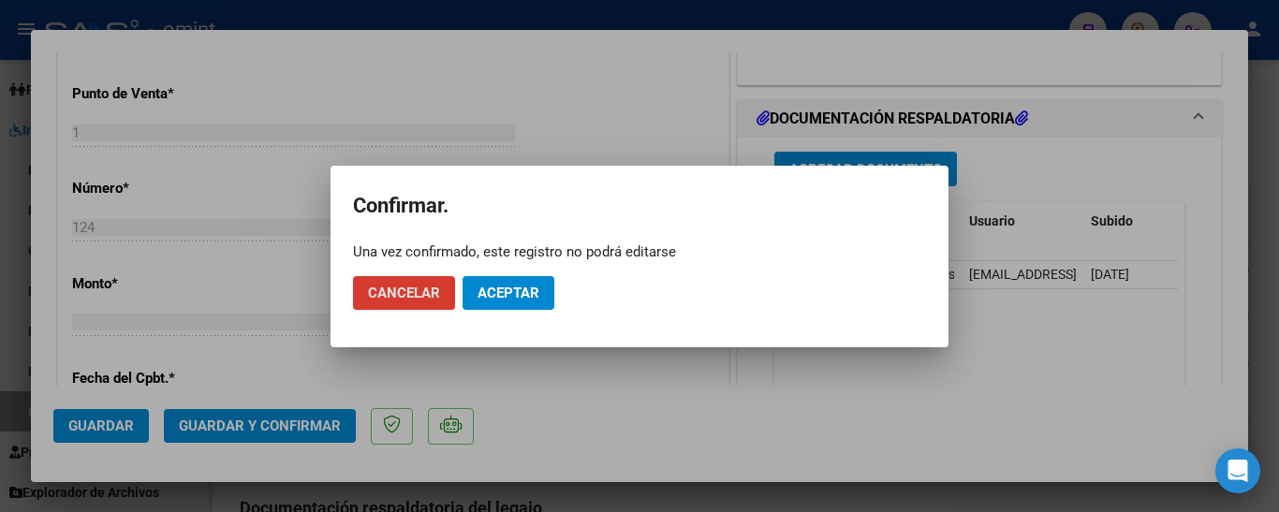
click at [529, 291] on span "Aceptar" at bounding box center [508, 293] width 62 height 17
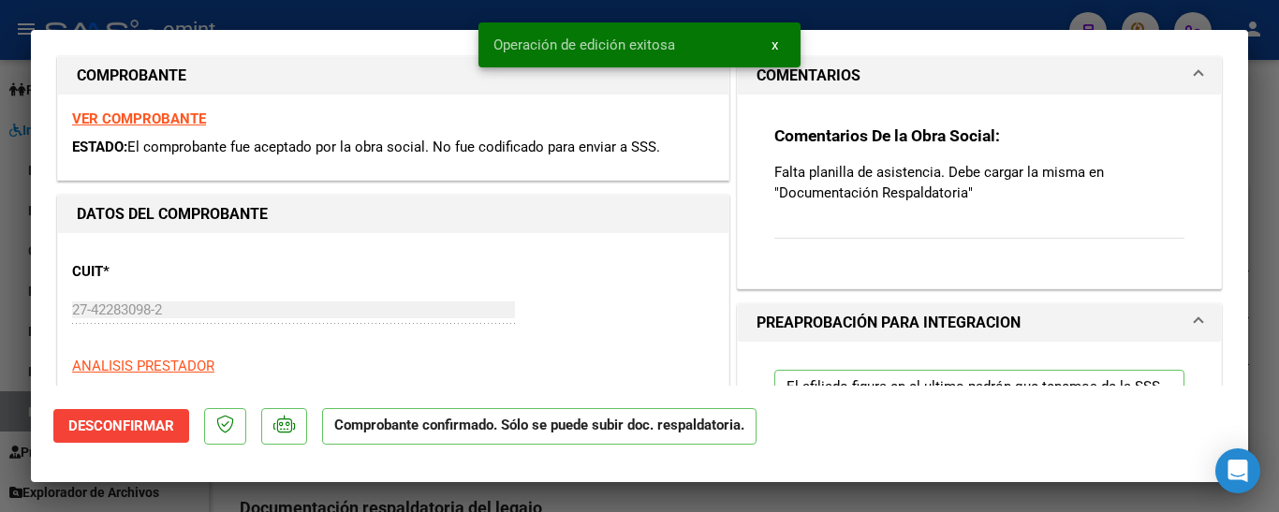
scroll to position [0, 0]
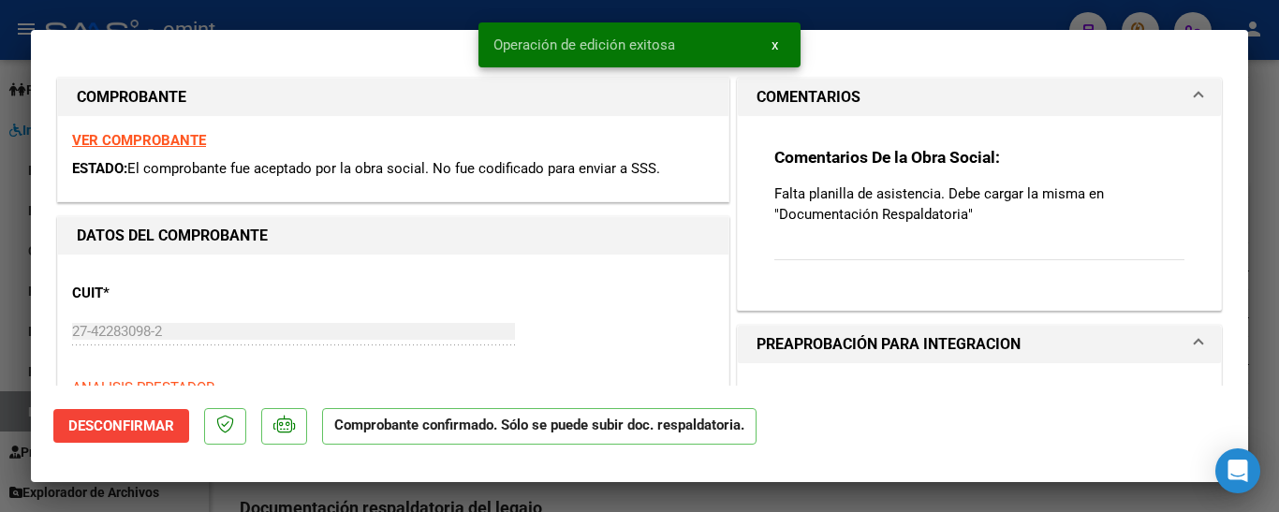
drag, startPoint x: 775, startPoint y: 195, endPoint x: 977, endPoint y: 215, distance: 203.3
click at [977, 215] on p "Falta planilla de asistencia. Debe cargar la misma en "Documentación Respaldato…" at bounding box center [979, 203] width 410 height 41
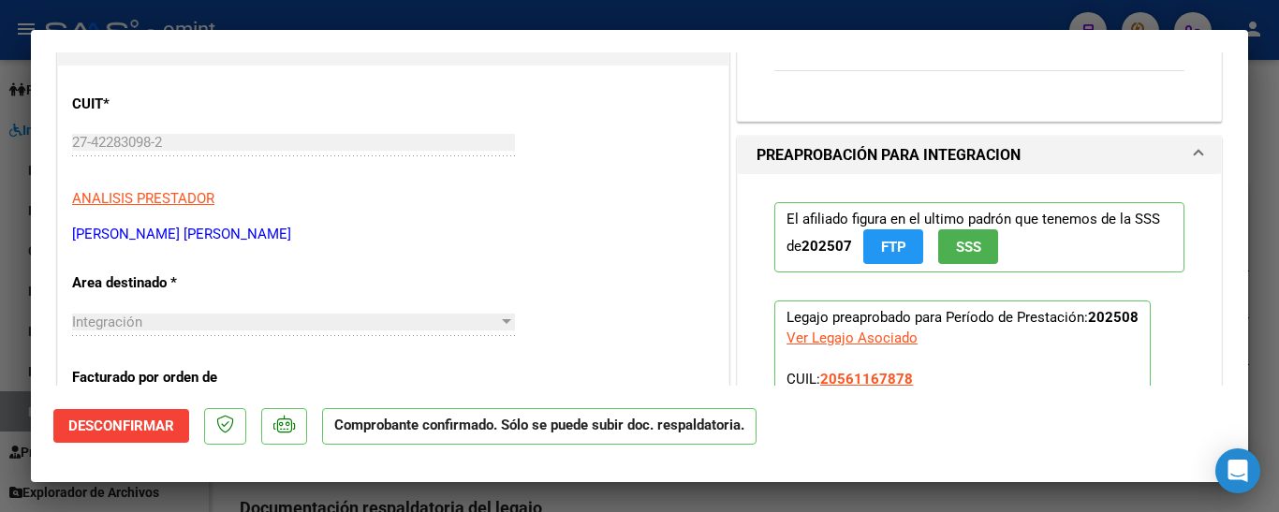
scroll to position [187, 0]
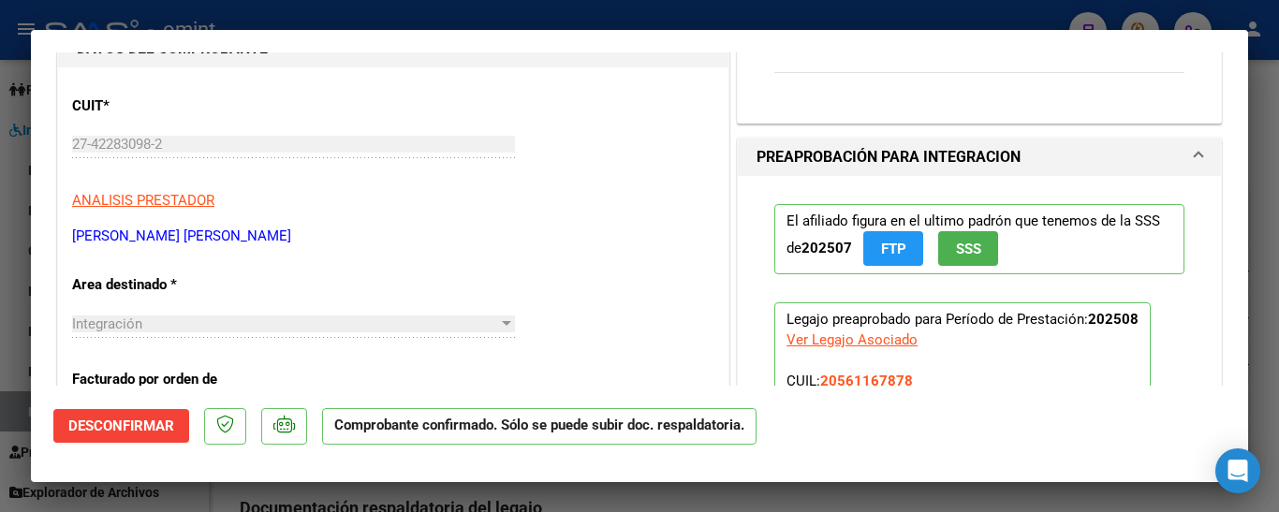
type input "$ 0,00"
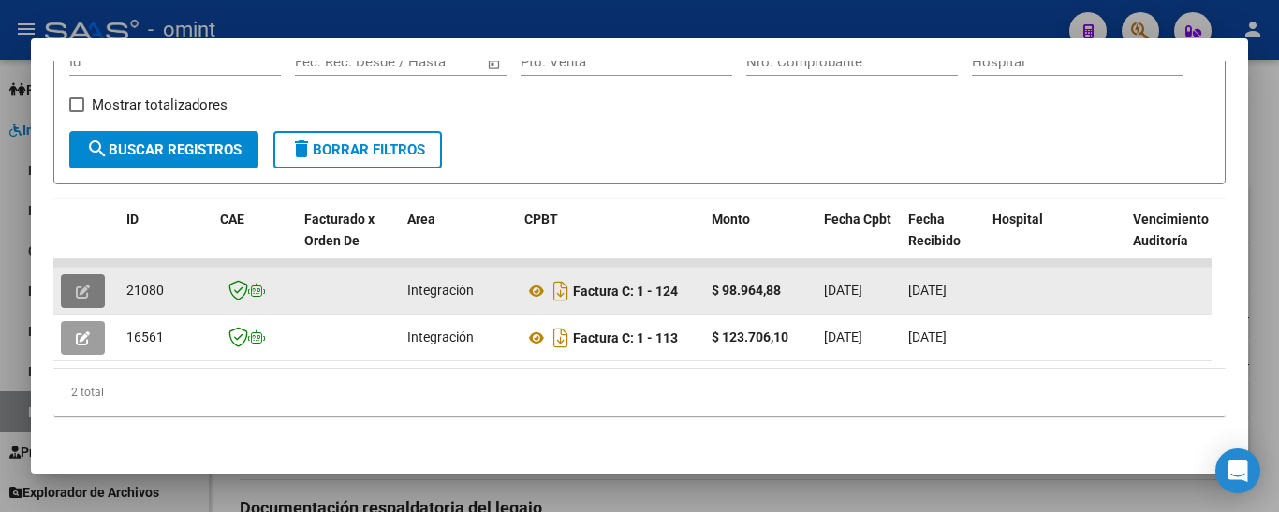
click at [89, 285] on icon "button" at bounding box center [83, 292] width 14 height 14
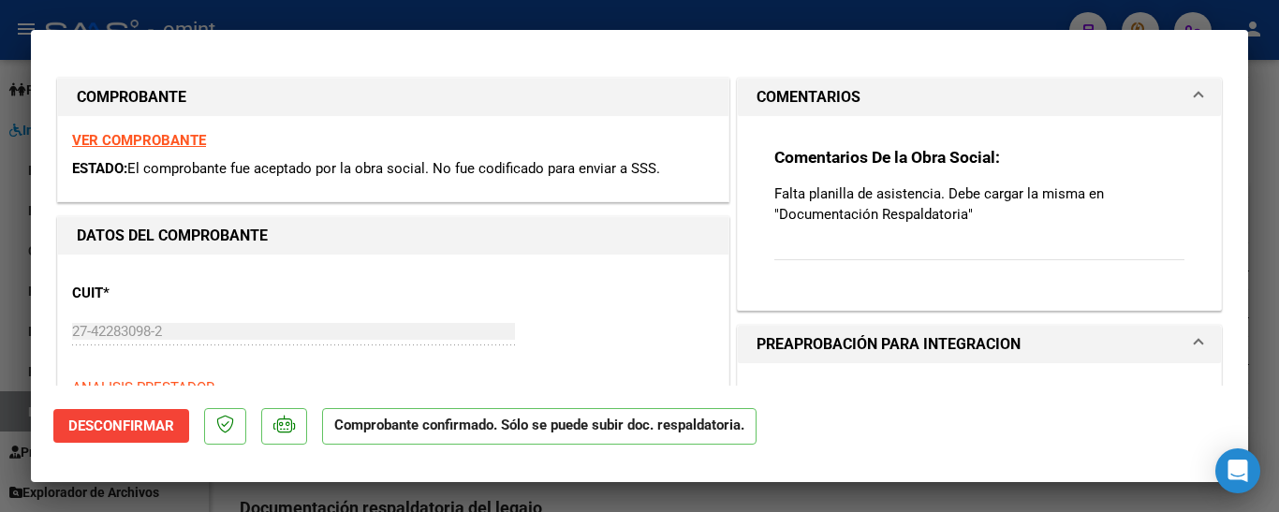
type input "$ 0,00"
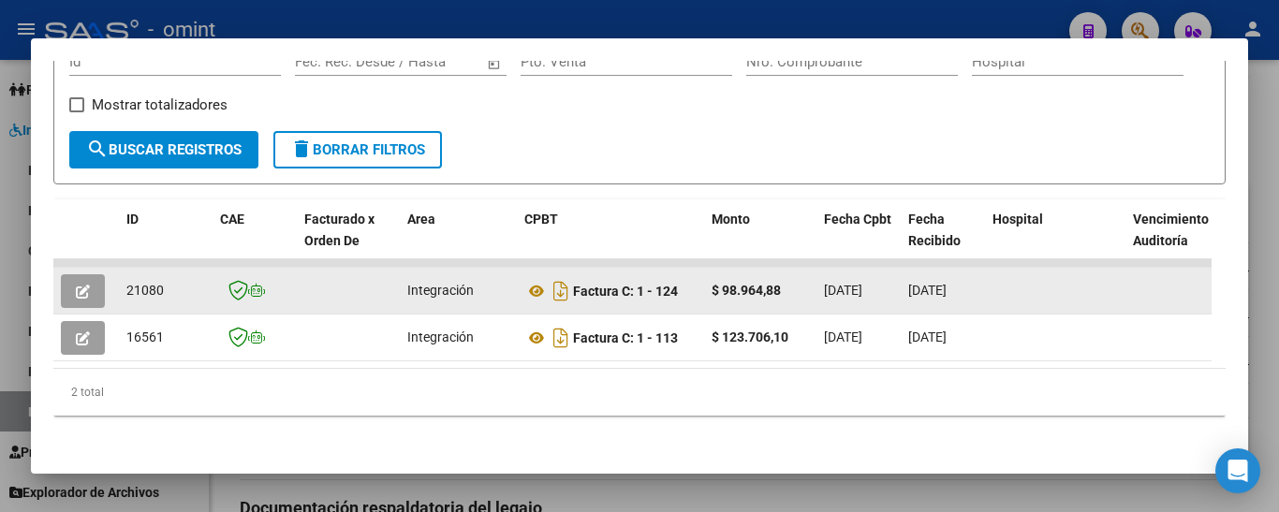
drag, startPoint x: 125, startPoint y: 283, endPoint x: 167, endPoint y: 279, distance: 42.3
click at [167, 279] on datatable-body-cell "21080" at bounding box center [166, 291] width 94 height 46
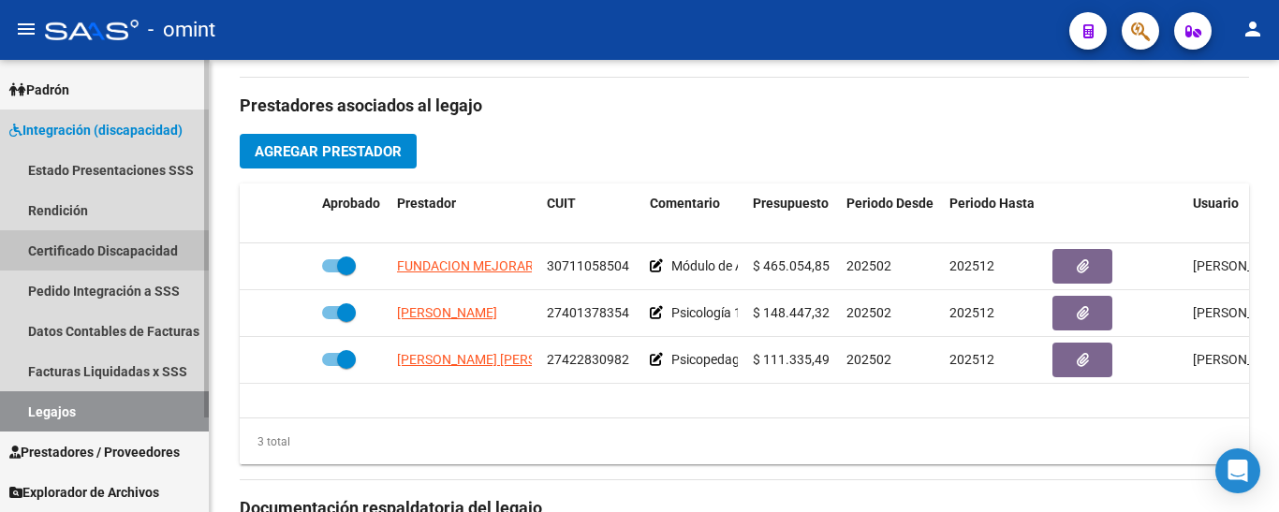
click at [74, 254] on link "Certificado Discapacidad" at bounding box center [104, 250] width 209 height 40
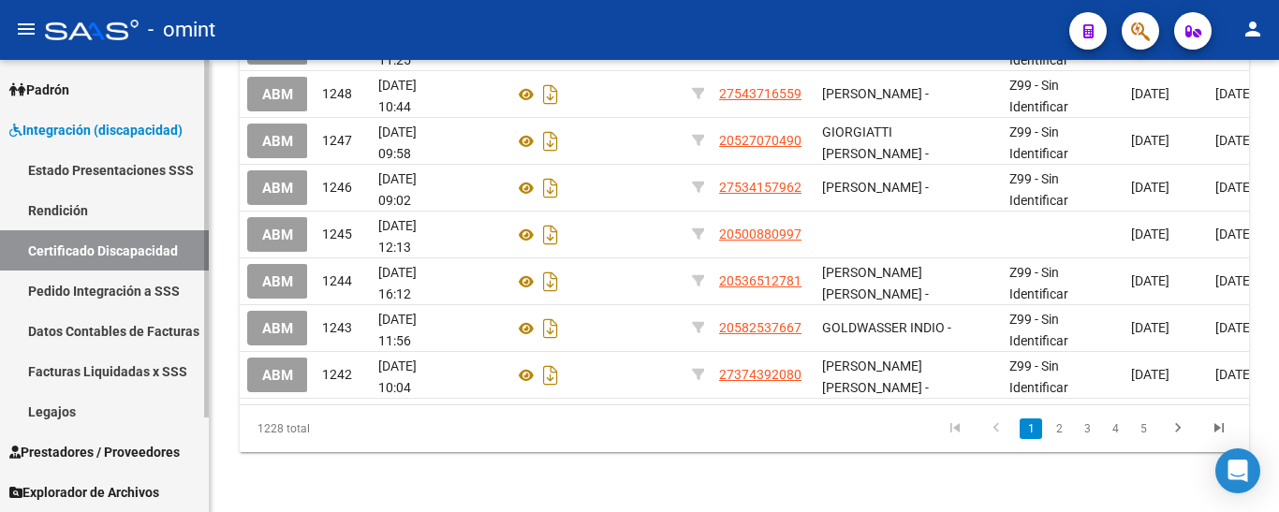
click at [81, 406] on link "Legajos" at bounding box center [104, 411] width 209 height 40
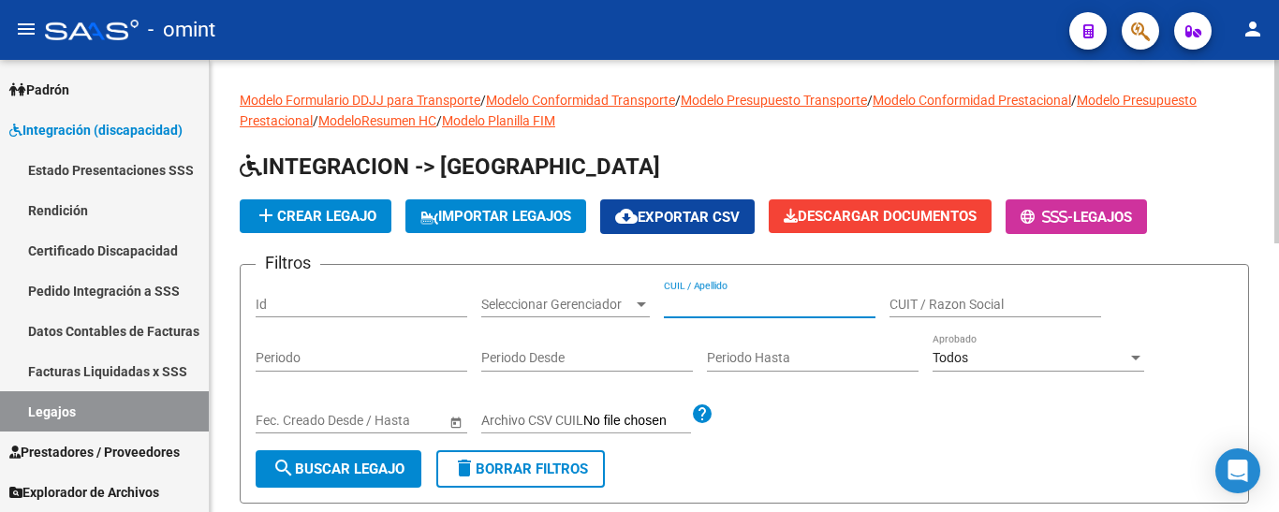
paste input "[PERSON_NAME]"
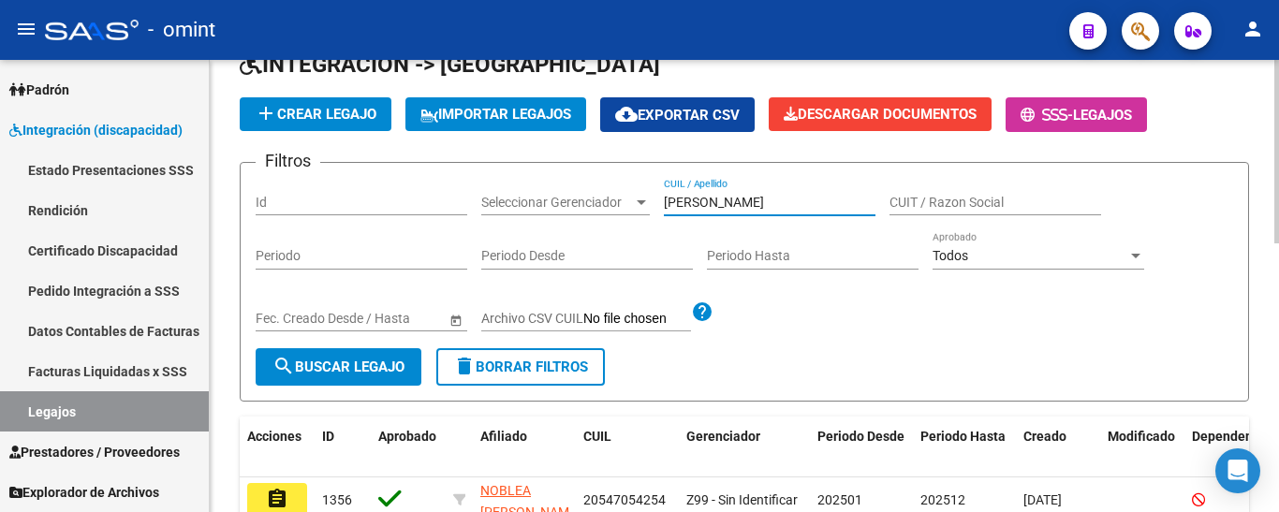
scroll to position [281, 0]
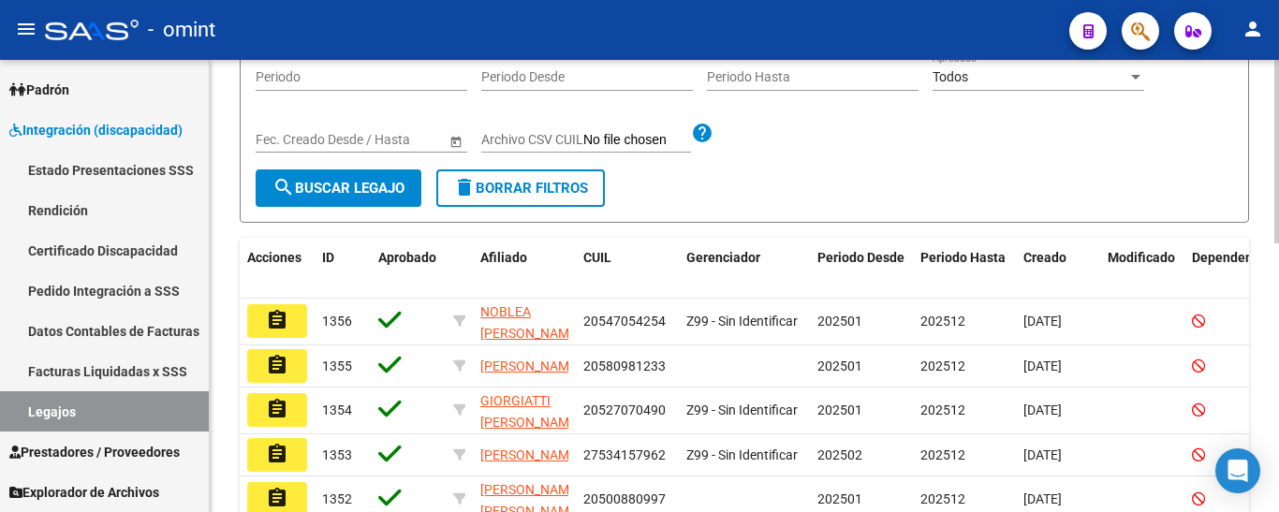
type input "[PERSON_NAME]"
click at [359, 187] on span "search Buscar Legajo" at bounding box center [338, 188] width 132 height 17
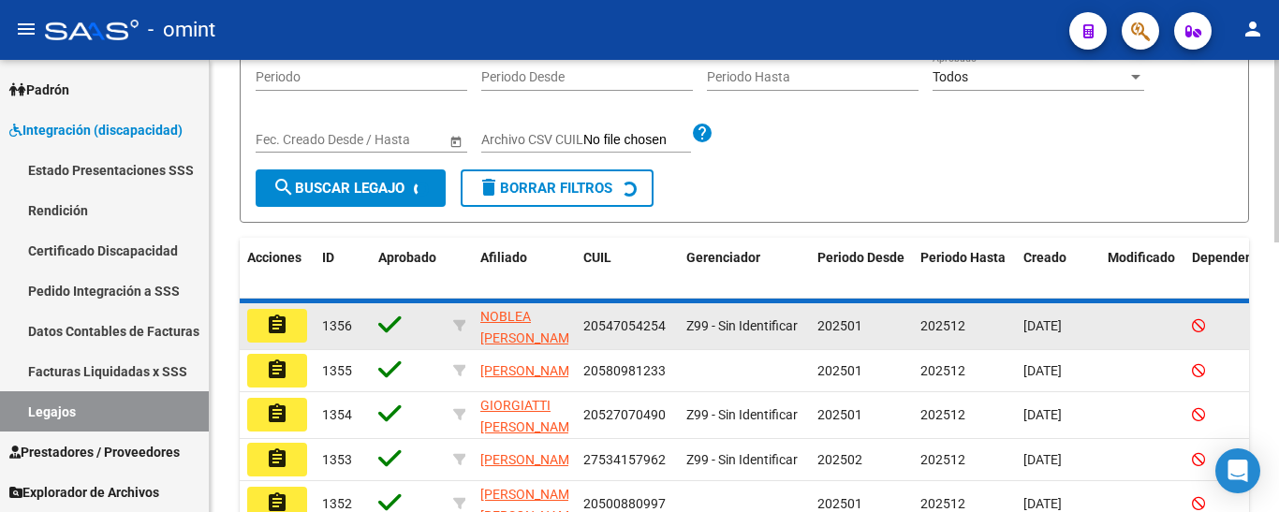
scroll to position [243, 0]
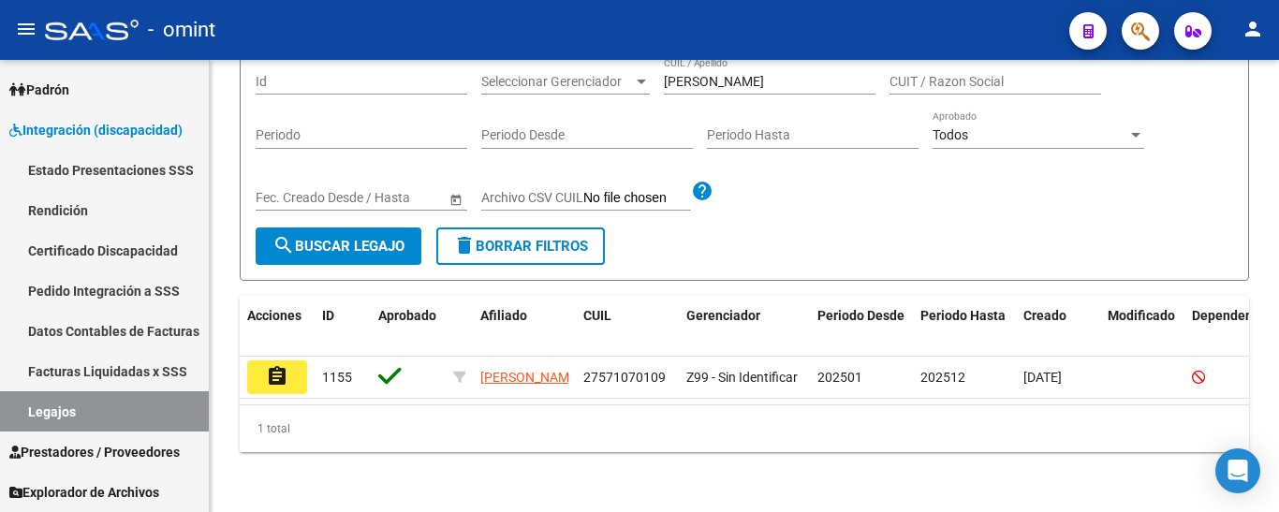
click at [284, 365] on mat-icon "assignment" at bounding box center [277, 376] width 22 height 22
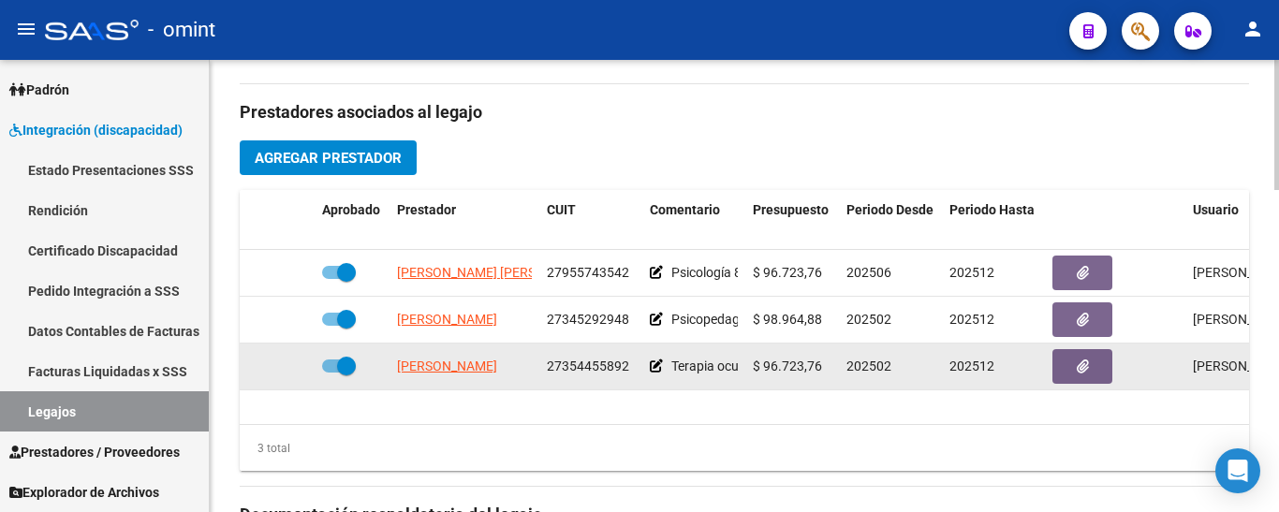
scroll to position [749, 0]
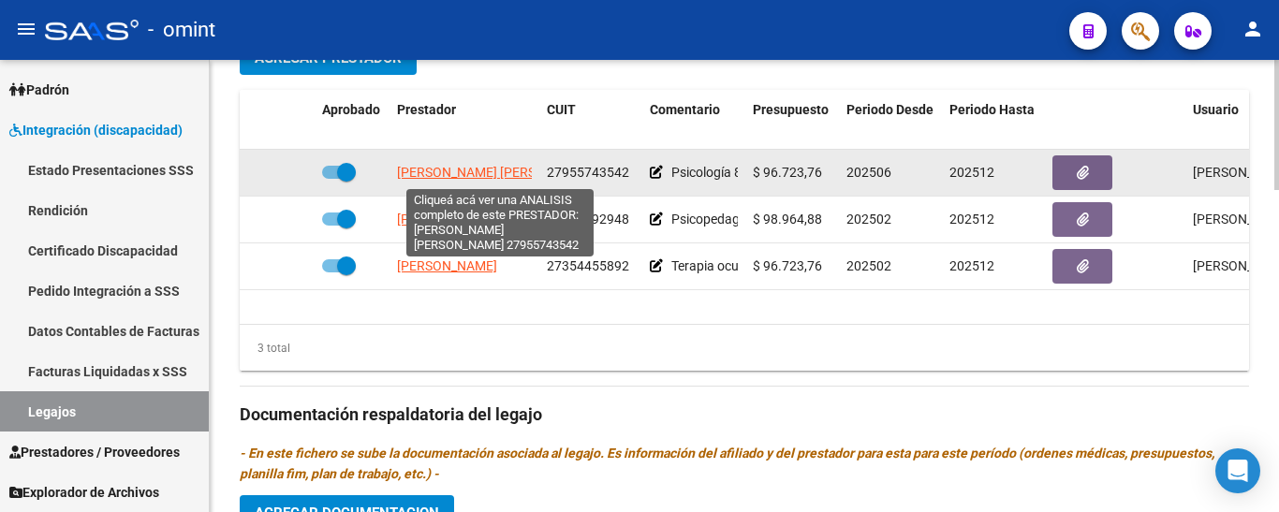
click at [507, 177] on span "[PERSON_NAME] [PERSON_NAME]" at bounding box center [498, 172] width 203 height 15
type textarea "27955743542"
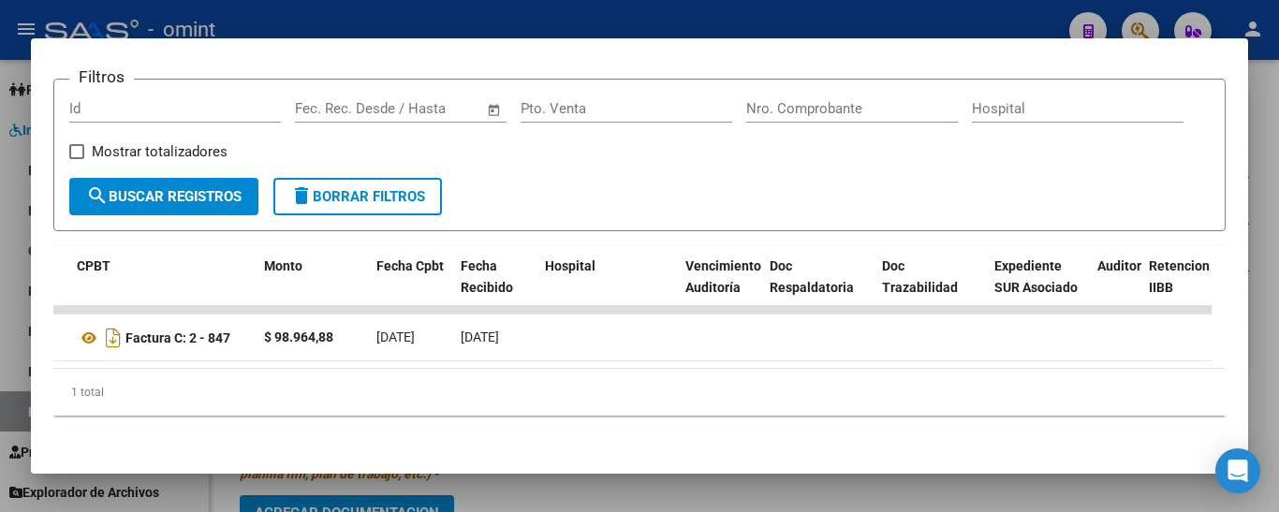
scroll to position [0, 0]
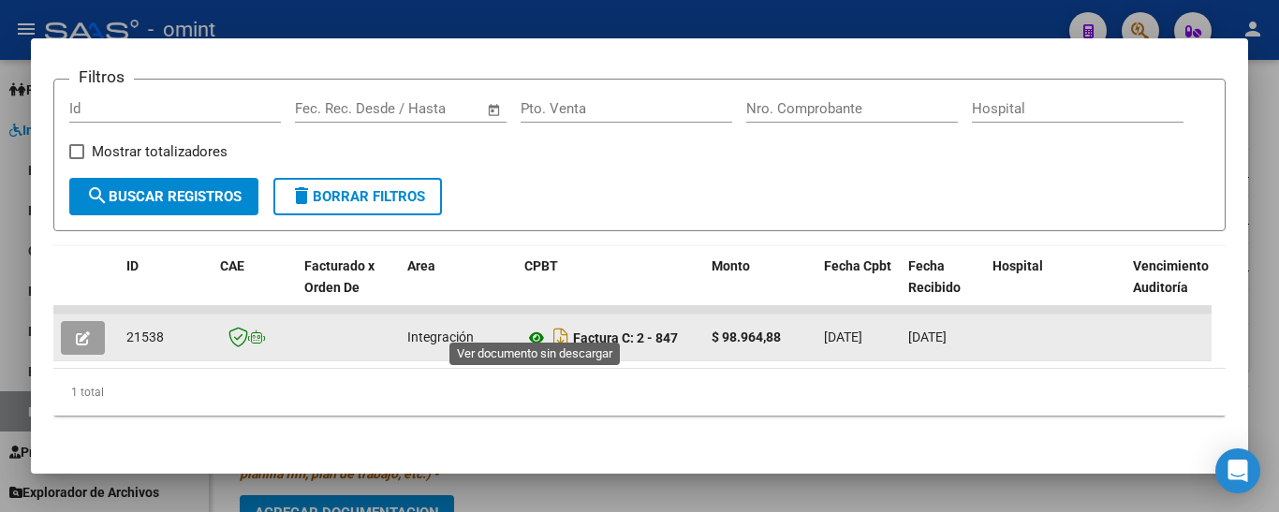
click at [539, 327] on icon at bounding box center [536, 338] width 24 height 22
click at [85, 330] on span "button" at bounding box center [83, 338] width 14 height 17
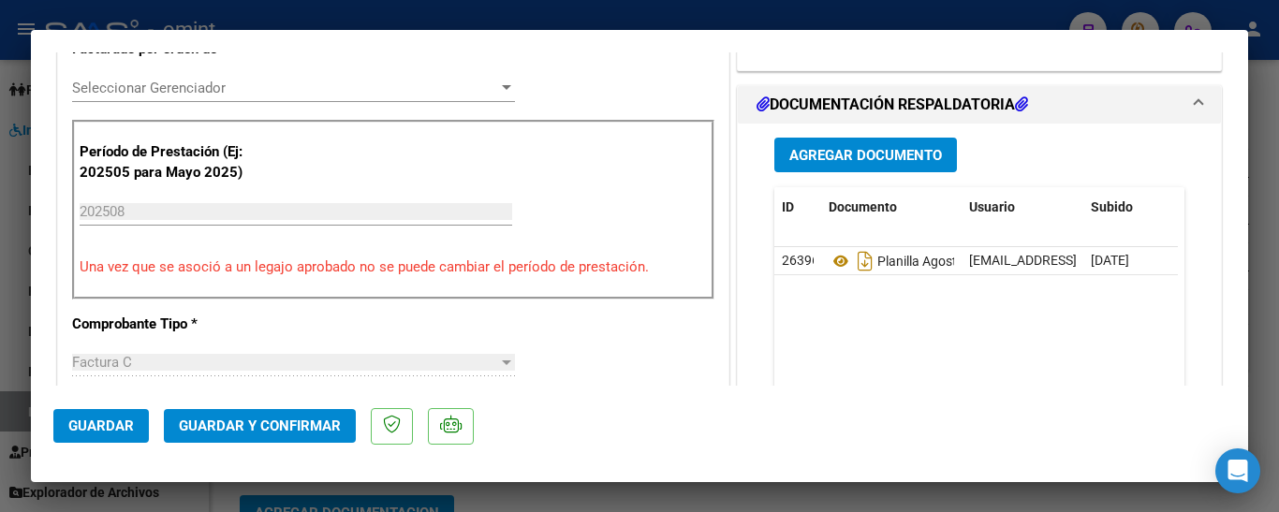
scroll to position [562, 0]
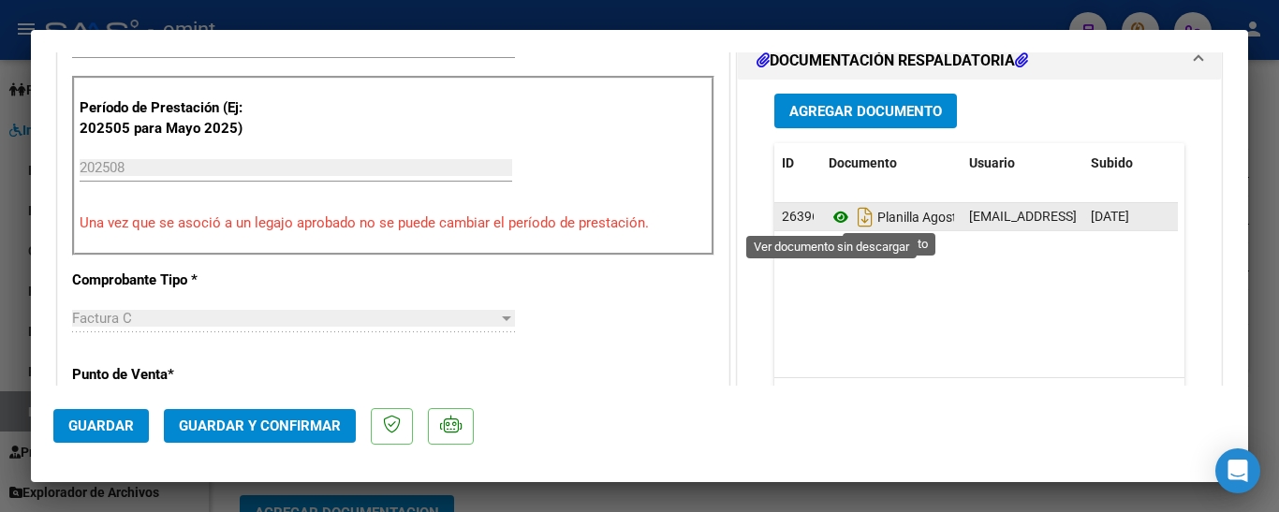
click at [829, 221] on icon at bounding box center [841, 217] width 24 height 22
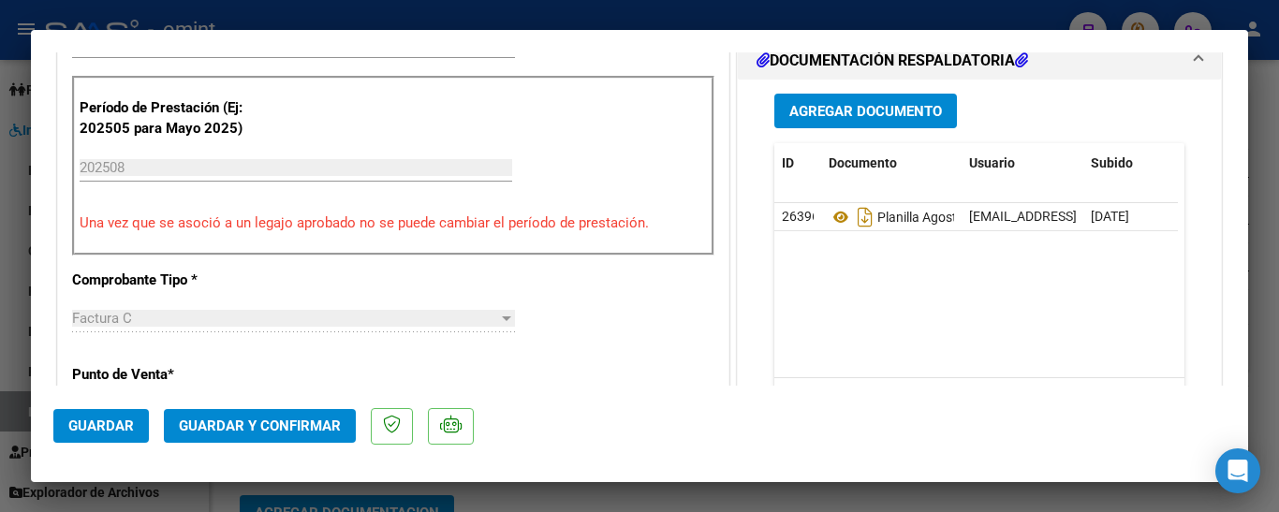
click at [286, 428] on span "Guardar y Confirmar" at bounding box center [260, 426] width 162 height 17
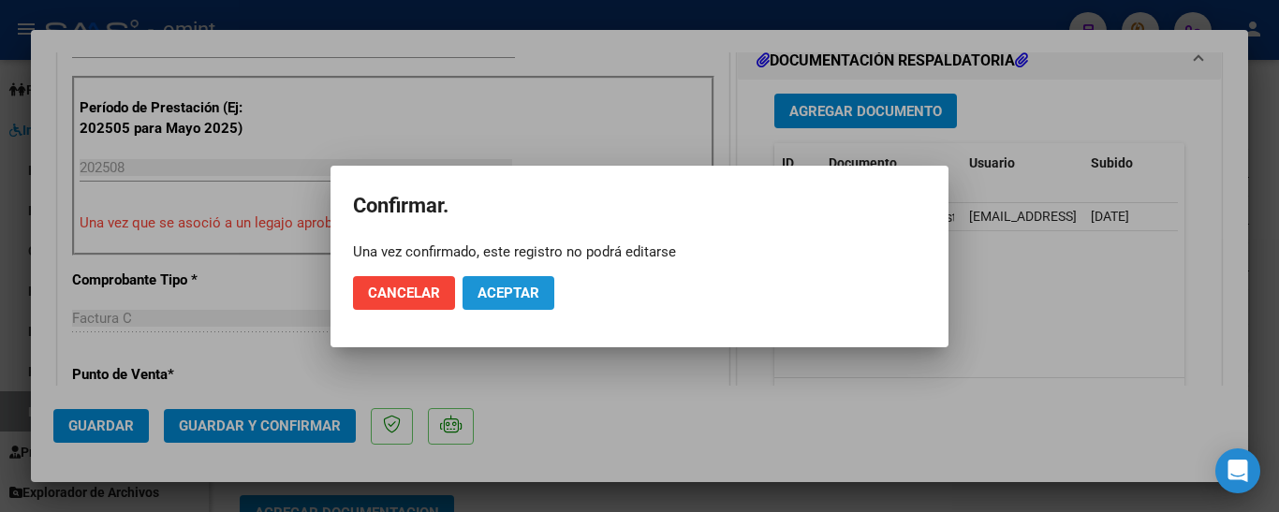
click at [512, 294] on span "Aceptar" at bounding box center [508, 293] width 62 height 17
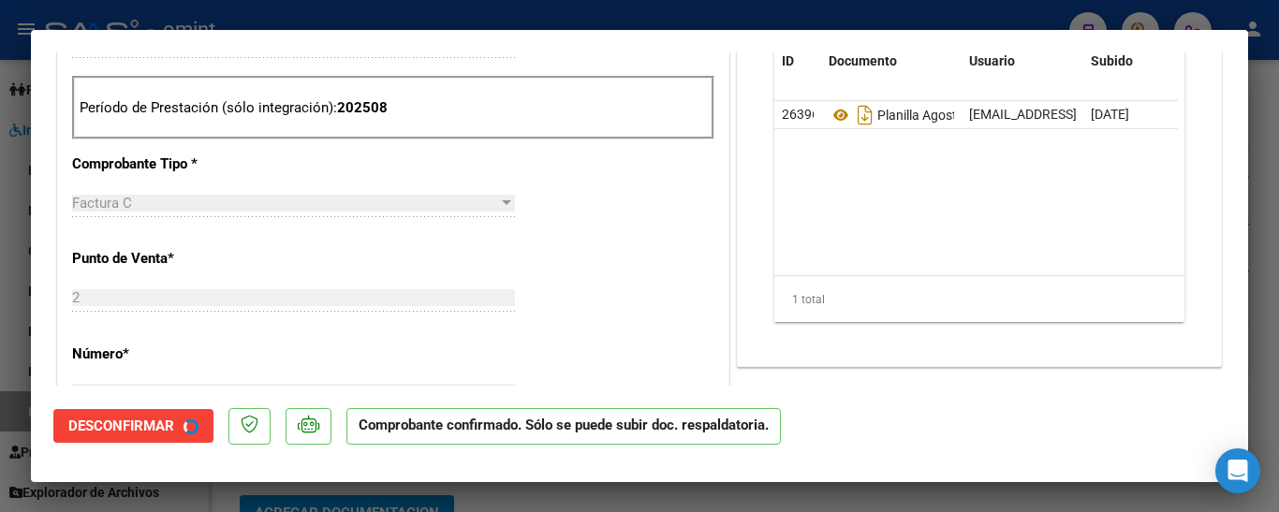
type input "$ 0,00"
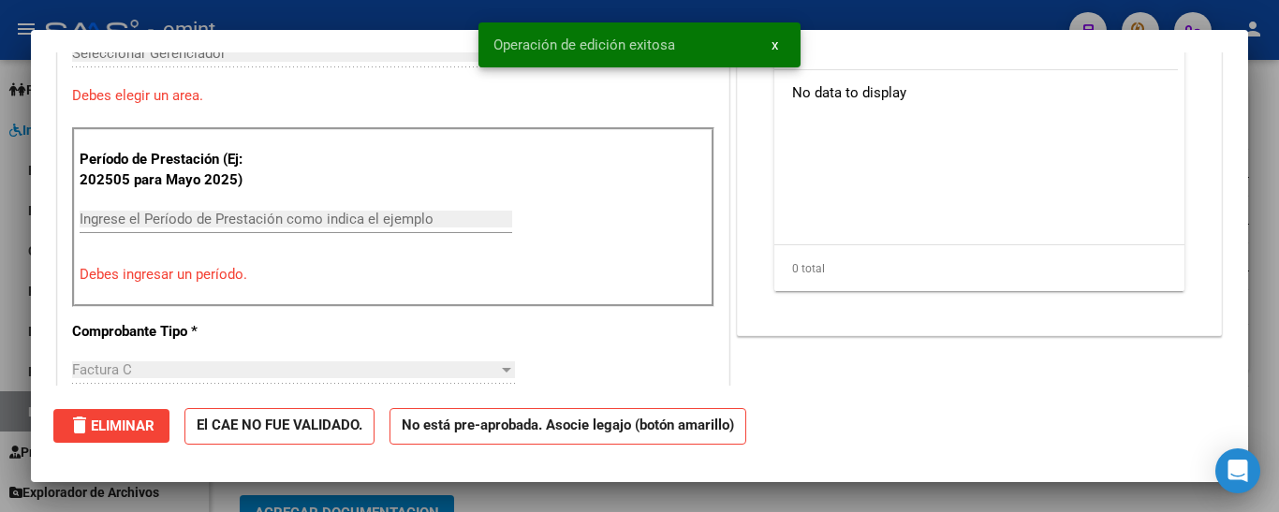
scroll to position [0, 0]
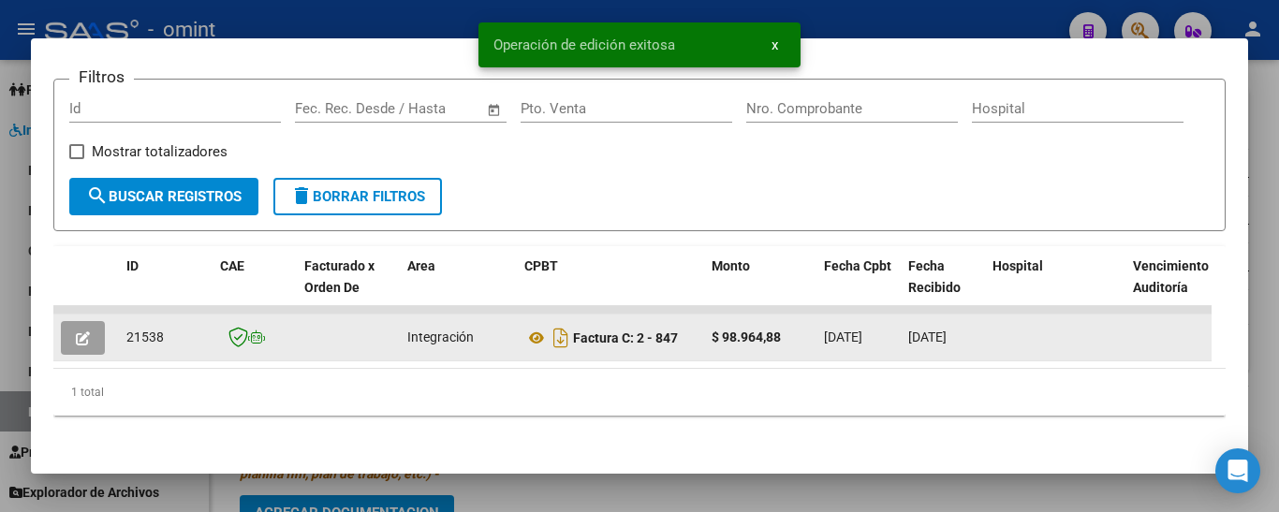
drag, startPoint x: 124, startPoint y: 326, endPoint x: 160, endPoint y: 330, distance: 36.7
click at [174, 330] on datatable-body-cell "21538" at bounding box center [166, 338] width 94 height 46
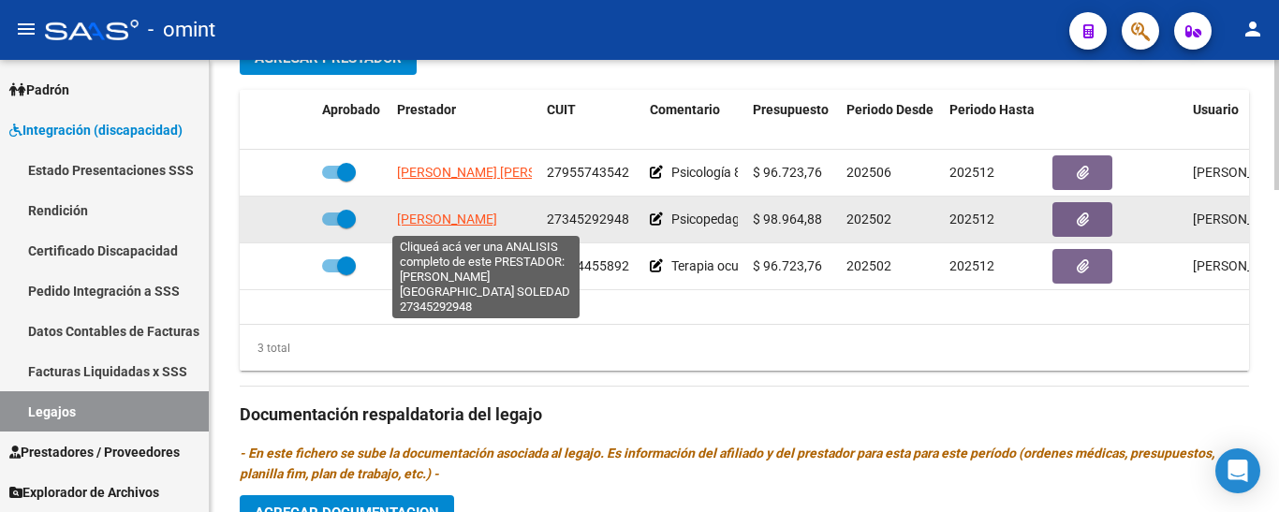
click at [491, 219] on span "[PERSON_NAME]" at bounding box center [447, 219] width 100 height 15
type textarea "27345292948"
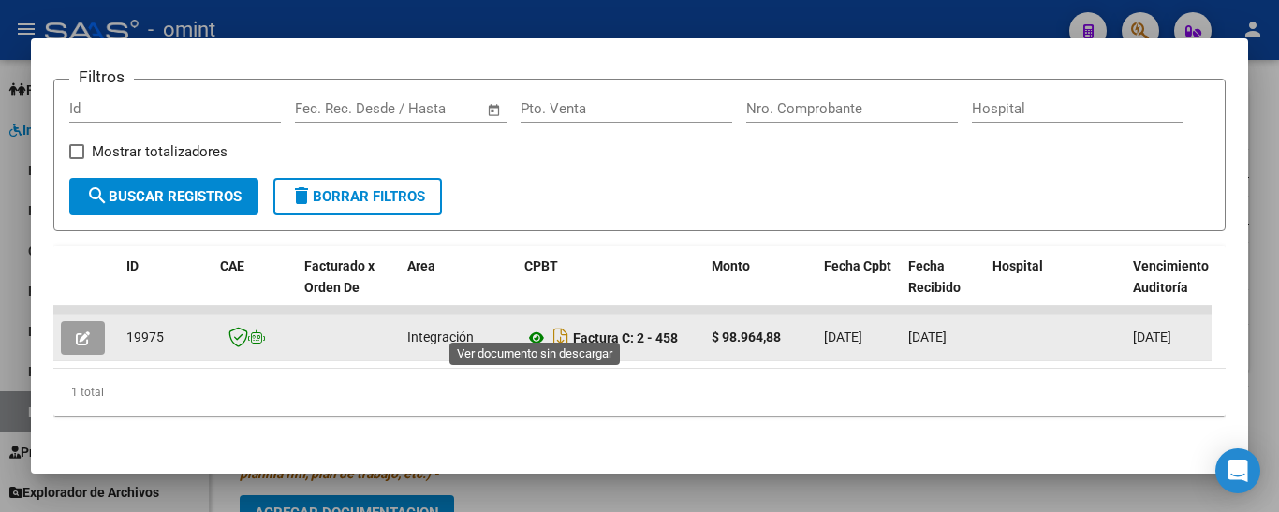
click at [535, 327] on icon at bounding box center [536, 338] width 24 height 22
click at [82, 331] on icon "button" at bounding box center [83, 338] width 14 height 14
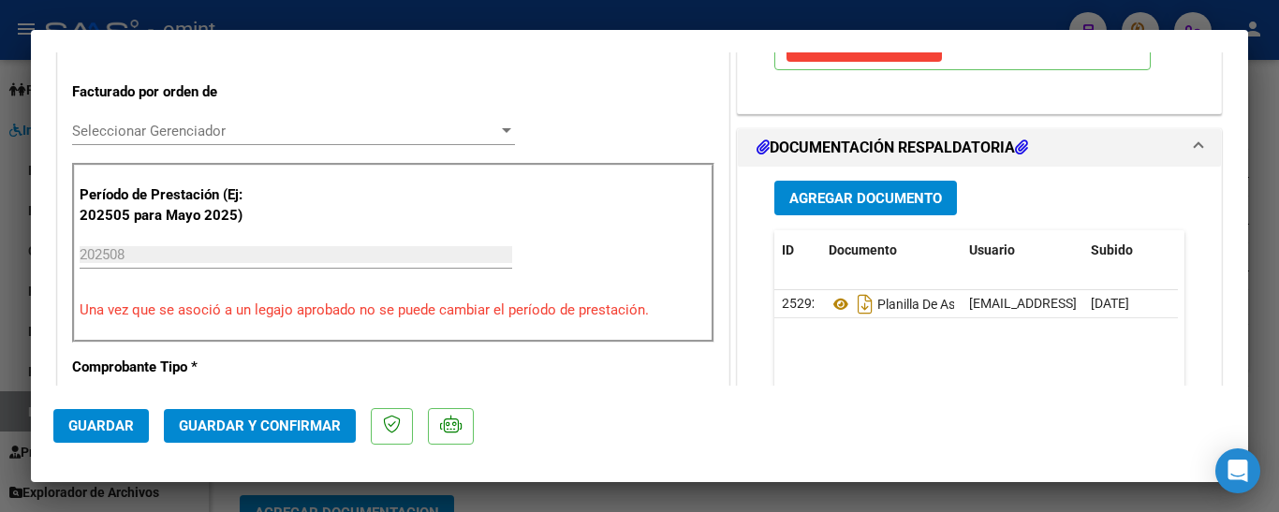
scroll to position [562, 0]
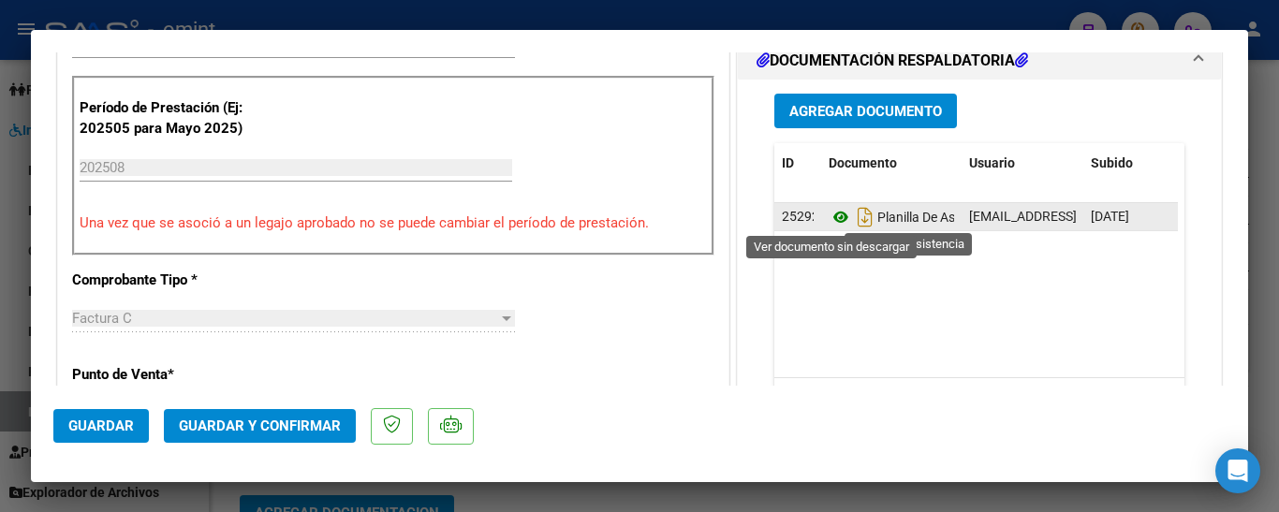
click at [830, 219] on icon at bounding box center [841, 217] width 24 height 22
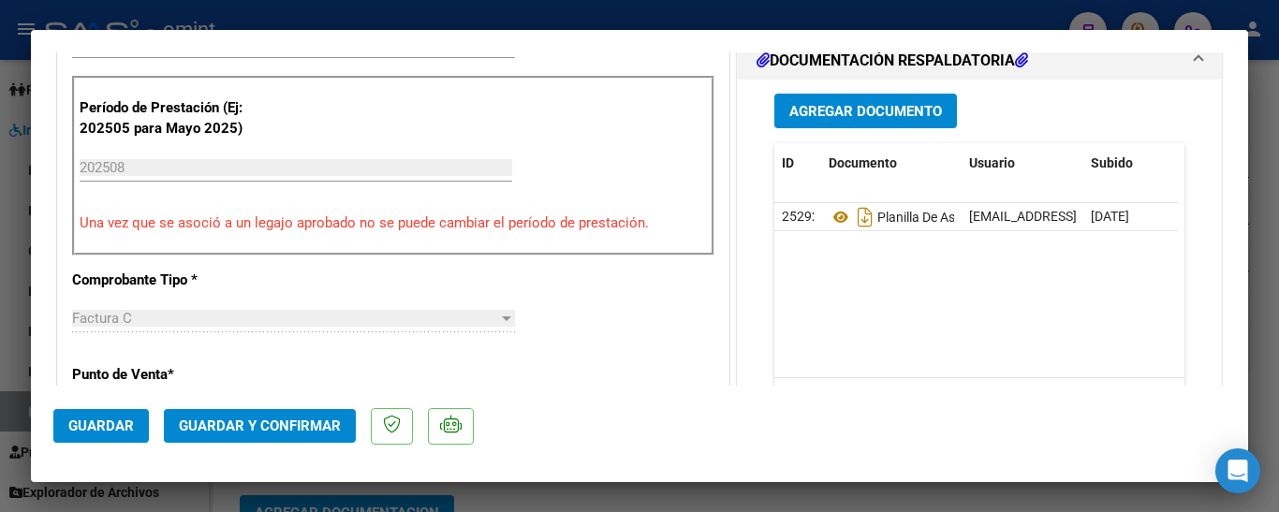
click at [247, 422] on span "Guardar y Confirmar" at bounding box center [260, 426] width 162 height 17
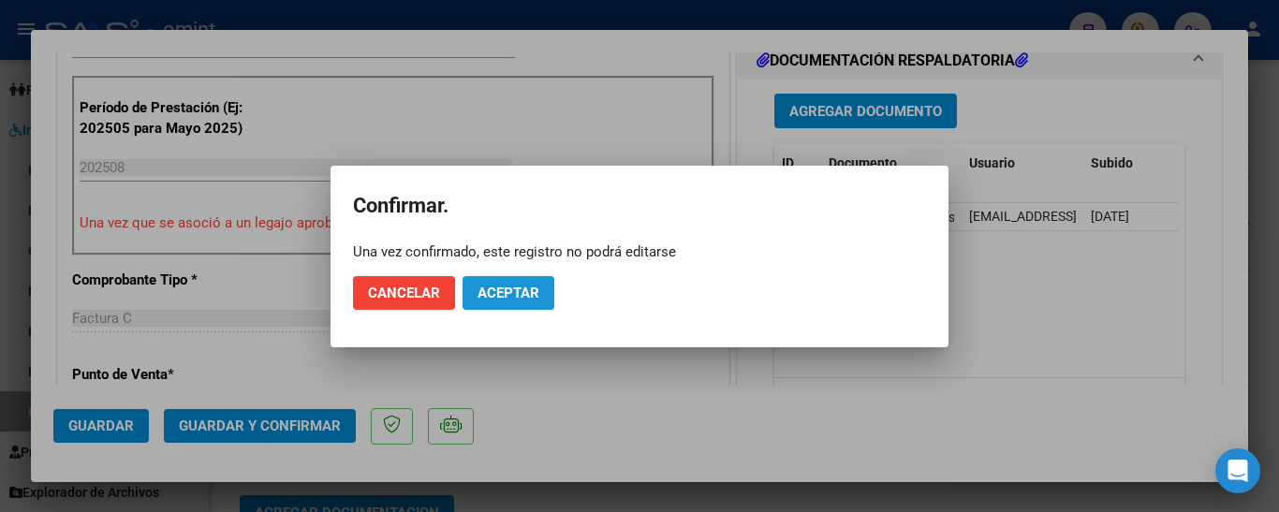
click at [502, 291] on span "Aceptar" at bounding box center [508, 293] width 62 height 17
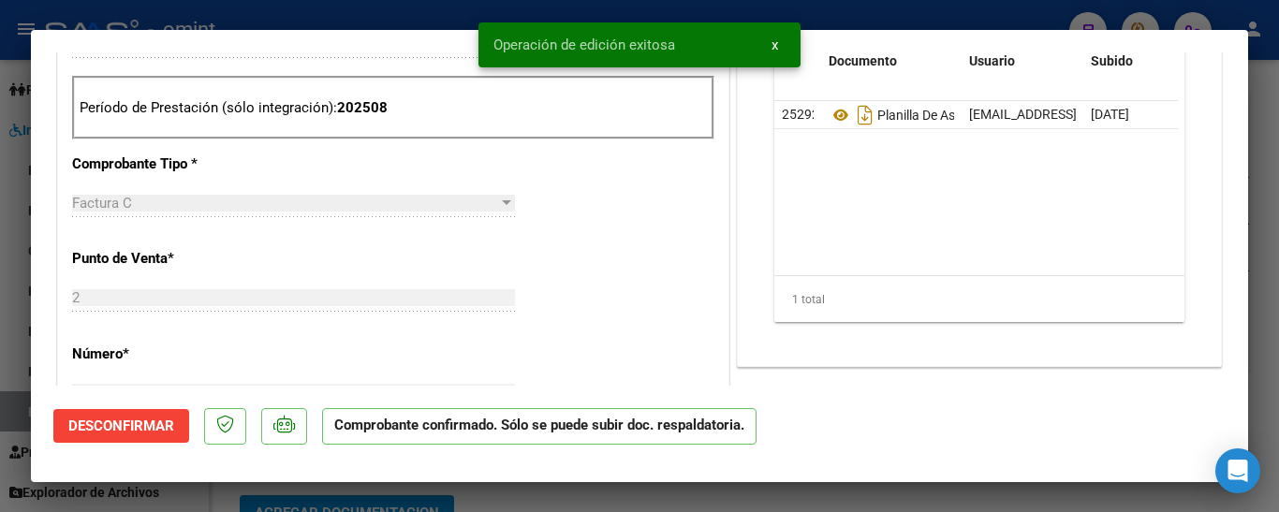
type input "$ 0,00"
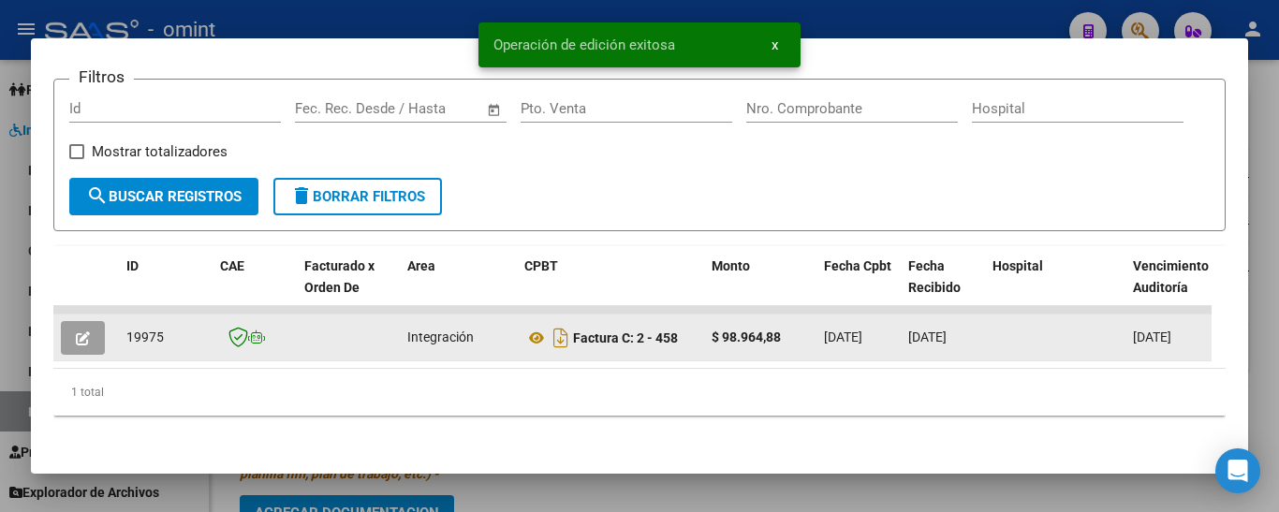
drag, startPoint x: 120, startPoint y: 321, endPoint x: 172, endPoint y: 327, distance: 52.7
click at [172, 327] on datatable-body-cell "19975" at bounding box center [166, 338] width 94 height 46
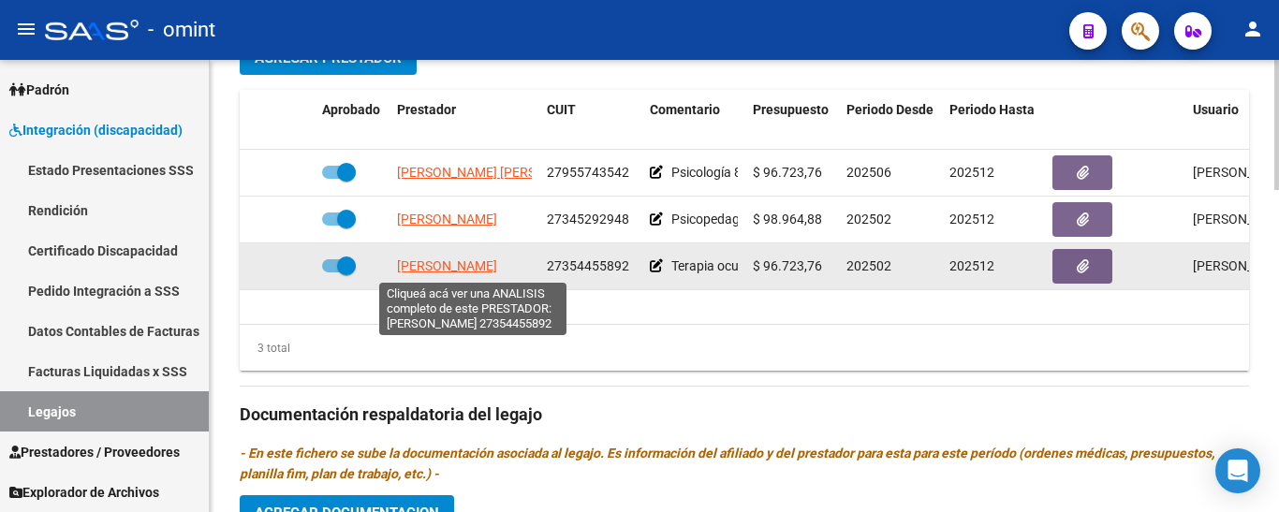
click at [492, 266] on span "[PERSON_NAME]" at bounding box center [447, 265] width 100 height 15
type textarea "27354455892"
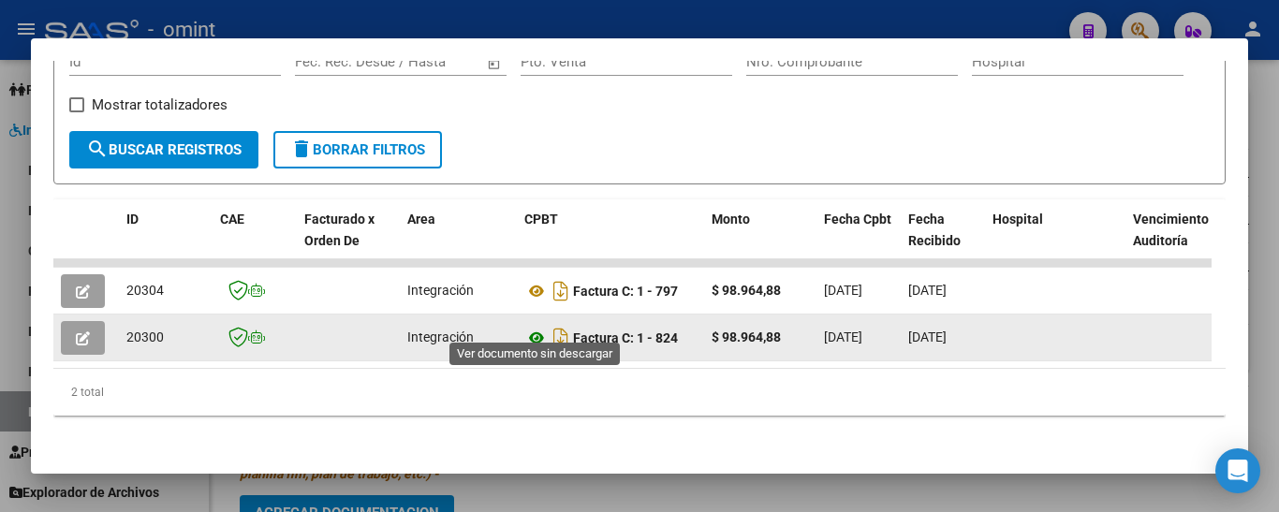
click at [531, 327] on icon at bounding box center [536, 338] width 24 height 22
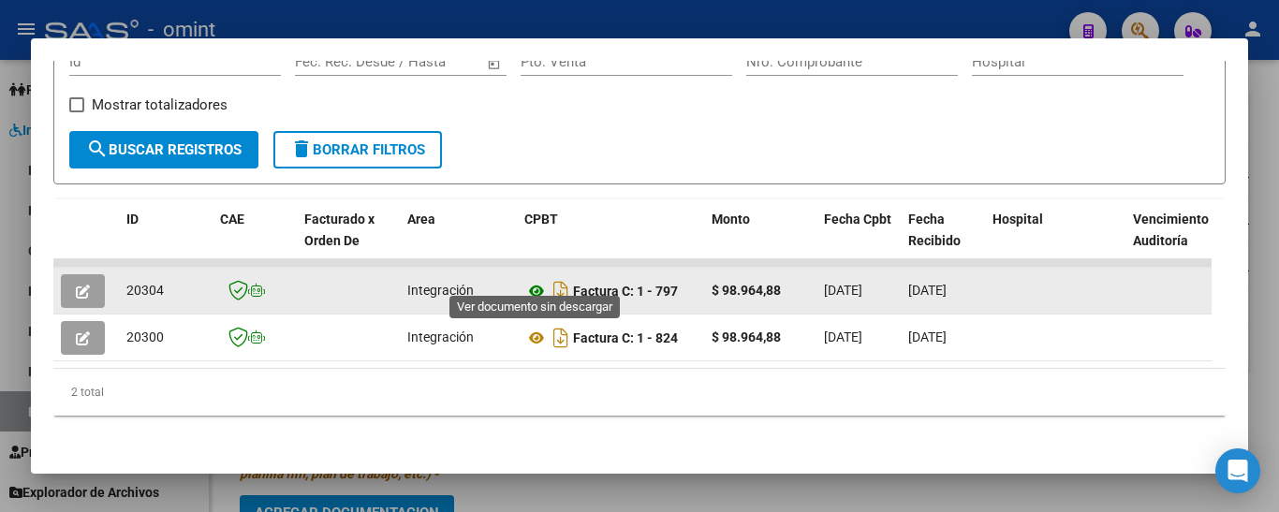
click at [539, 280] on icon at bounding box center [536, 291] width 24 height 22
click at [91, 275] on button "button" at bounding box center [83, 291] width 44 height 34
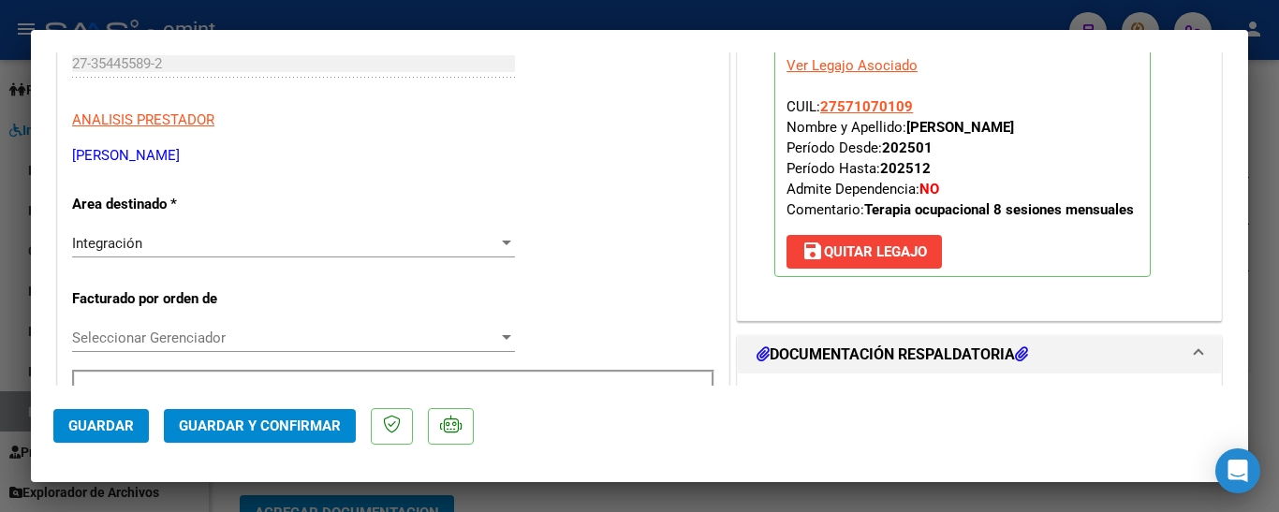
scroll to position [749, 0]
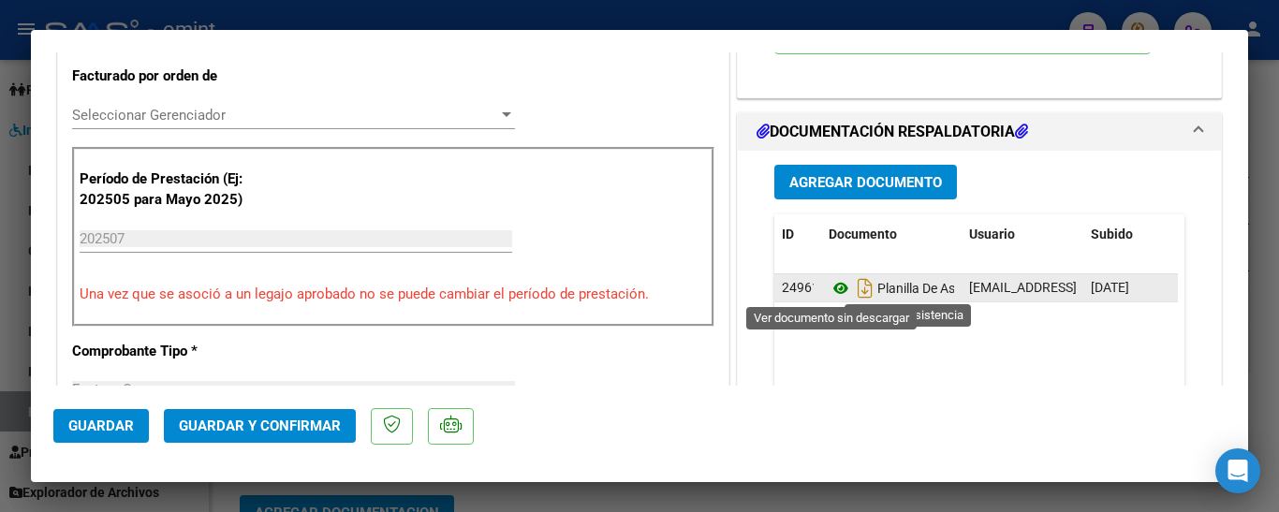
click at [833, 285] on icon at bounding box center [841, 288] width 24 height 22
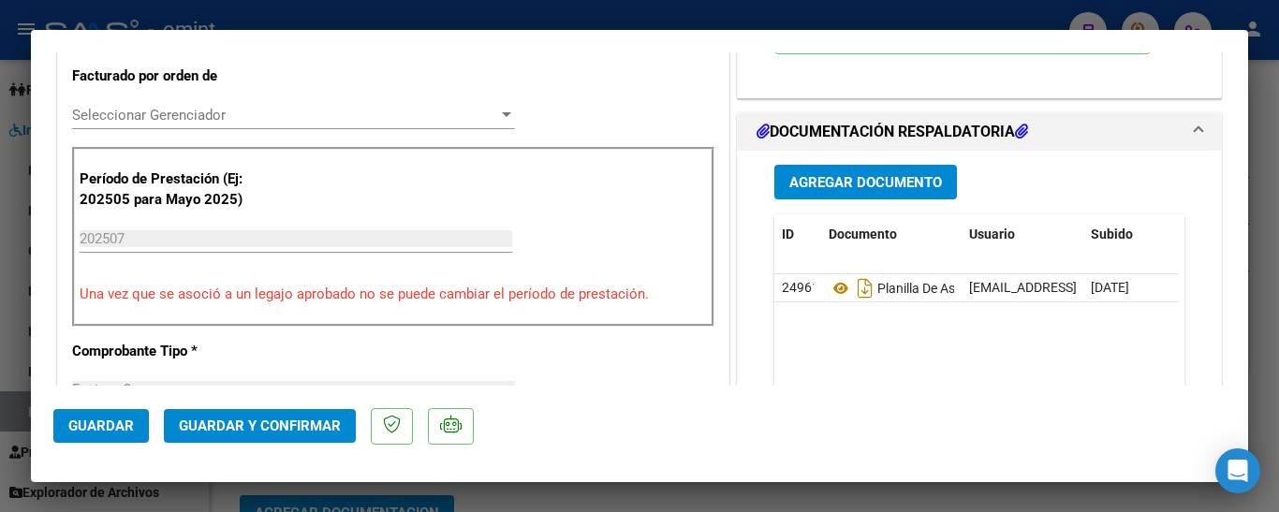
click at [257, 426] on span "Guardar y Confirmar" at bounding box center [260, 426] width 162 height 17
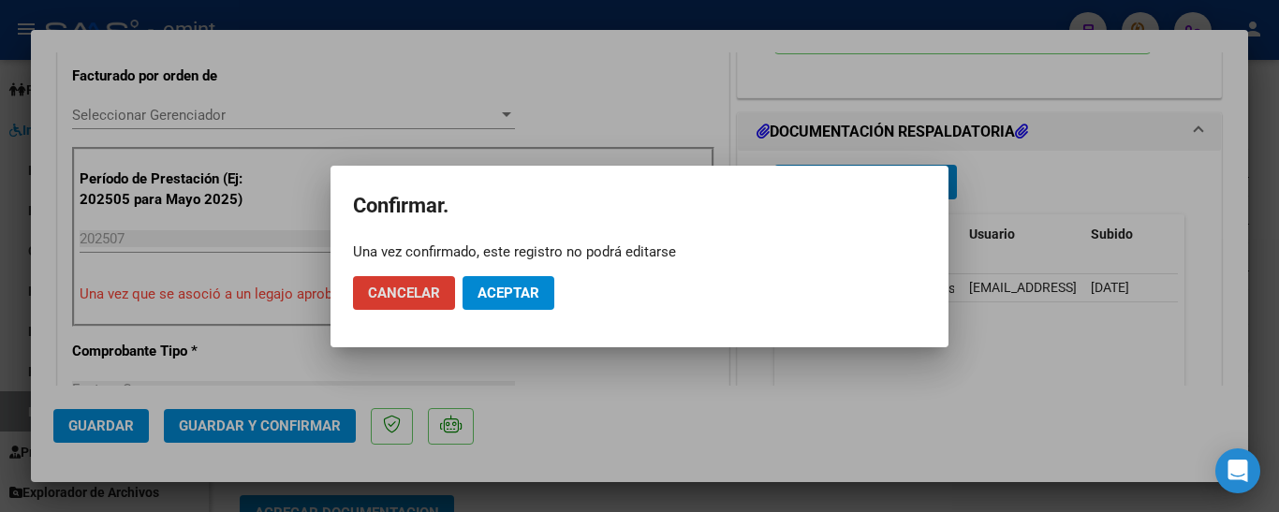
click at [506, 296] on span "Aceptar" at bounding box center [508, 293] width 62 height 17
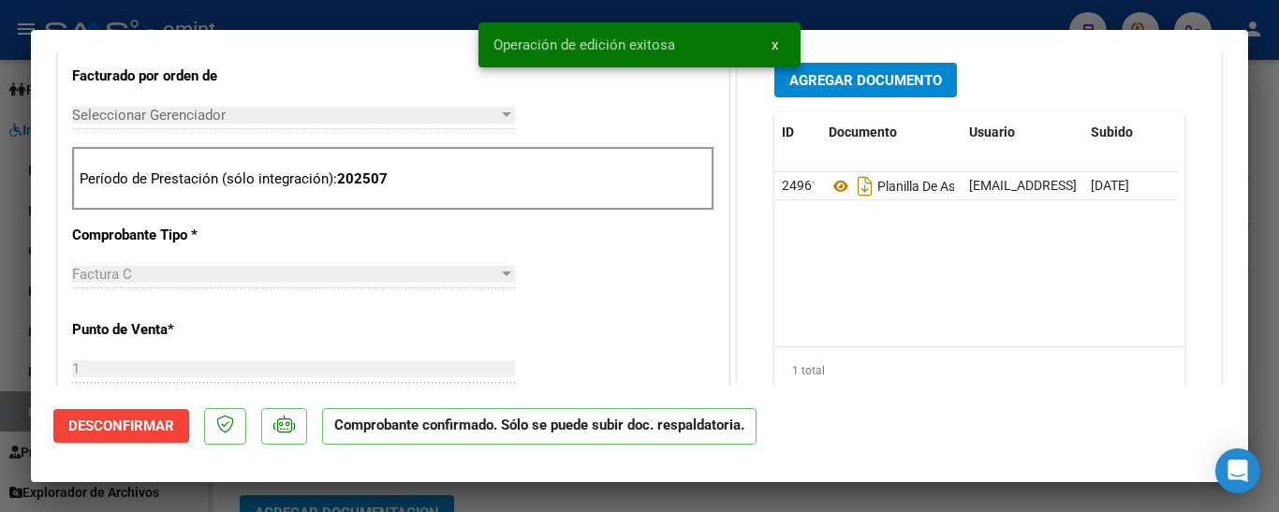
type input "$ 0,00"
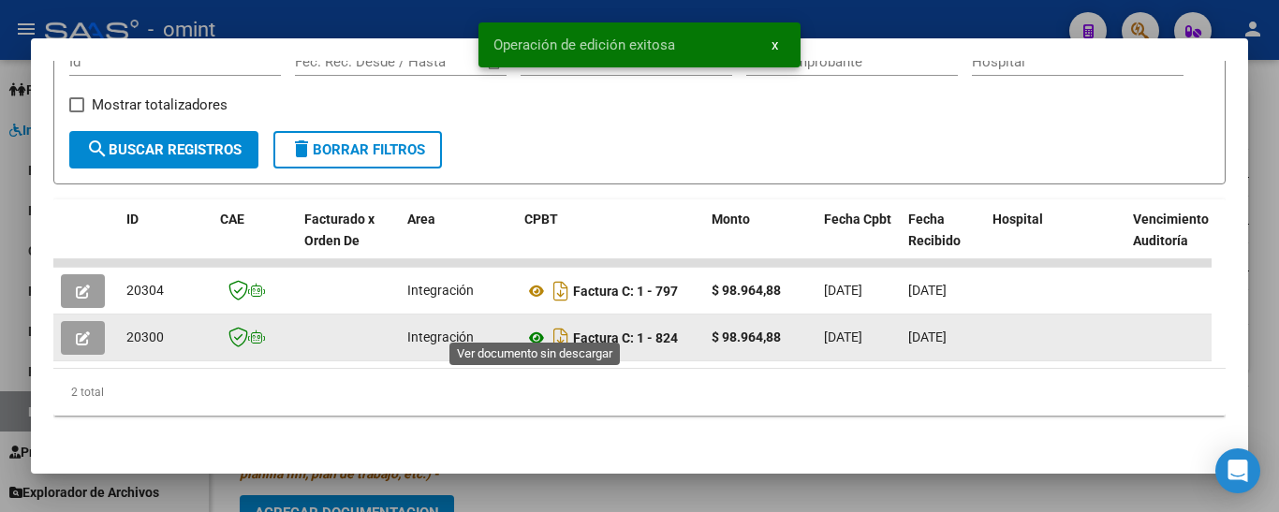
click at [536, 327] on icon at bounding box center [536, 338] width 24 height 22
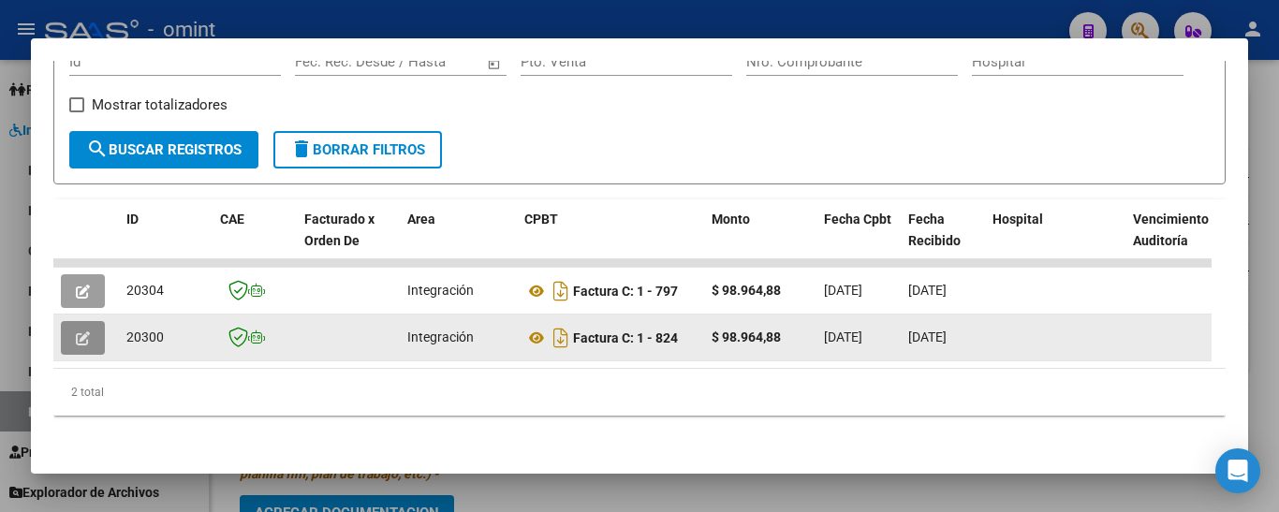
click at [87, 331] on icon "button" at bounding box center [83, 338] width 14 height 14
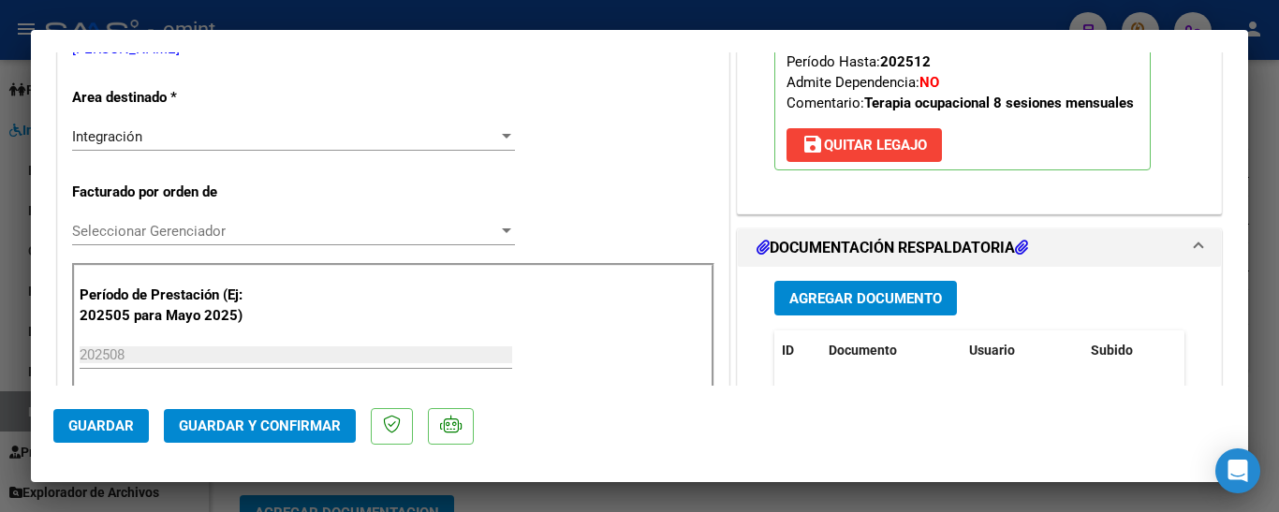
scroll to position [468, 0]
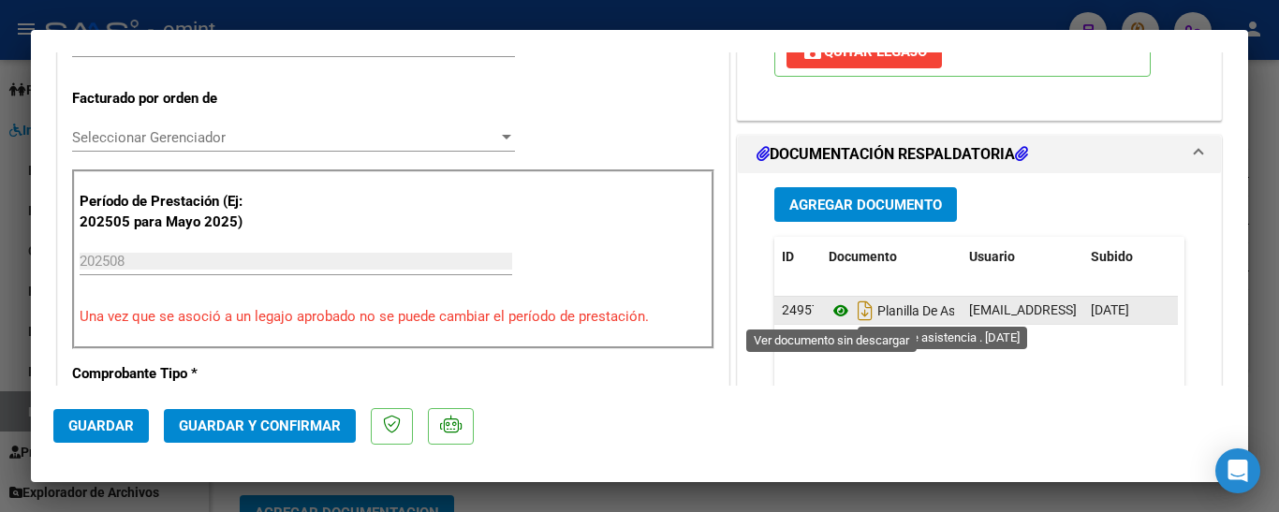
click at [829, 312] on icon at bounding box center [841, 311] width 24 height 22
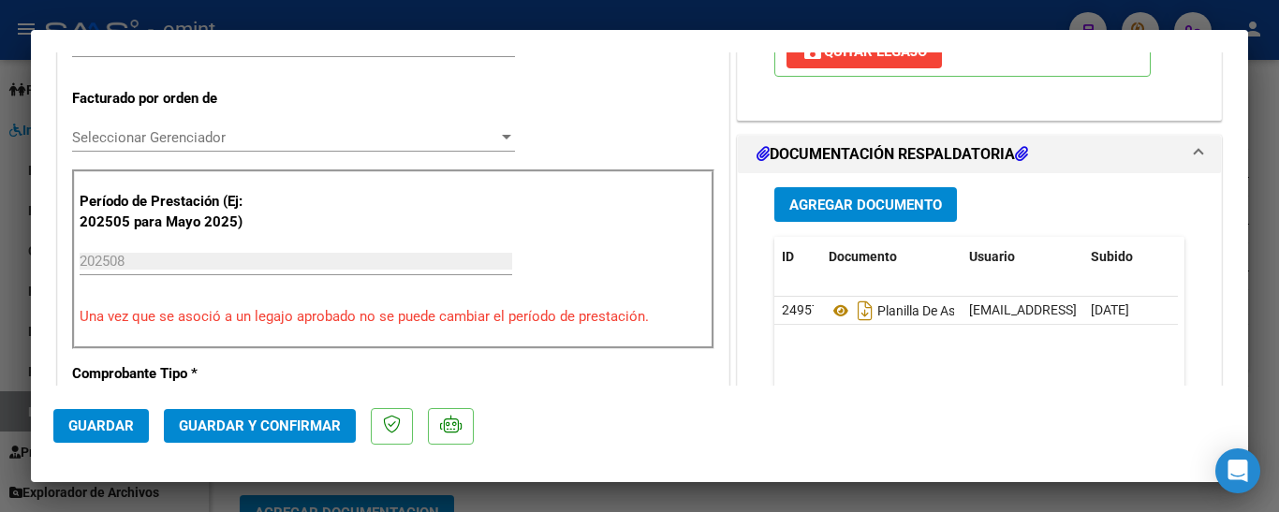
click at [300, 424] on span "Guardar y Confirmar" at bounding box center [260, 426] width 162 height 17
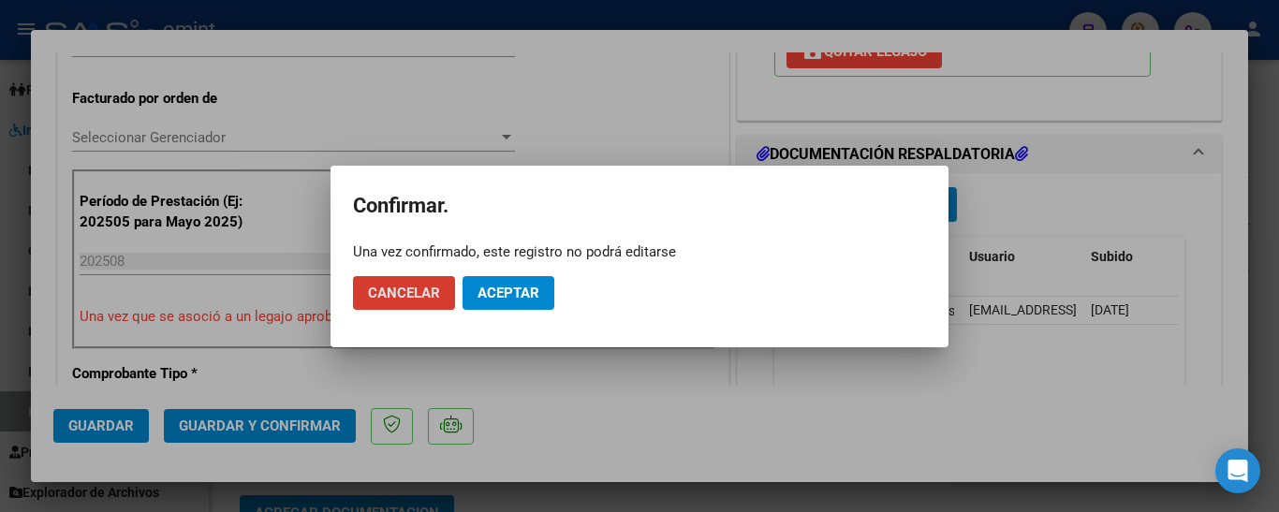
click at [519, 296] on span "Aceptar" at bounding box center [508, 293] width 62 height 17
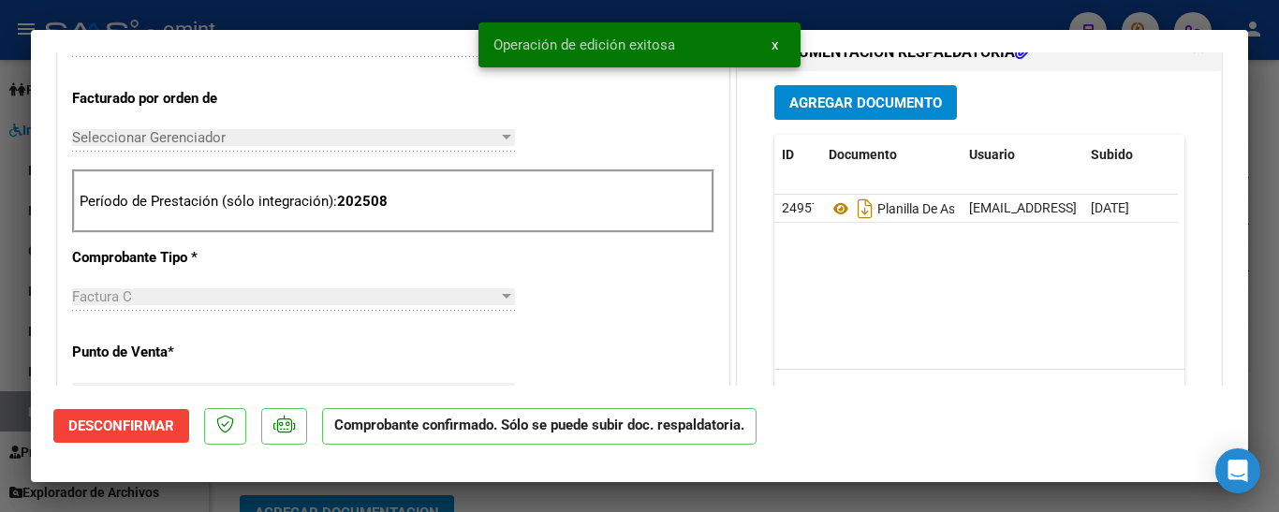
type input "$ 0,00"
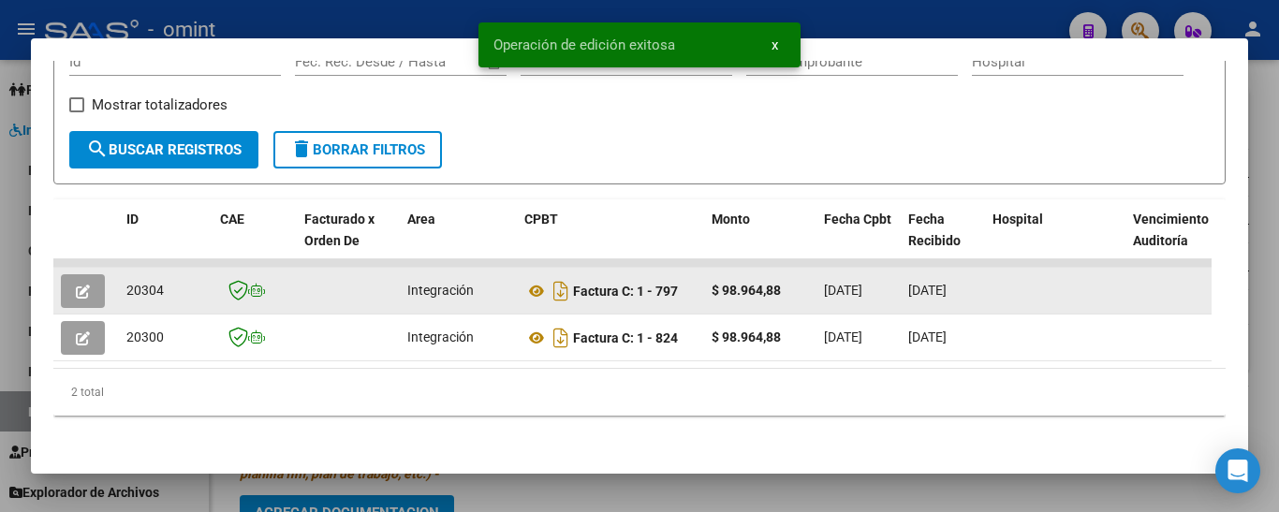
drag, startPoint x: 124, startPoint y: 274, endPoint x: 176, endPoint y: 279, distance: 52.6
click at [176, 279] on datatable-body-cell "20304" at bounding box center [166, 291] width 94 height 46
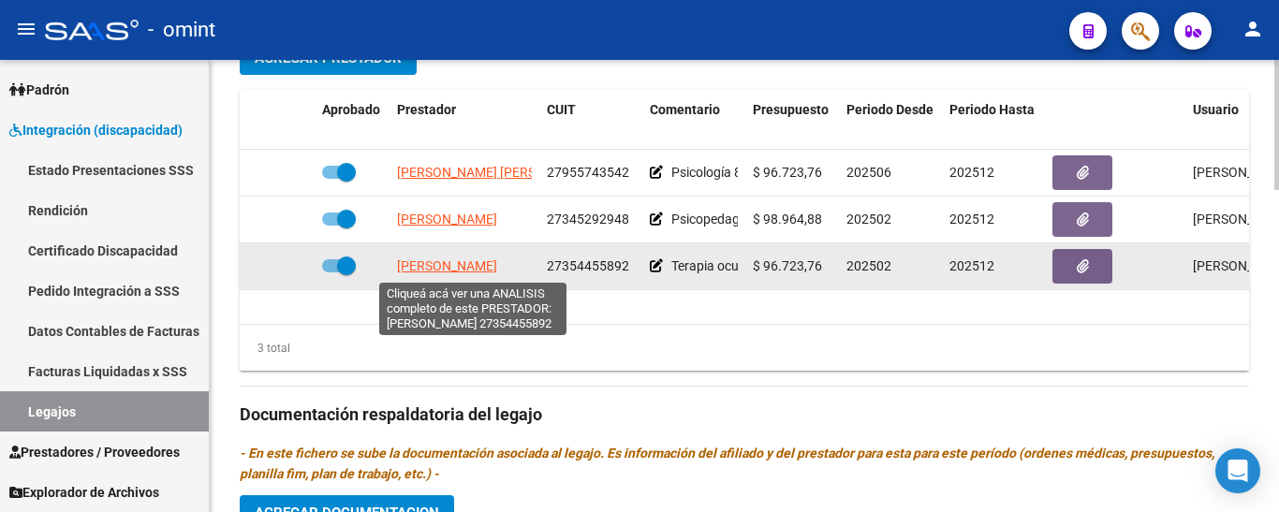
click at [459, 268] on span "[PERSON_NAME]" at bounding box center [447, 265] width 100 height 15
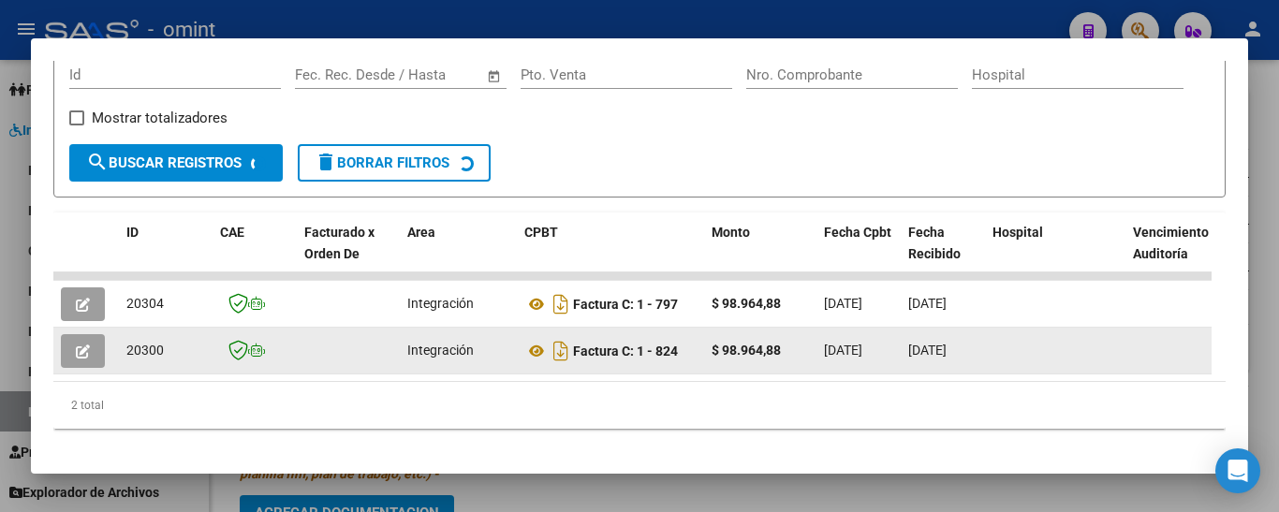
scroll to position [330, 0]
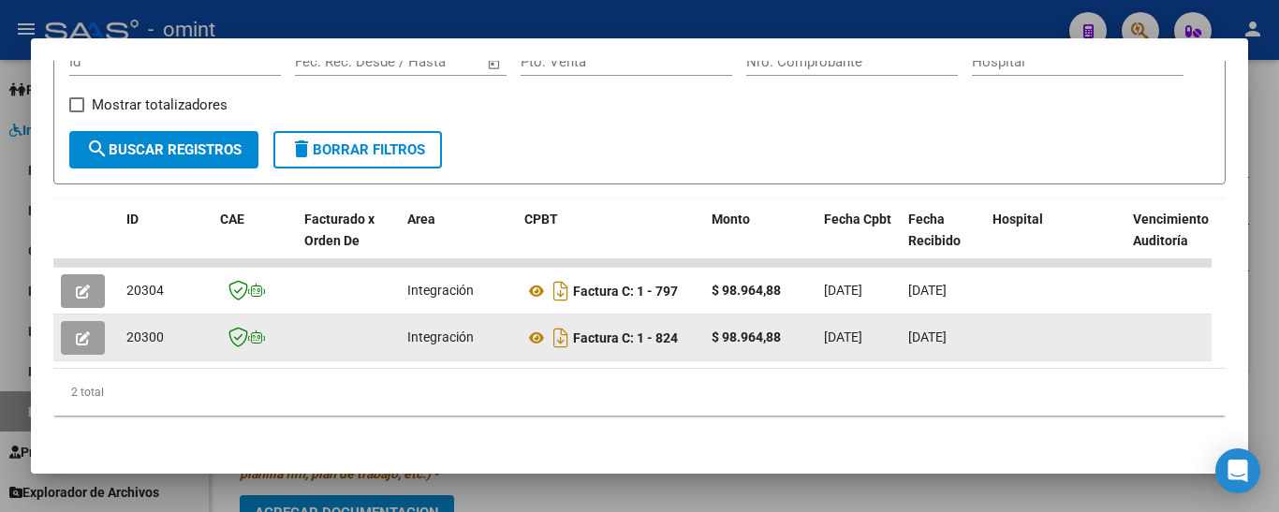
drag, startPoint x: 125, startPoint y: 319, endPoint x: 155, endPoint y: 322, distance: 30.1
click at [169, 322] on datatable-body-cell "20300" at bounding box center [166, 338] width 94 height 46
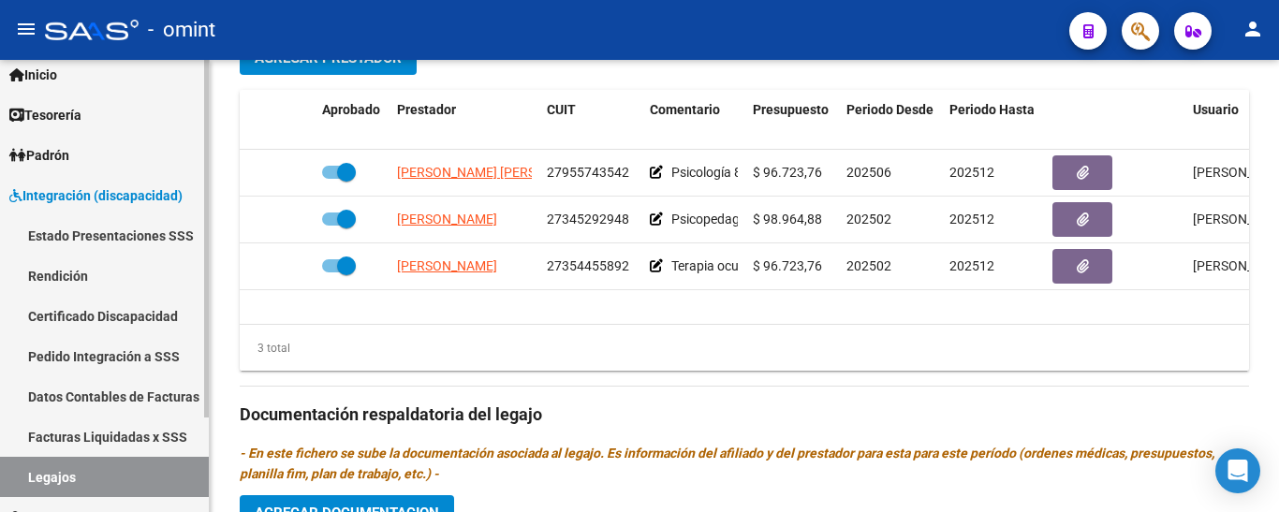
scroll to position [25, 0]
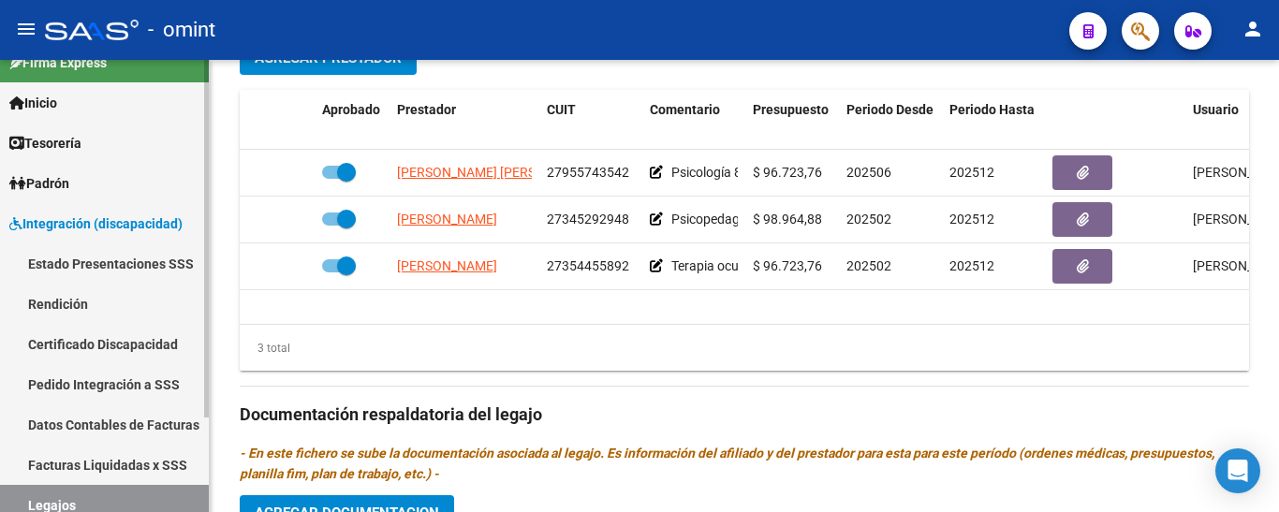
click at [135, 348] on link "Certificado Discapacidad" at bounding box center [104, 344] width 209 height 40
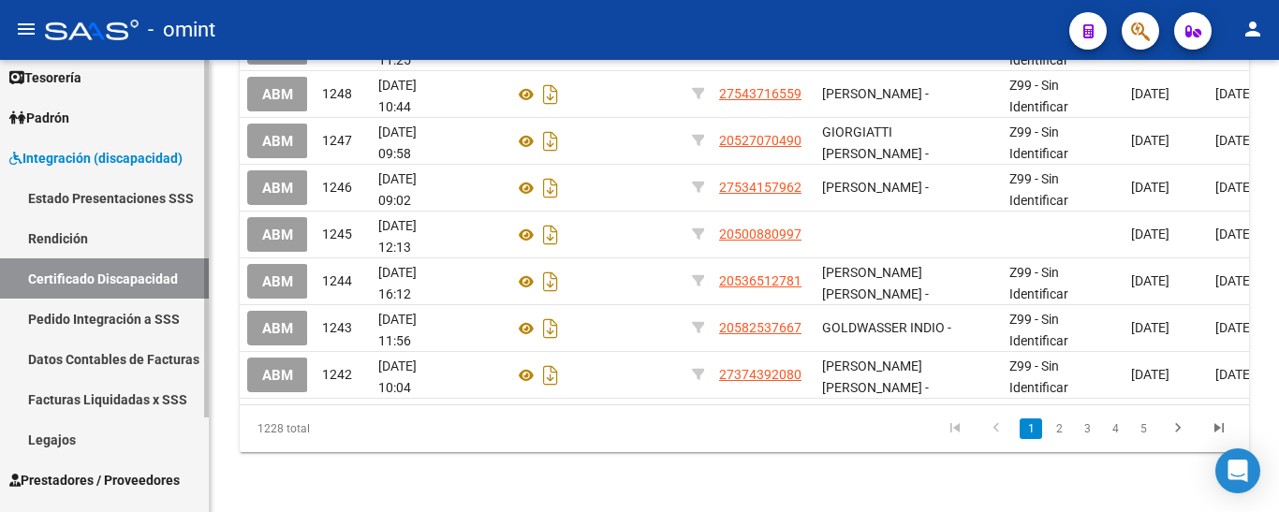
scroll to position [119, 0]
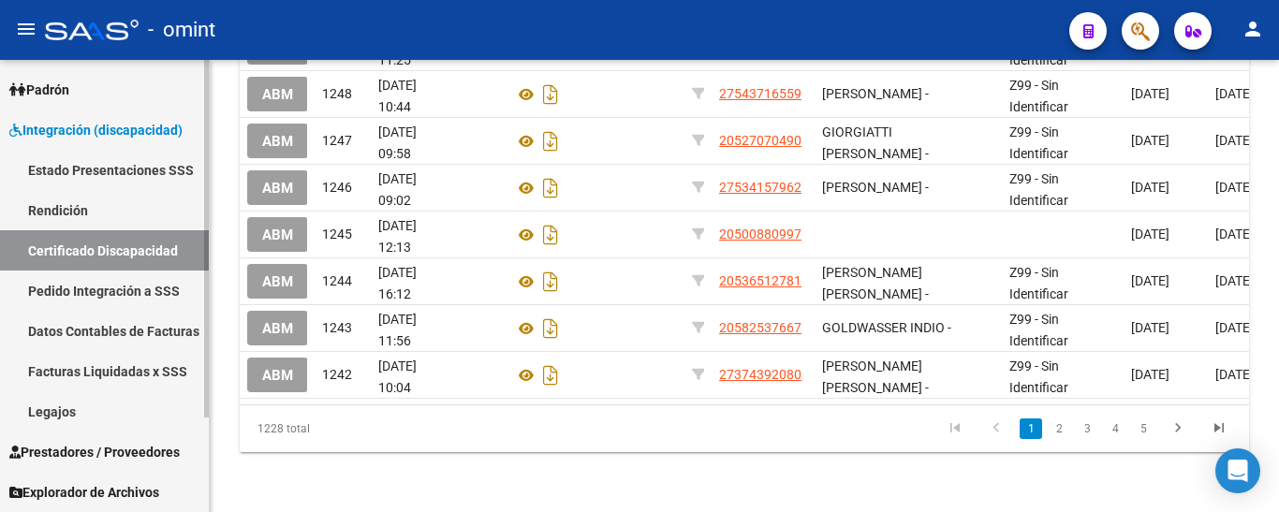
click at [80, 412] on link "Legajos" at bounding box center [104, 411] width 209 height 40
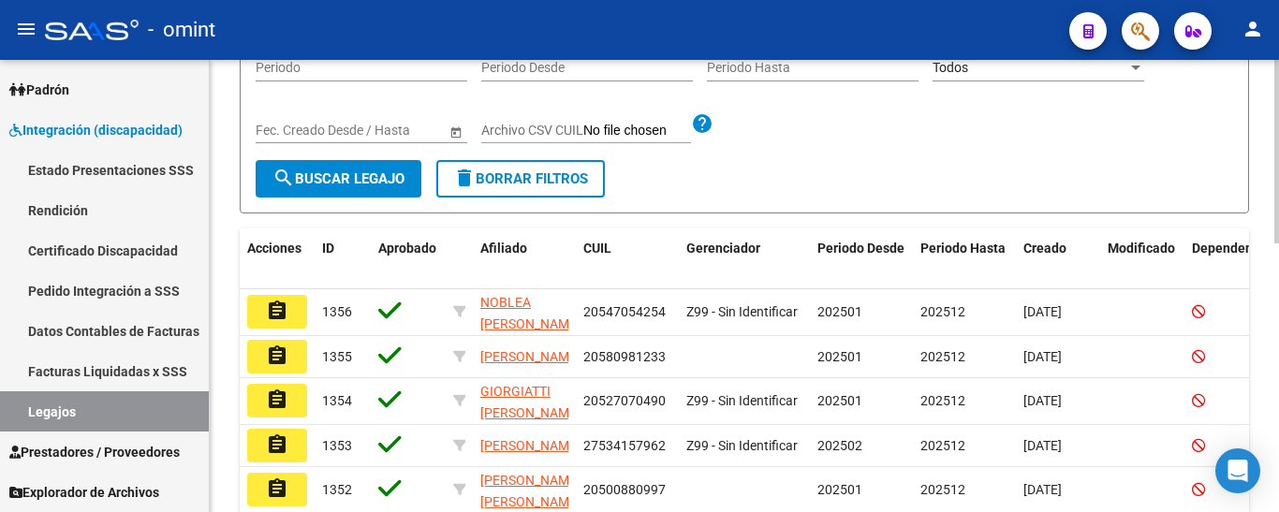
scroll to position [103, 0]
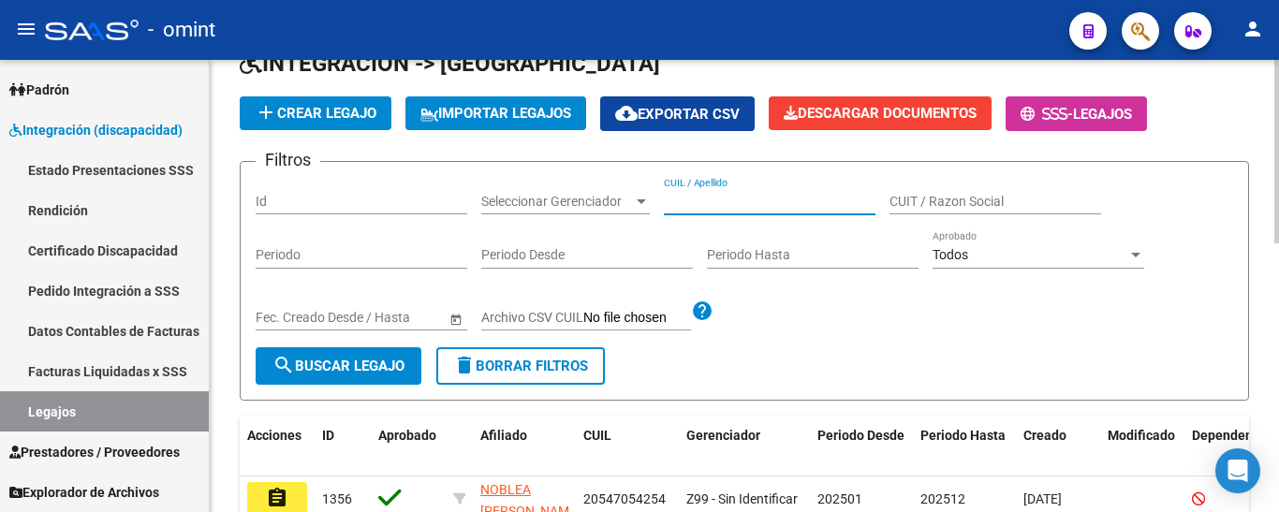
paste input "[PERSON_NAME]"
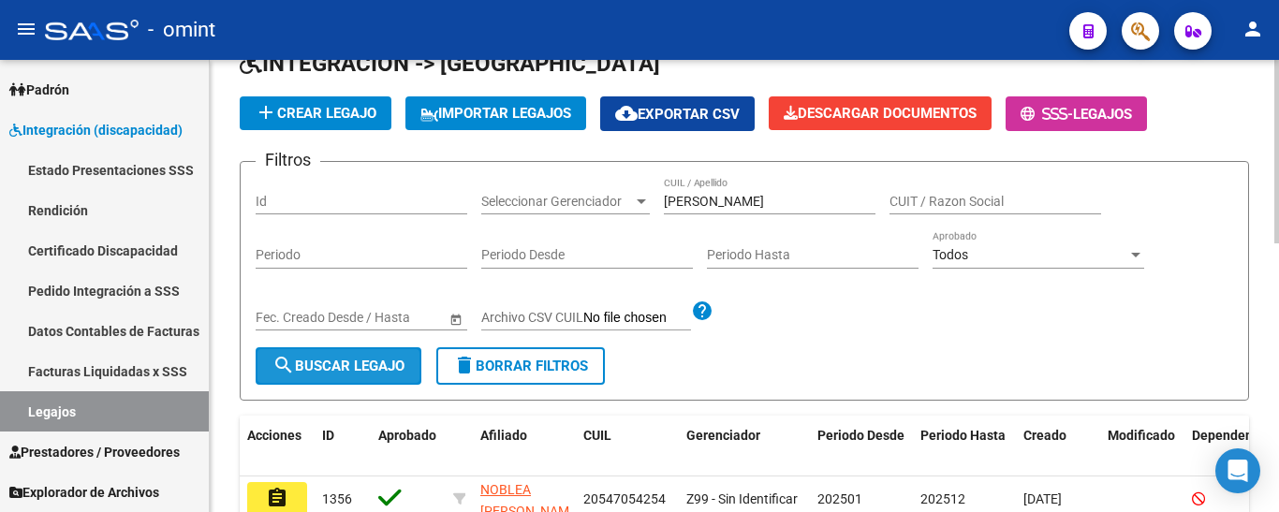
click at [367, 369] on span "search Buscar Legajo" at bounding box center [338, 366] width 132 height 17
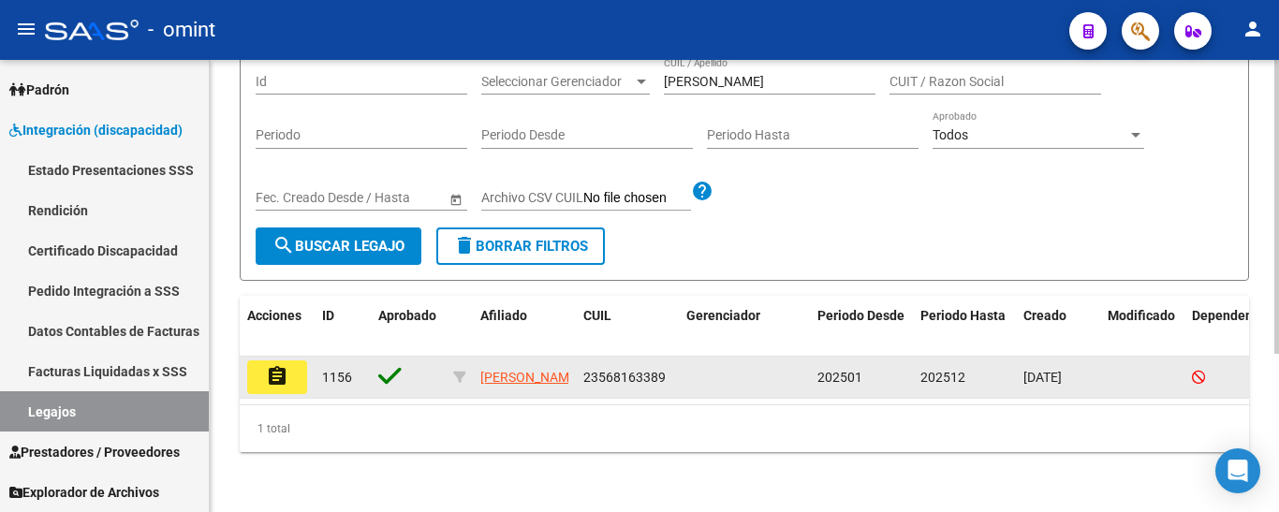
scroll to position [243, 0]
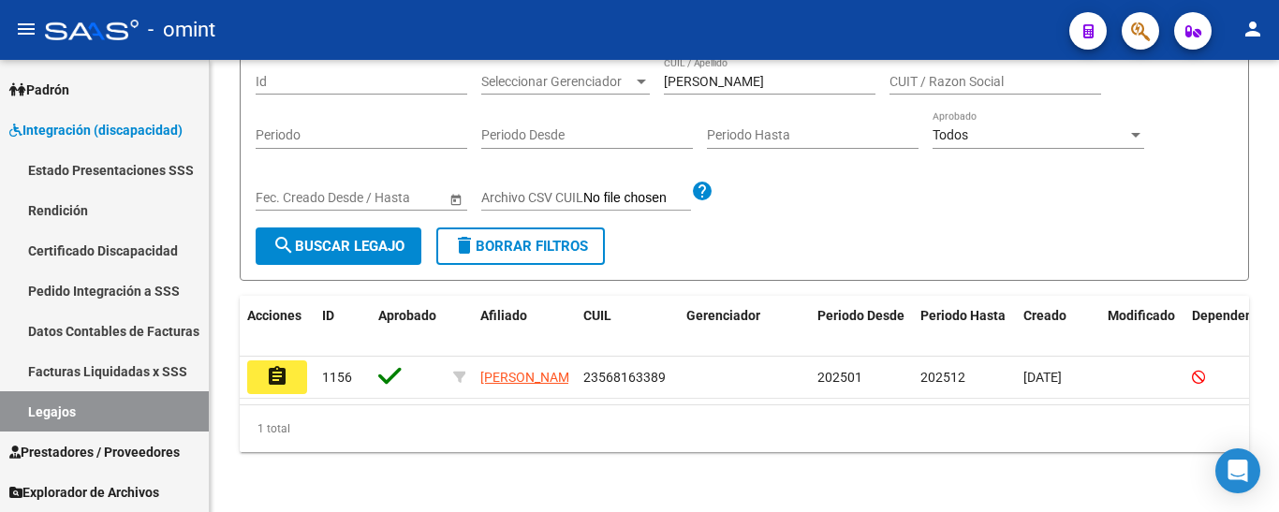
click at [286, 365] on mat-icon "assignment" at bounding box center [277, 376] width 22 height 22
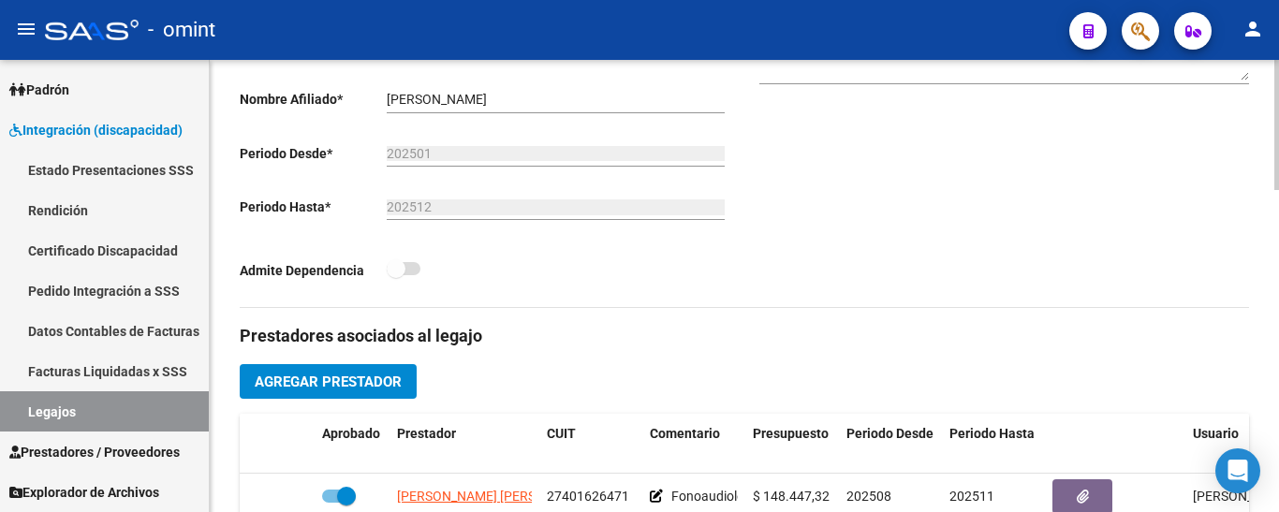
scroll to position [655, 0]
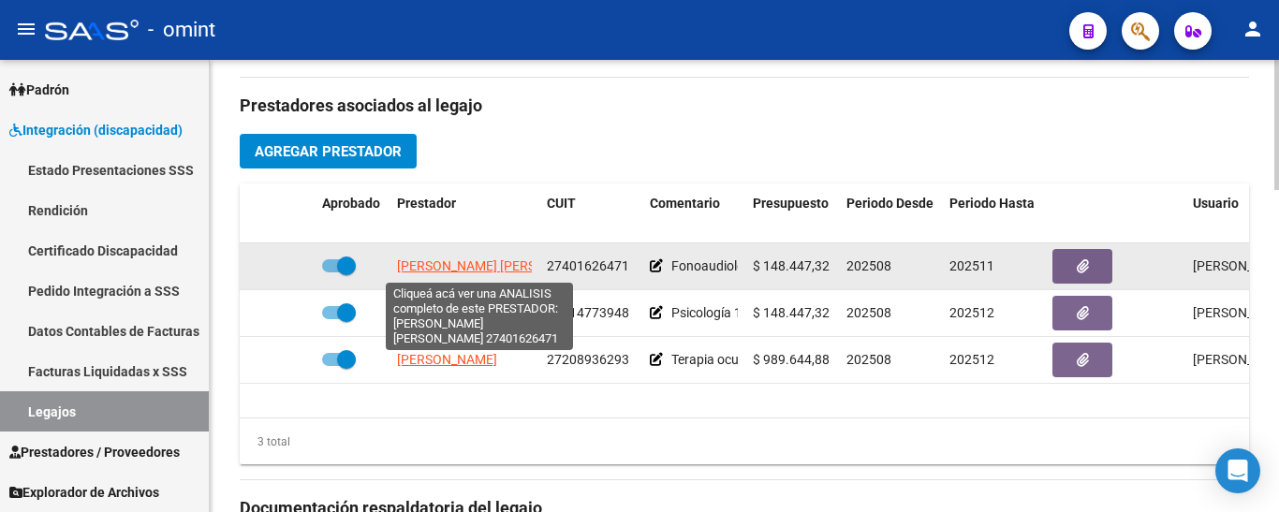
click at [500, 264] on span "[PERSON_NAME] [PERSON_NAME]" at bounding box center [498, 265] width 203 height 15
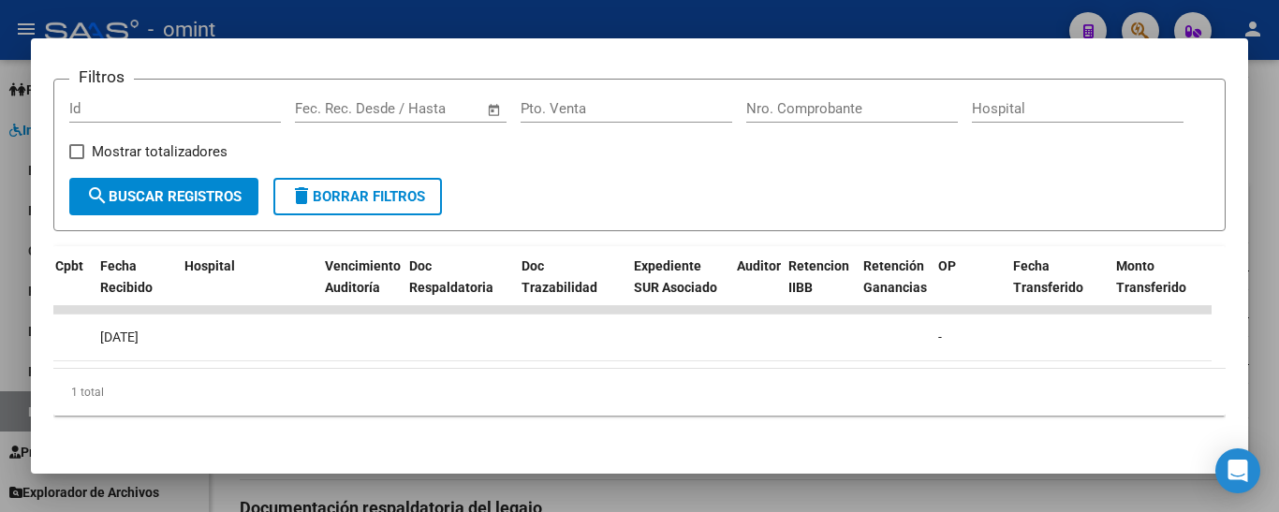
scroll to position [0, 0]
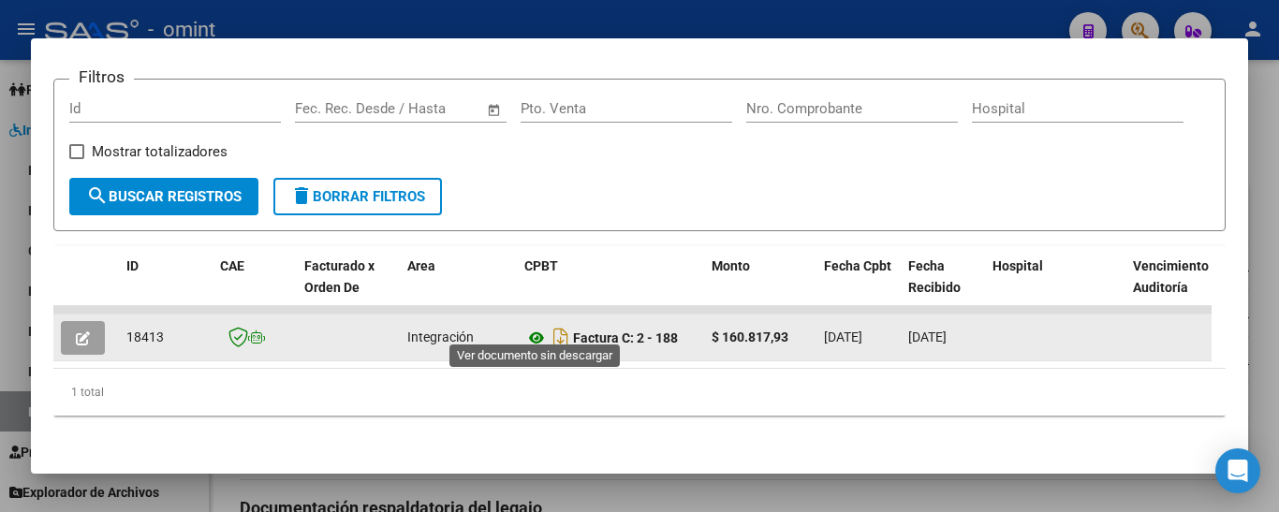
click at [535, 327] on icon at bounding box center [536, 338] width 24 height 22
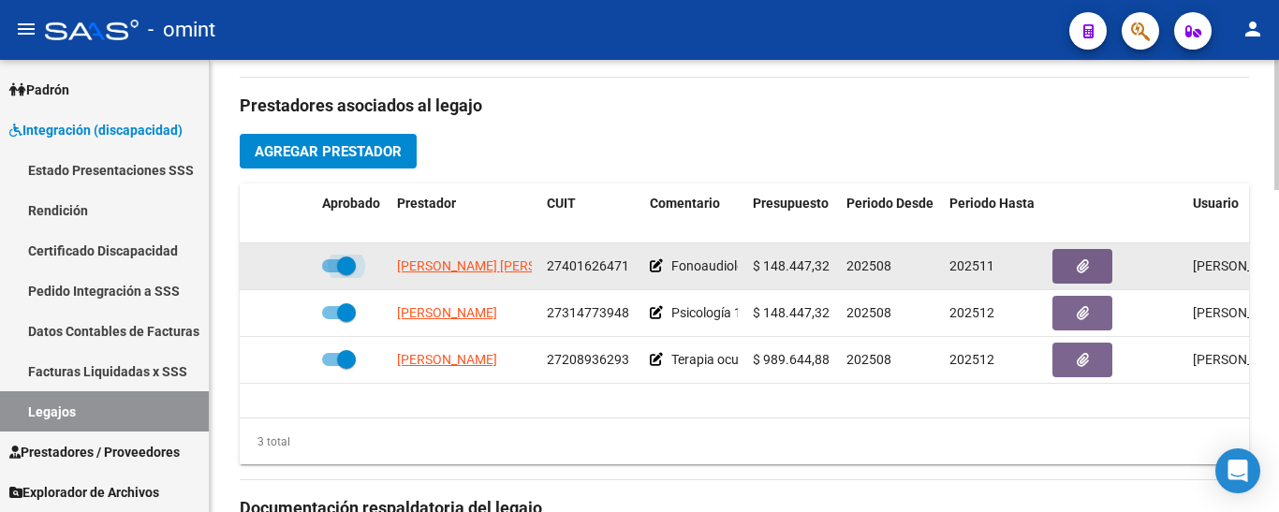
click at [345, 264] on span at bounding box center [346, 266] width 19 height 19
click at [331, 272] on input "checkbox" at bounding box center [330, 272] width 1 height 1
click at [285, 270] on icon at bounding box center [287, 265] width 13 height 13
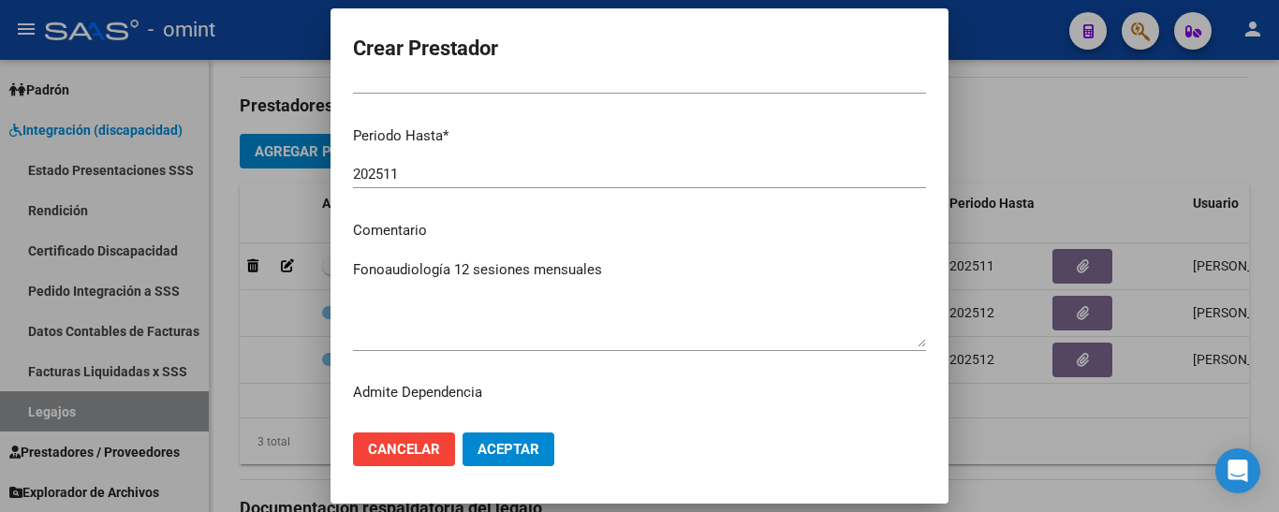
scroll to position [281, 0]
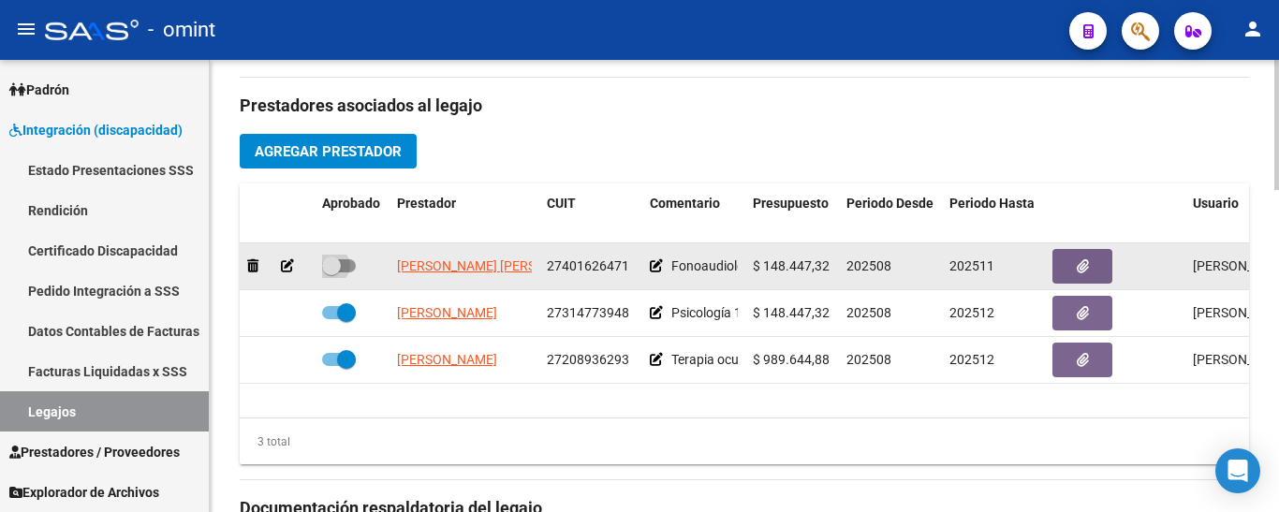
click at [327, 268] on span at bounding box center [331, 266] width 19 height 19
click at [330, 272] on input "checkbox" at bounding box center [330, 272] width 1 height 1
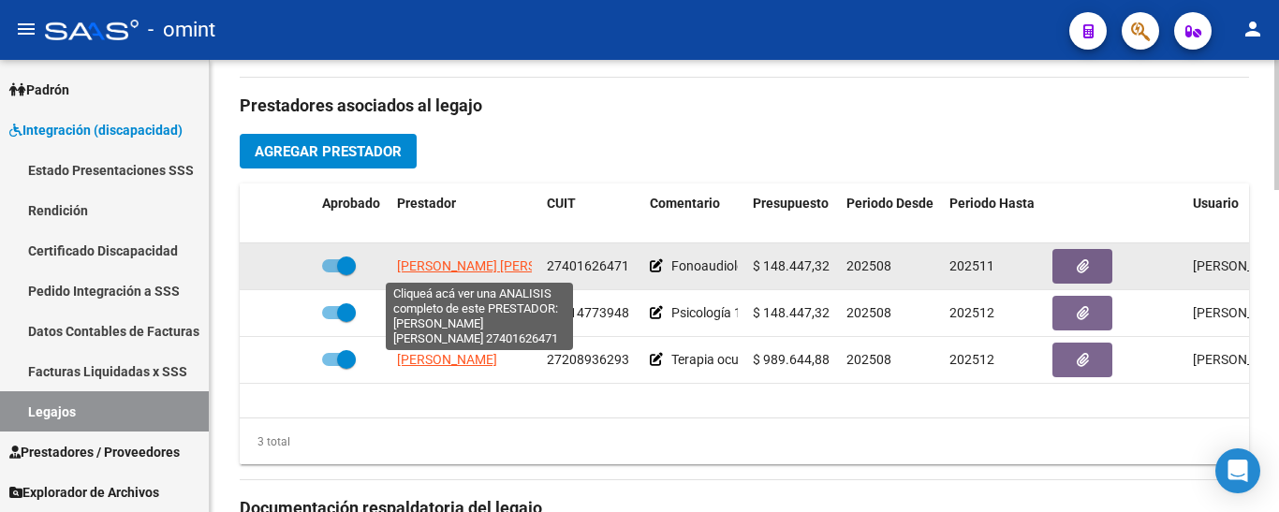
click at [469, 265] on span "[PERSON_NAME] [PERSON_NAME]" at bounding box center [498, 265] width 203 height 15
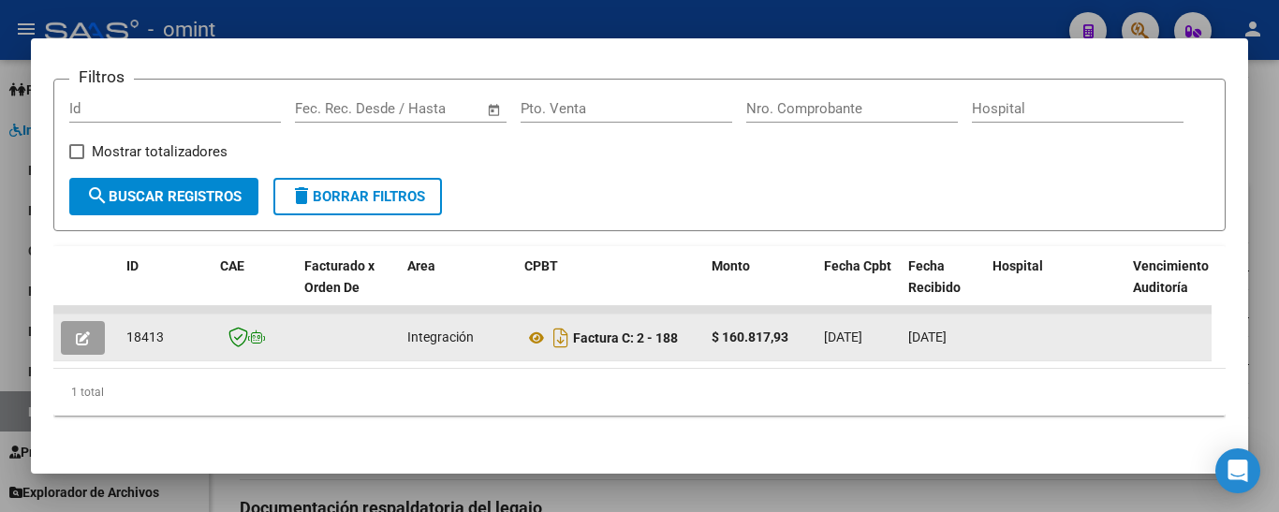
click at [85, 331] on icon "button" at bounding box center [83, 338] width 14 height 14
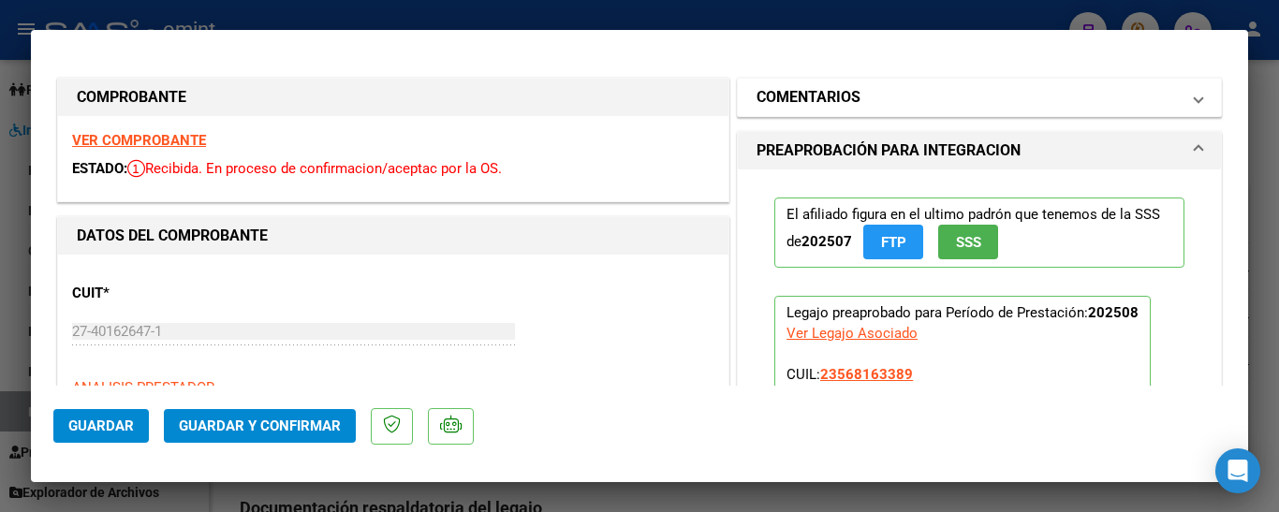
click at [845, 84] on mat-expansion-panel-header "COMENTARIOS" at bounding box center [979, 97] width 483 height 37
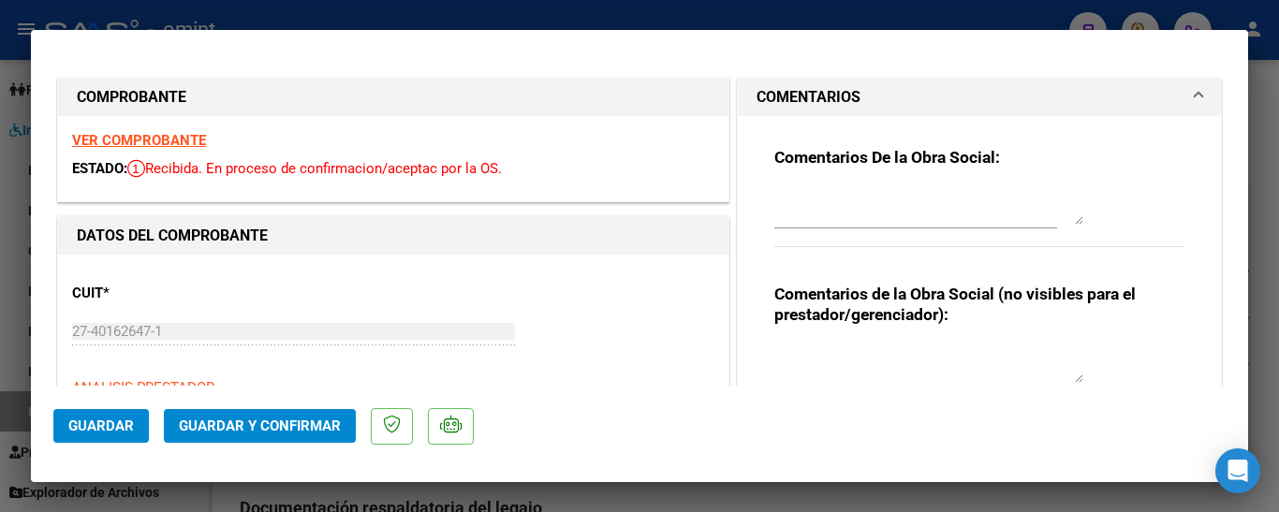
click at [831, 212] on textarea at bounding box center [928, 205] width 309 height 37
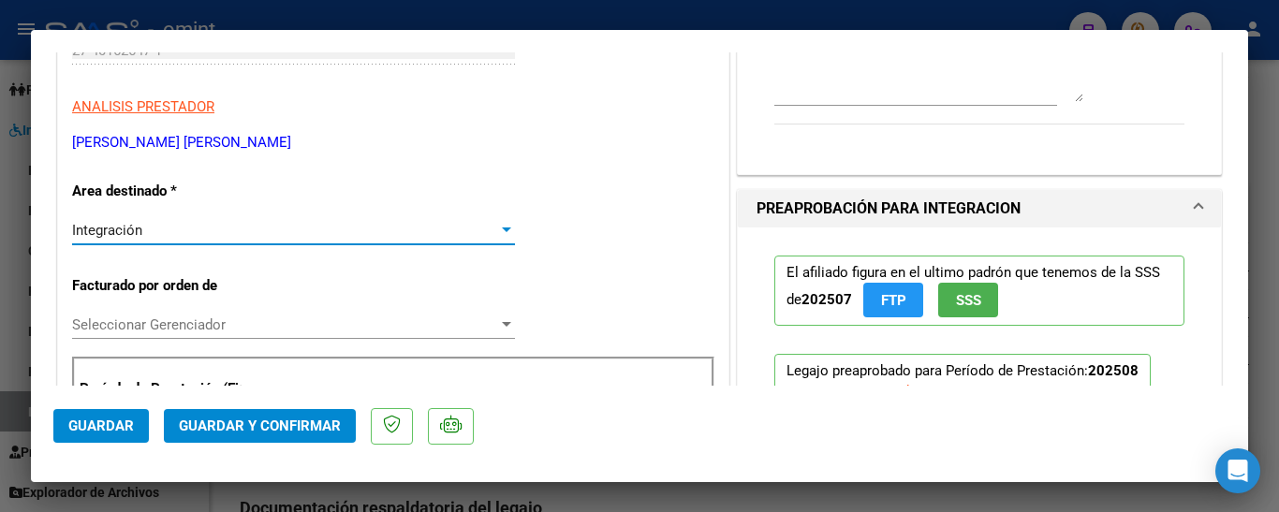
click at [218, 236] on div "Integración" at bounding box center [285, 230] width 426 height 17
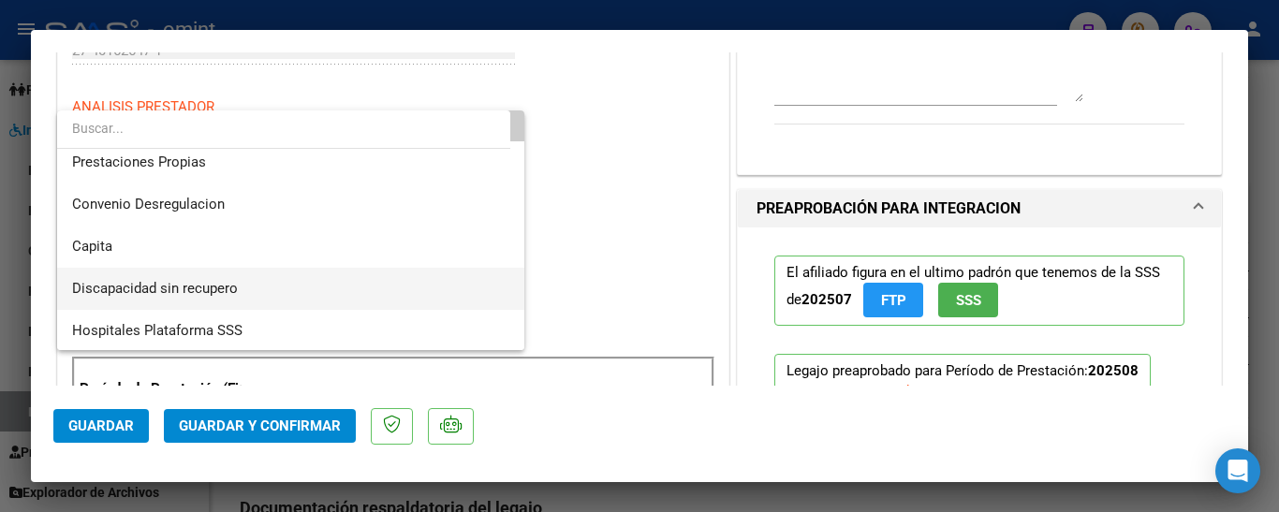
scroll to position [182, 0]
click at [217, 285] on span "Discapacidad sin recupero" at bounding box center [155, 286] width 166 height 17
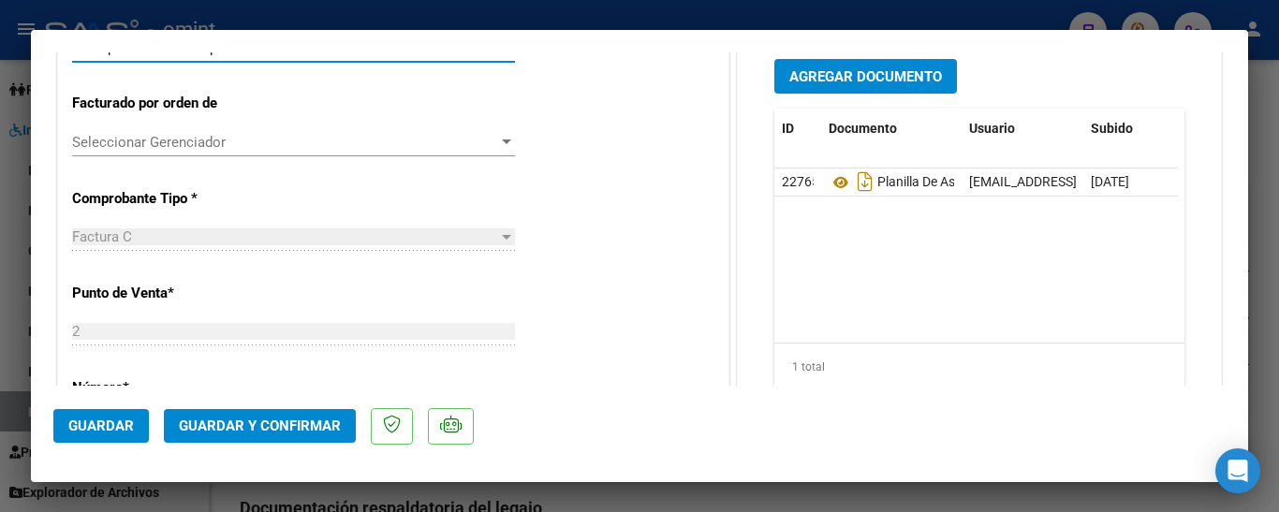
scroll to position [468, 0]
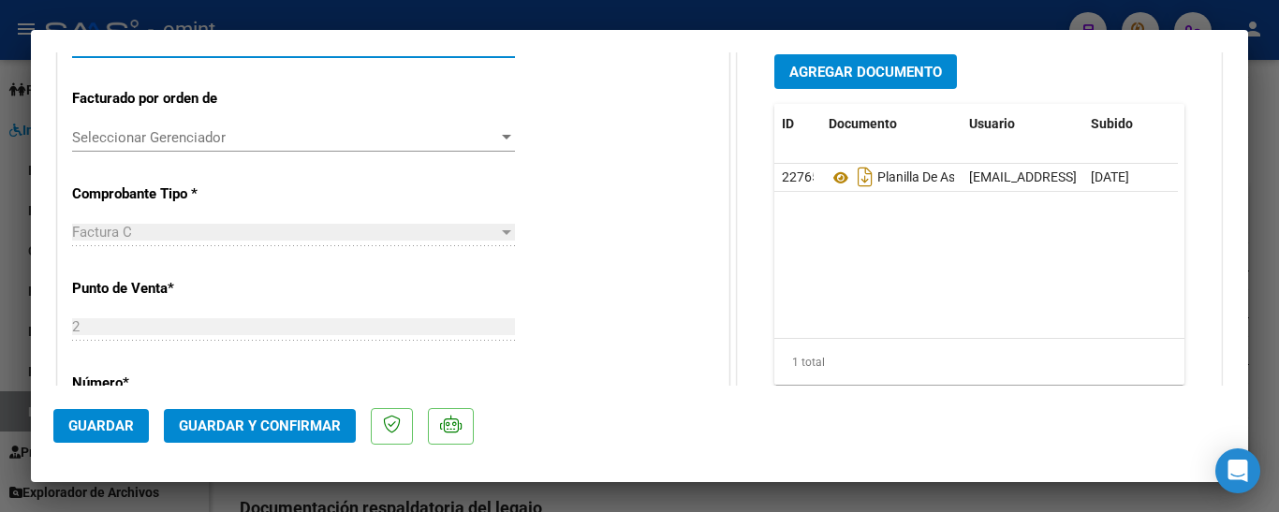
click at [128, 421] on span "Guardar" at bounding box center [101, 426] width 66 height 17
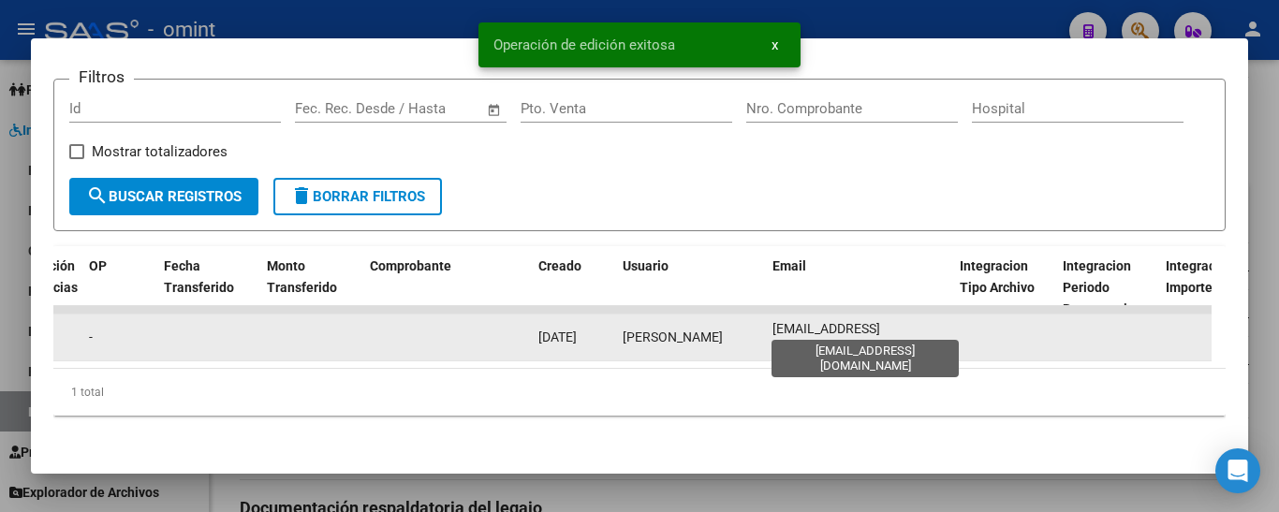
scroll to position [0, 10]
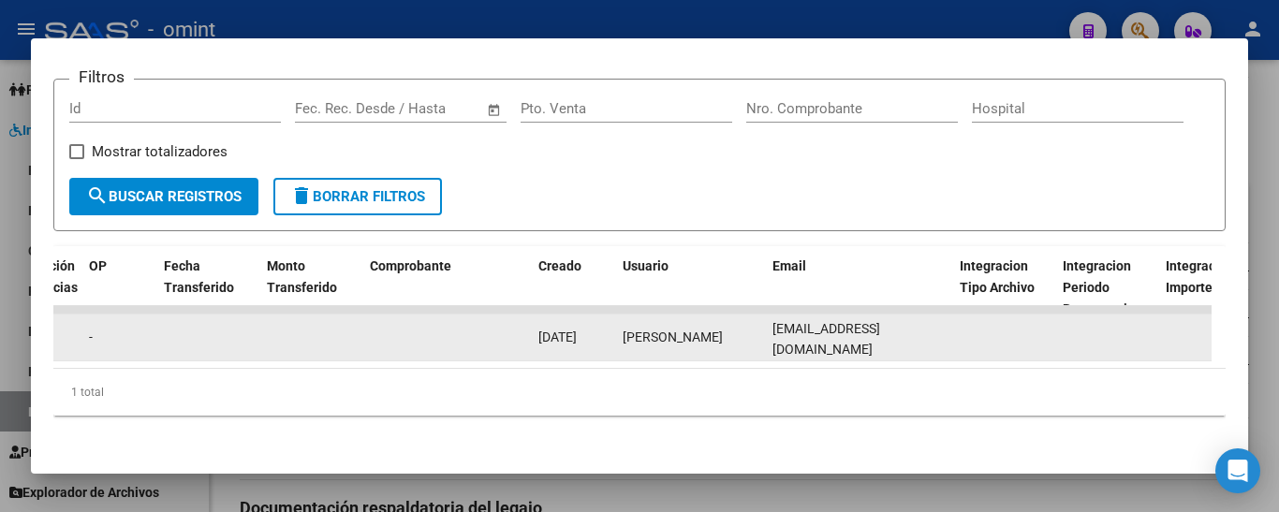
drag, startPoint x: 770, startPoint y: 330, endPoint x: 950, endPoint y: 330, distance: 179.8
click at [950, 330] on datatable-body-cell "[EMAIL_ADDRESS][DOMAIN_NAME]" at bounding box center [858, 338] width 187 height 46
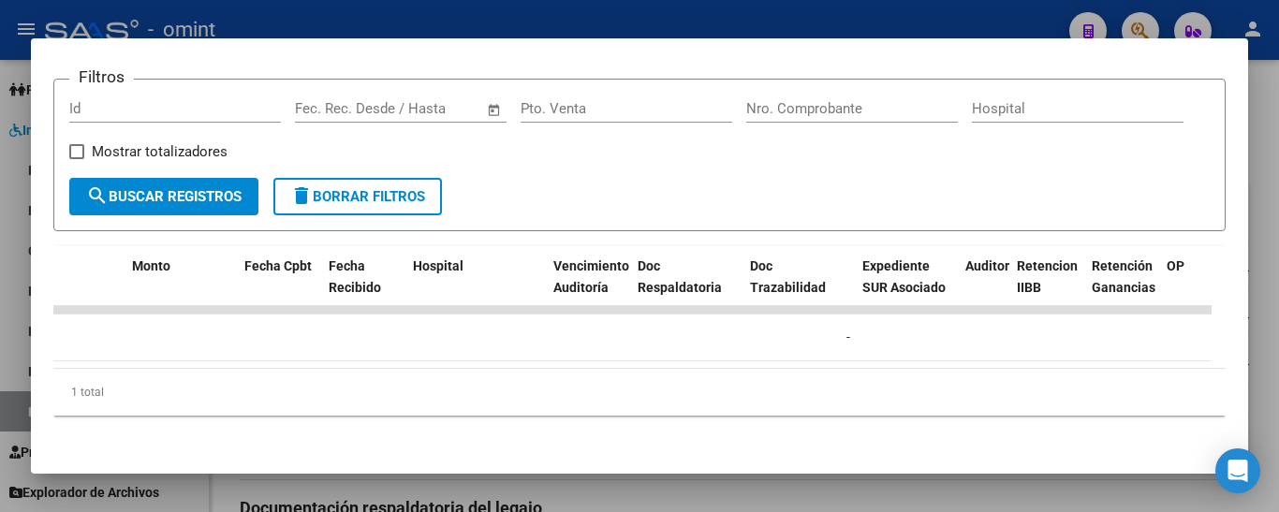
scroll to position [0, 0]
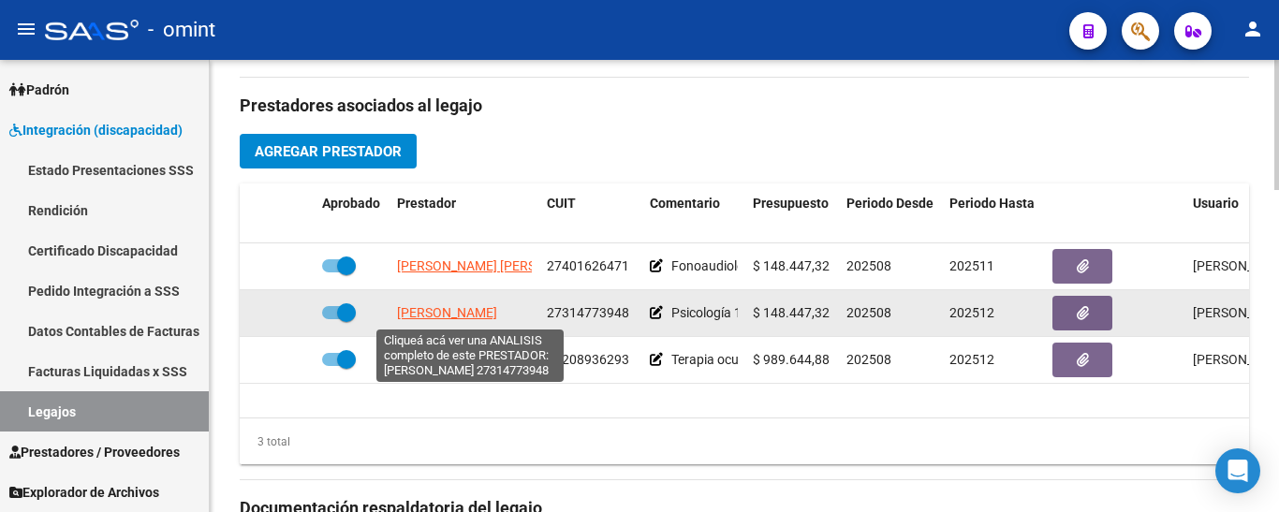
click at [471, 315] on span "[PERSON_NAME]" at bounding box center [447, 312] width 100 height 15
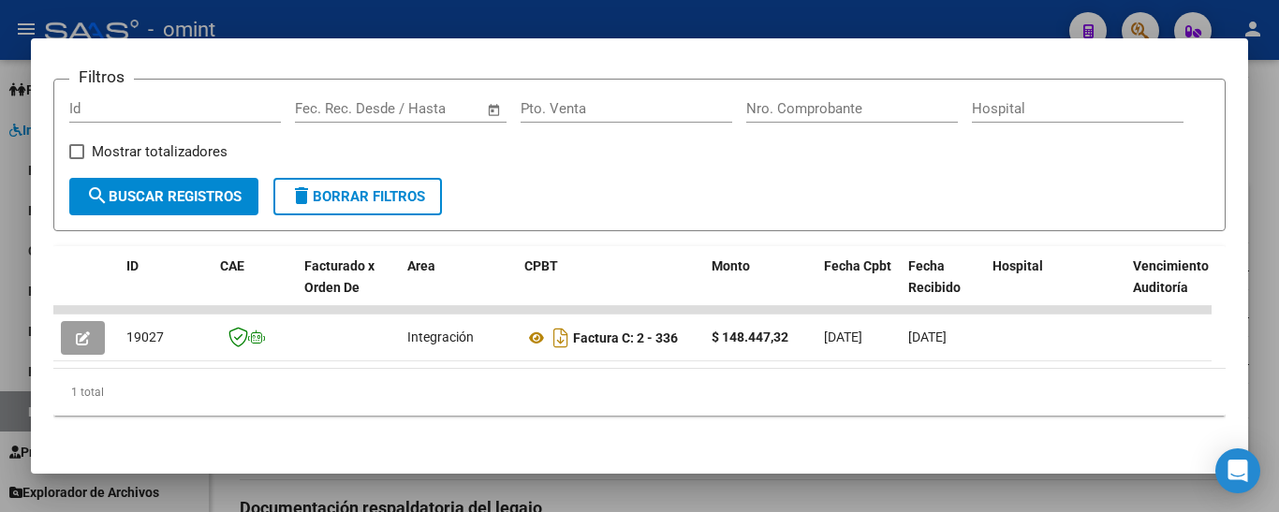
scroll to position [283, 0]
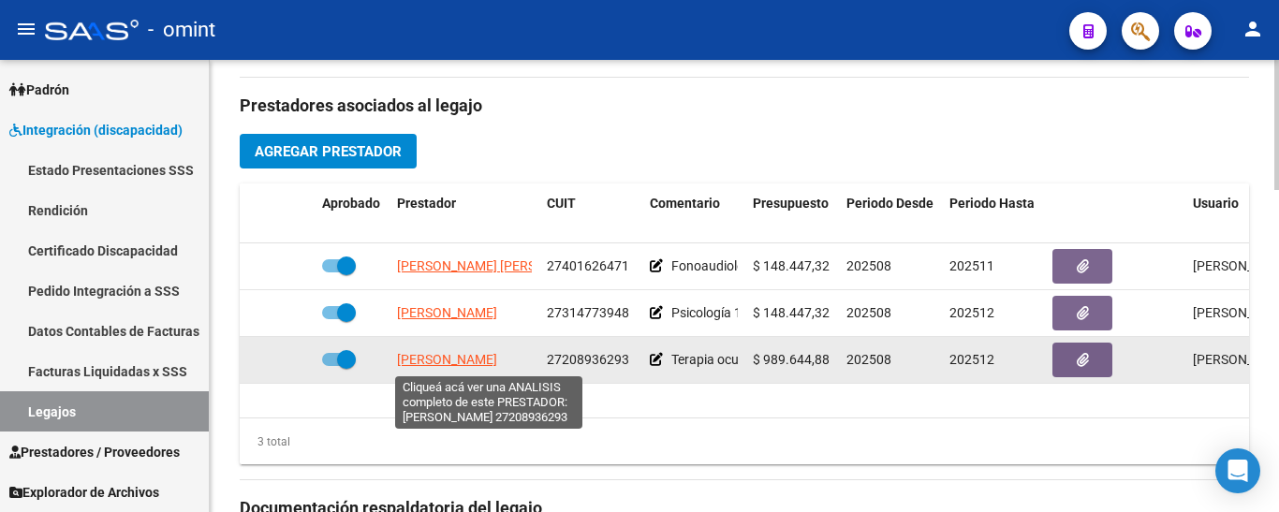
click at [472, 356] on span "[PERSON_NAME]" at bounding box center [447, 359] width 100 height 15
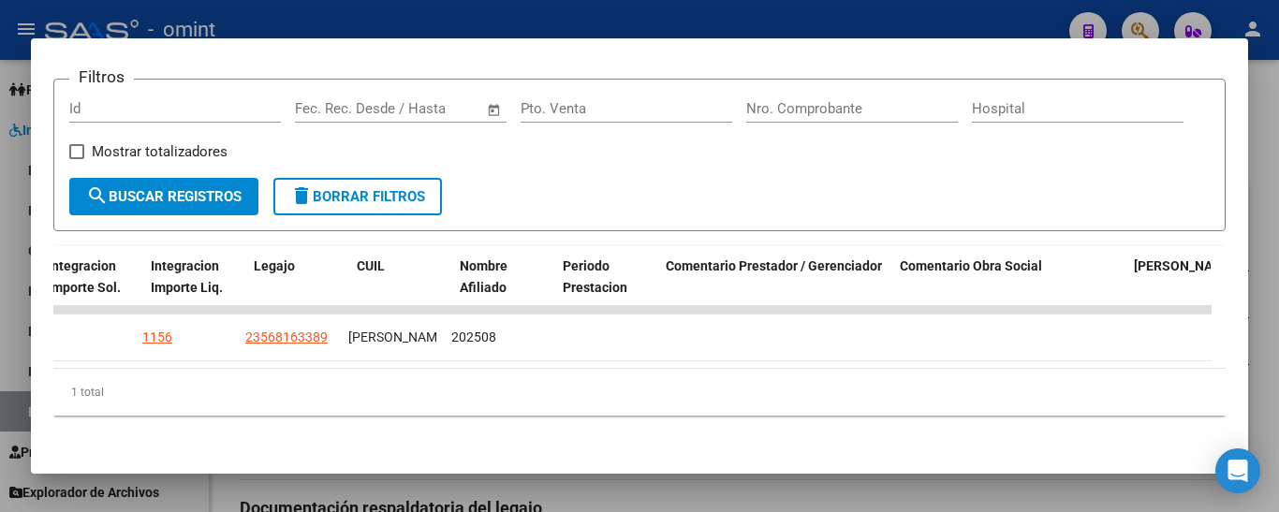
scroll to position [0, 242]
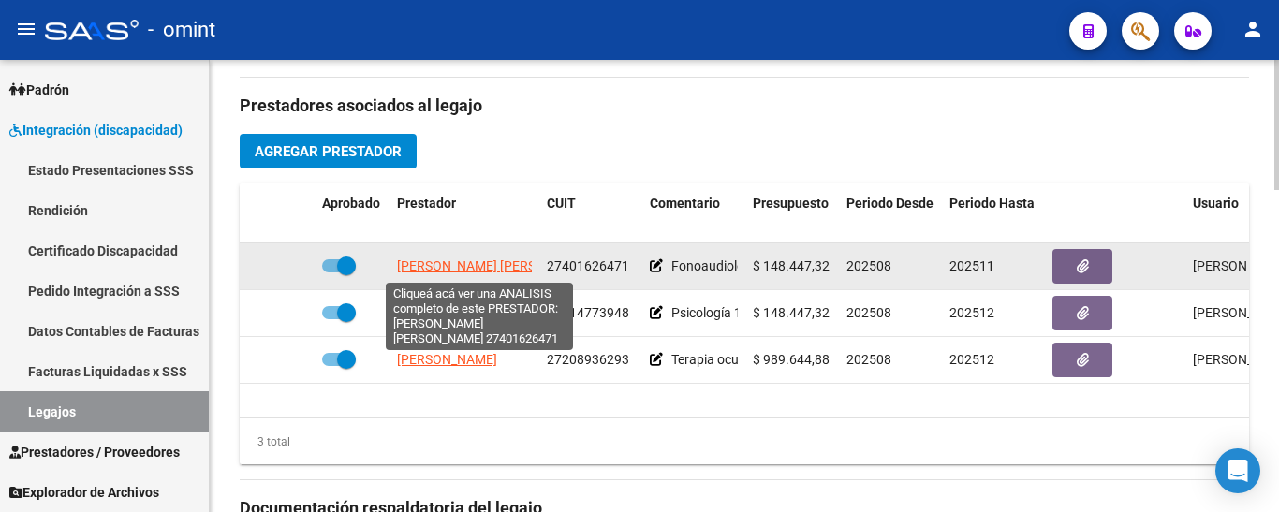
click at [484, 264] on span "[PERSON_NAME] [PERSON_NAME]" at bounding box center [498, 265] width 203 height 15
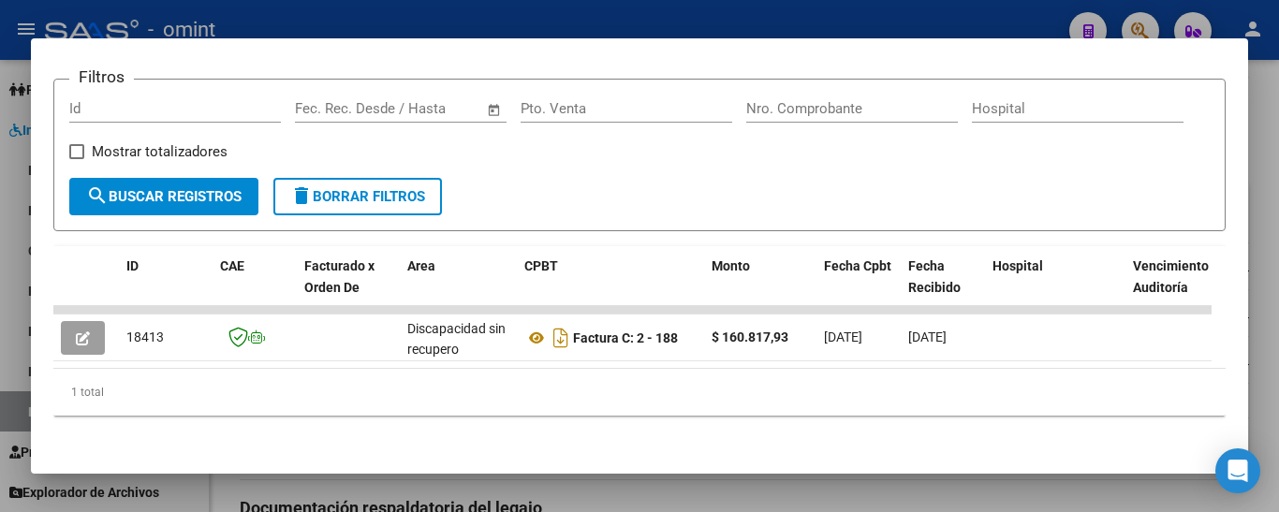
scroll to position [283, 0]
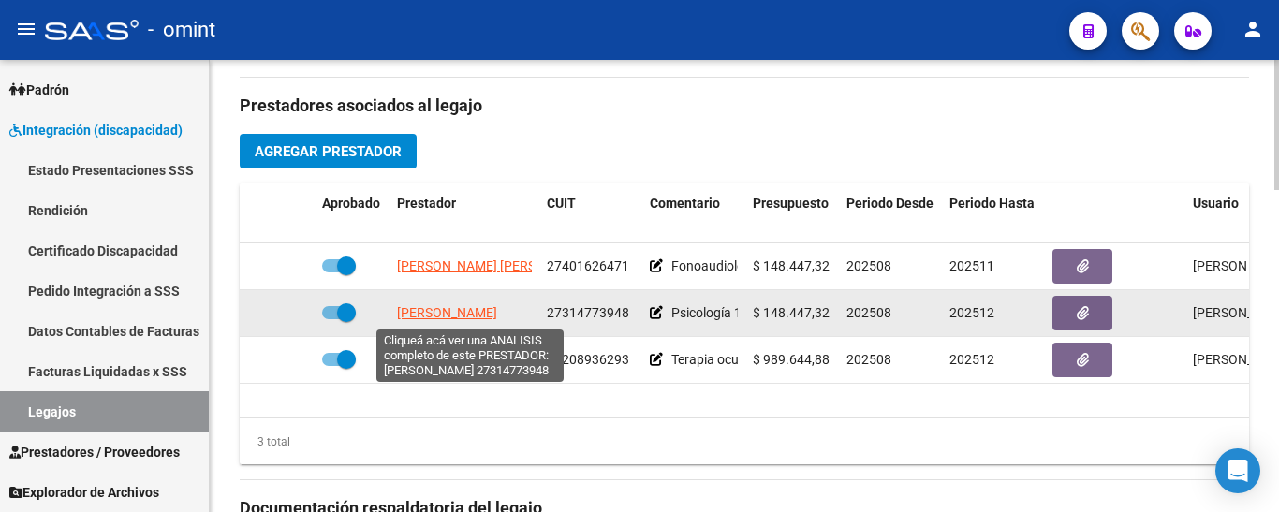
click at [460, 317] on span "[PERSON_NAME]" at bounding box center [447, 312] width 100 height 15
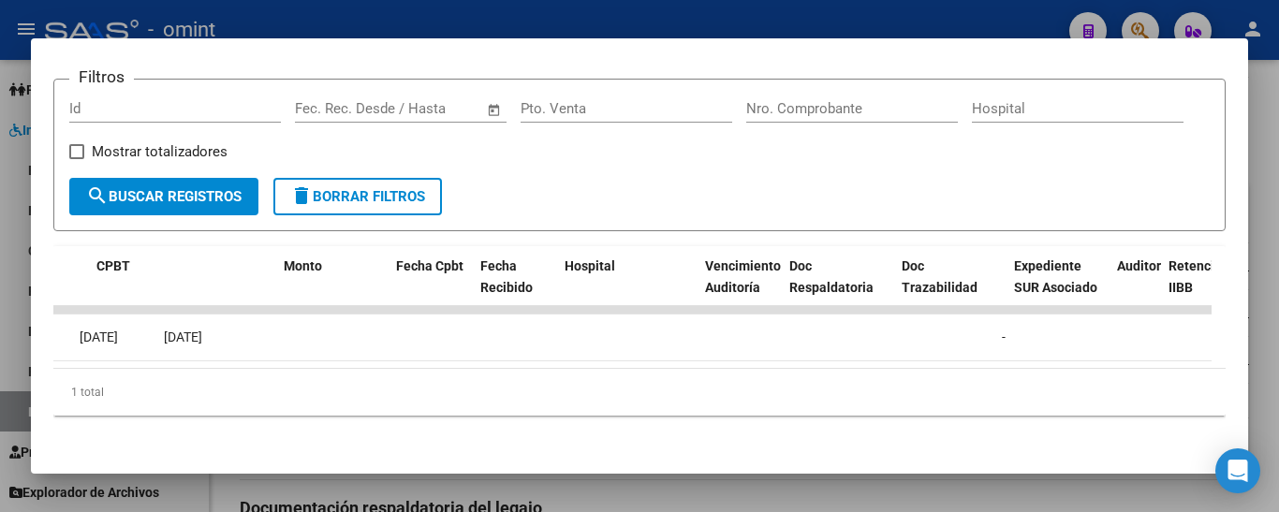
scroll to position [0, 0]
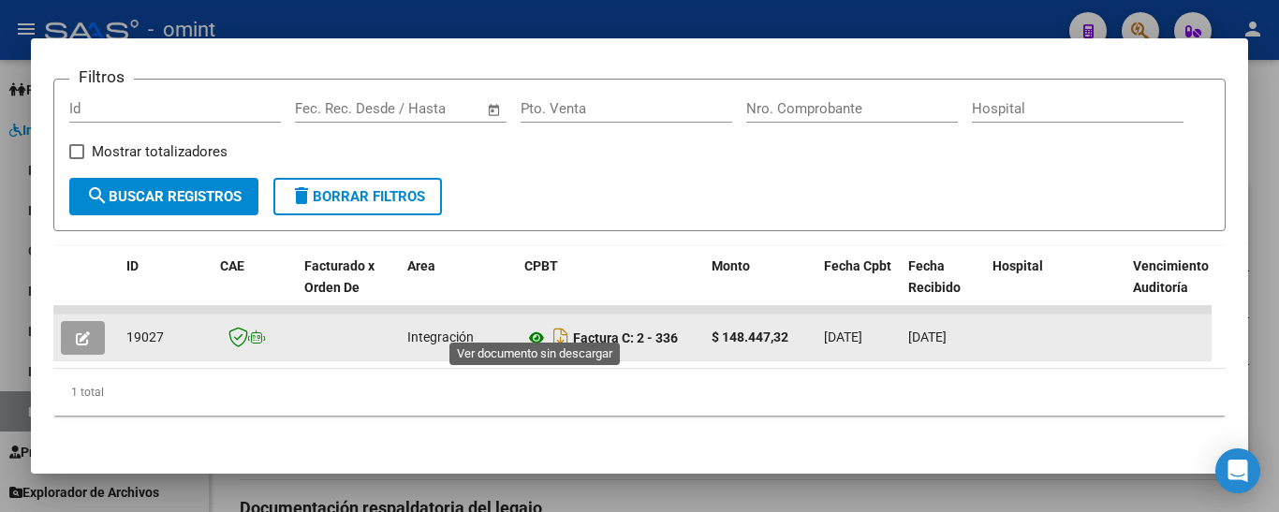
click at [536, 328] on icon at bounding box center [536, 338] width 24 height 22
click at [82, 331] on icon "button" at bounding box center [83, 338] width 14 height 14
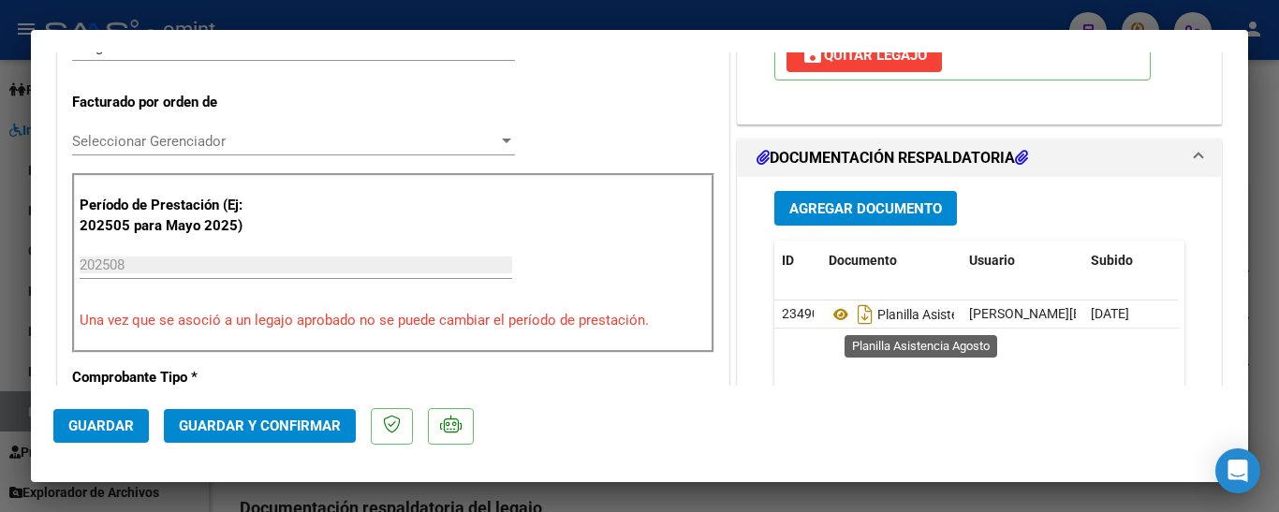
scroll to position [468, 0]
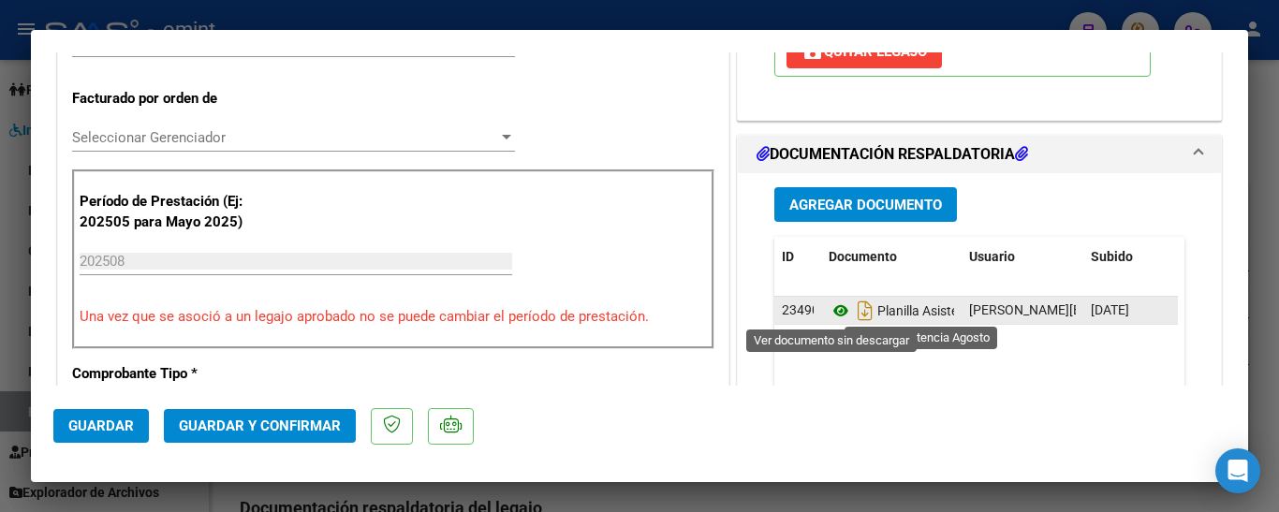
click at [833, 311] on icon at bounding box center [841, 311] width 24 height 22
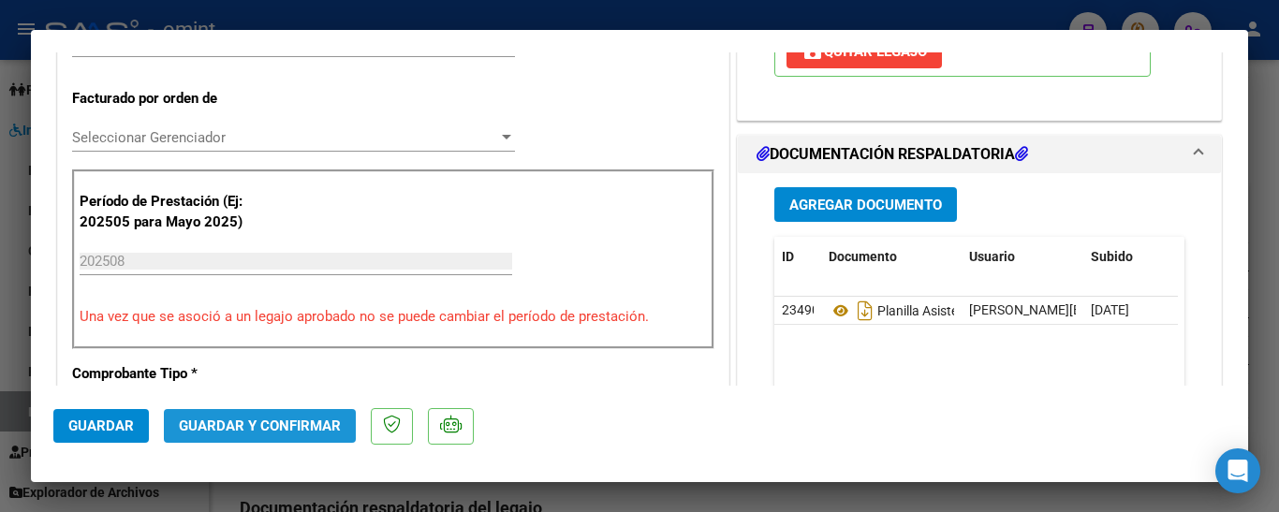
click at [259, 426] on span "Guardar y Confirmar" at bounding box center [260, 426] width 162 height 17
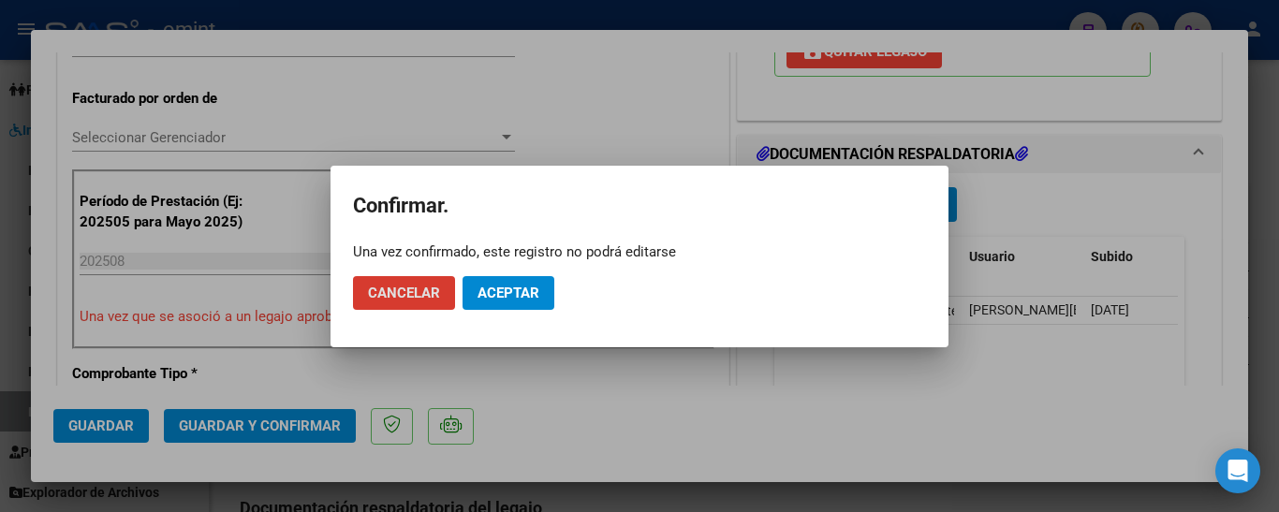
click at [522, 291] on span "Aceptar" at bounding box center [508, 293] width 62 height 17
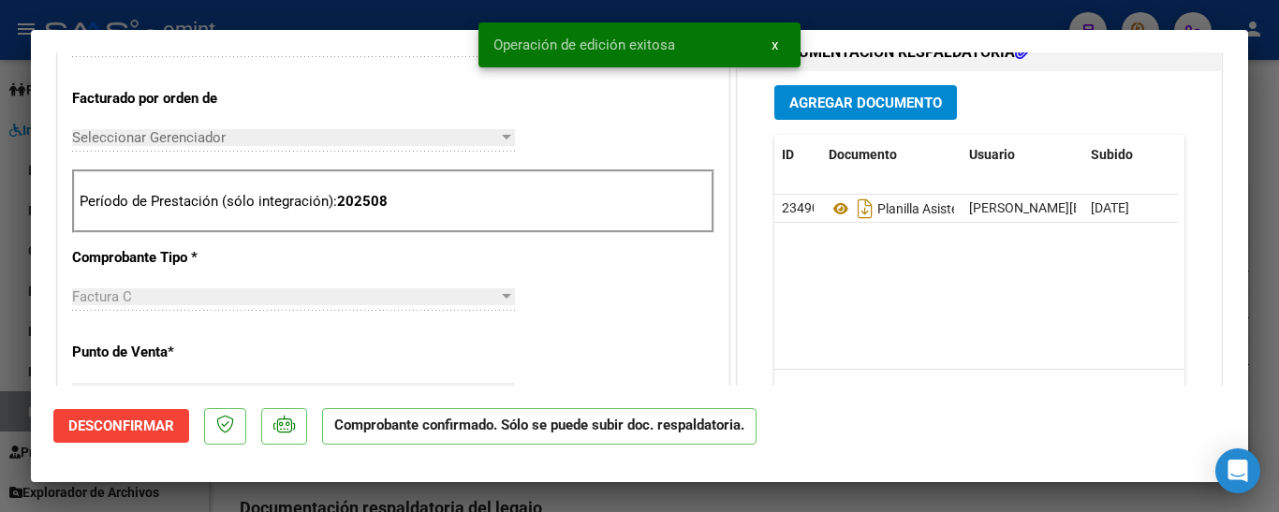
scroll to position [0, 0]
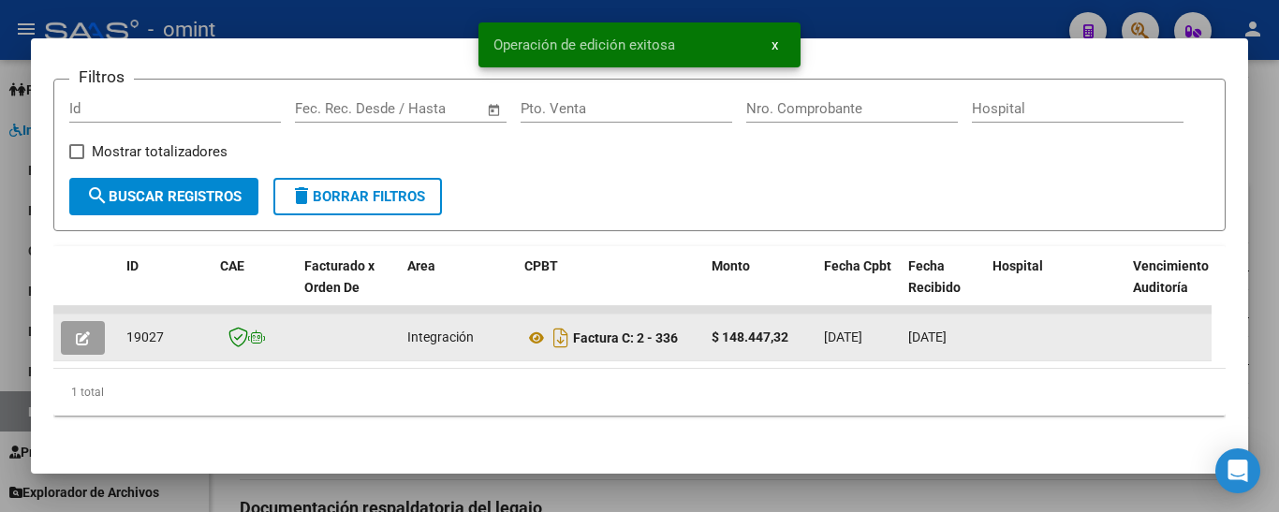
drag, startPoint x: 144, startPoint y: 318, endPoint x: 167, endPoint y: 322, distance: 22.8
click at [167, 322] on datatable-body-cell "19027" at bounding box center [166, 338] width 94 height 46
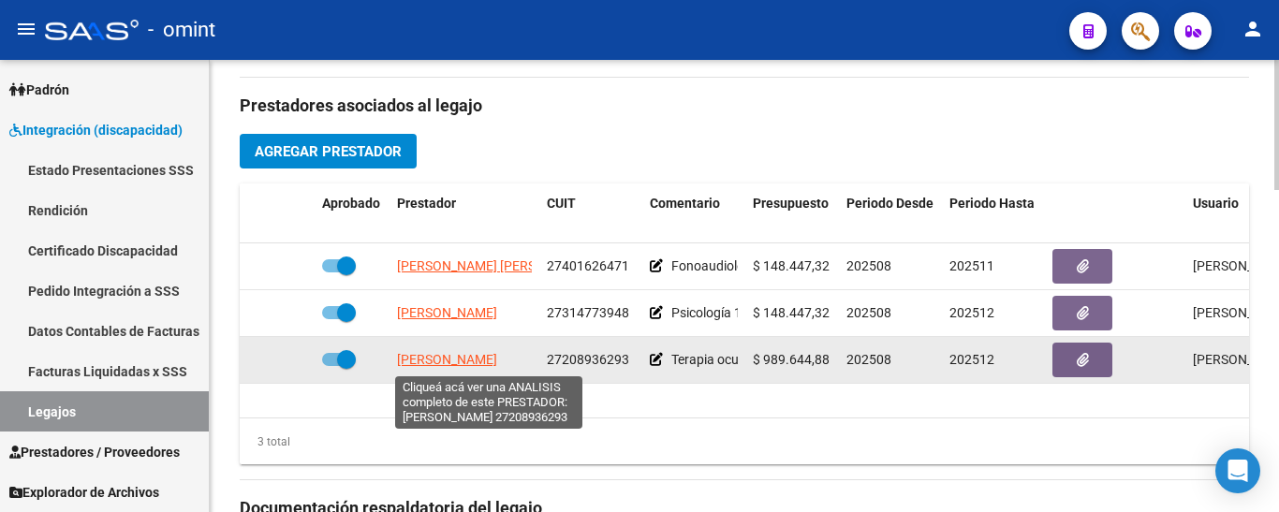
click at [465, 356] on span "[PERSON_NAME]" at bounding box center [447, 359] width 100 height 15
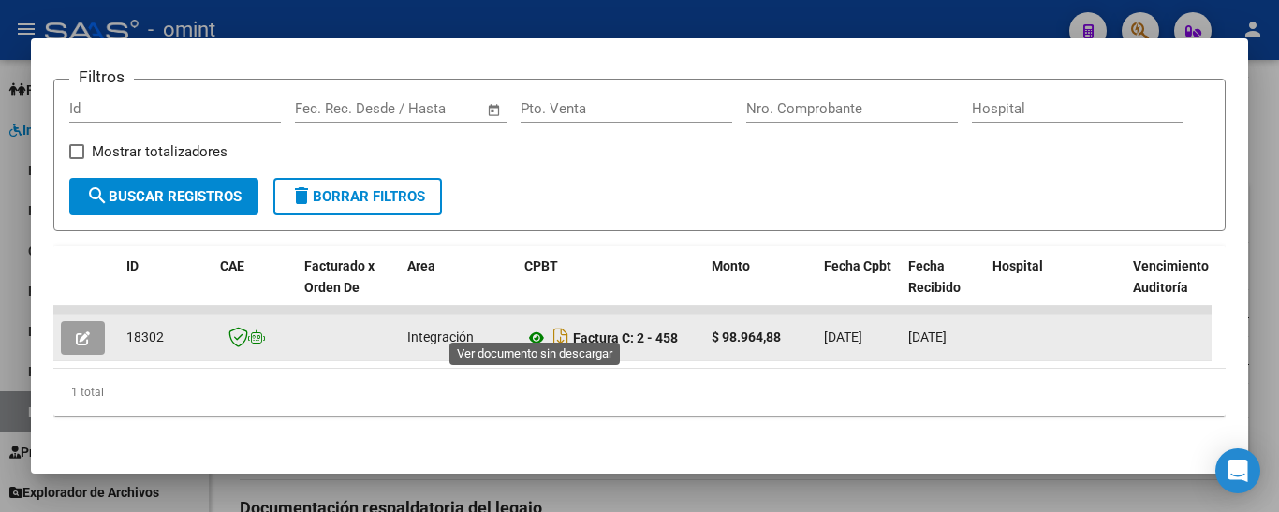
click at [534, 327] on icon at bounding box center [536, 338] width 24 height 22
click at [83, 331] on icon "button" at bounding box center [83, 338] width 14 height 14
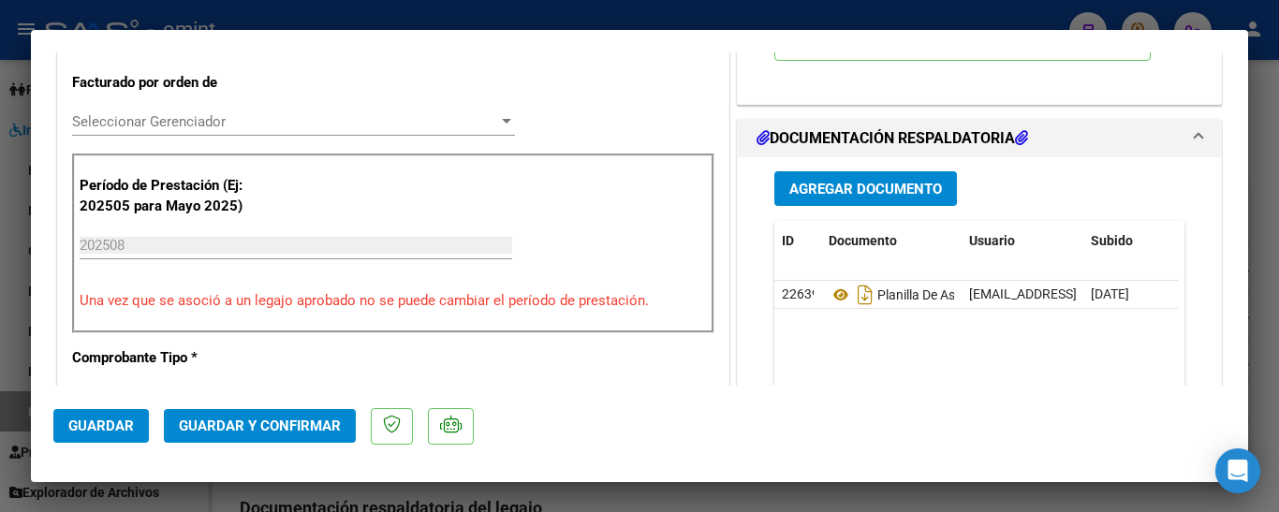
scroll to position [562, 0]
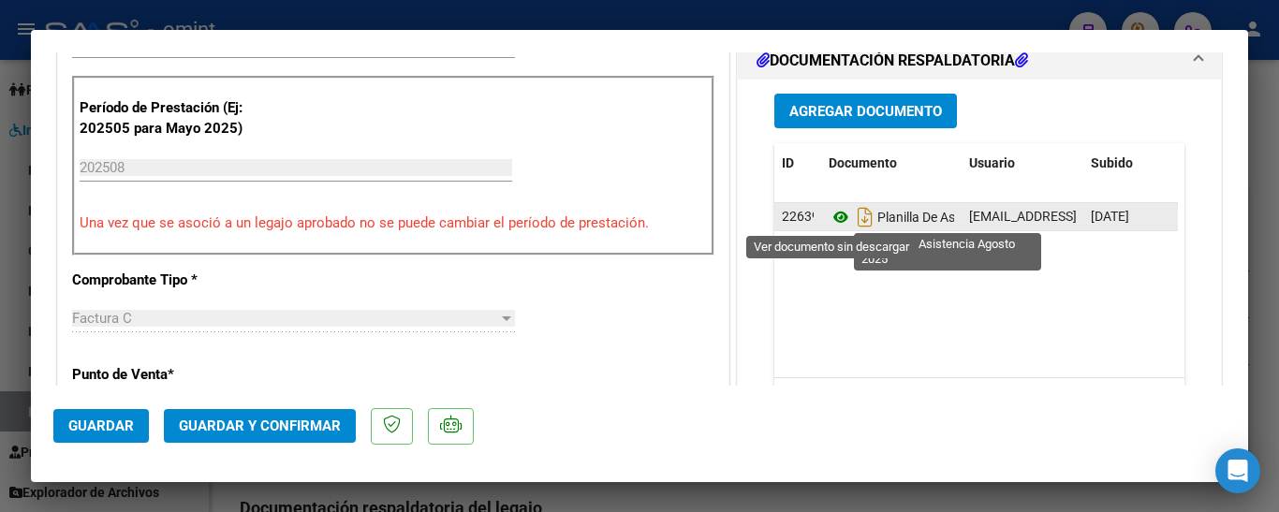
click at [836, 216] on icon at bounding box center [841, 217] width 24 height 22
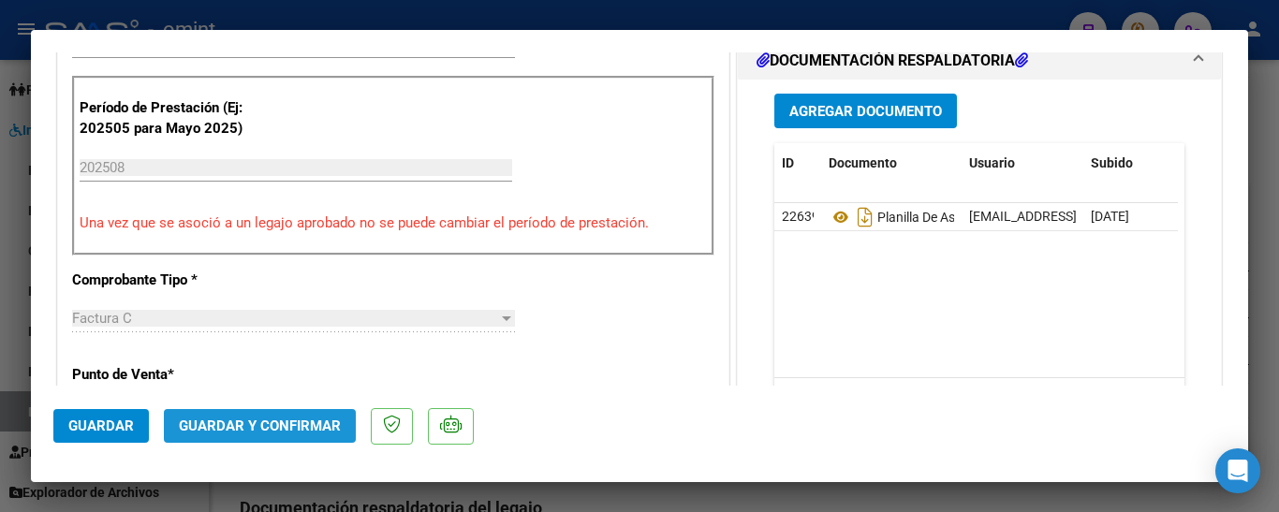
click at [286, 431] on span "Guardar y Confirmar" at bounding box center [260, 426] width 162 height 17
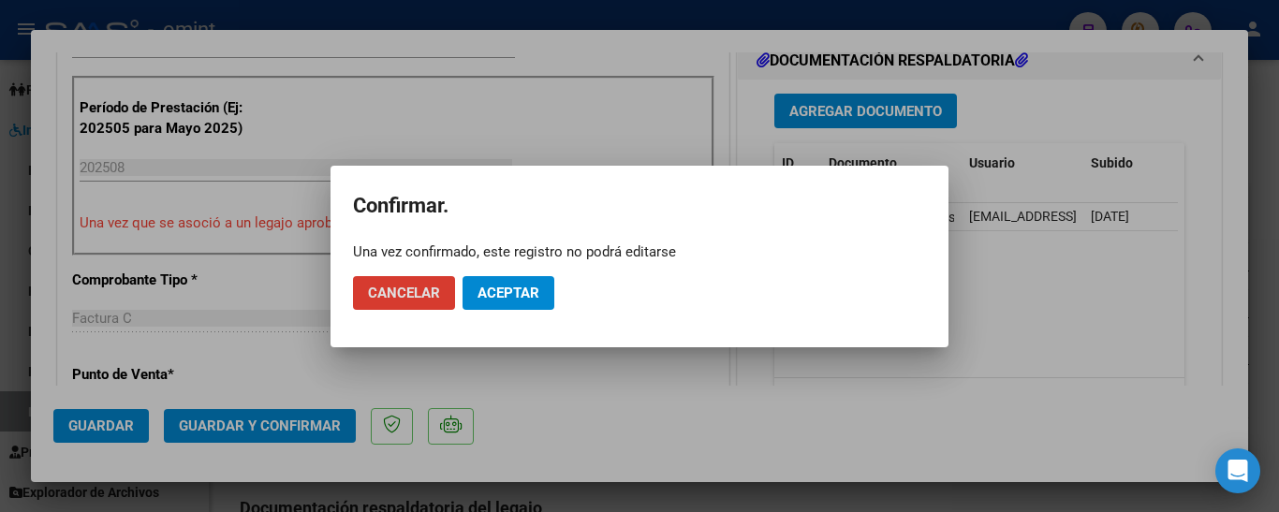
click at [517, 288] on span "Aceptar" at bounding box center [508, 293] width 62 height 17
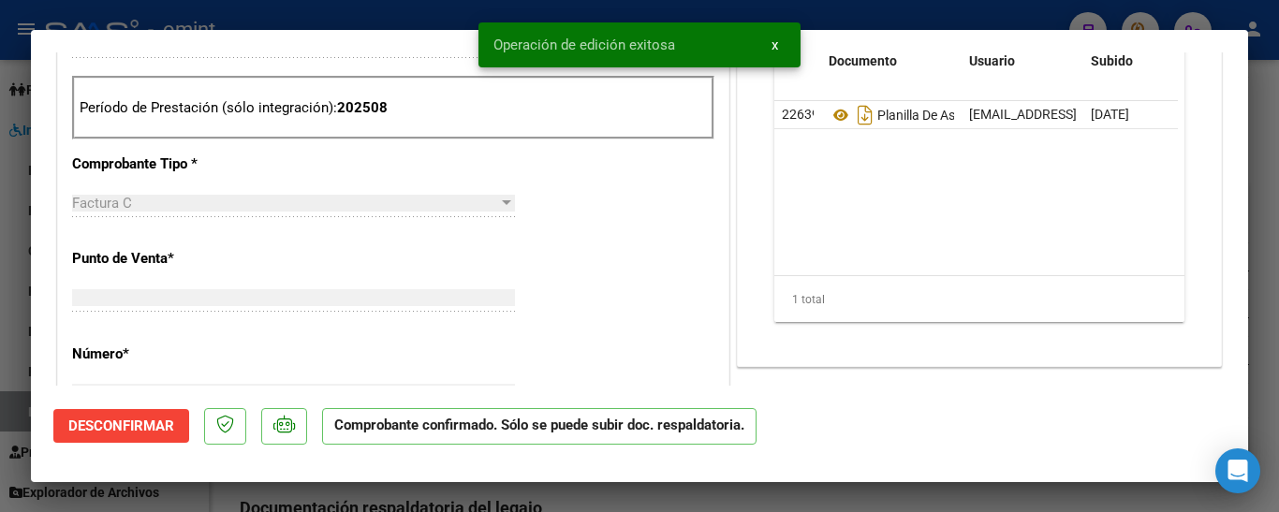
scroll to position [0, 0]
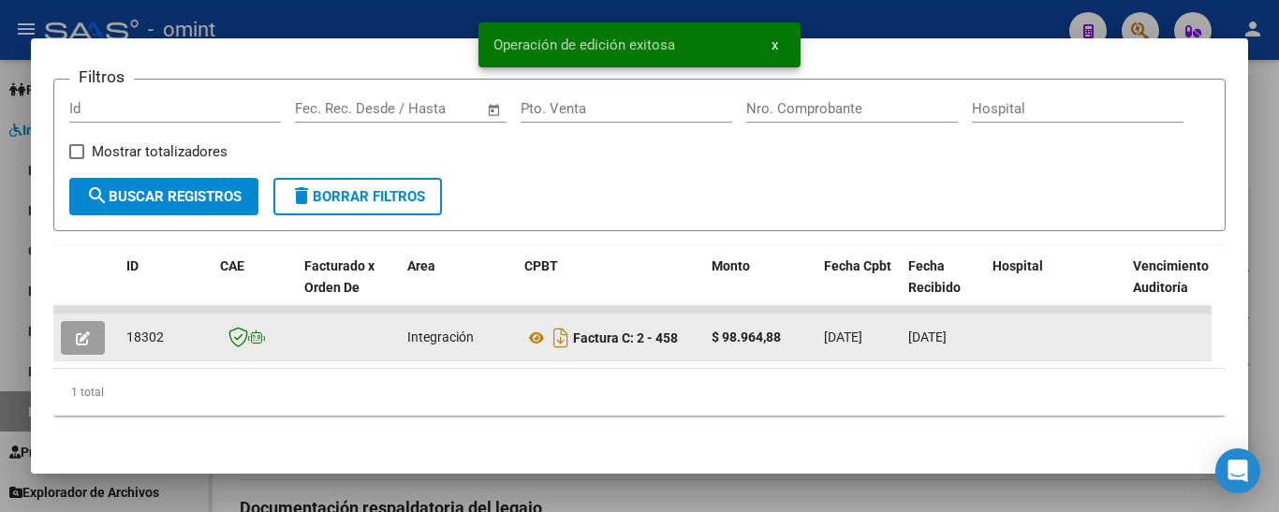
drag, startPoint x: 130, startPoint y: 320, endPoint x: 146, endPoint y: 325, distance: 16.6
click at [177, 327] on div "18302" at bounding box center [165, 338] width 79 height 22
click at [143, 330] on span "18302" at bounding box center [144, 337] width 37 height 15
click at [128, 330] on span "18302" at bounding box center [144, 337] width 37 height 15
drag, startPoint x: 147, startPoint y: 328, endPoint x: 157, endPoint y: 330, distance: 10.5
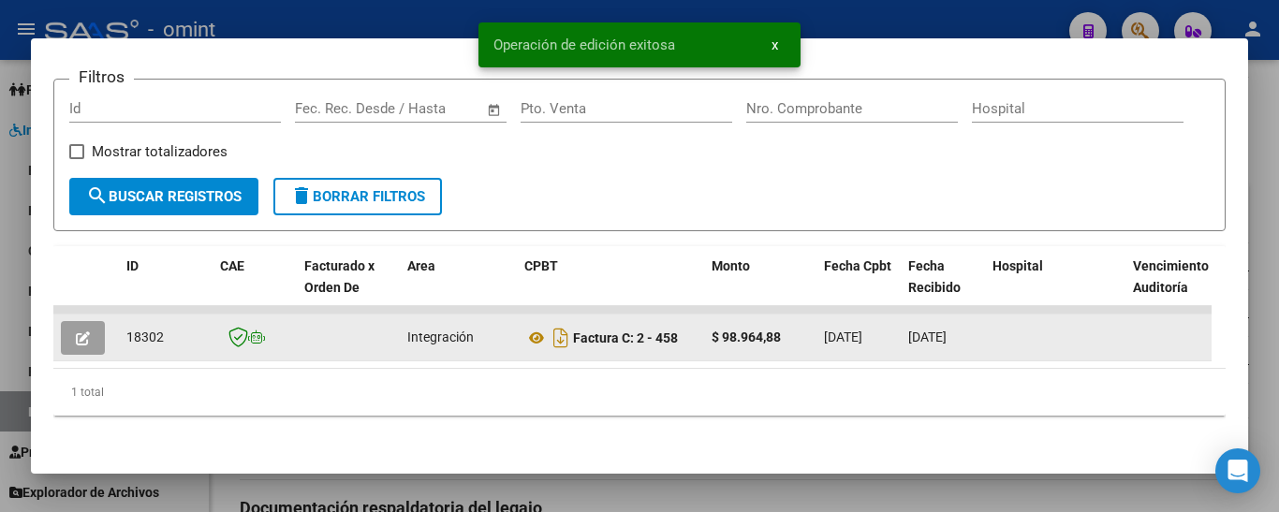
click at [183, 330] on div "18302" at bounding box center [165, 338] width 79 height 22
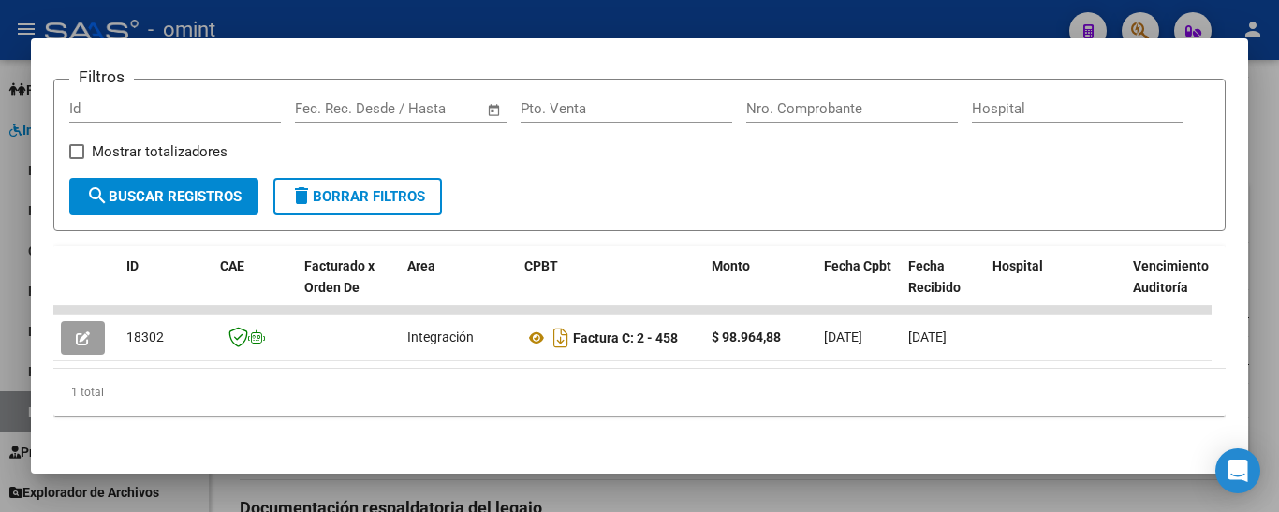
drag, startPoint x: 141, startPoint y: 318, endPoint x: 499, endPoint y: 165, distance: 389.2
click at [499, 165] on form "Filtros Id Fecha inicio – Fecha fin Fec. Rec. Desde / Hasta Pto. Venta Nro. Com…" at bounding box center [639, 155] width 1172 height 153
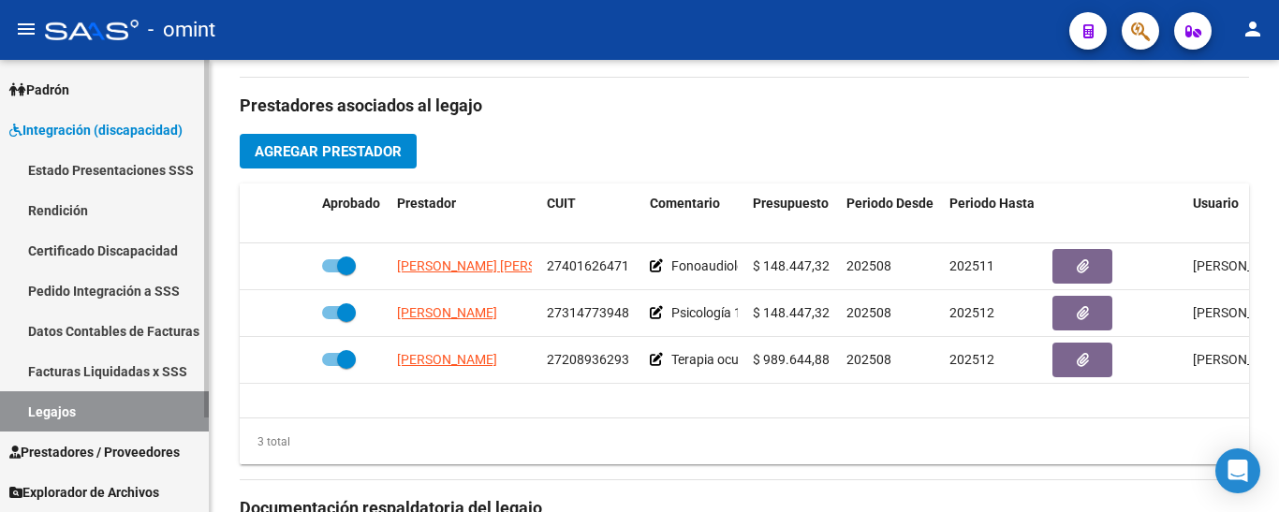
click at [82, 255] on link "Certificado Discapacidad" at bounding box center [104, 250] width 209 height 40
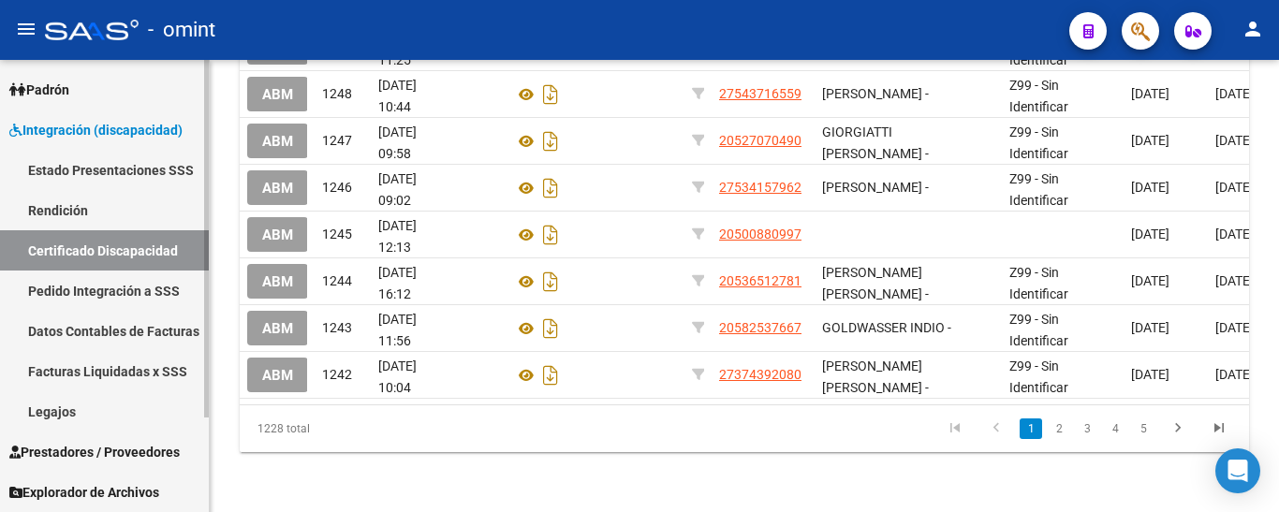
drag, startPoint x: 73, startPoint y: 408, endPoint x: 88, endPoint y: 409, distance: 15.0
click at [73, 407] on link "Legajos" at bounding box center [104, 411] width 209 height 40
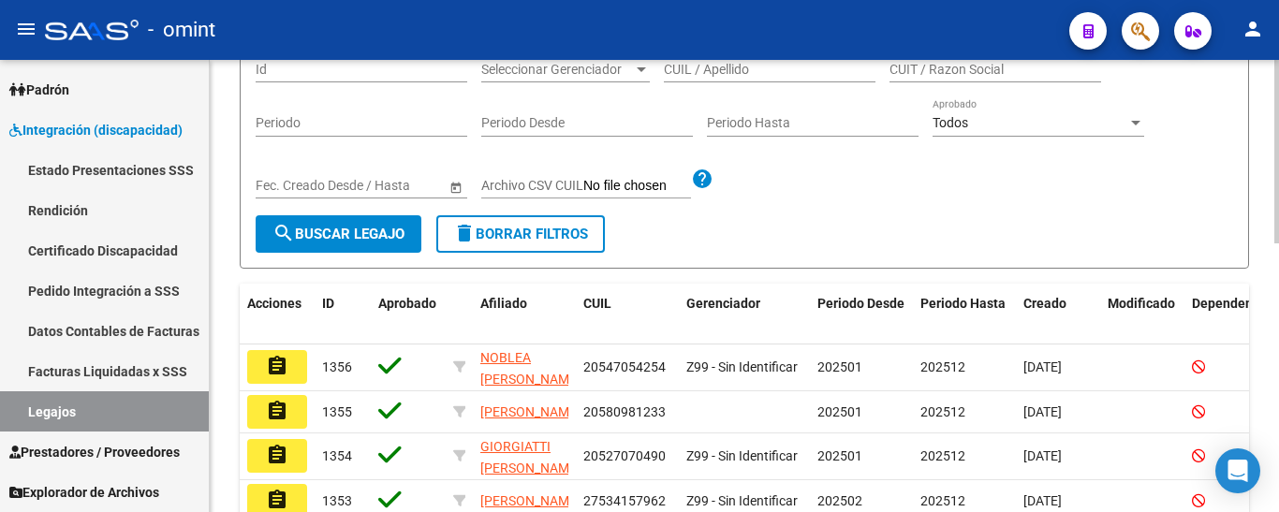
scroll to position [94, 0]
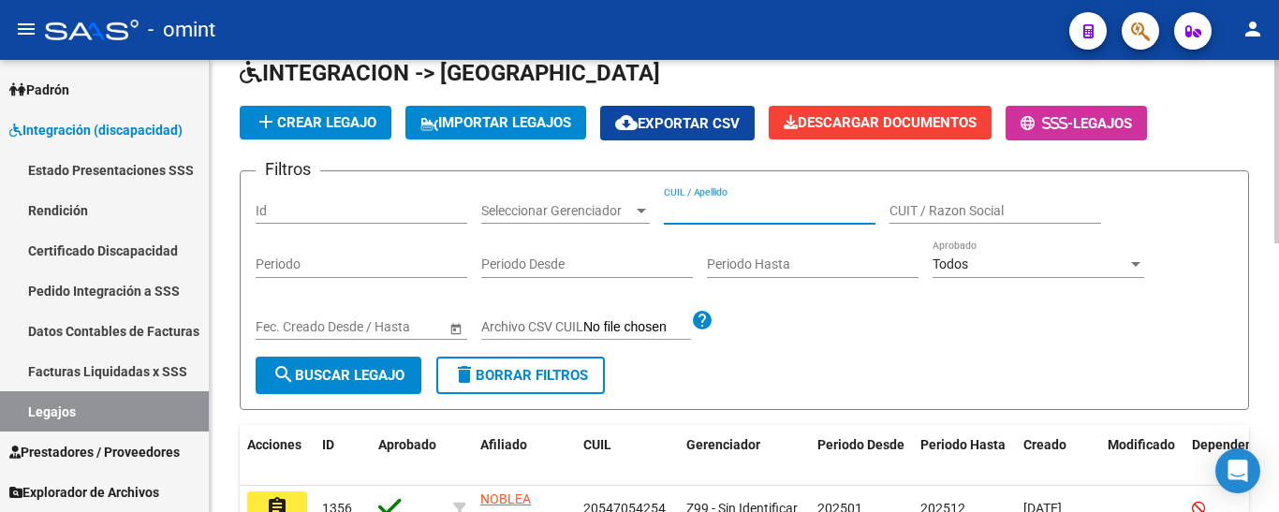
paste input "[PERSON_NAME] EI"
click at [369, 378] on span "search Buscar Legajo" at bounding box center [338, 375] width 132 height 17
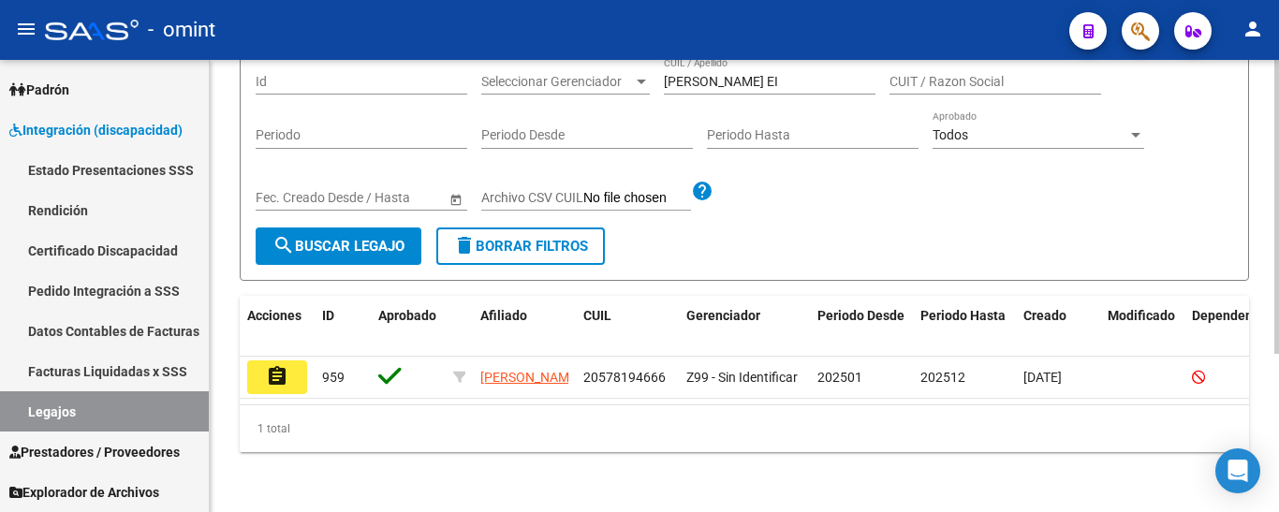
scroll to position [243, 0]
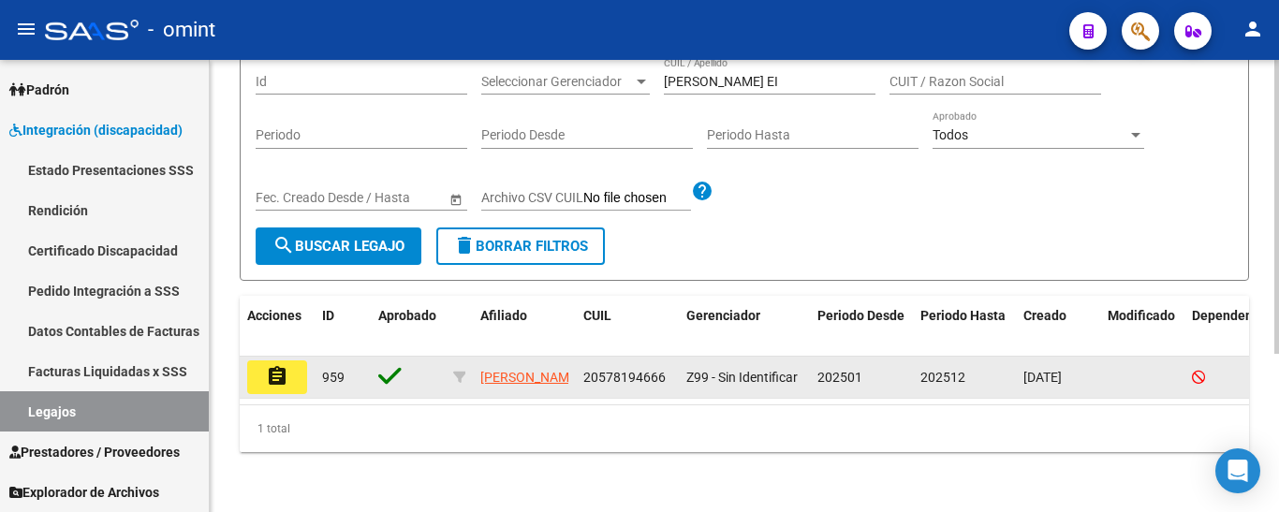
click at [272, 370] on mat-icon "assignment" at bounding box center [277, 376] width 22 height 22
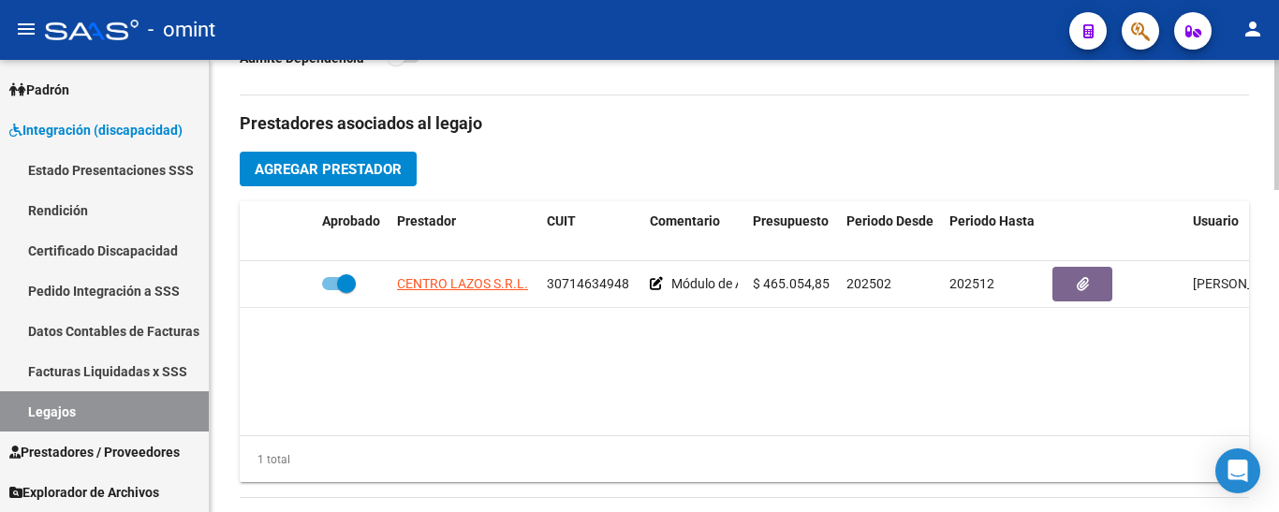
scroll to position [655, 0]
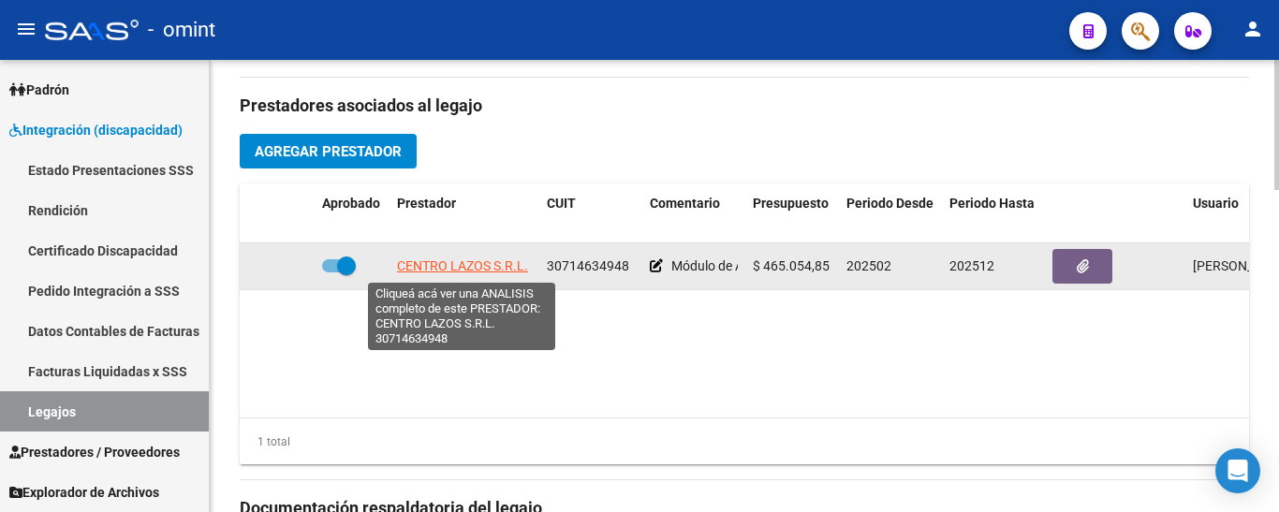
click at [445, 263] on span "CENTRO LAZOS S.R.L." at bounding box center [462, 265] width 131 height 15
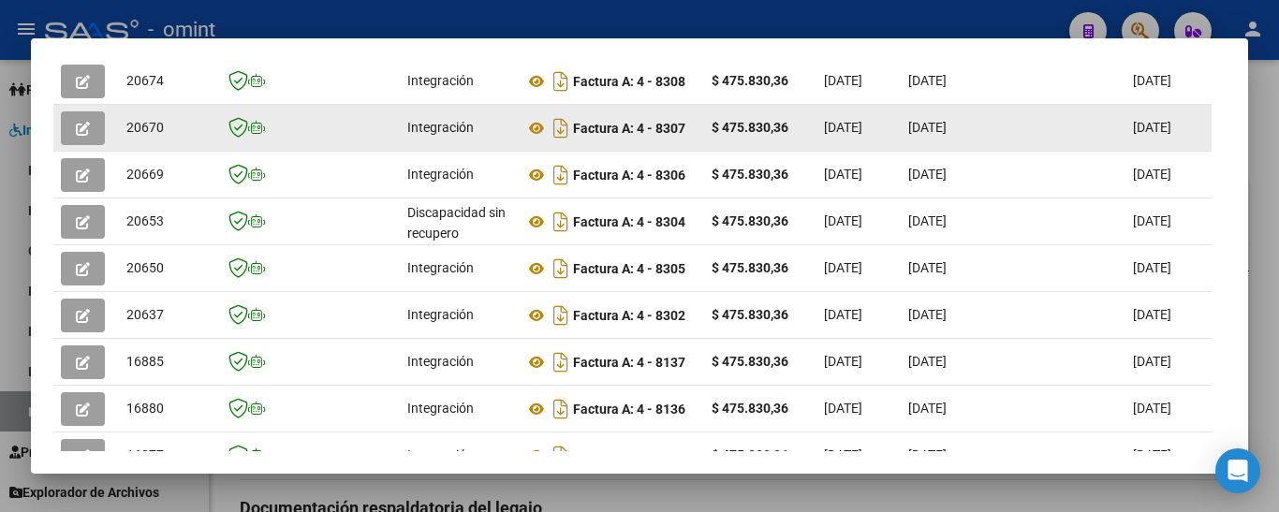
scroll to position [423, 0]
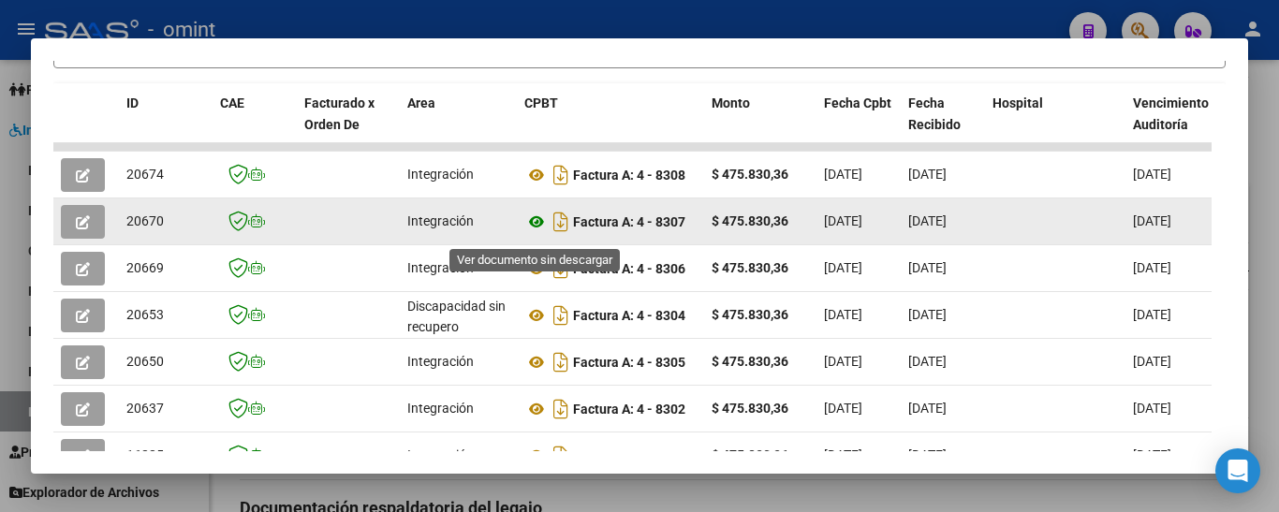
click at [537, 227] on icon at bounding box center [536, 222] width 24 height 22
click at [77, 229] on icon "button" at bounding box center [83, 222] width 14 height 14
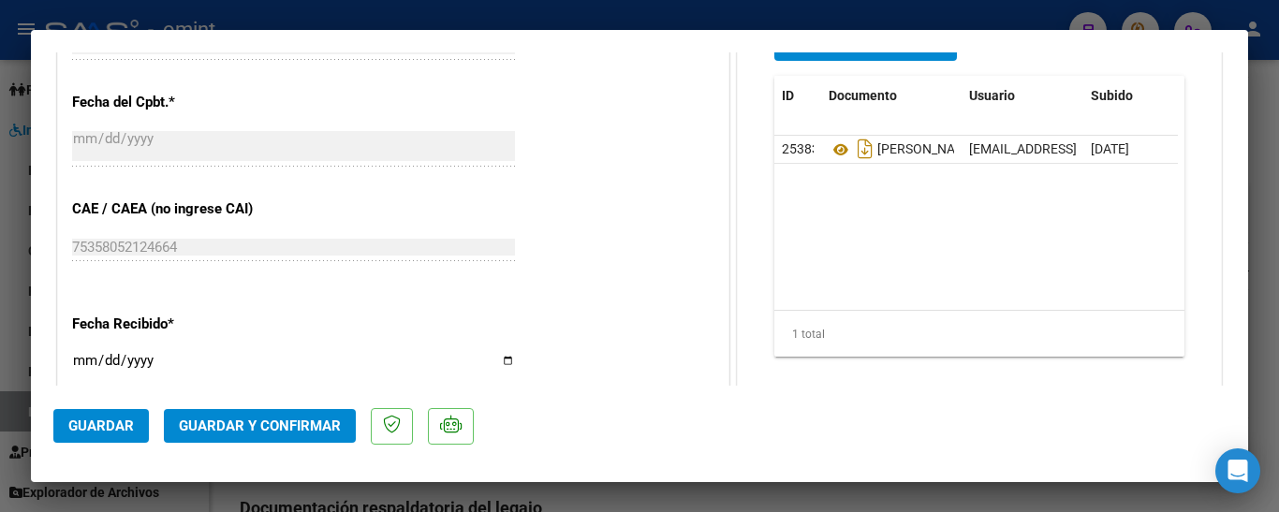
scroll to position [1123, 0]
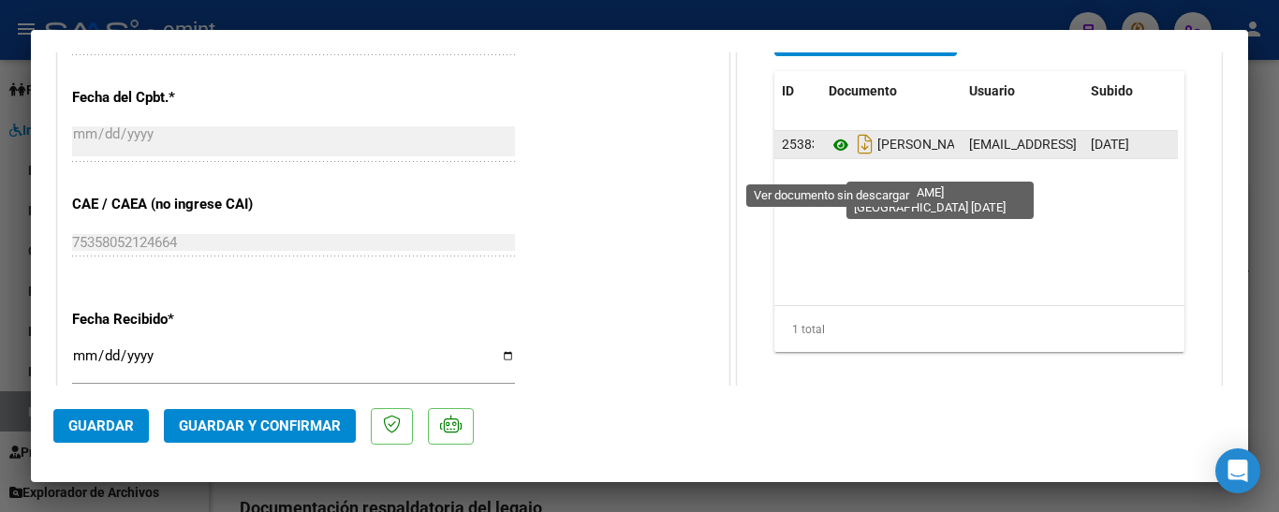
click at [833, 156] on icon at bounding box center [841, 145] width 24 height 22
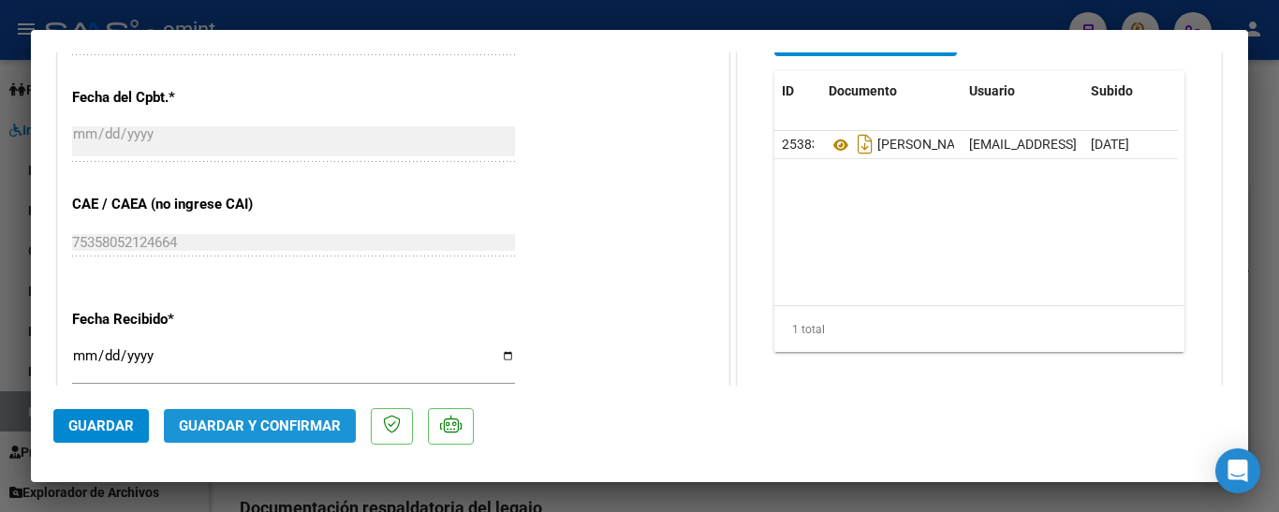
click at [271, 420] on span "Guardar y Confirmar" at bounding box center [260, 426] width 162 height 17
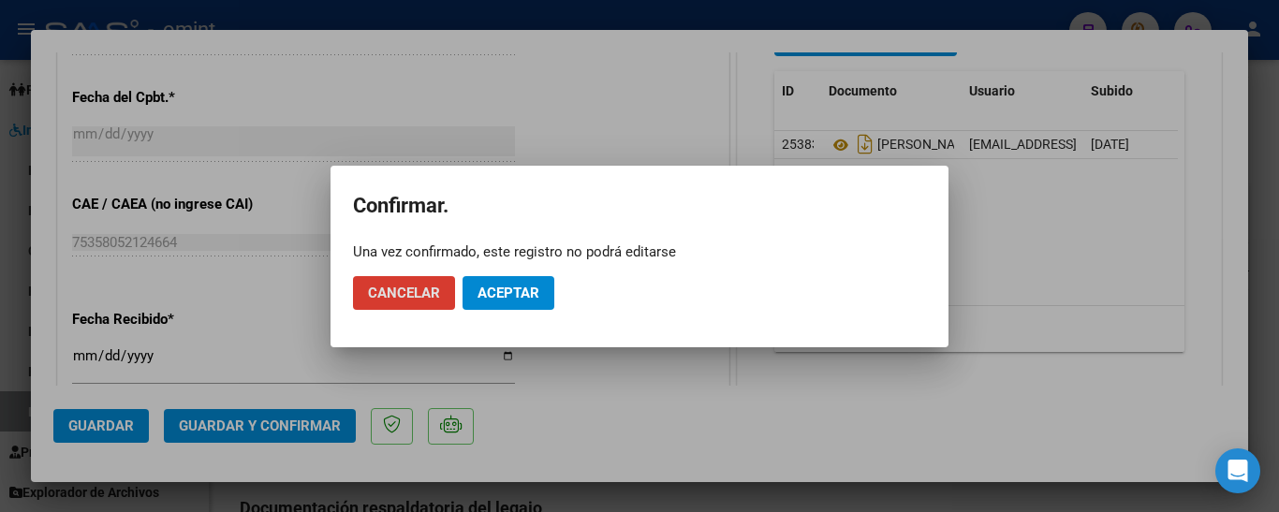
click at [506, 294] on span "Aceptar" at bounding box center [508, 293] width 62 height 17
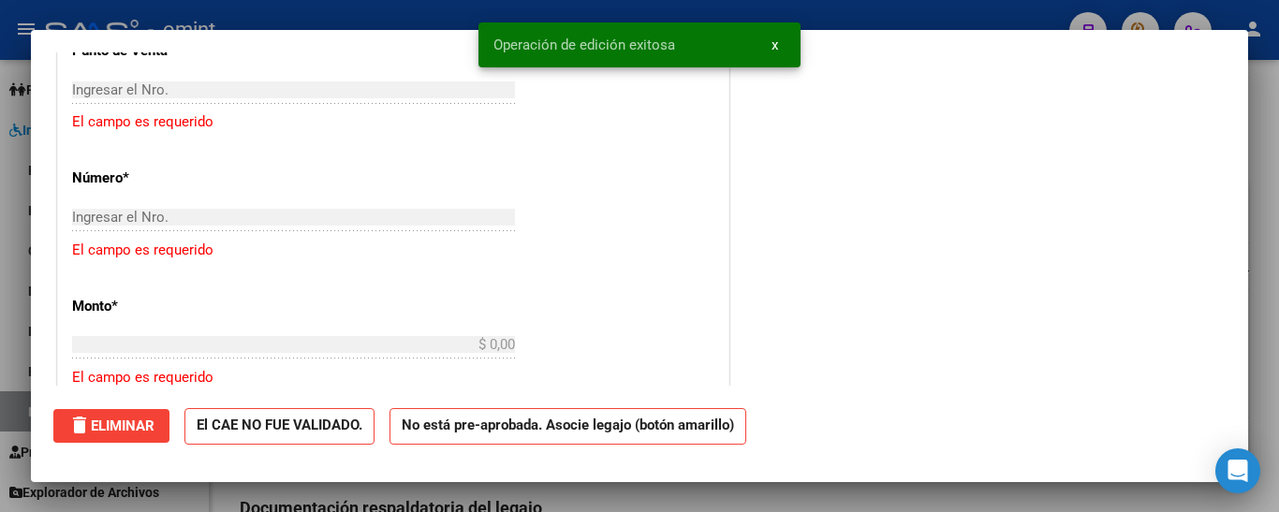
scroll to position [0, 0]
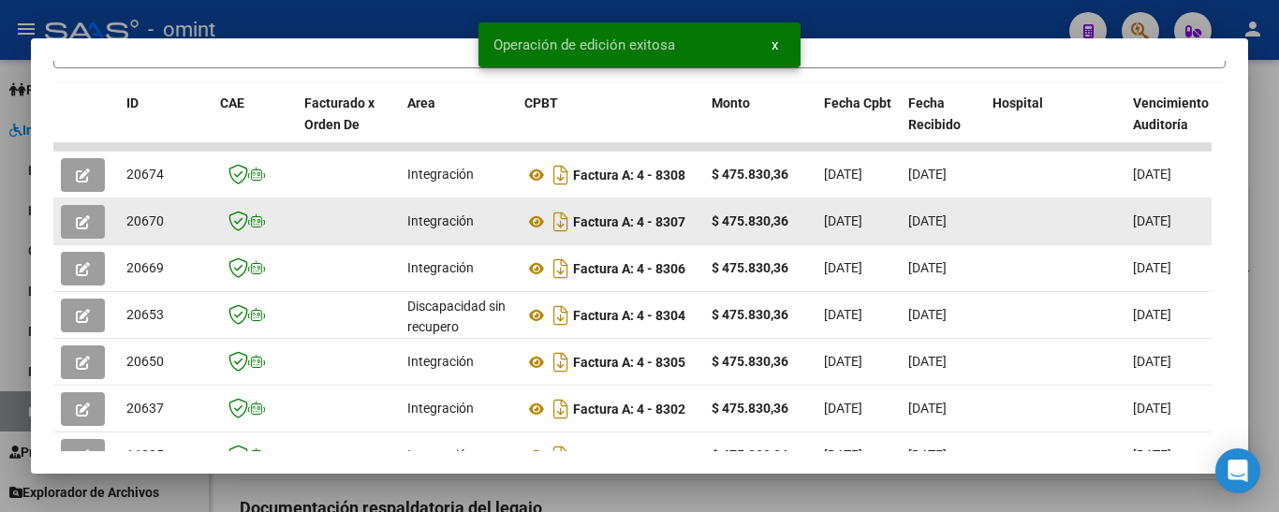
drag, startPoint x: 119, startPoint y: 236, endPoint x: 173, endPoint y: 235, distance: 54.3
click at [175, 235] on datatable-body-cell "20670" at bounding box center [166, 221] width 94 height 46
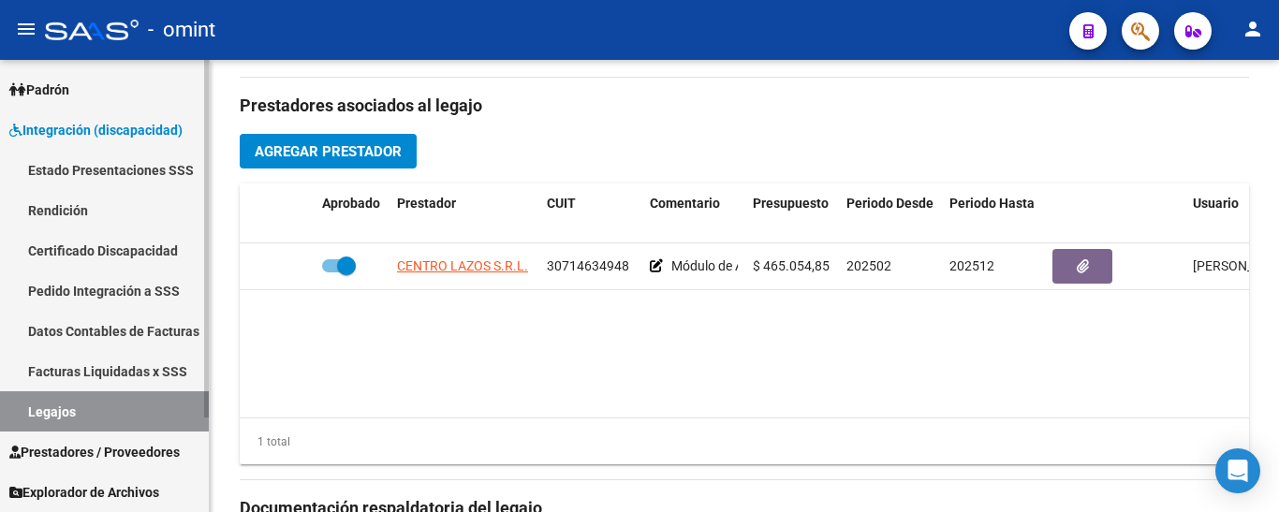
click at [103, 244] on link "Certificado Discapacidad" at bounding box center [104, 250] width 209 height 40
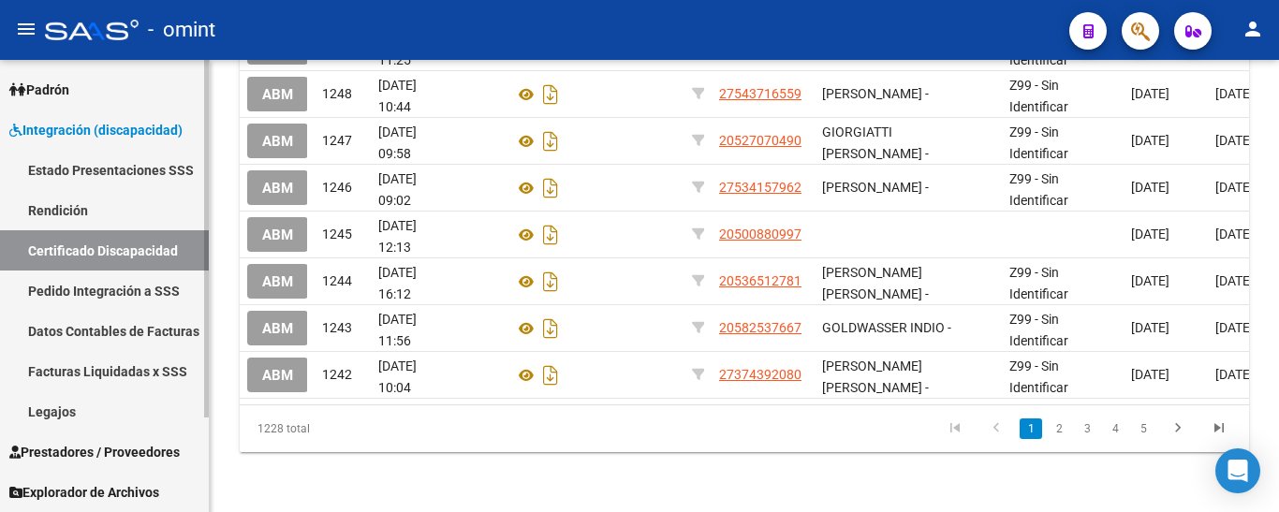
click at [90, 405] on link "Legajos" at bounding box center [104, 411] width 209 height 40
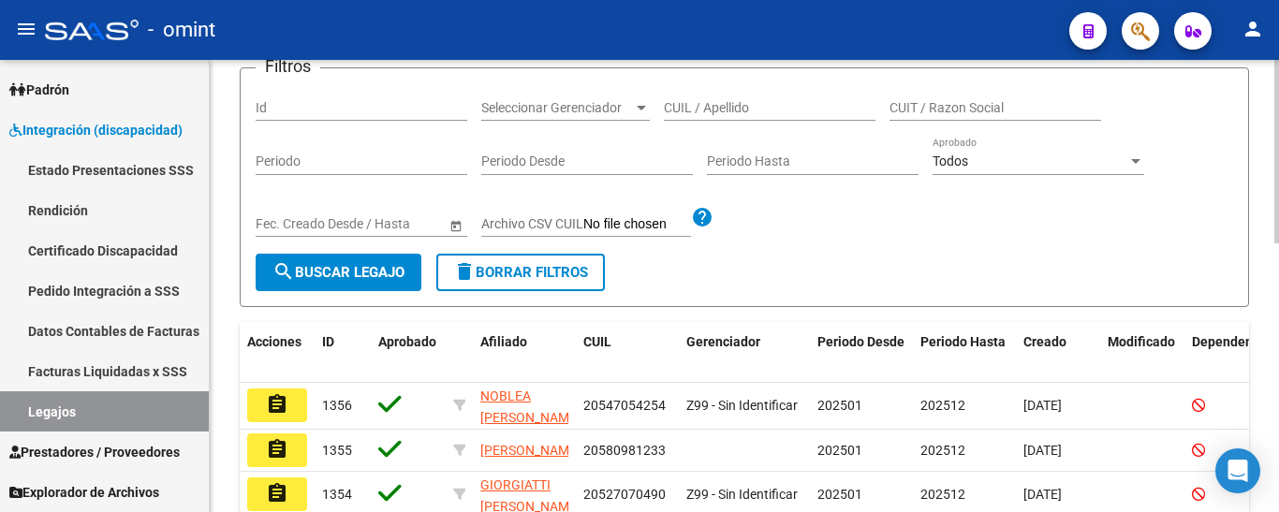
scroll to position [187, 0]
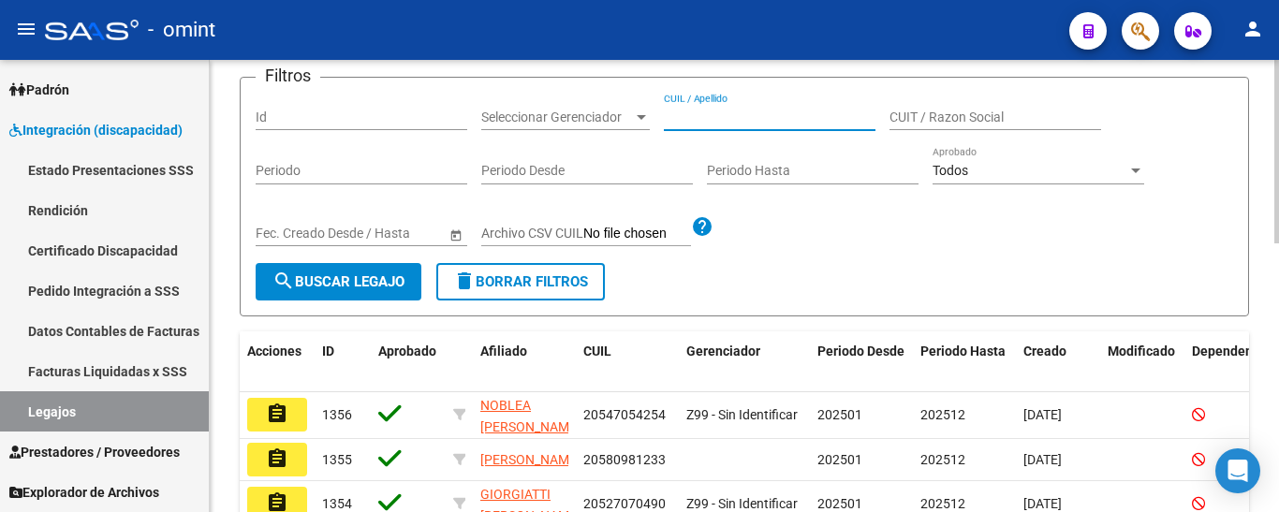
paste input "[PERSON_NAME] [PERSON_NAME]"
click at [350, 278] on span "search Buscar Legajo" at bounding box center [338, 281] width 132 height 17
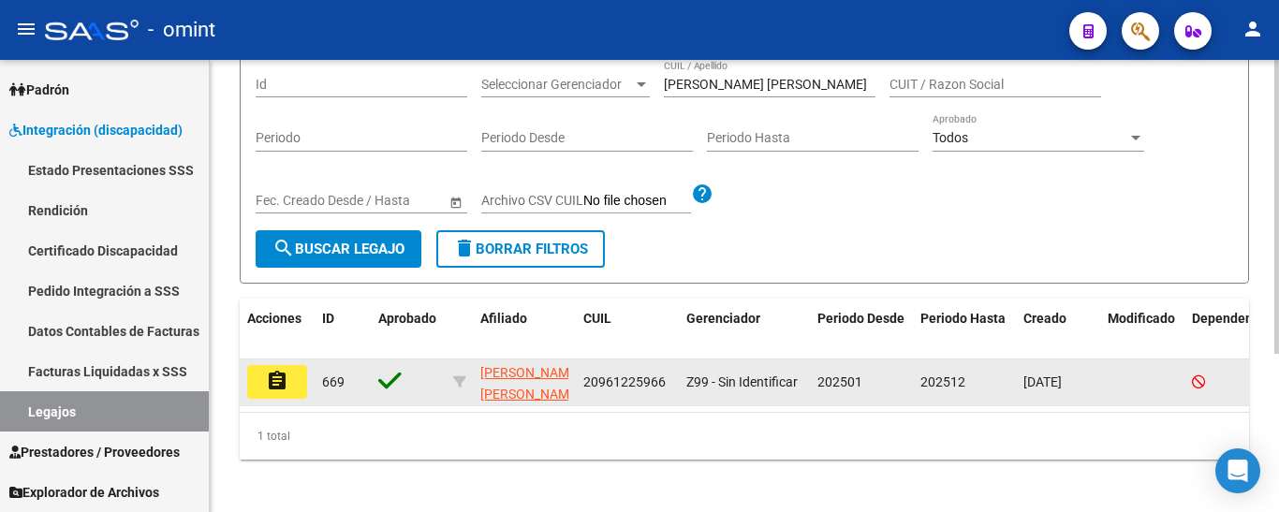
scroll to position [243, 0]
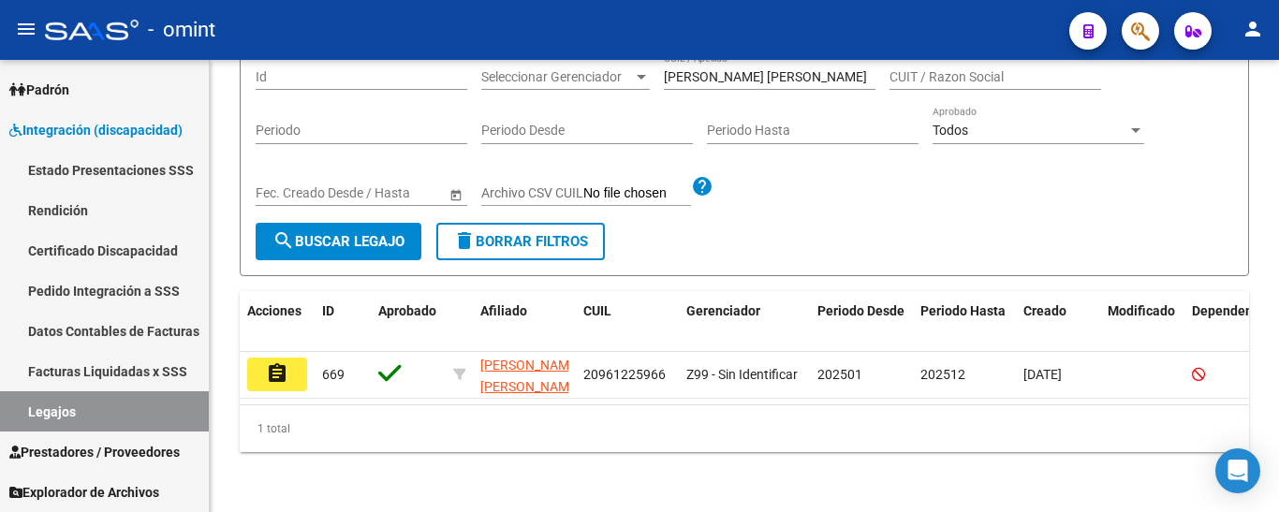
click at [301, 360] on button "assignment" at bounding box center [277, 375] width 60 height 34
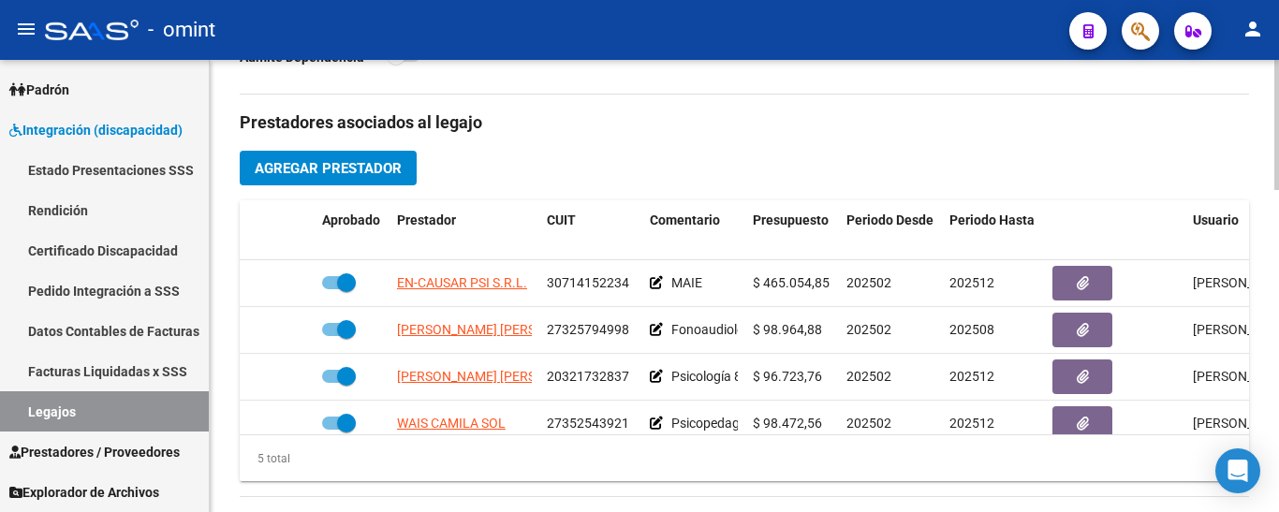
scroll to position [655, 0]
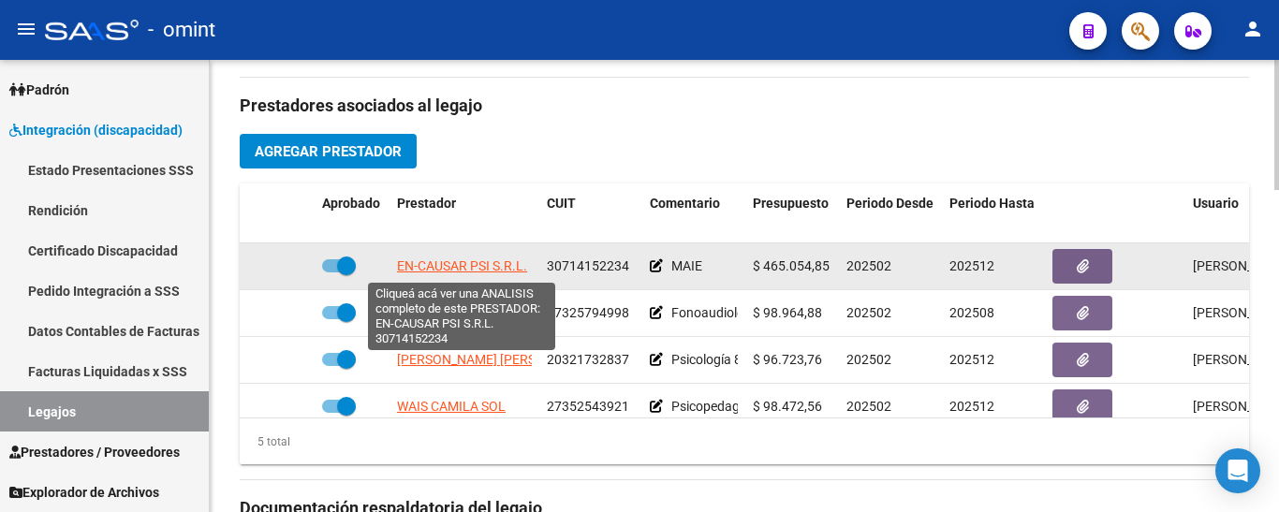
click at [497, 261] on span "EN-CAUSAR PSI S.R.L." at bounding box center [462, 265] width 130 height 15
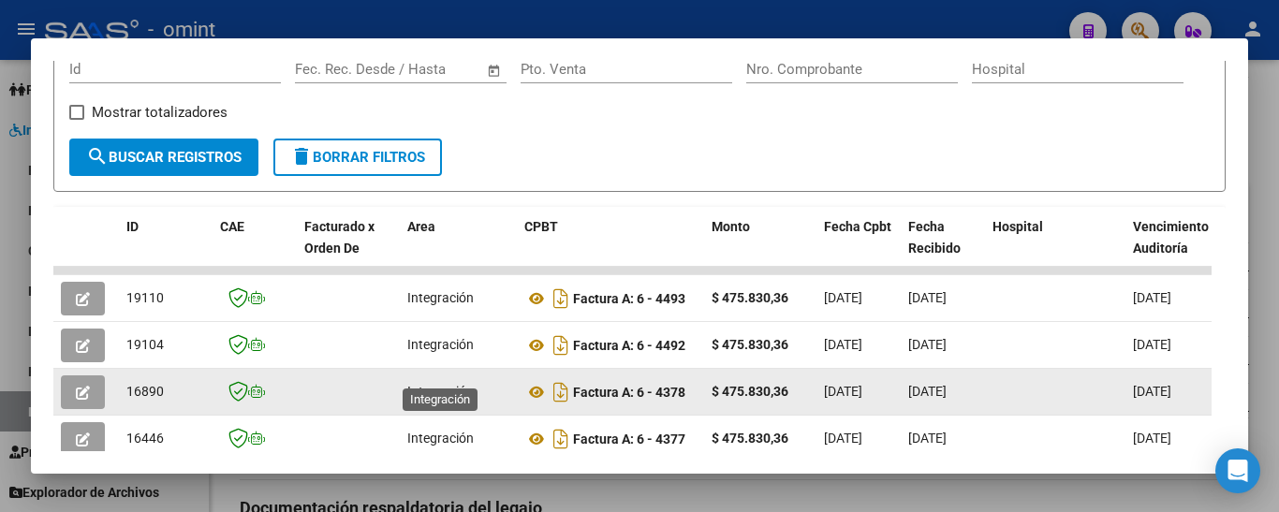
scroll to position [330, 0]
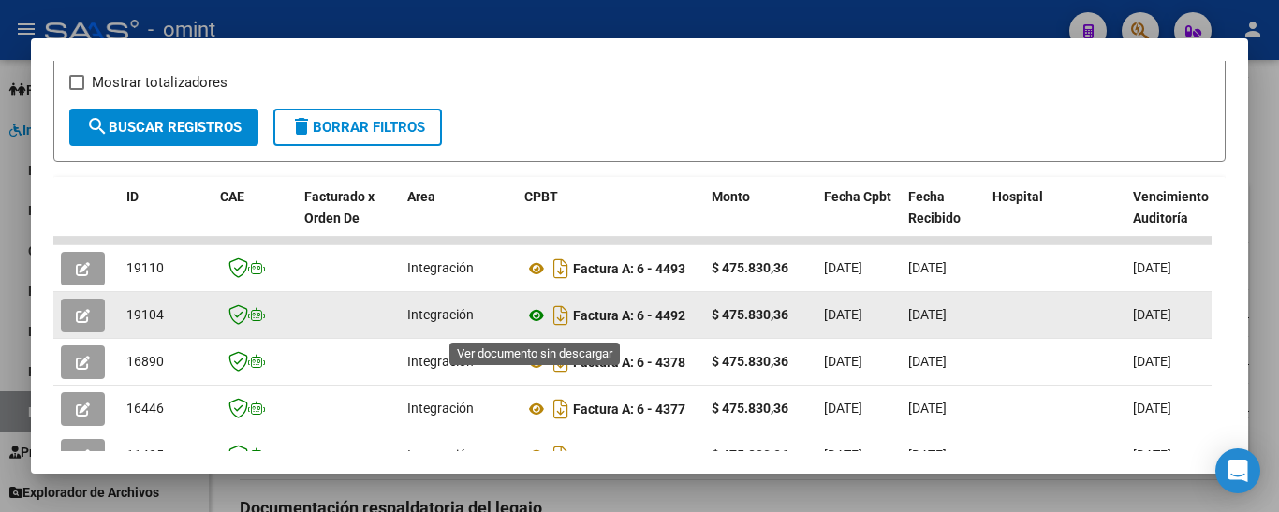
click at [539, 319] on icon at bounding box center [536, 315] width 24 height 22
click at [76, 321] on icon "button" at bounding box center [83, 316] width 14 height 14
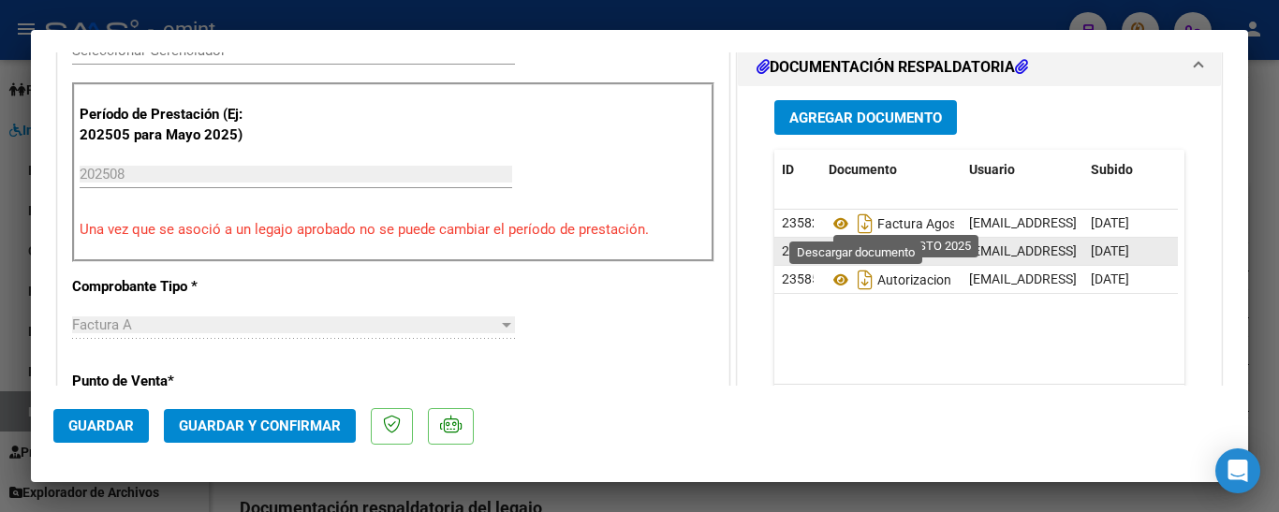
scroll to position [562, 0]
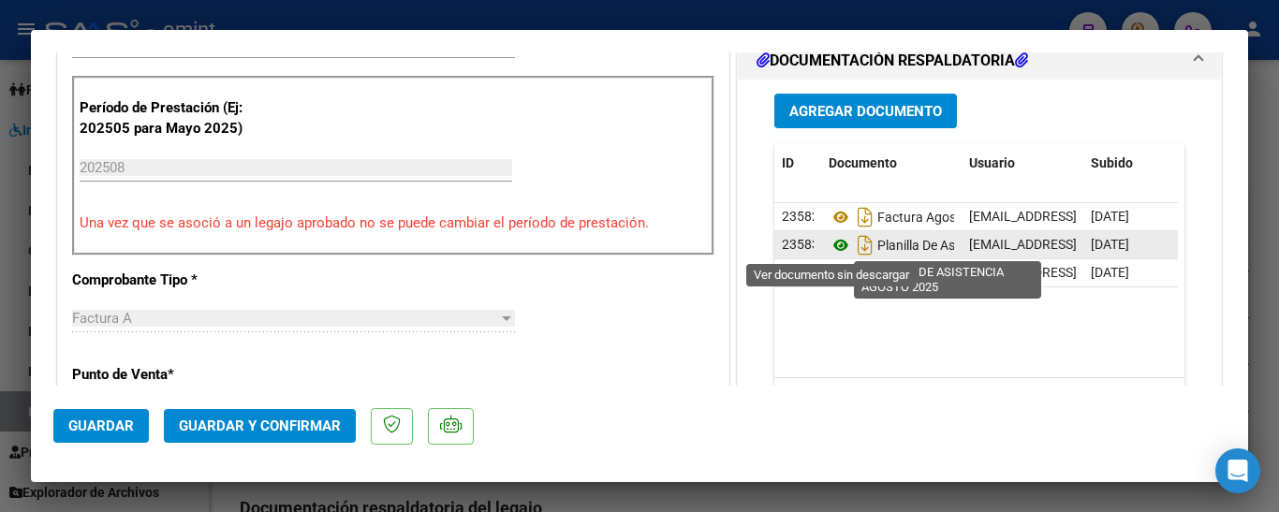
click at [829, 238] on icon at bounding box center [841, 245] width 24 height 22
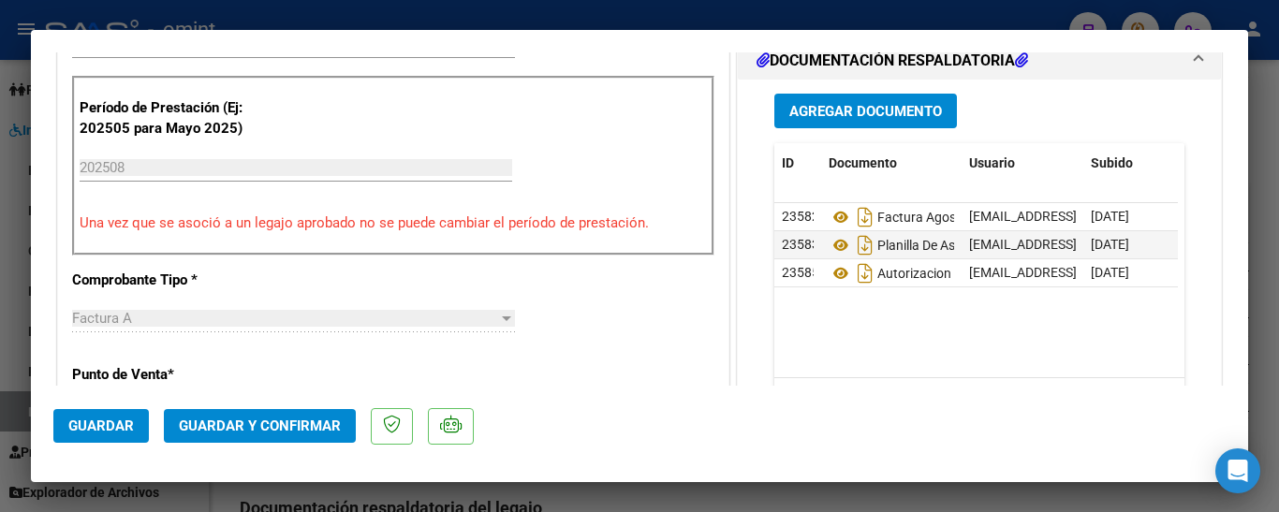
click at [259, 421] on span "Guardar y Confirmar" at bounding box center [260, 426] width 162 height 17
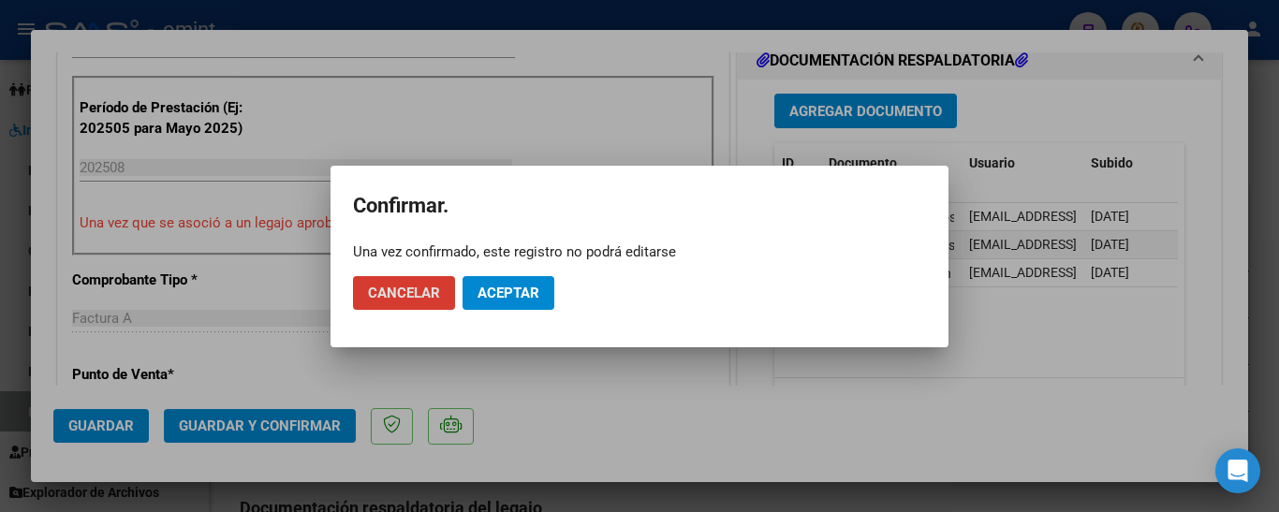
click at [510, 276] on button "Aceptar" at bounding box center [508, 293] width 92 height 34
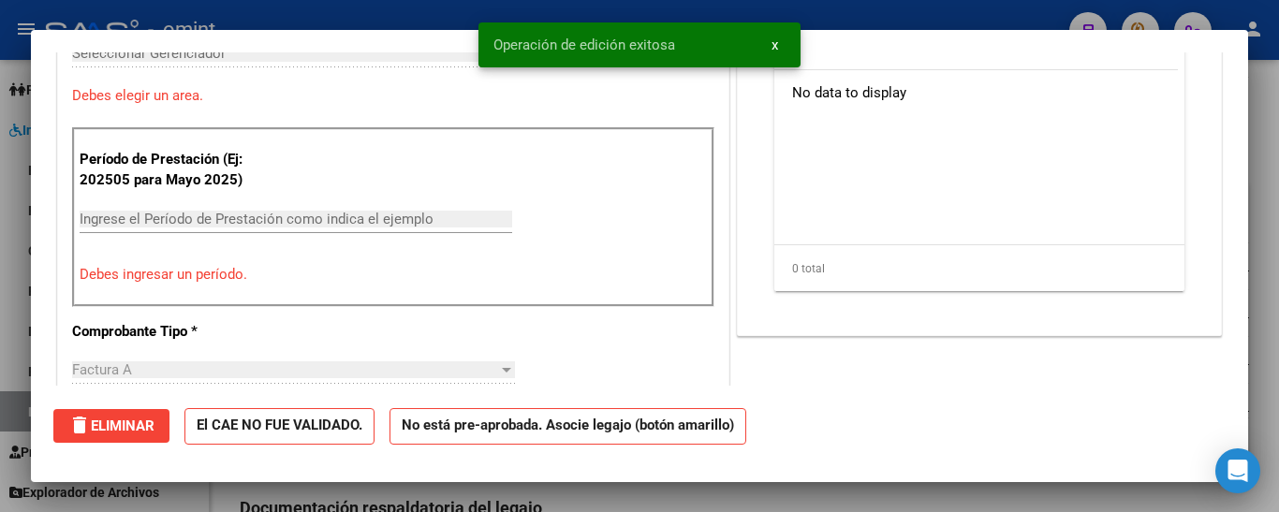
scroll to position [0, 0]
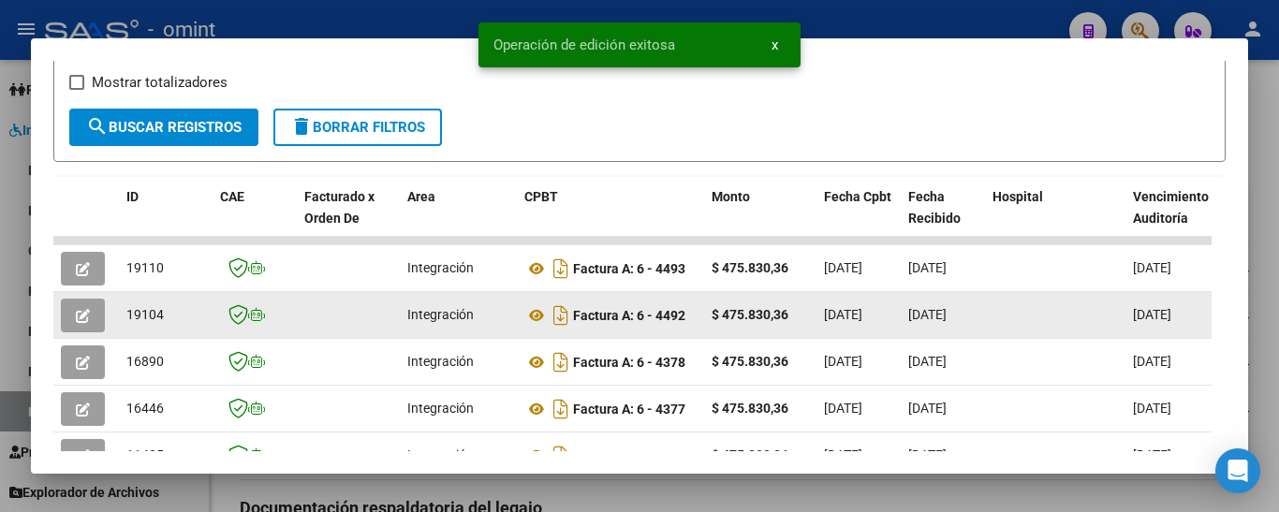
drag, startPoint x: 125, startPoint y: 321, endPoint x: 173, endPoint y: 328, distance: 48.2
click at [173, 328] on datatable-body-cell "19104" at bounding box center [166, 315] width 94 height 46
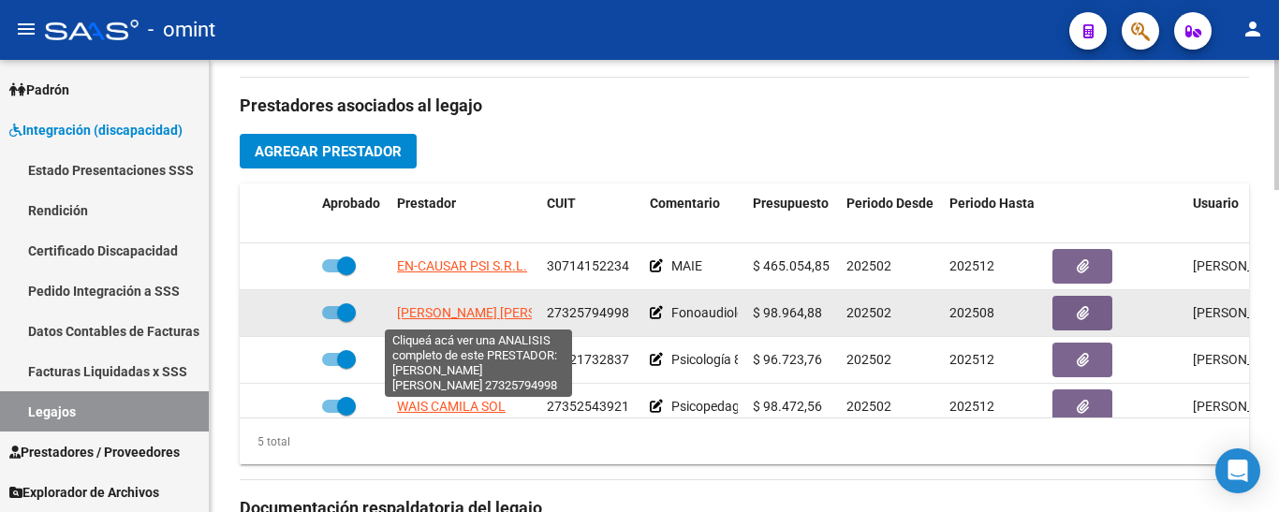
click at [466, 311] on span "[PERSON_NAME] [PERSON_NAME]" at bounding box center [498, 312] width 203 height 15
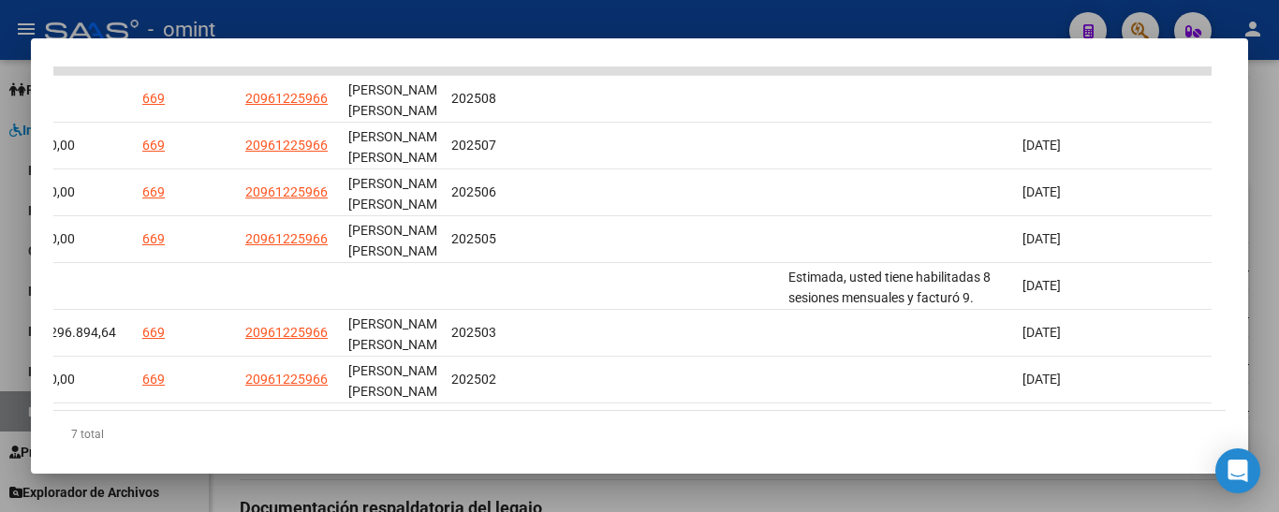
scroll to position [564, 0]
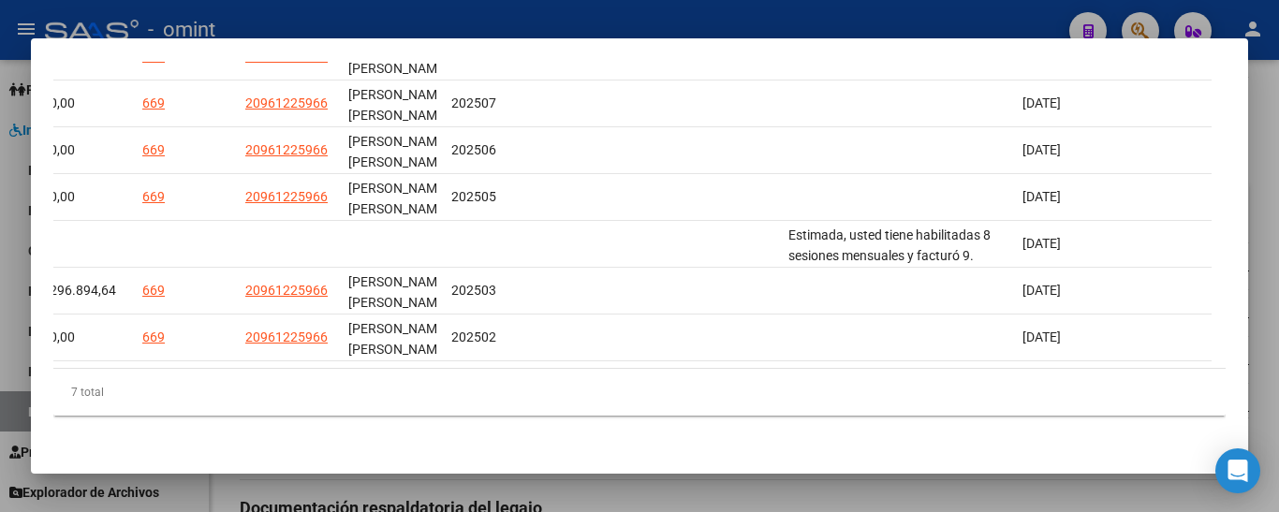
drag, startPoint x: 1067, startPoint y: 352, endPoint x: 346, endPoint y: 393, distance: 722.0
click at [7, 372] on div "Análisis Prestador - CUIT: 27325794998 cloud_download Exportar CSV ABM ARCA Imp…" at bounding box center [639, 256] width 1279 height 512
